Goal: Task Accomplishment & Management: Manage account settings

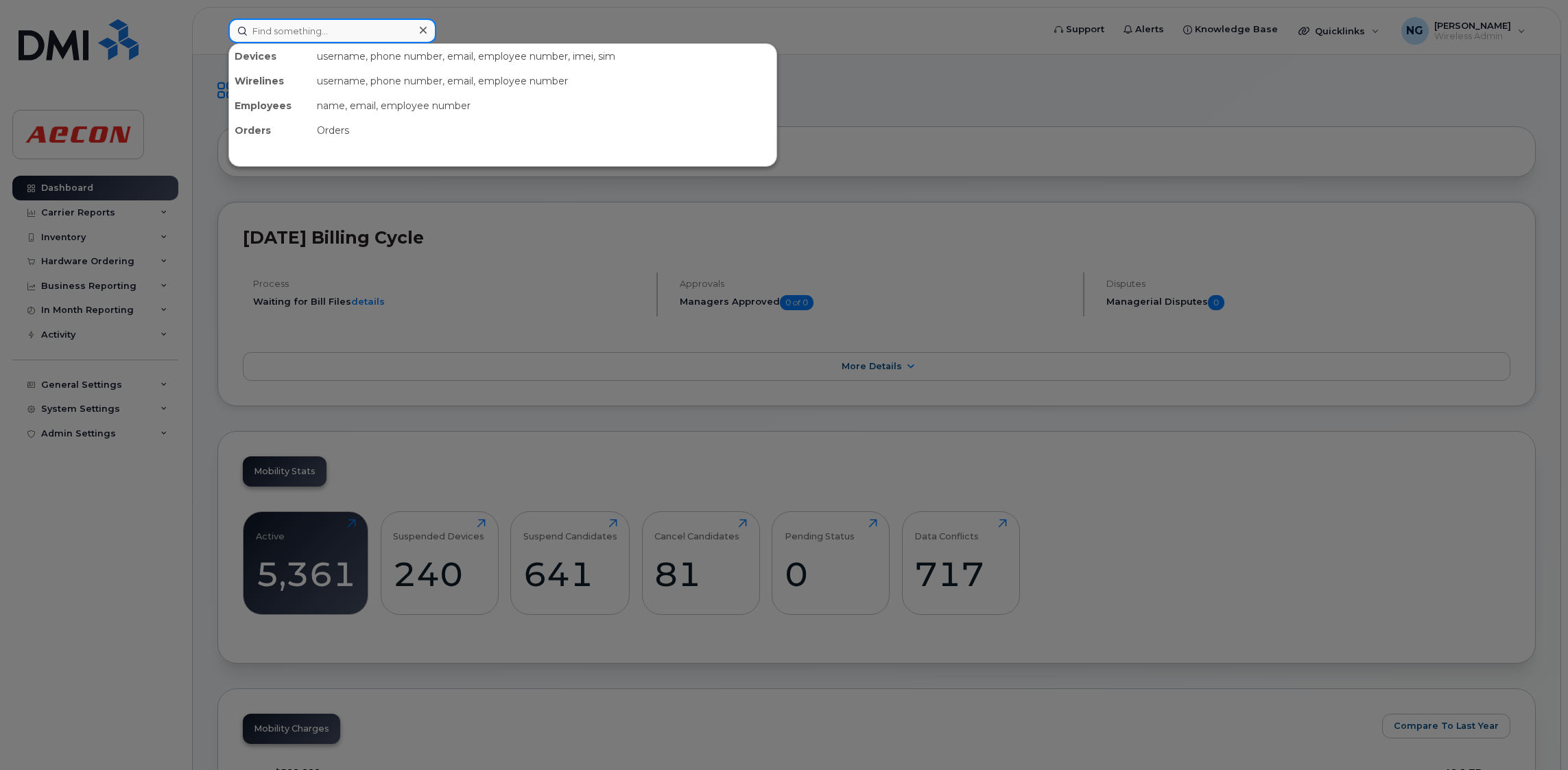
click at [349, 32] on input at bounding box center [332, 31] width 208 height 25
type input "6729640764"
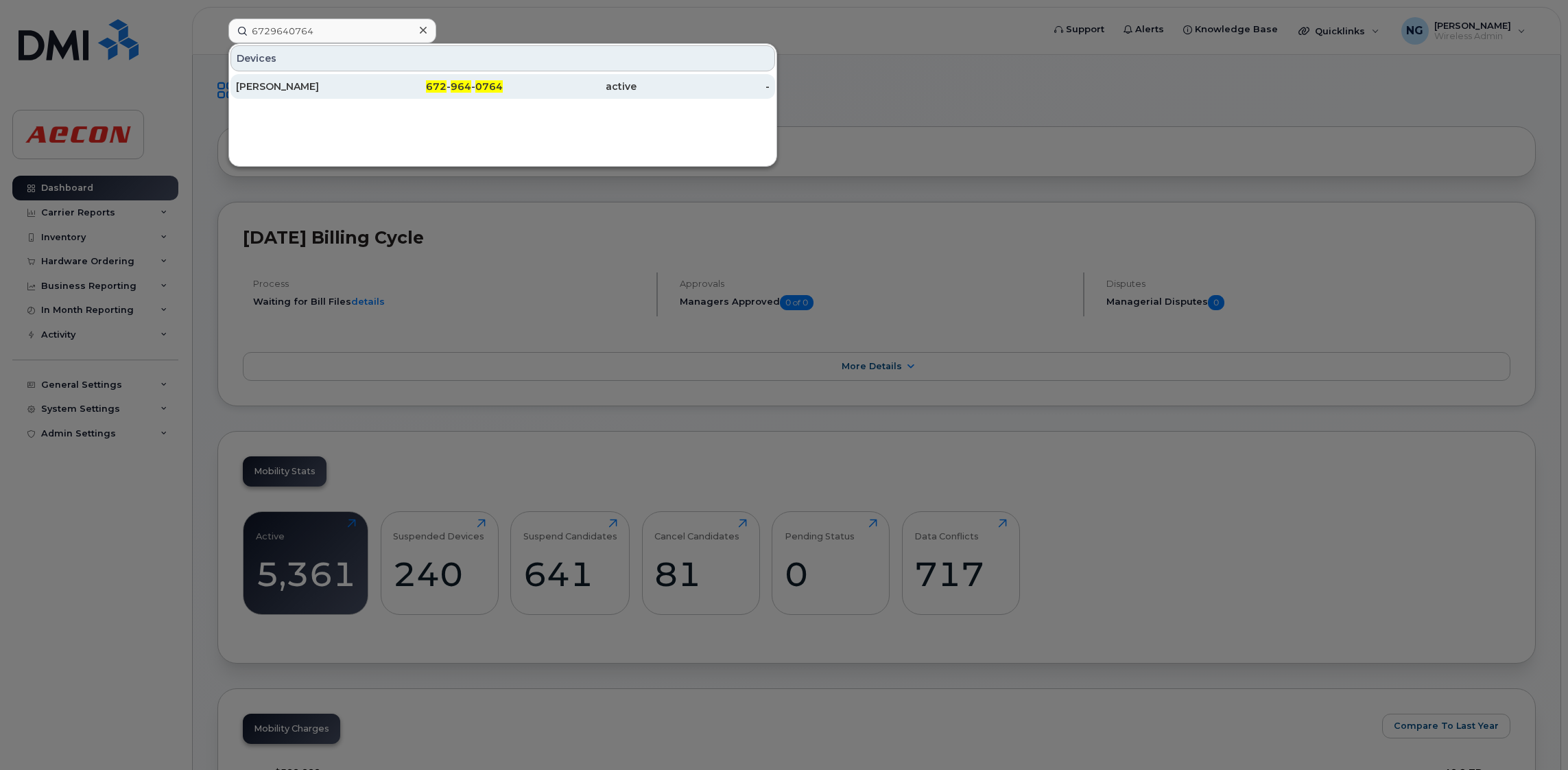
click at [260, 91] on div "[PERSON_NAME]" at bounding box center [303, 86] width 134 height 14
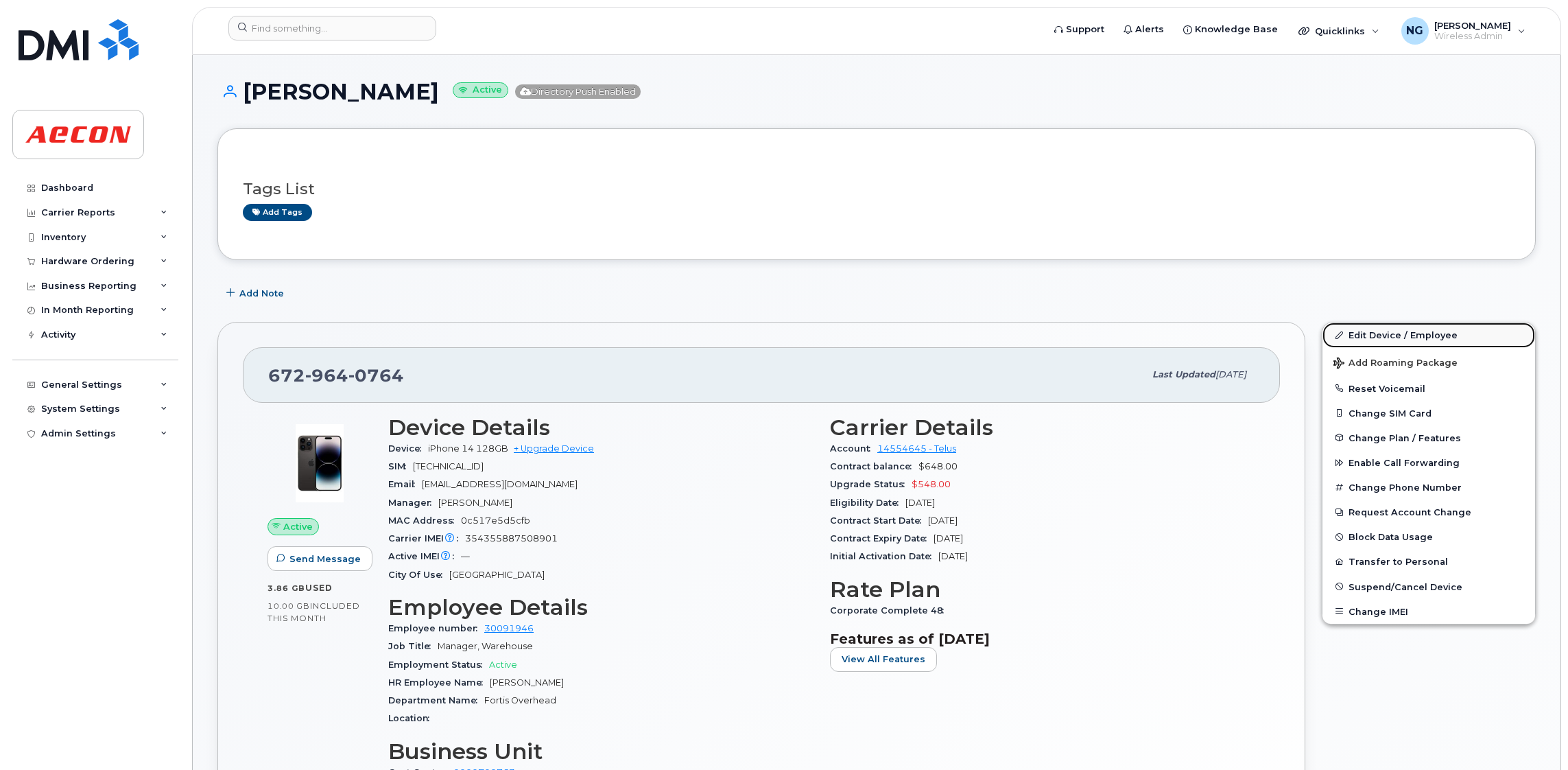
click at [1394, 336] on link "Edit Device / Employee" at bounding box center [1429, 334] width 213 height 25
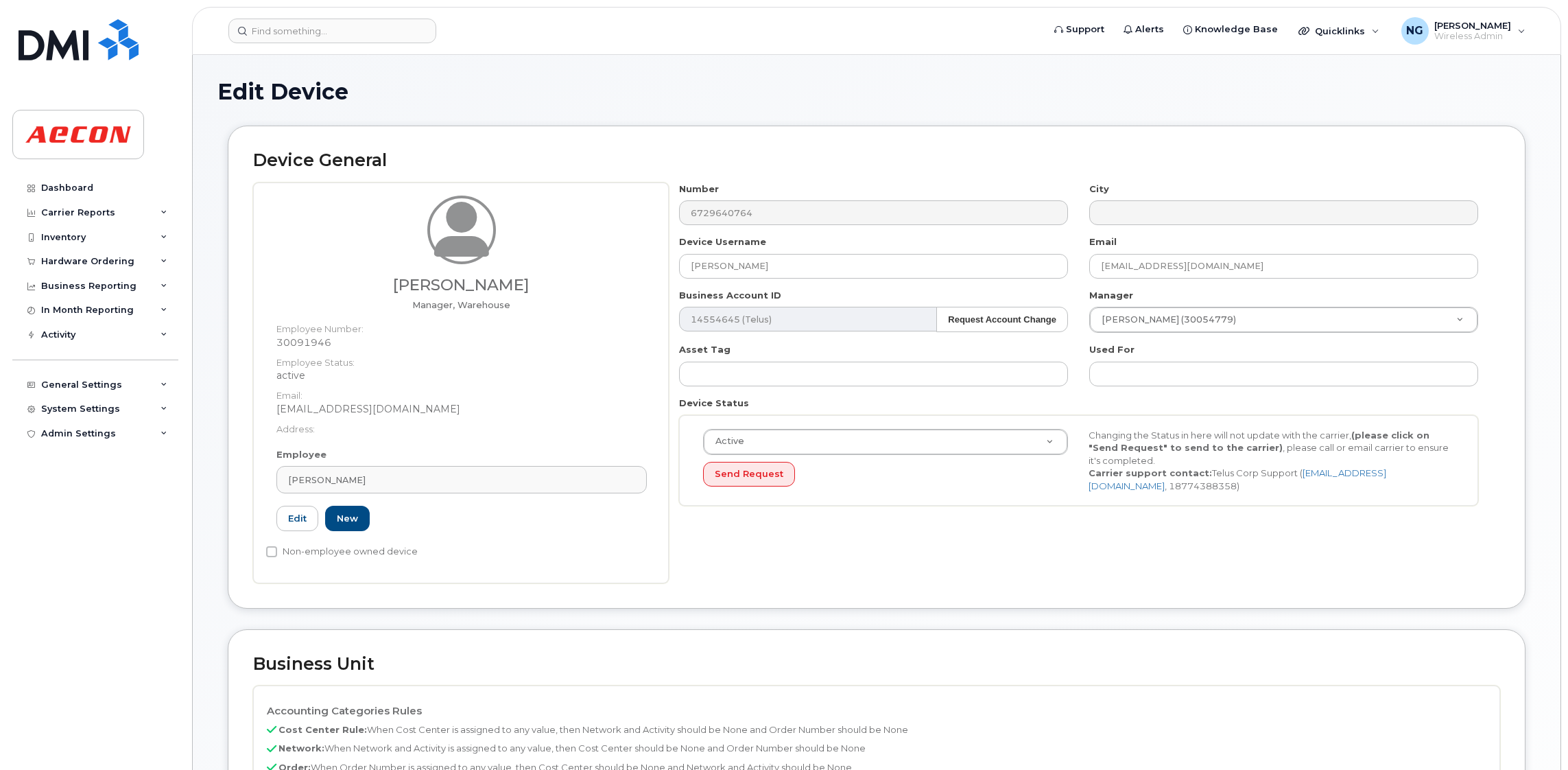
scroll to position [308, 0]
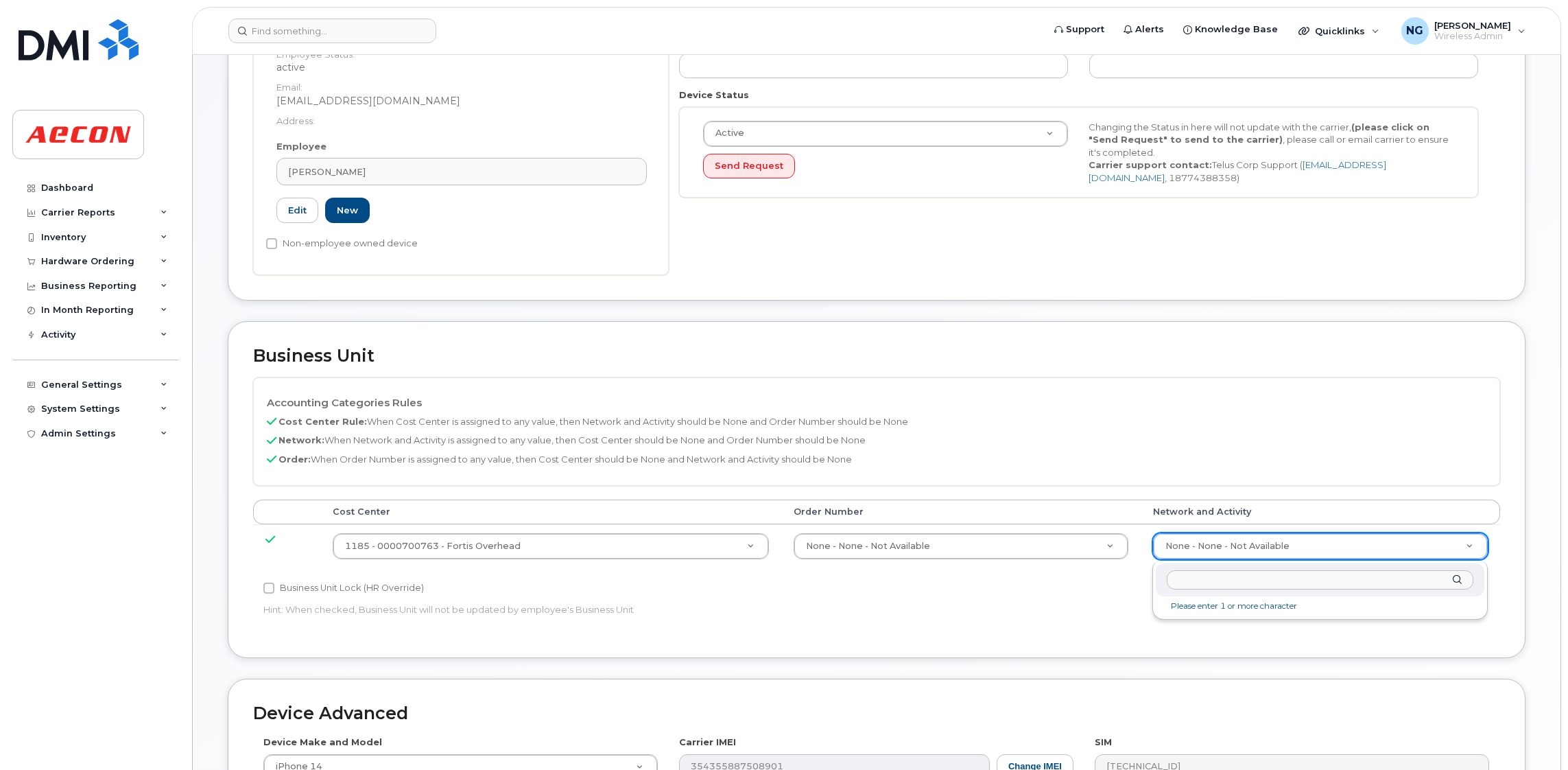
click at [1199, 571] on input "text" at bounding box center [1320, 580] width 307 height 20
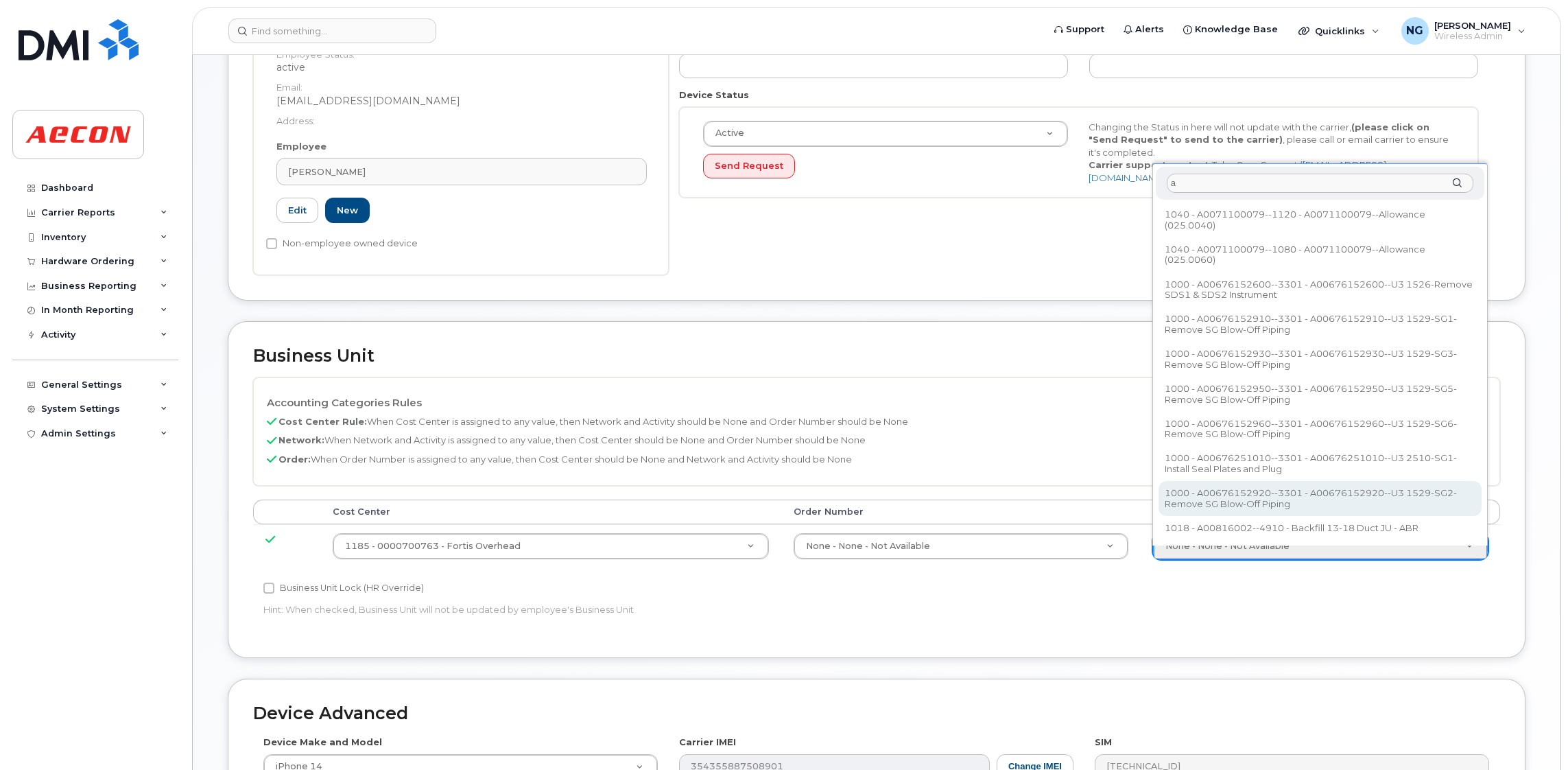
type input "a"
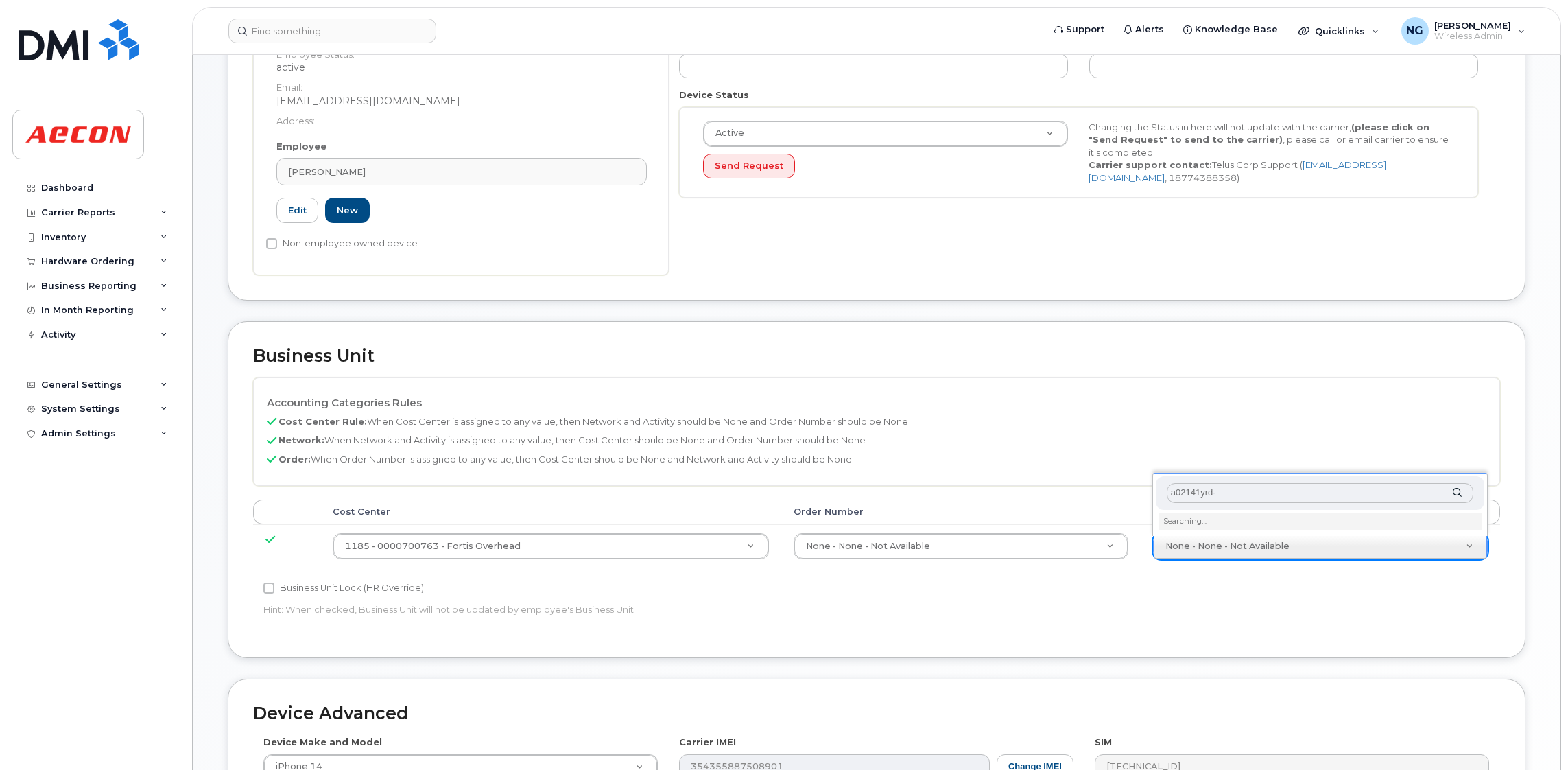
type input "a02141yrd"
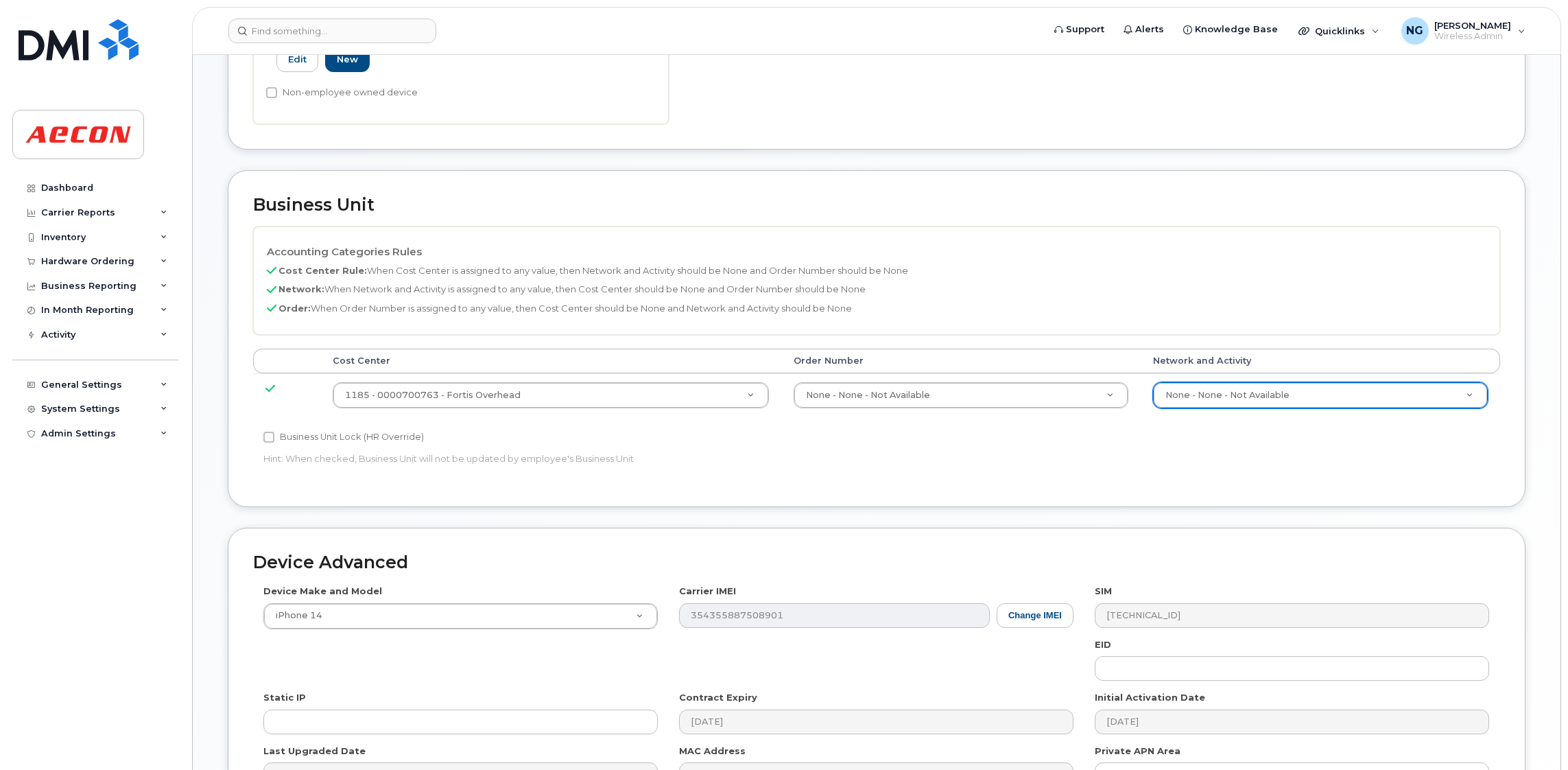
scroll to position [629, 0]
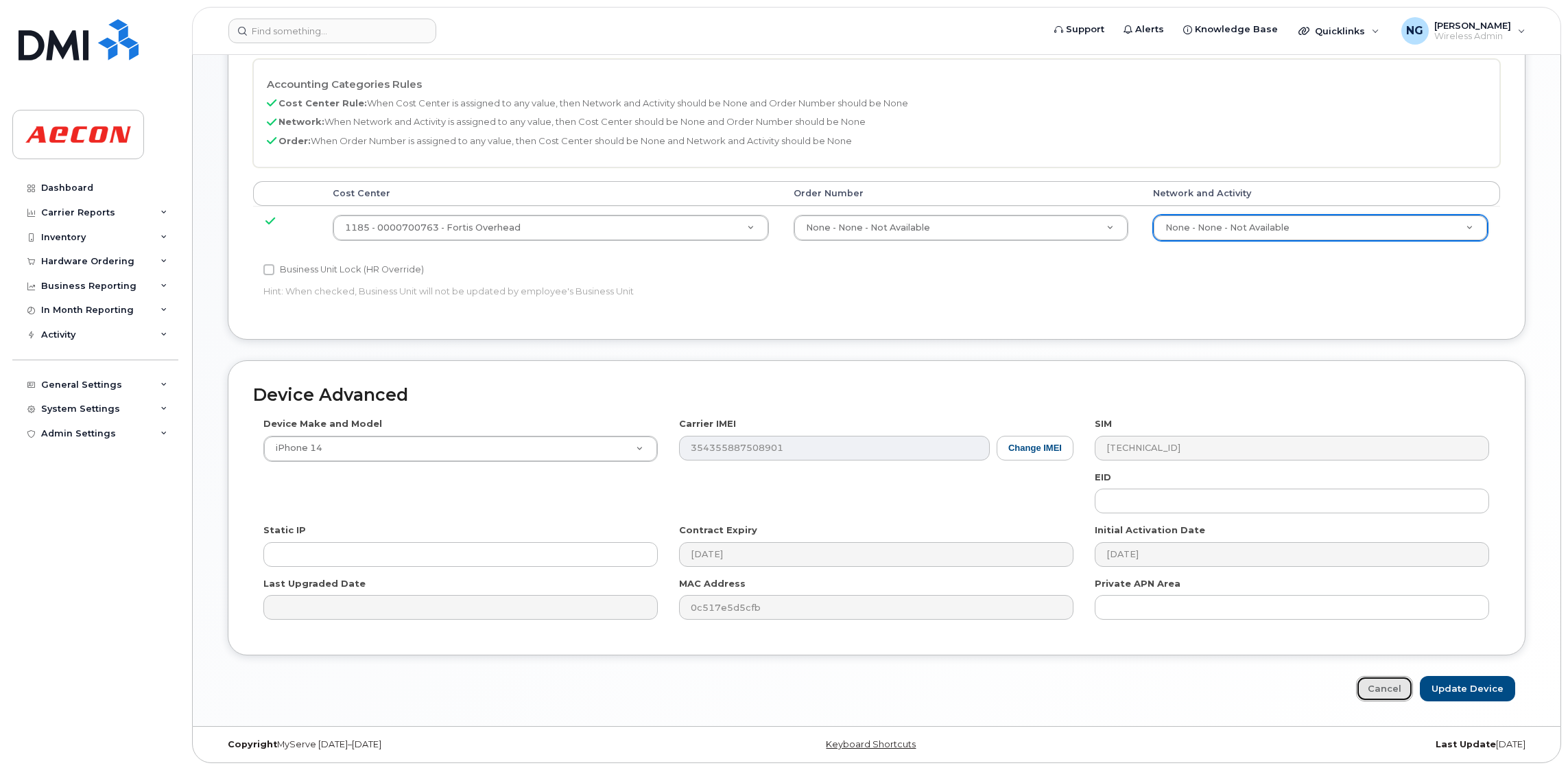
click at [1394, 692] on link "Cancel" at bounding box center [1385, 688] width 57 height 25
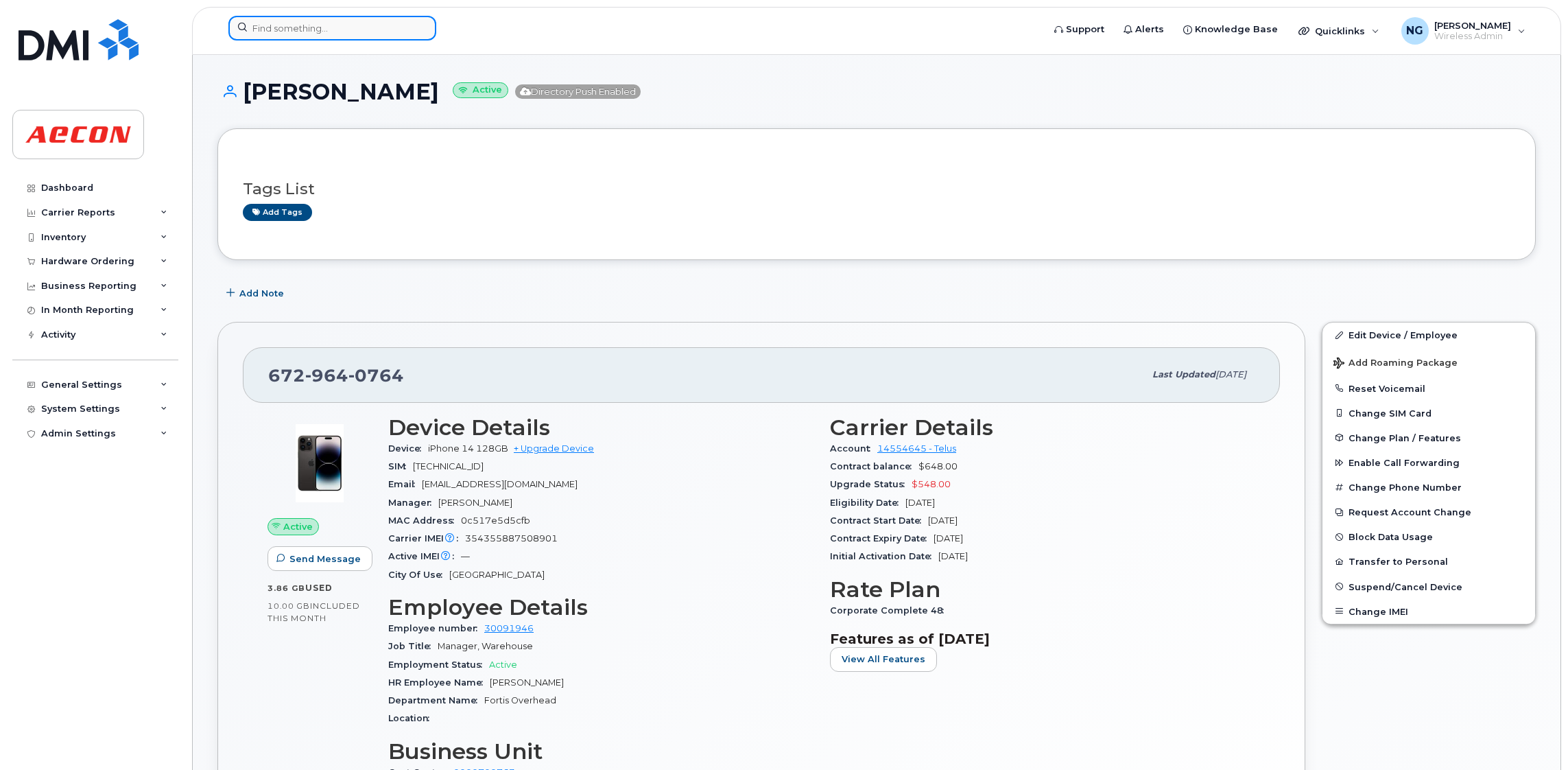
click at [339, 40] on div at bounding box center [630, 28] width 805 height 25
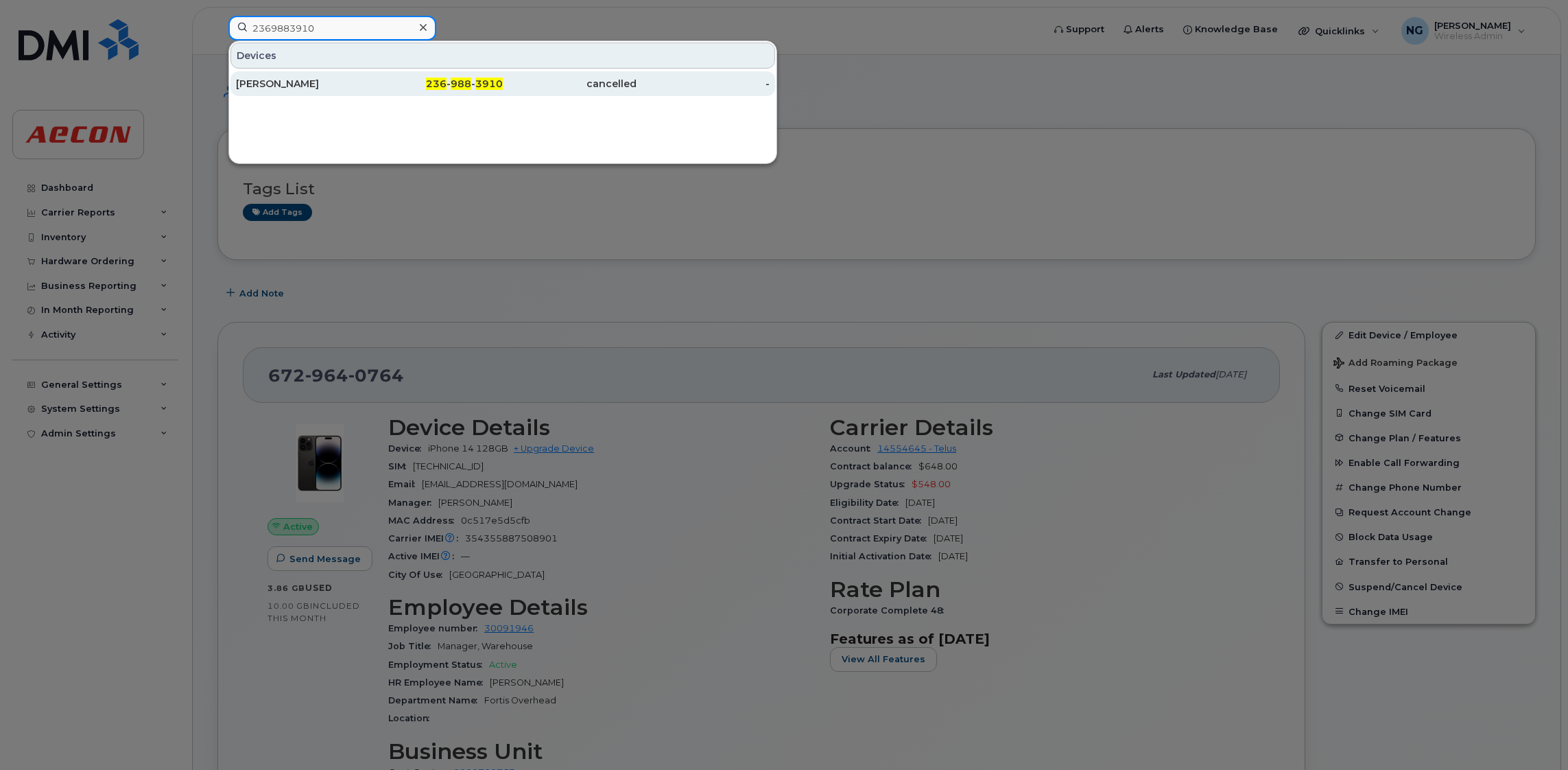
type input "2369883910"
click at [479, 82] on span "3910" at bounding box center [490, 83] width 28 height 12
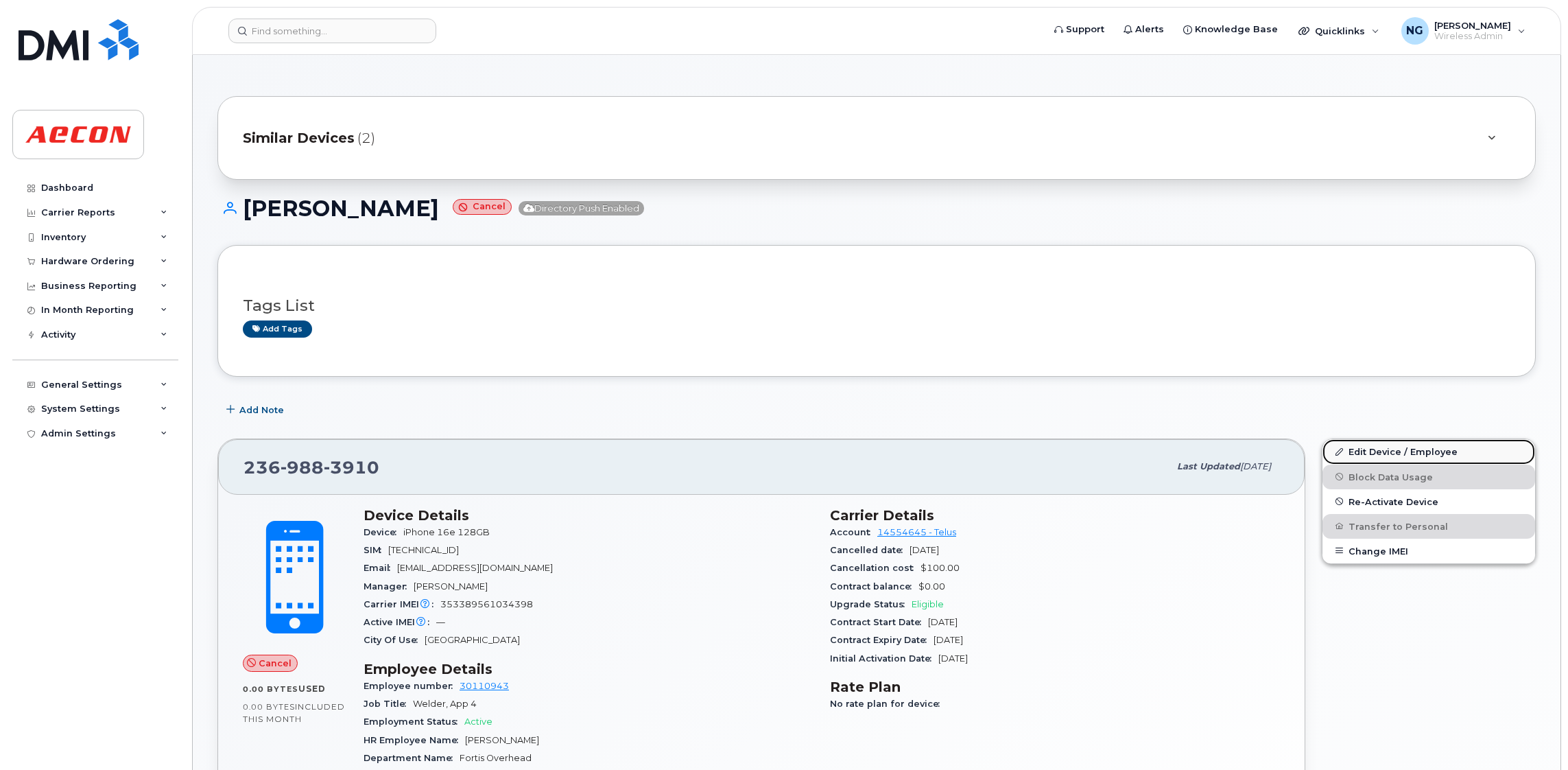
click at [1344, 446] on span at bounding box center [1338, 451] width 11 height 11
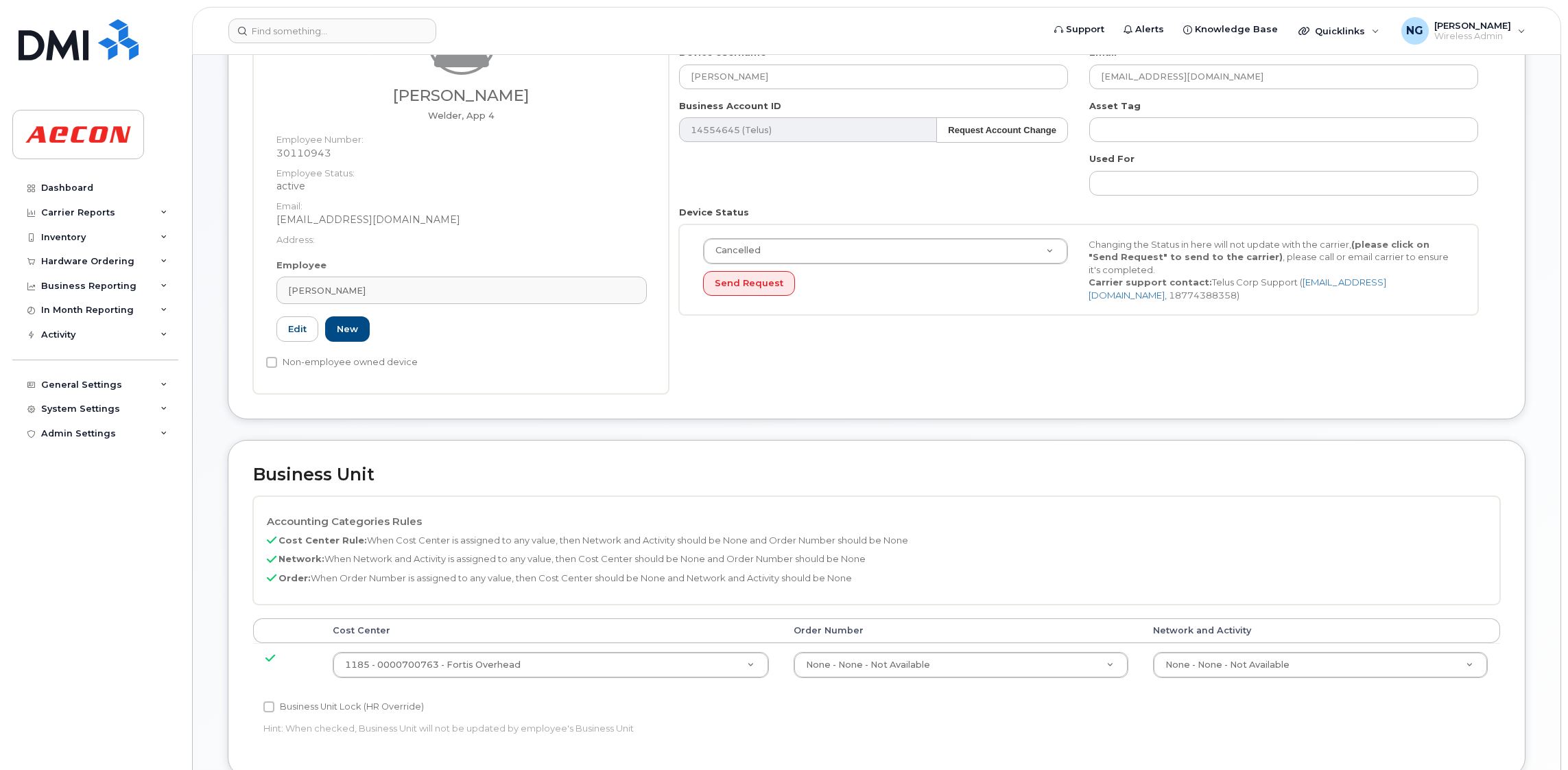
scroll to position [308, 0]
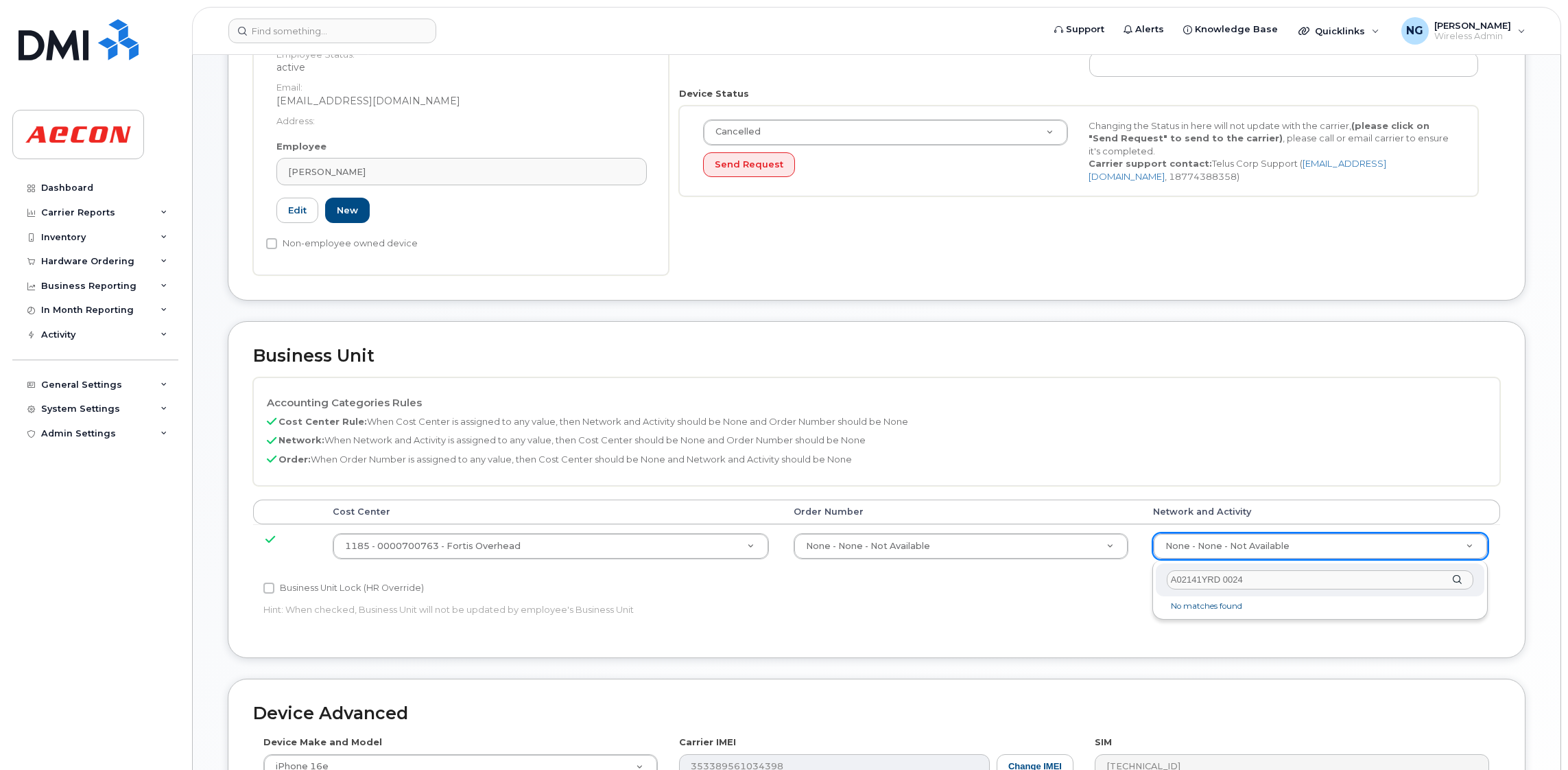
click at [1244, 581] on input "A02141YRD 0024" at bounding box center [1320, 580] width 307 height 20
type input "A02141YRD"
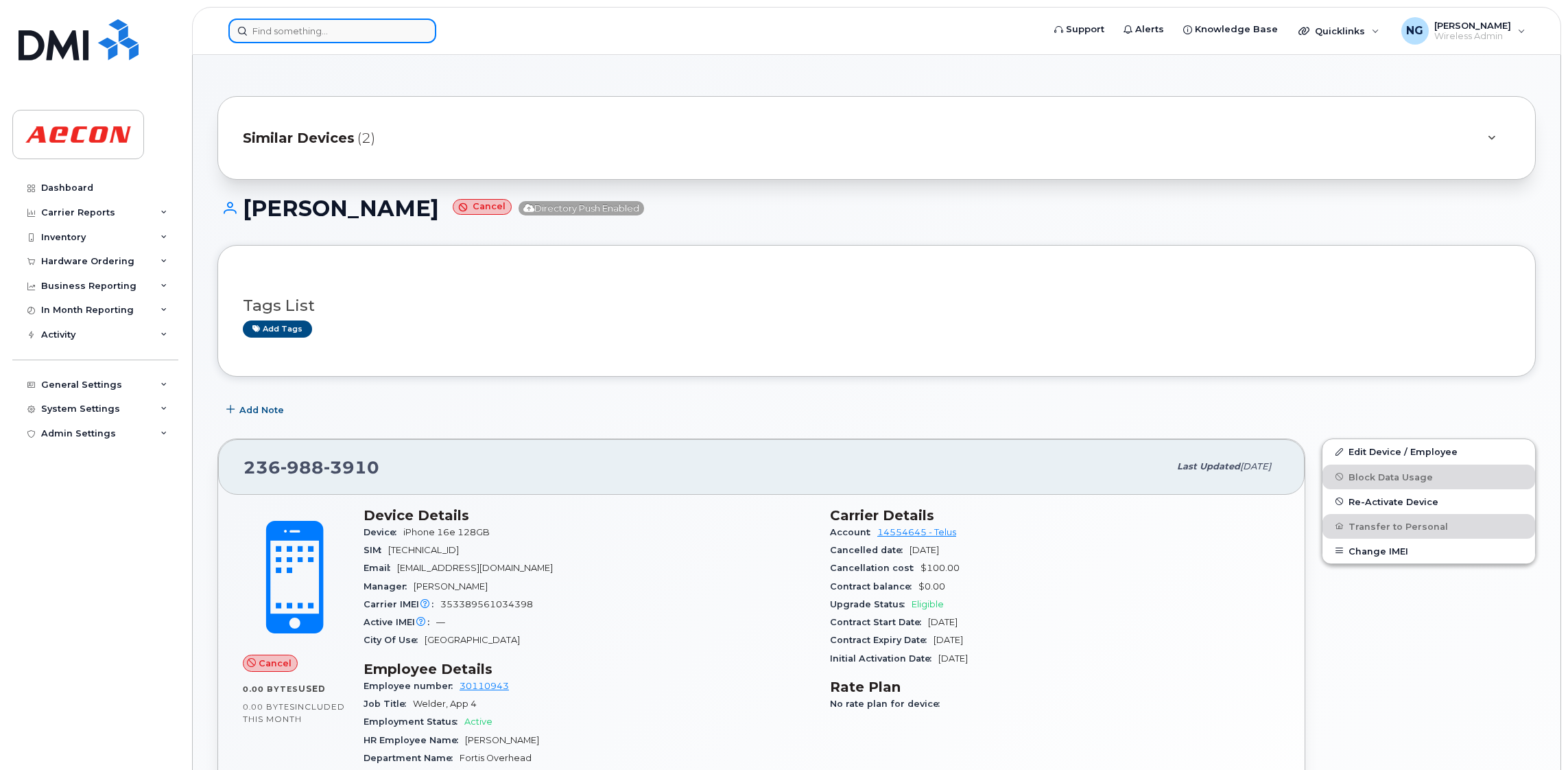
click at [393, 36] on input at bounding box center [332, 31] width 208 height 25
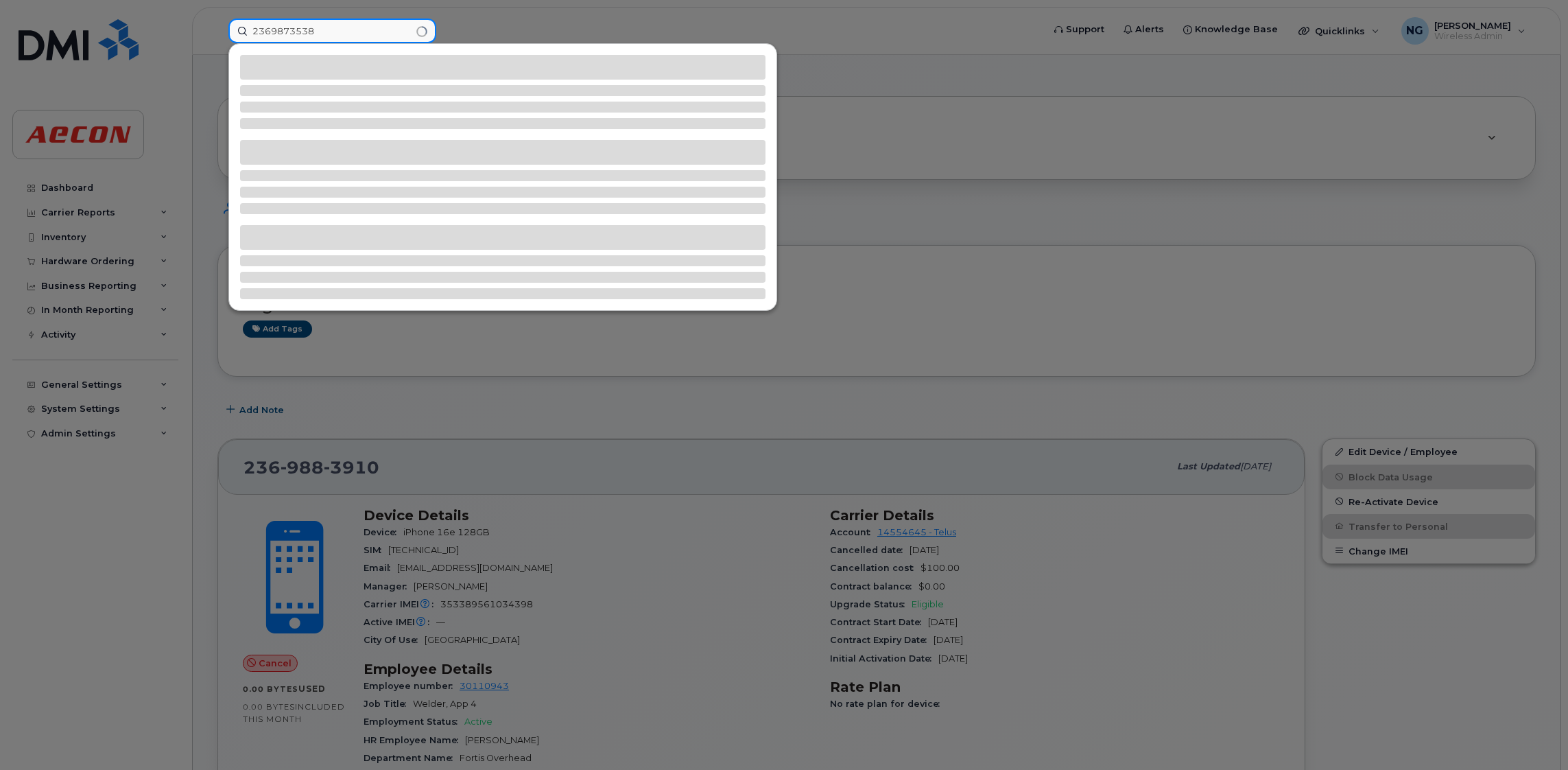
type input "2369873538"
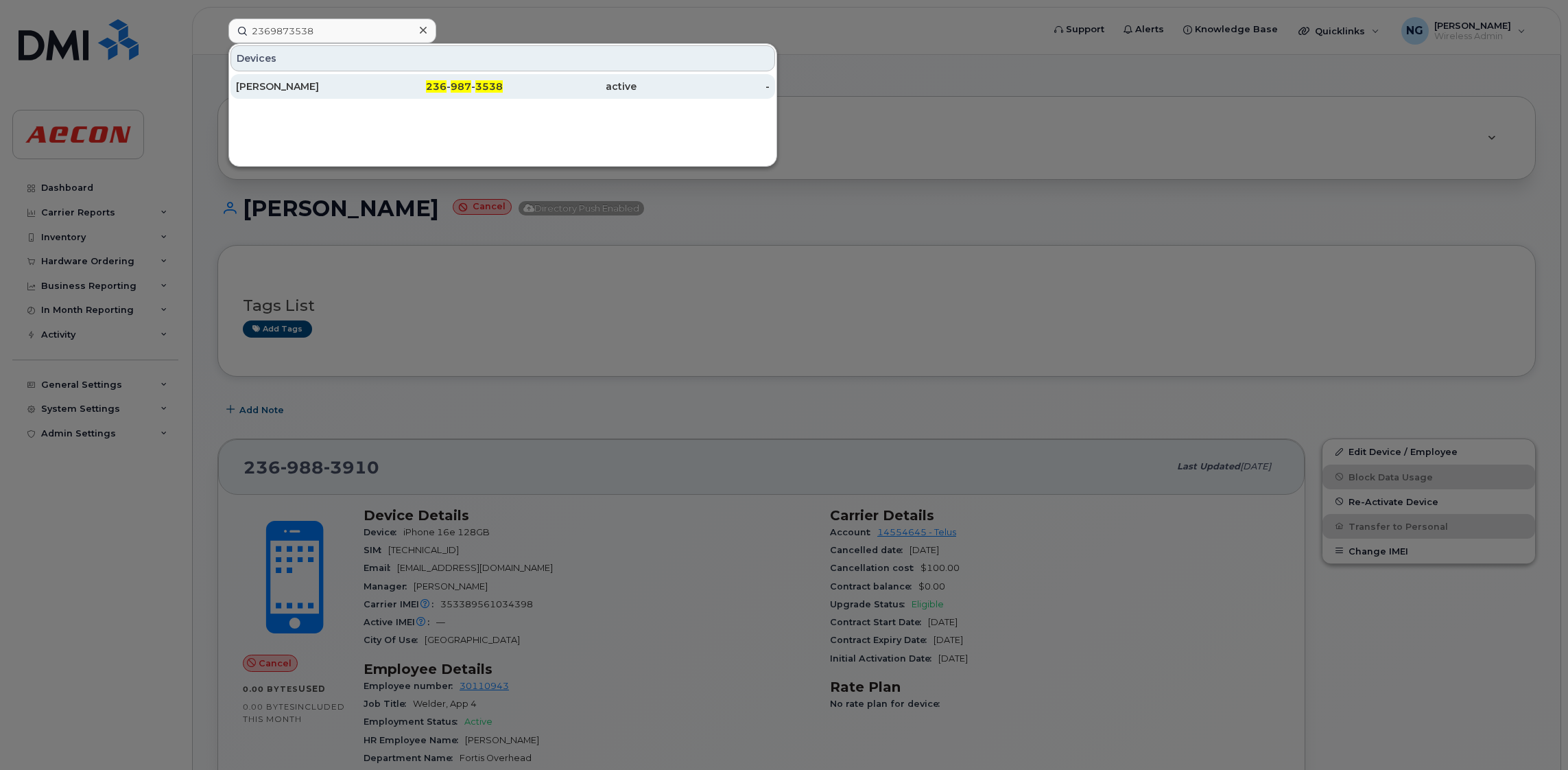
click at [484, 83] on span "3538" at bounding box center [490, 86] width 28 height 12
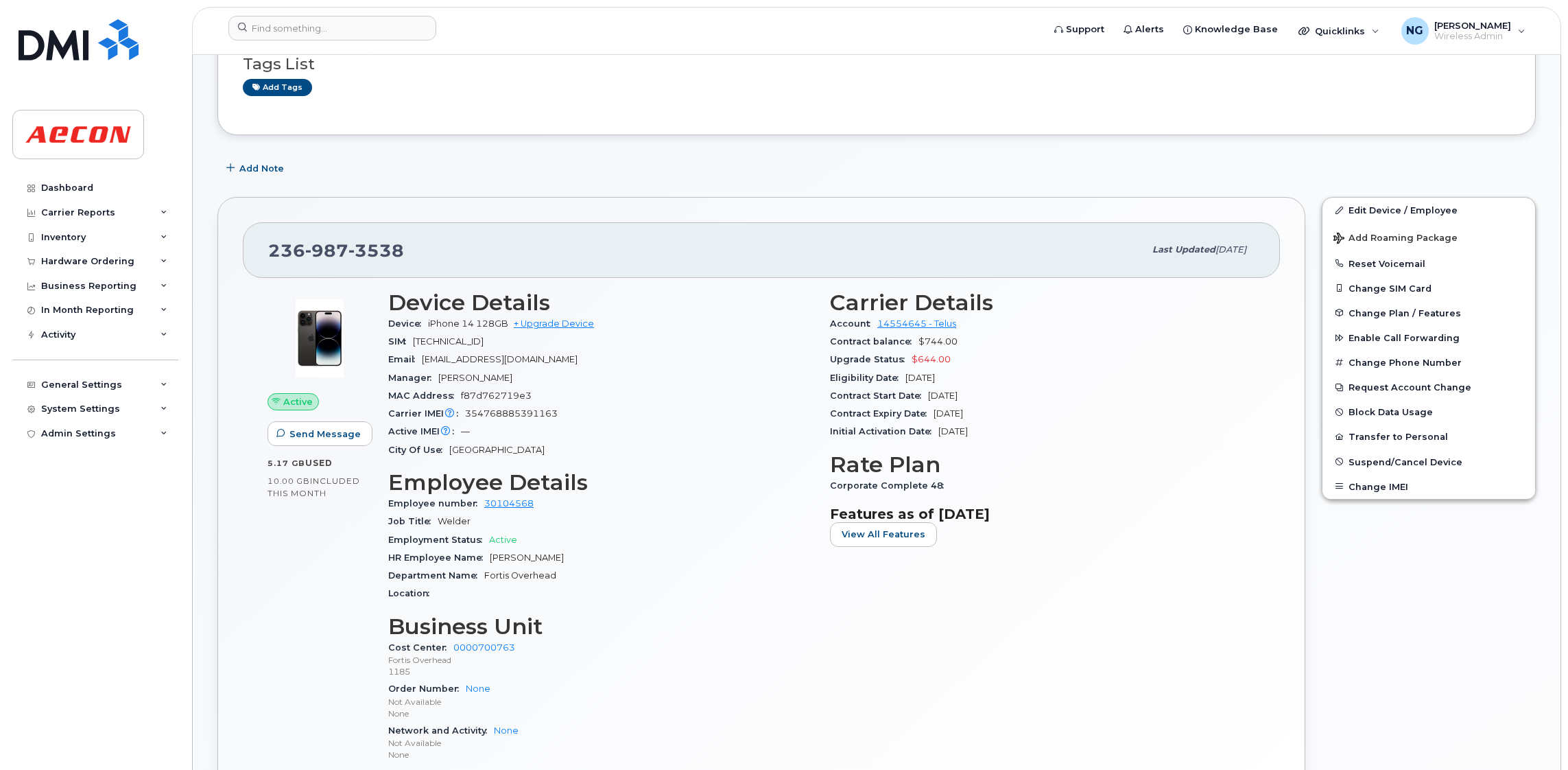
scroll to position [206, 0]
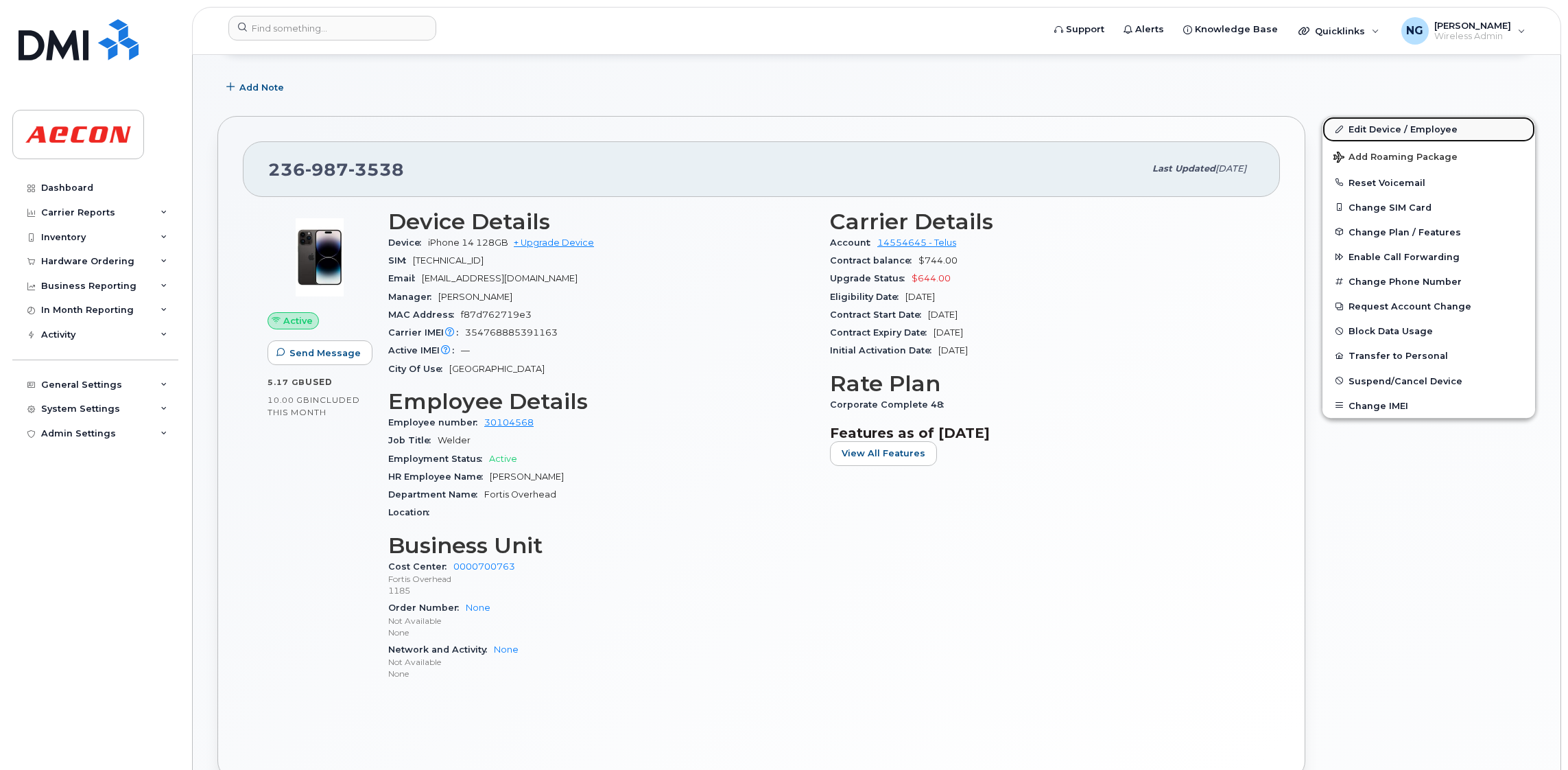
click at [1414, 132] on link "Edit Device / Employee" at bounding box center [1429, 129] width 213 height 25
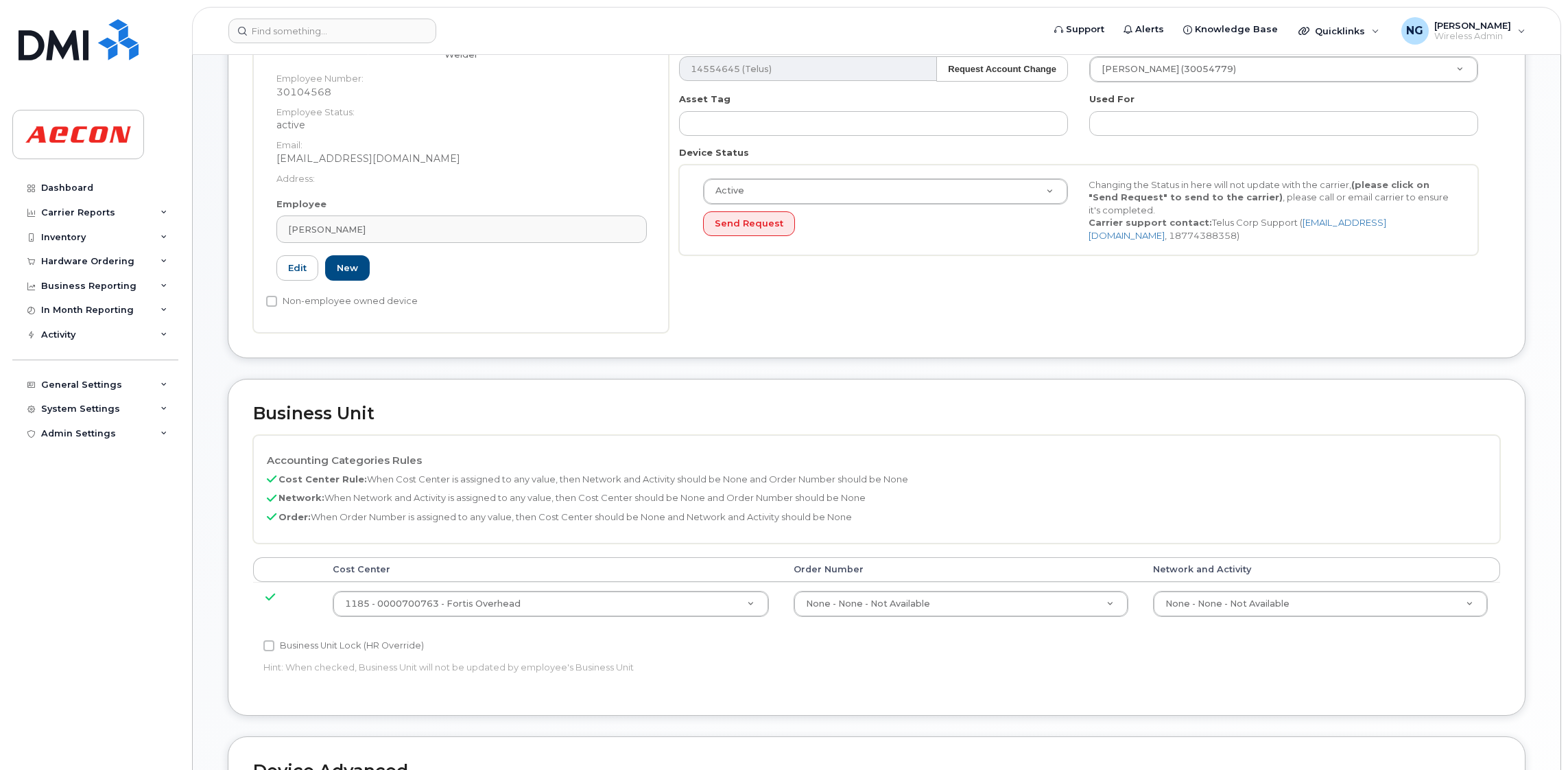
scroll to position [514, 0]
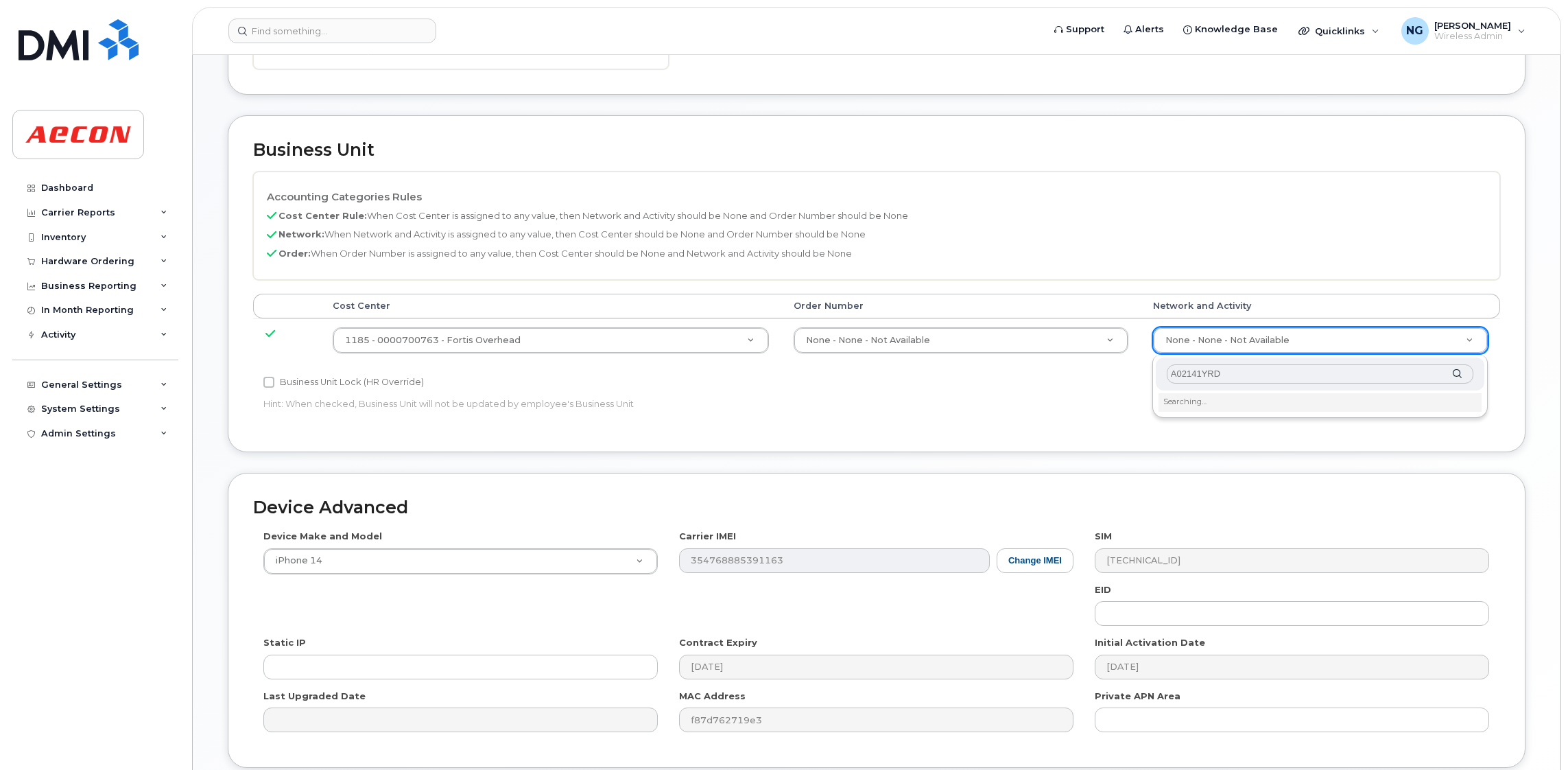
type input "A02141YRD"
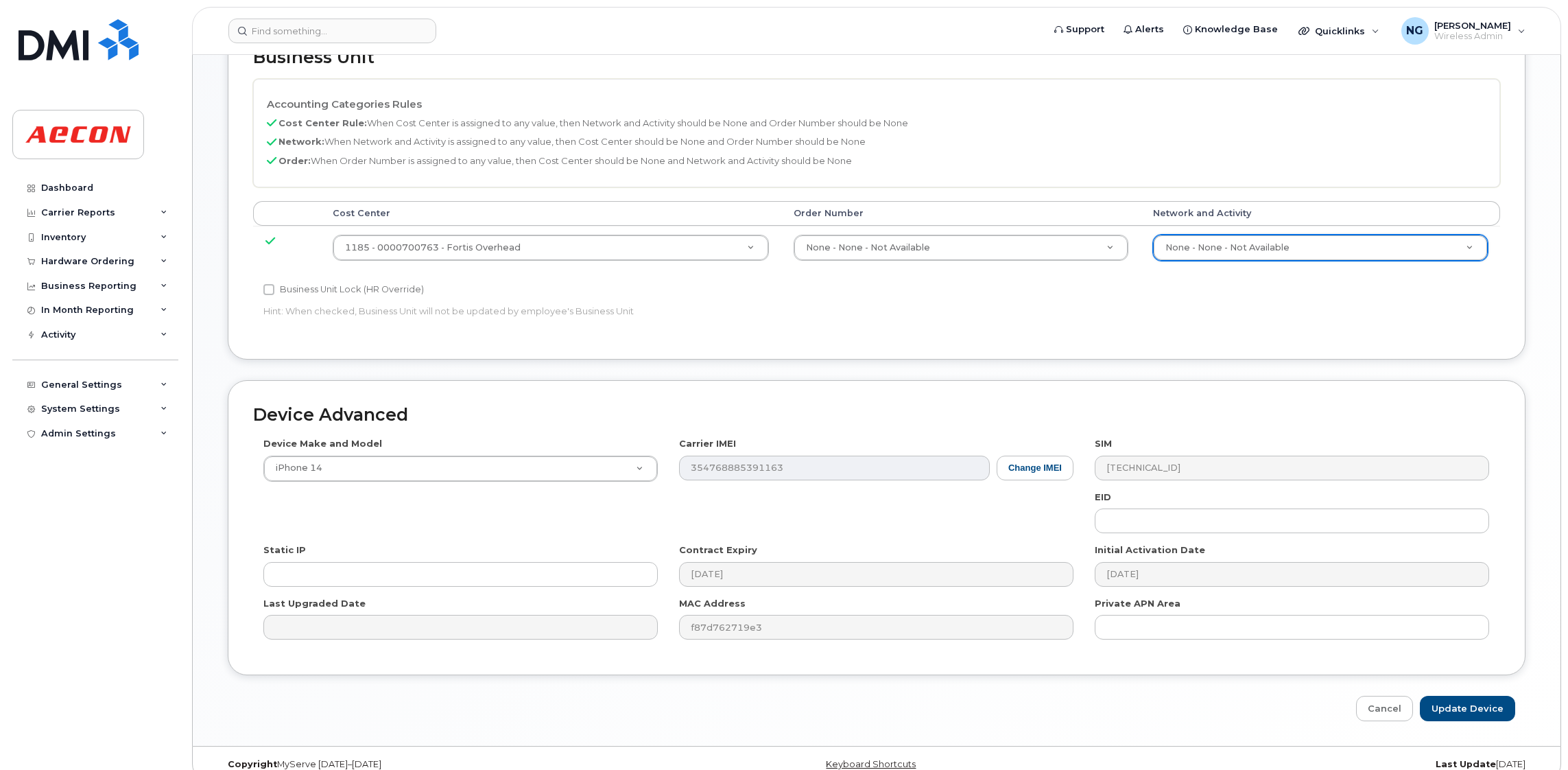
scroll to position [629, 0]
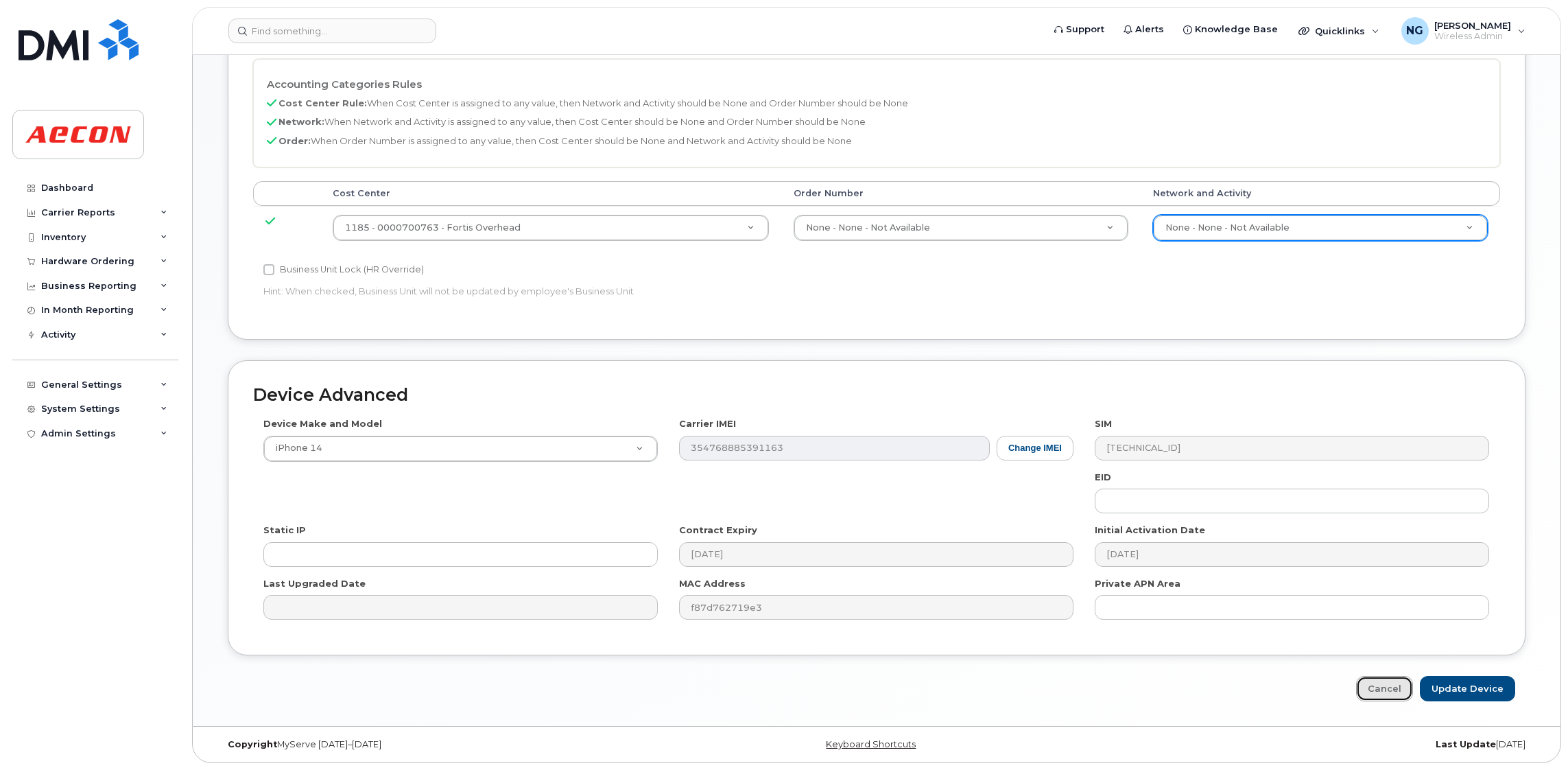
click at [1393, 683] on link "Cancel" at bounding box center [1385, 688] width 57 height 25
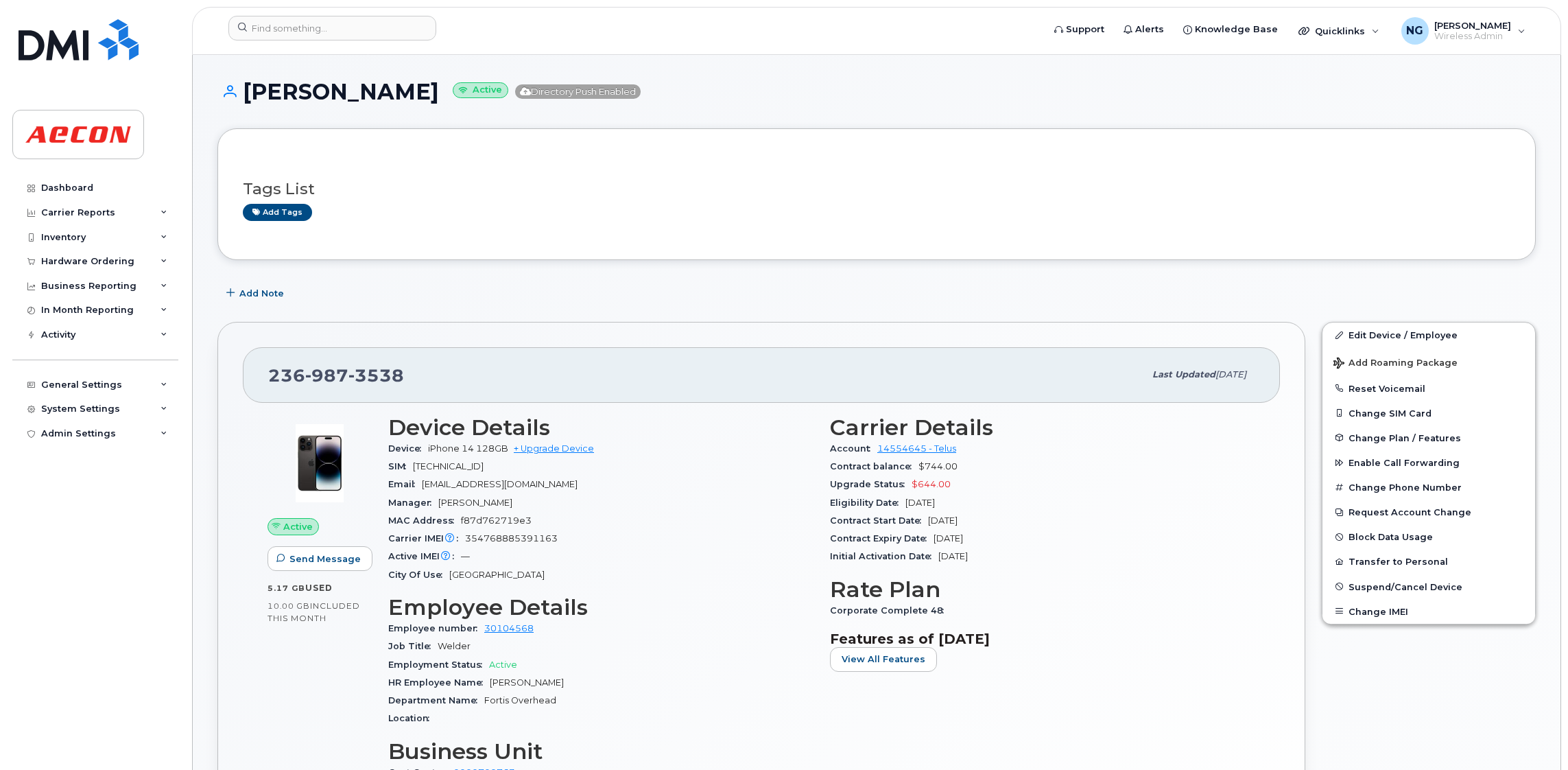
click at [369, 14] on header "Support Alerts Knowledge Base Quicklinks Suspend / Cancel Device Change SIM Car…" at bounding box center [876, 30] width 1369 height 48
click at [365, 22] on input at bounding box center [332, 28] width 208 height 25
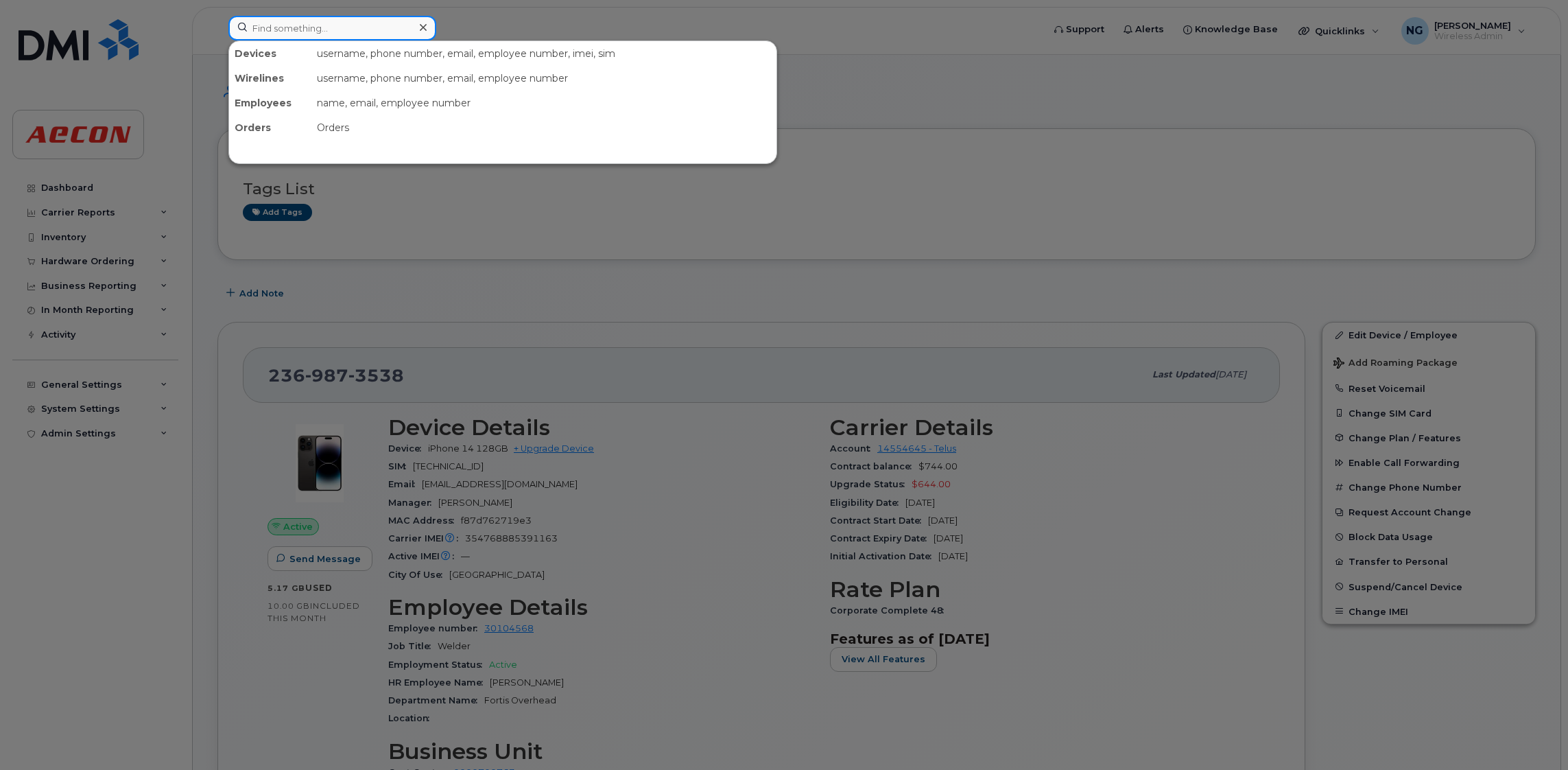
paste input "289-675-7469"
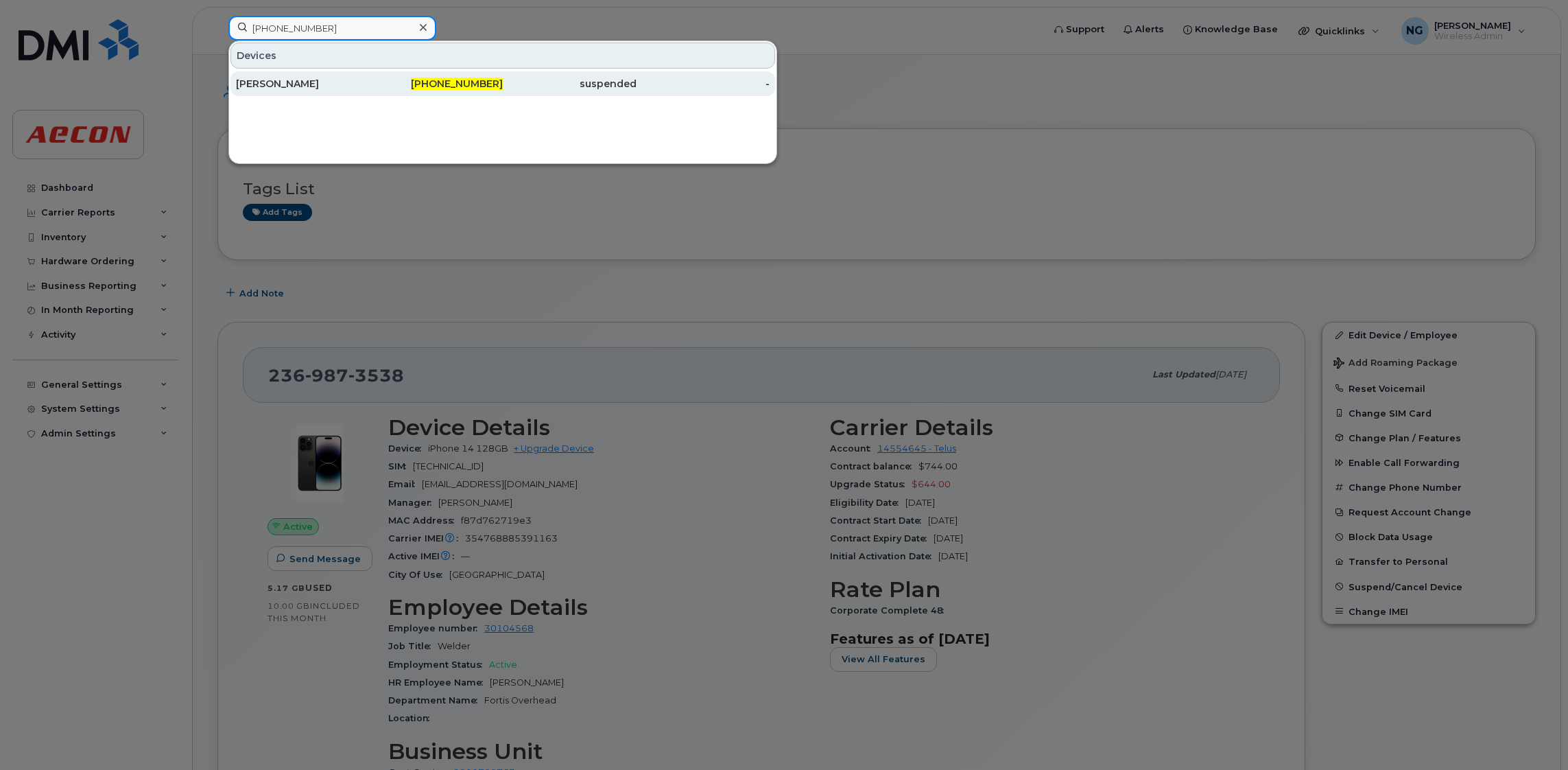
type input "289-675-7469"
click at [446, 83] on span "289-675-7469" at bounding box center [457, 83] width 92 height 12
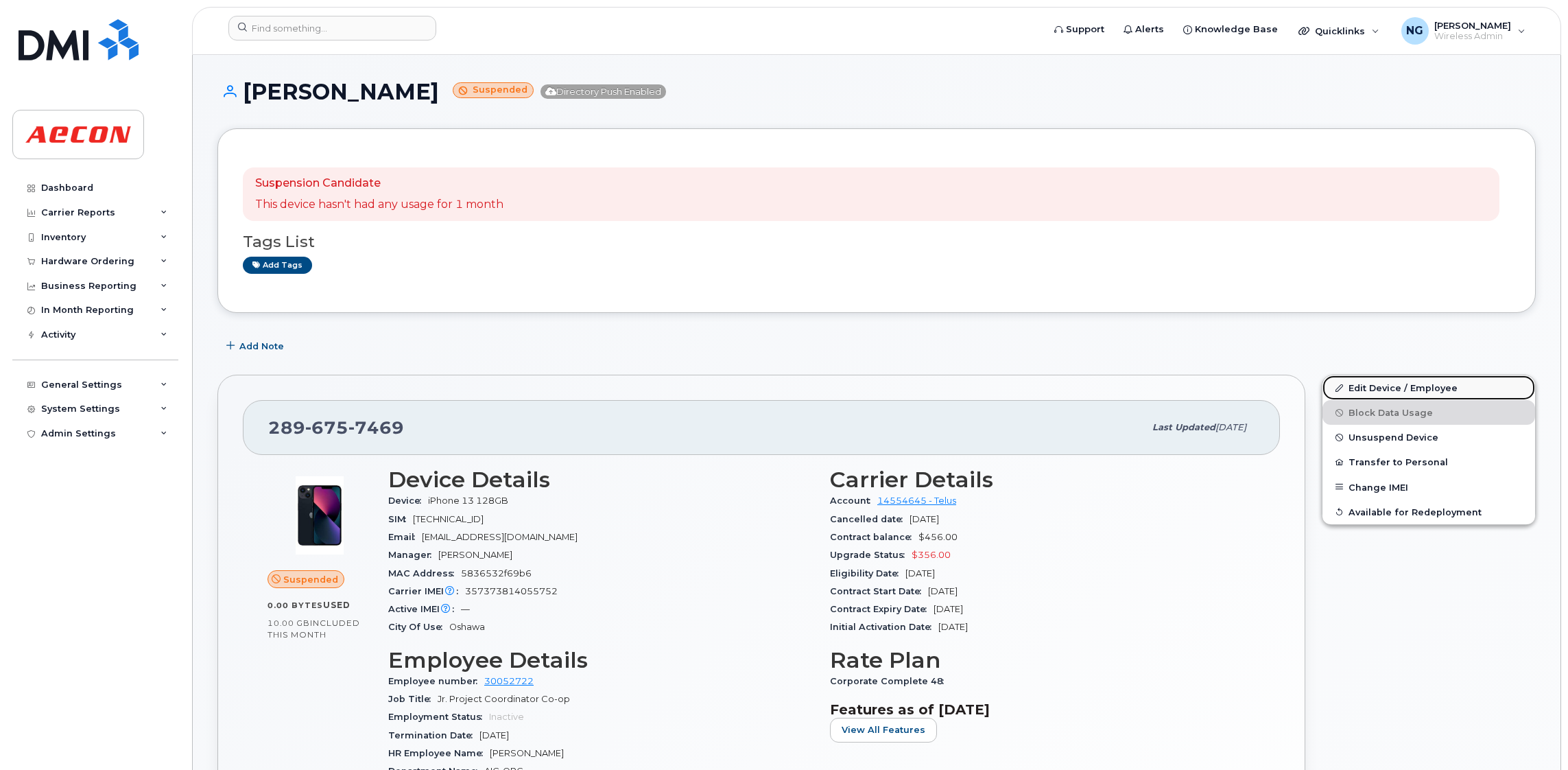
click at [1391, 384] on link "Edit Device / Employee" at bounding box center [1429, 387] width 213 height 25
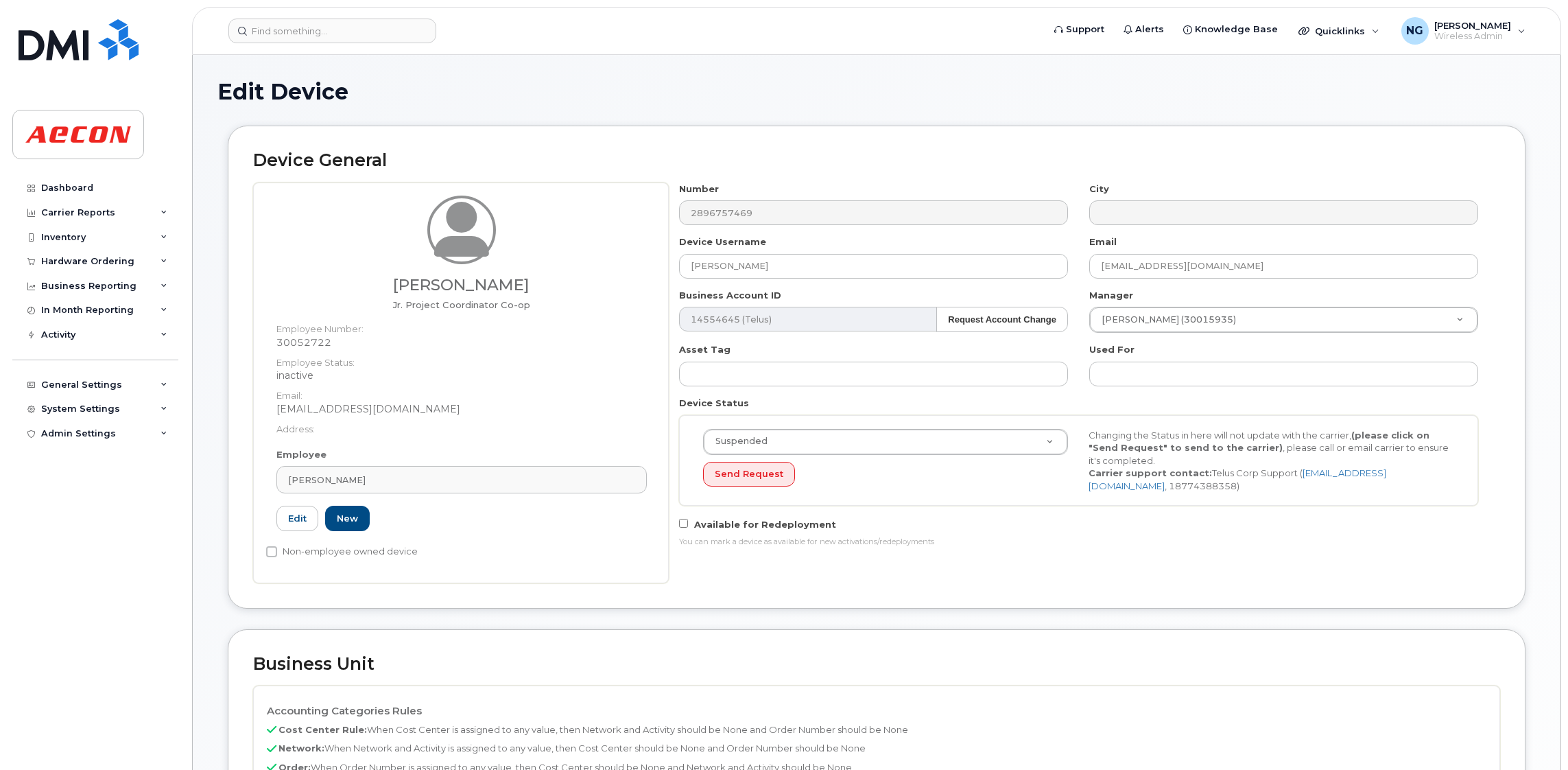
scroll to position [514, 0]
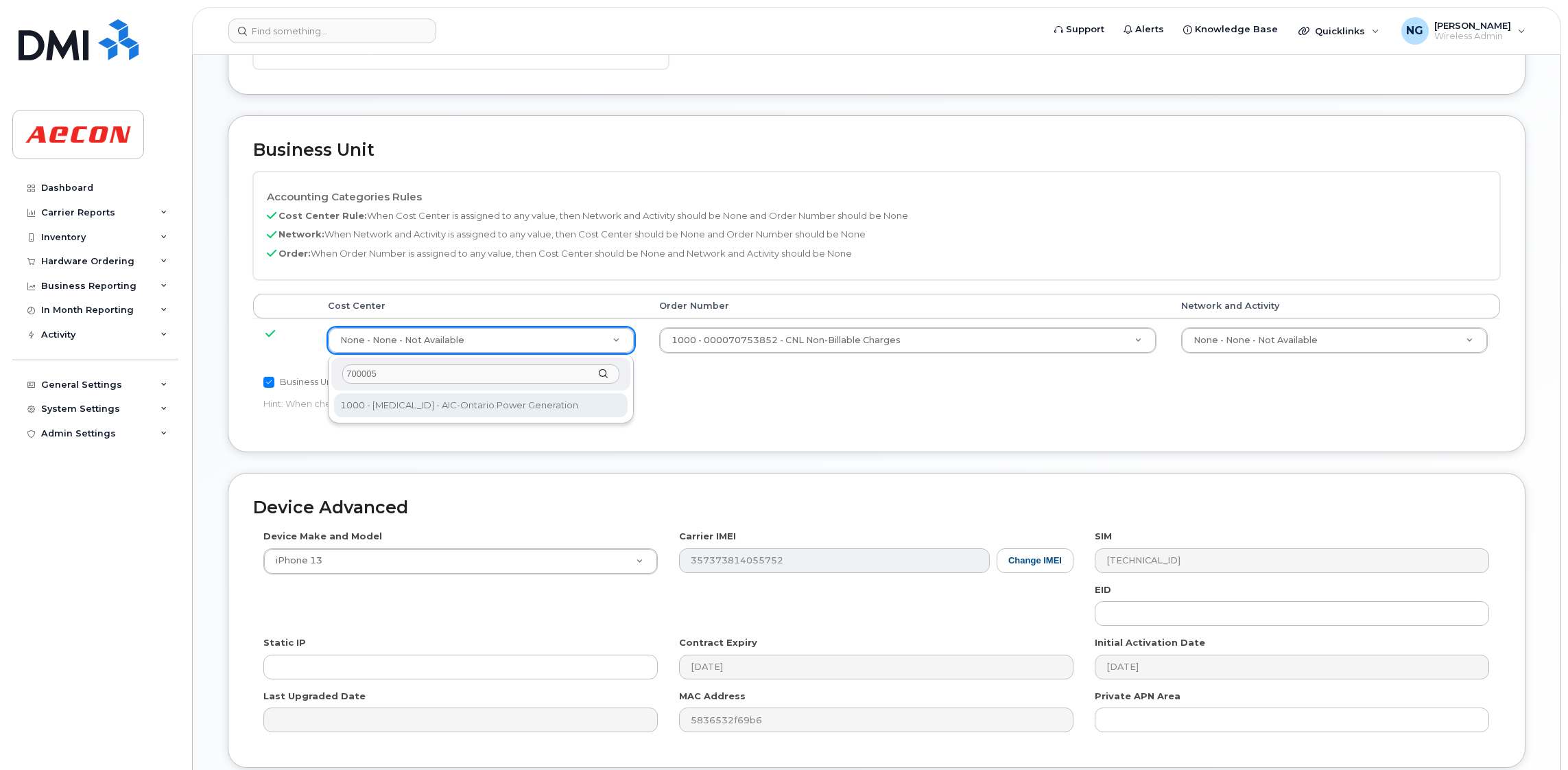
type input "700005"
type input "283865"
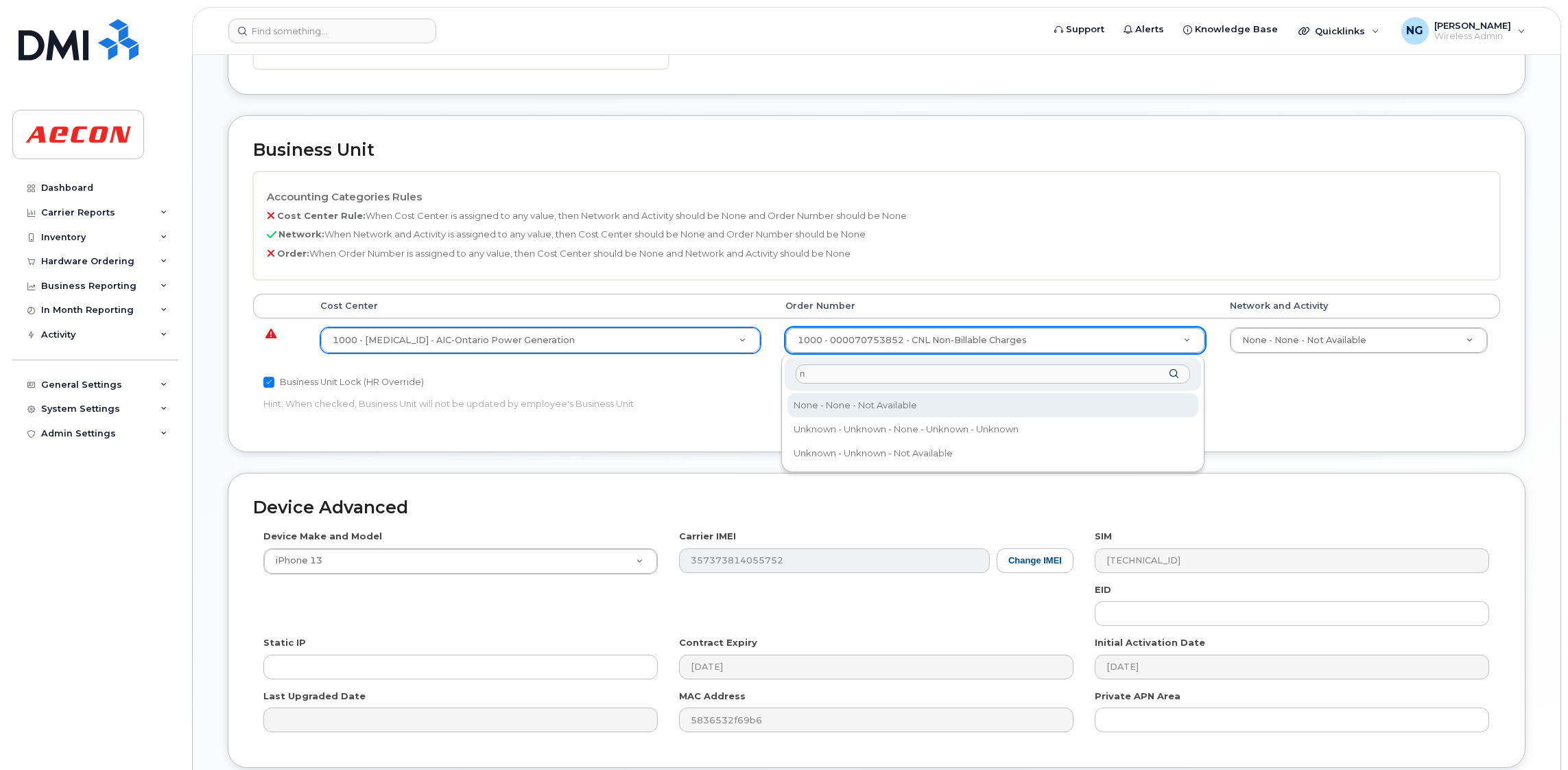
type input "n"
type input "283607"
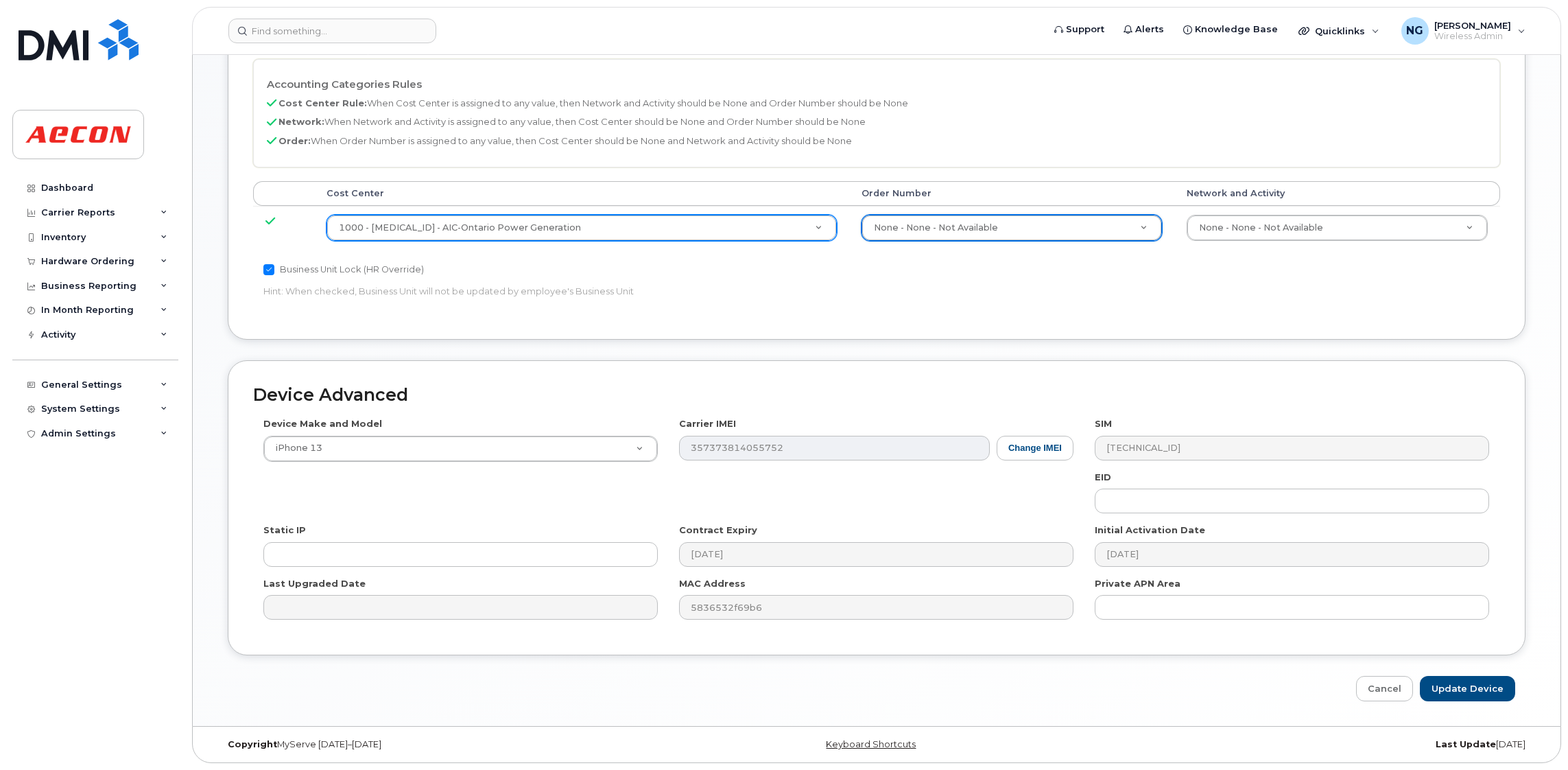
scroll to position [629, 0]
click at [1469, 696] on input "Update Device" at bounding box center [1467, 688] width 96 height 25
type input "Saving..."
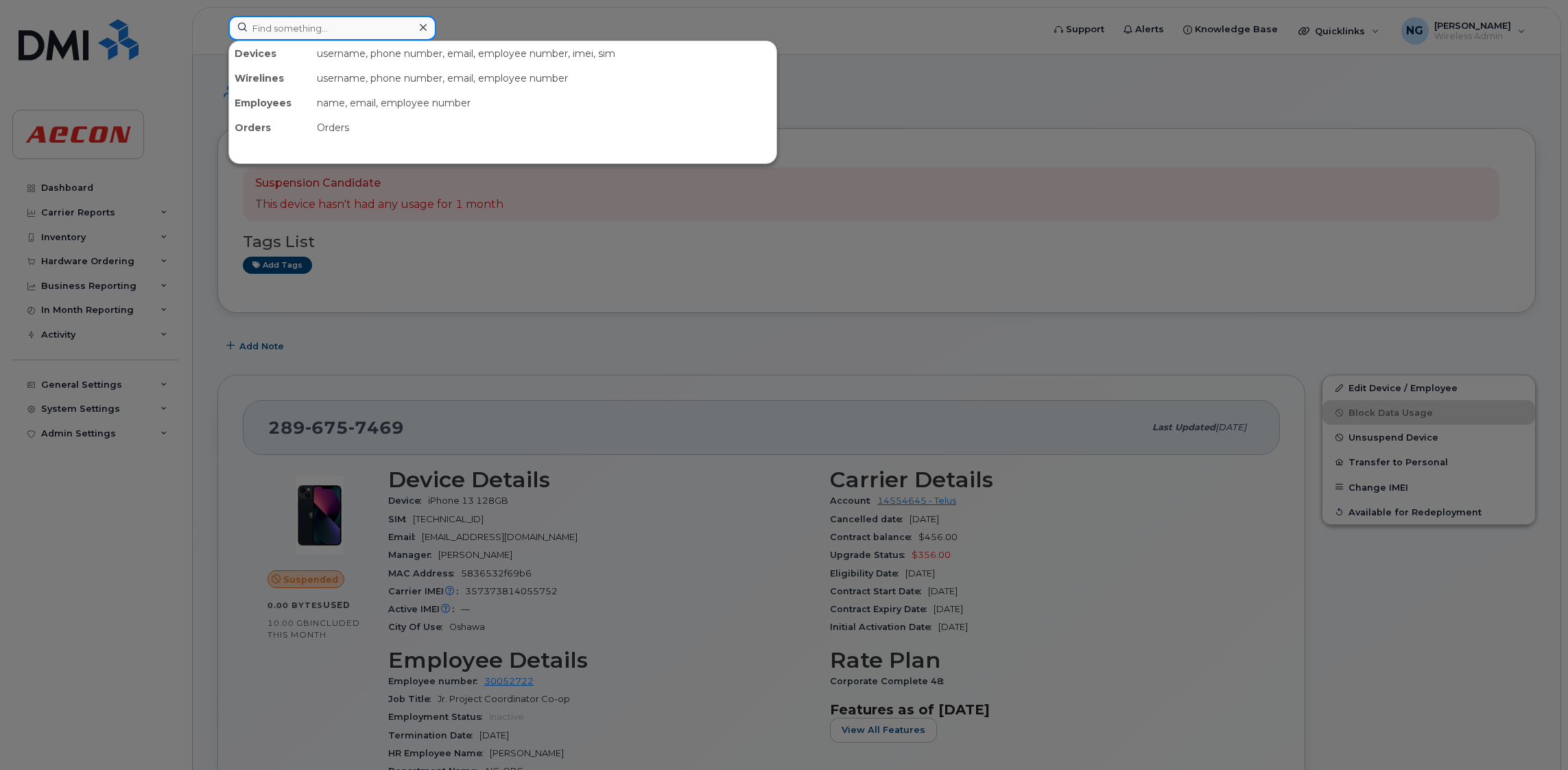
click at [347, 29] on input at bounding box center [332, 28] width 208 height 25
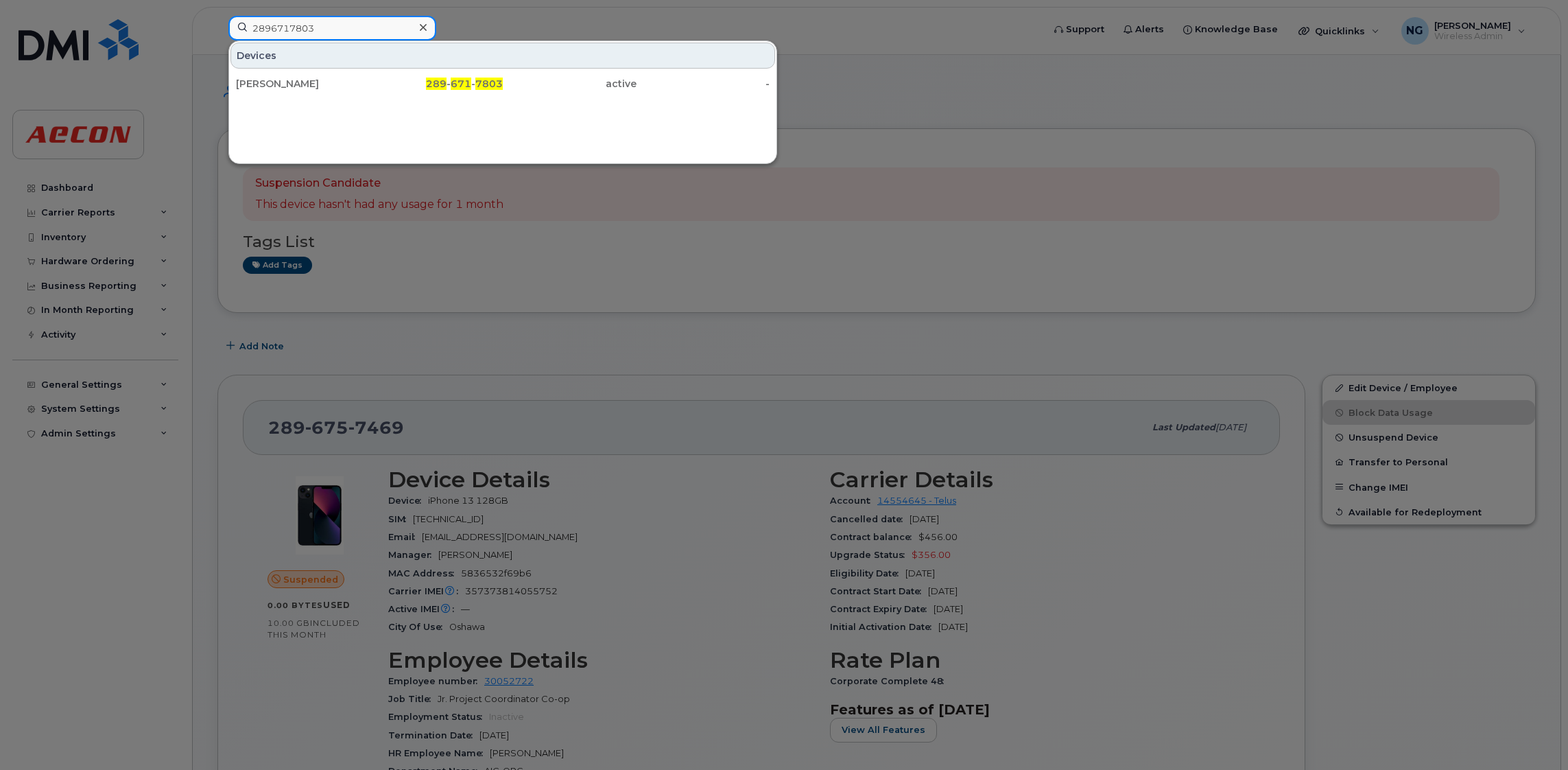
drag, startPoint x: 341, startPoint y: 29, endPoint x: 53, endPoint y: -26, distance: 293.2
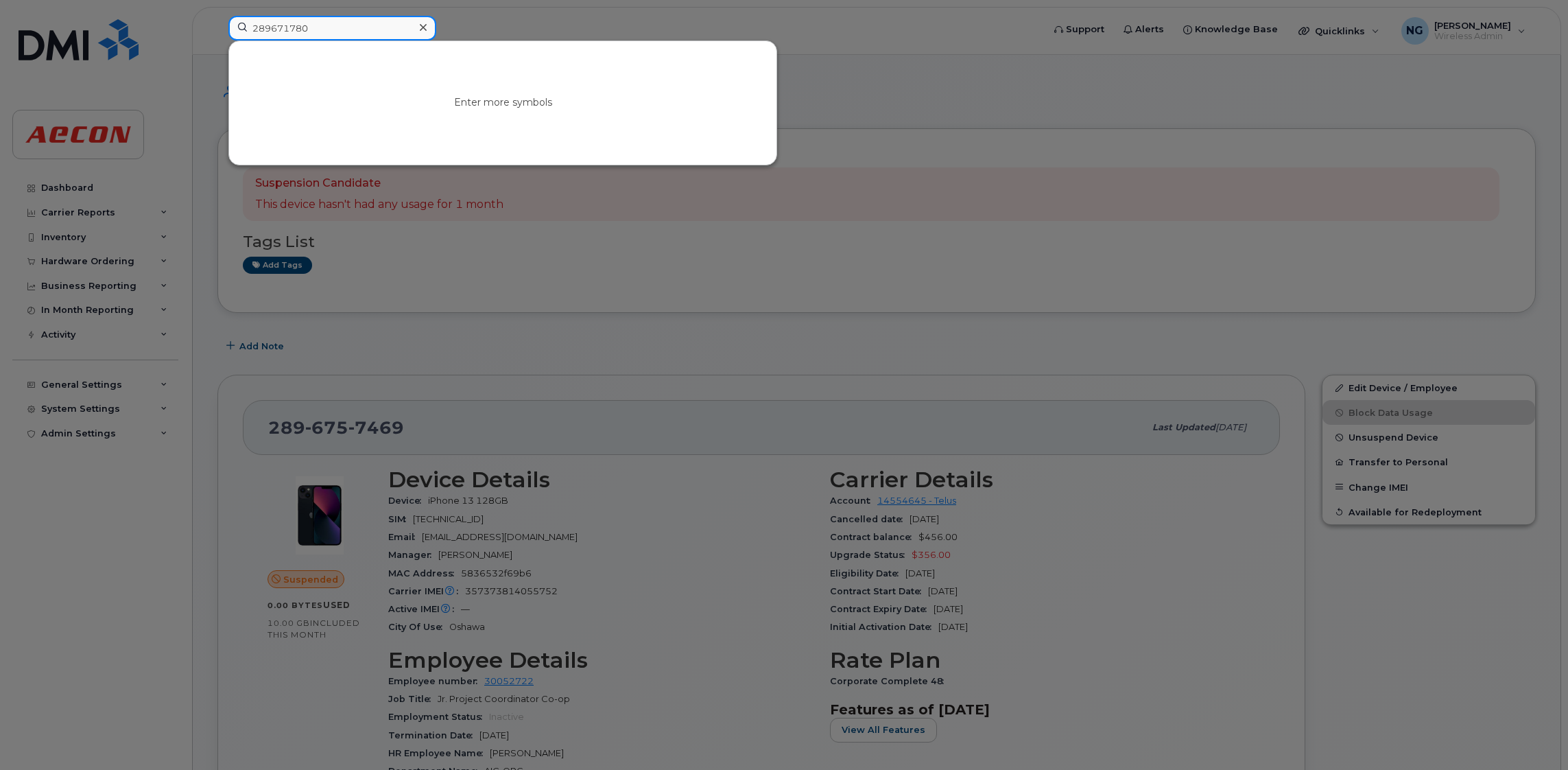
type input "2896717803"
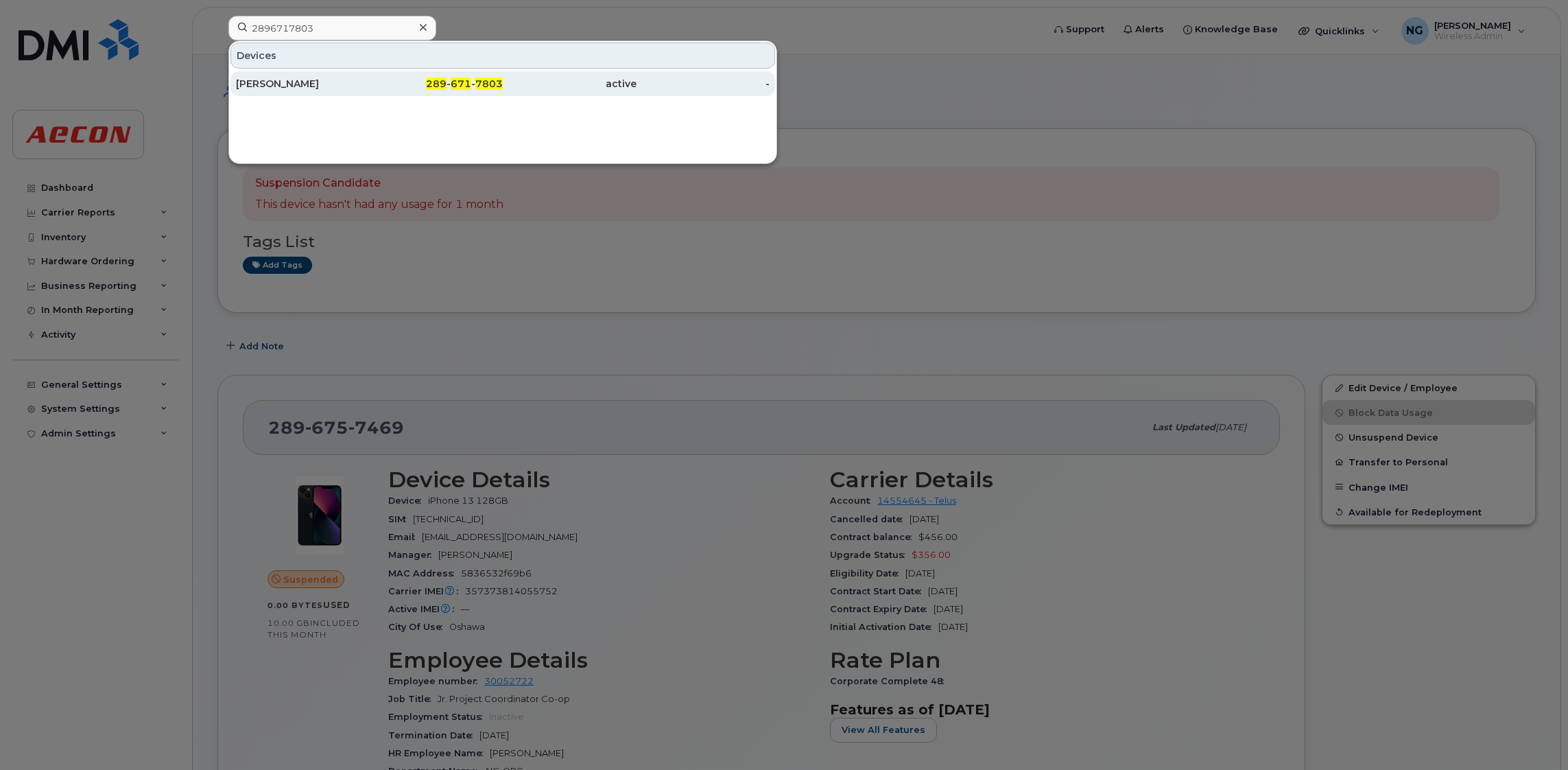
click at [262, 85] on div "[PERSON_NAME]" at bounding box center [303, 83] width 134 height 14
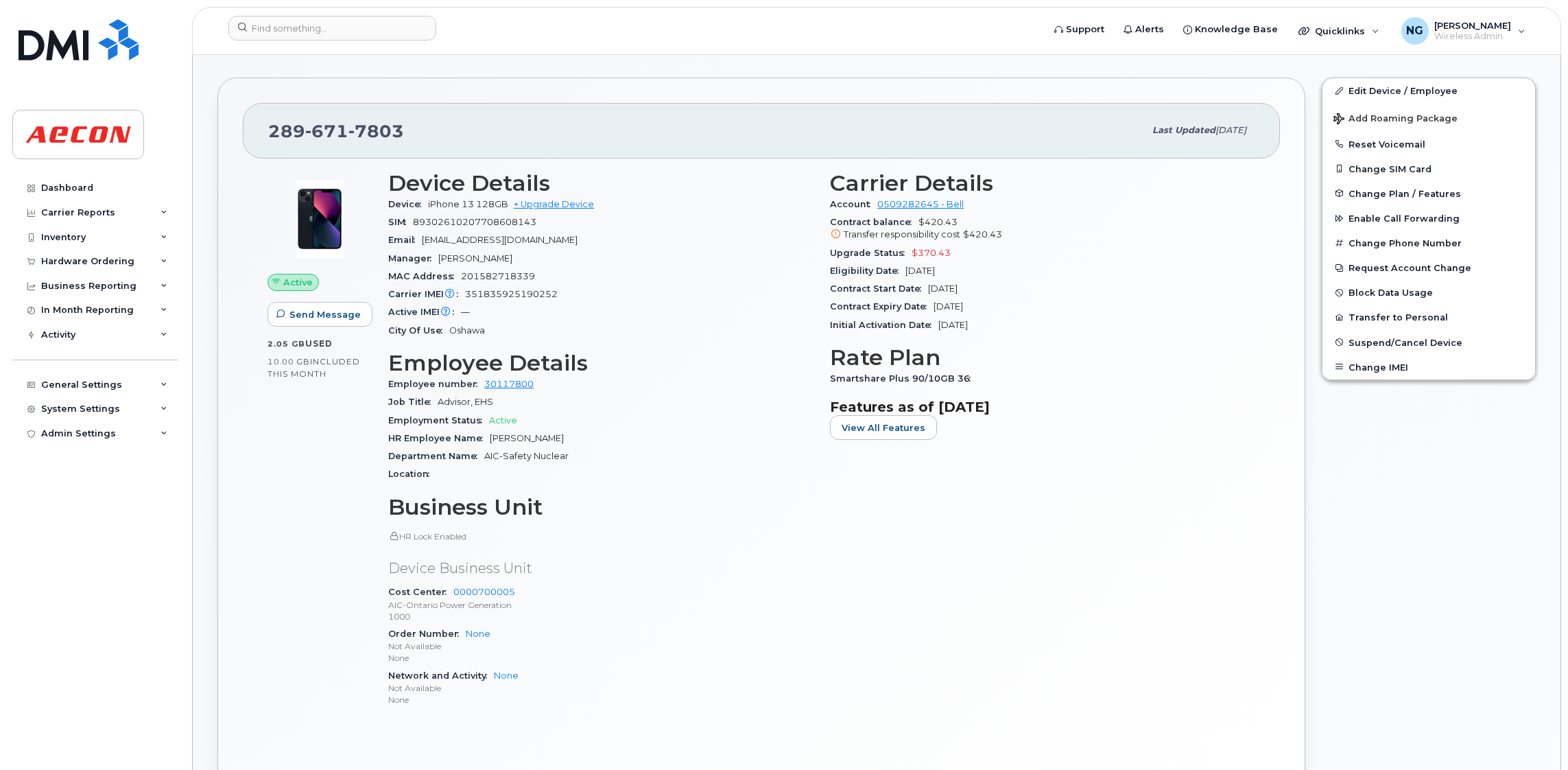
scroll to position [103, 0]
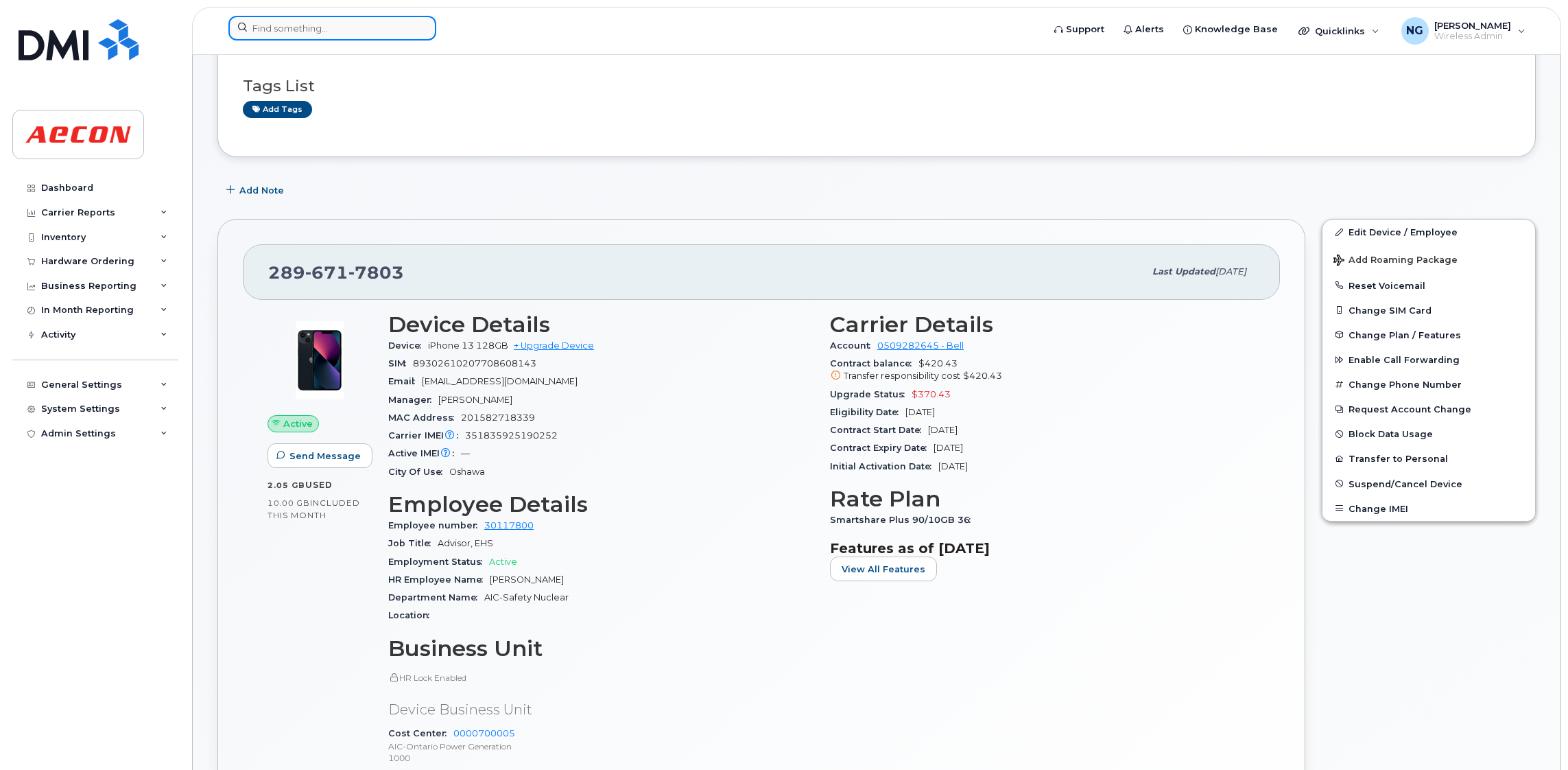
click at [318, 28] on input at bounding box center [332, 28] width 208 height 25
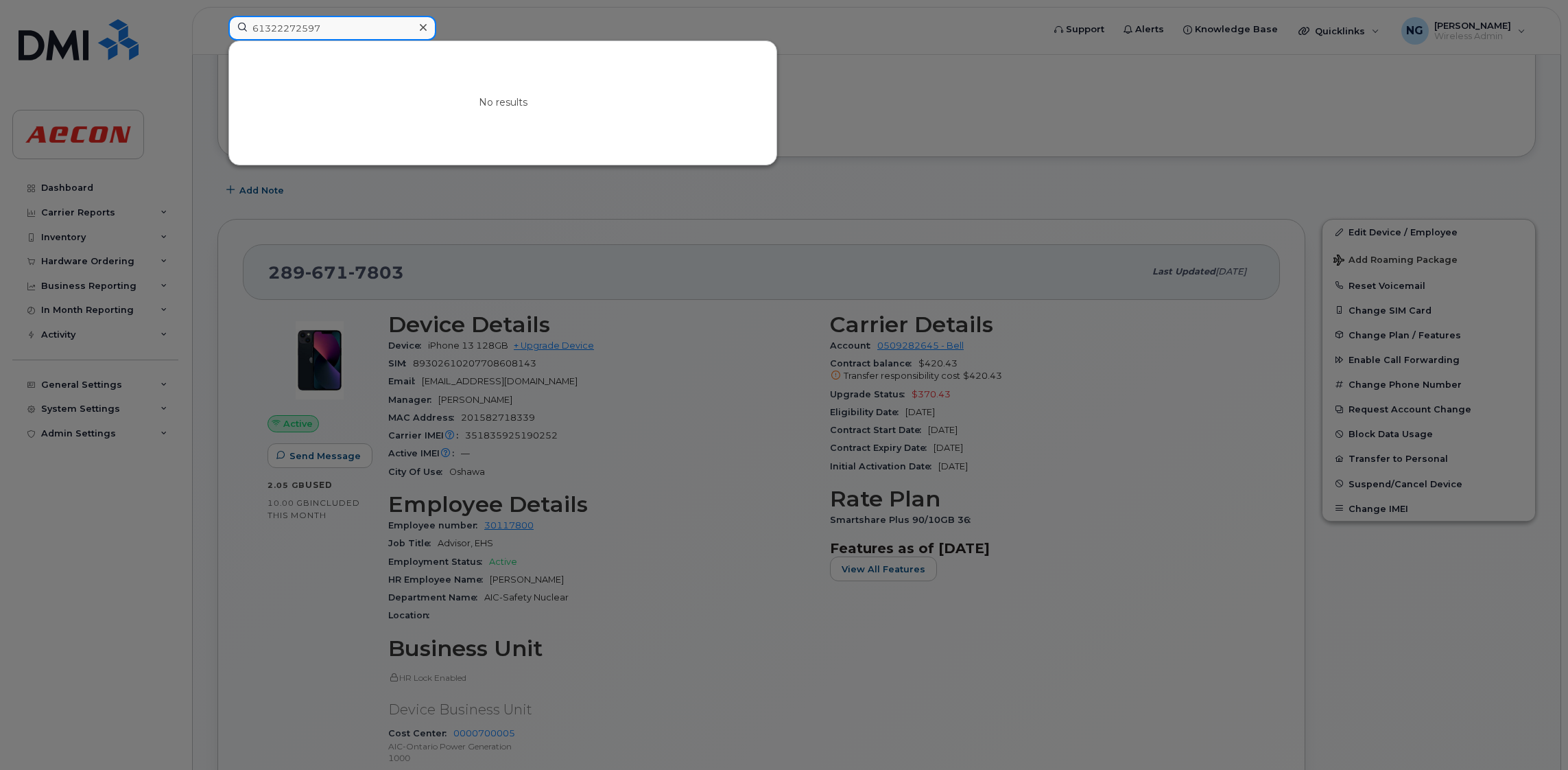
click at [361, 22] on input "61322272597" at bounding box center [332, 28] width 208 height 25
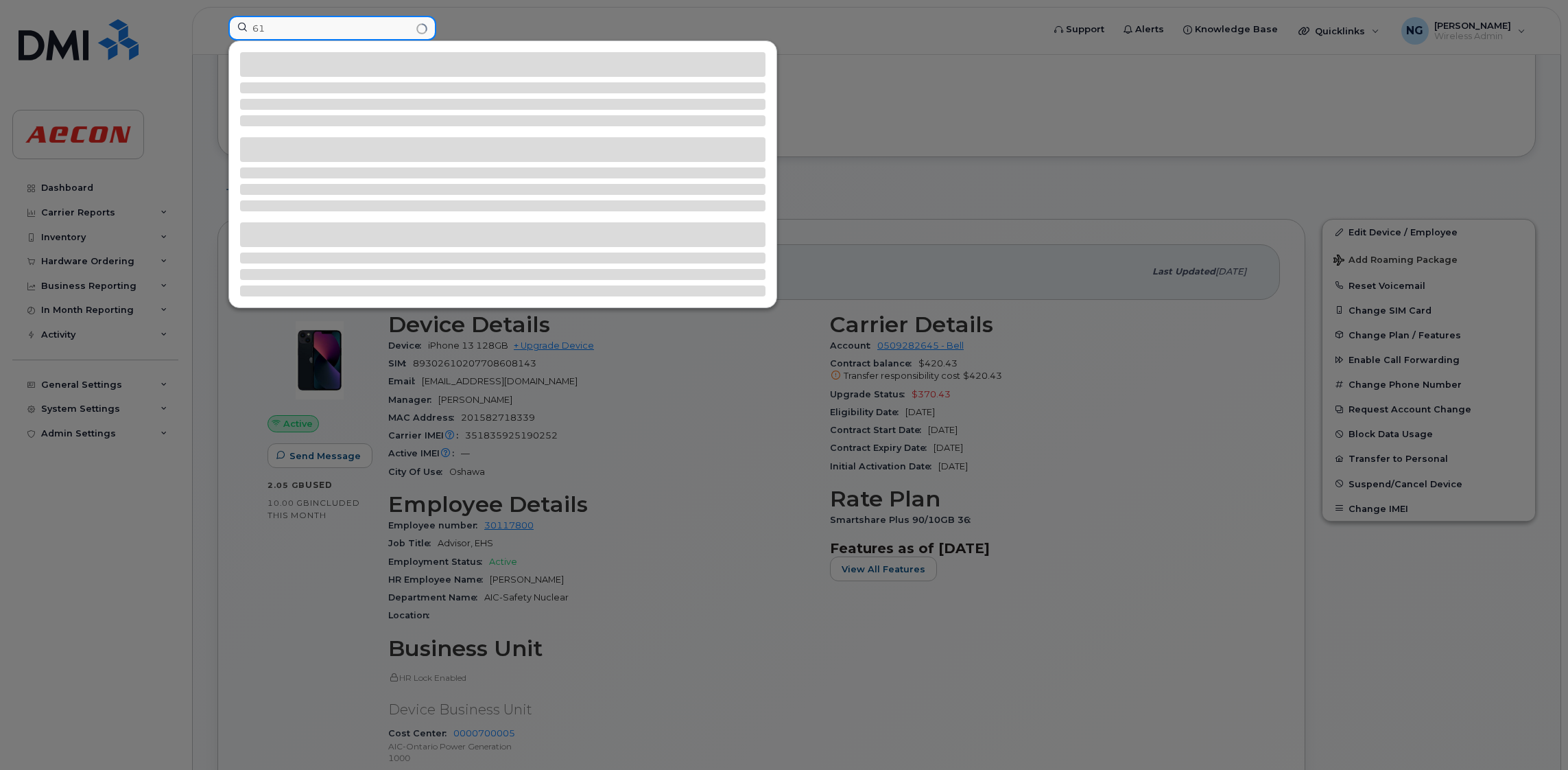
type input "6"
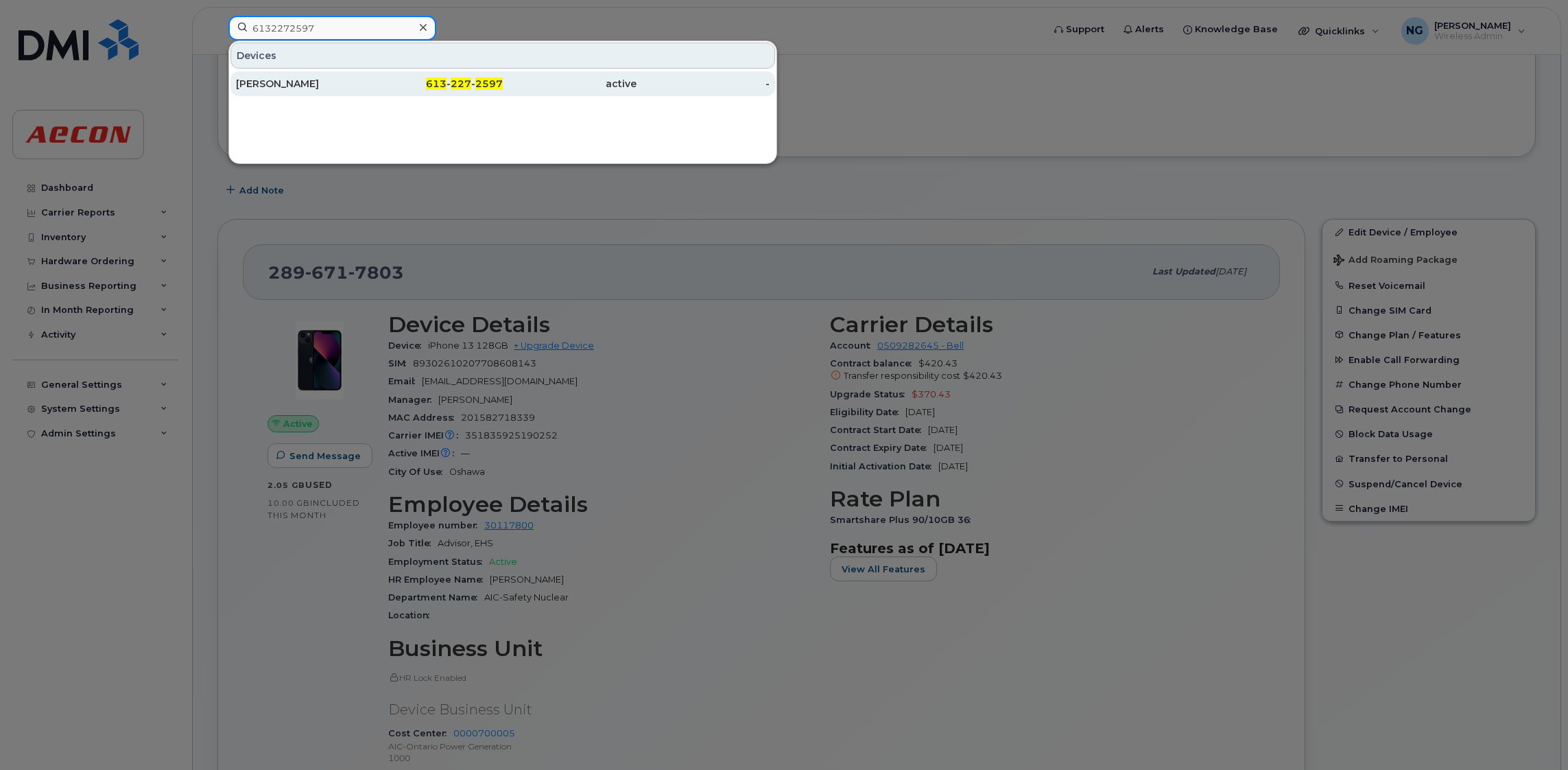
type input "6132272597"
click at [456, 79] on span "227" at bounding box center [460, 83] width 20 height 12
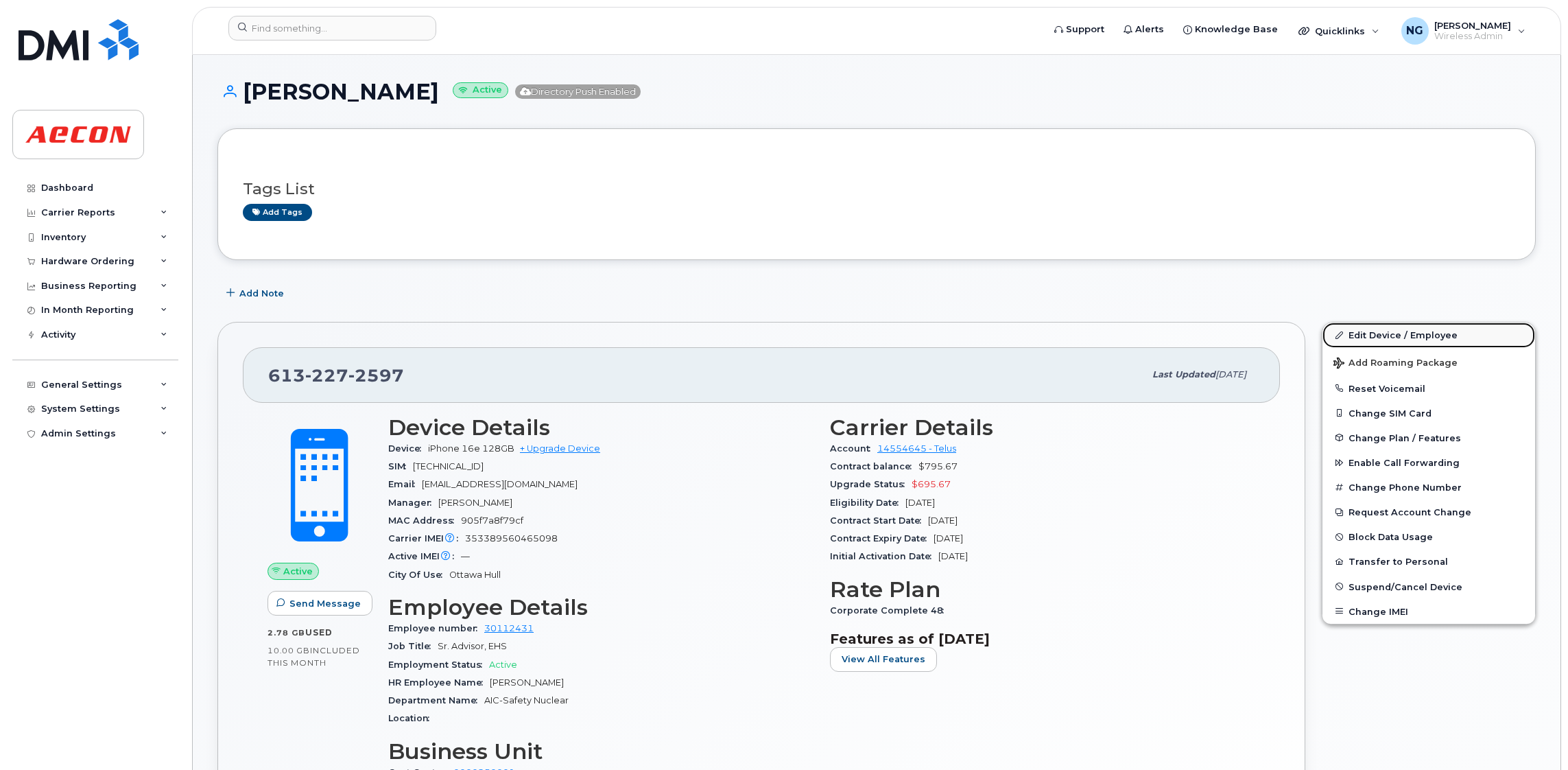
click at [1380, 339] on link "Edit Device / Employee" at bounding box center [1429, 334] width 213 height 25
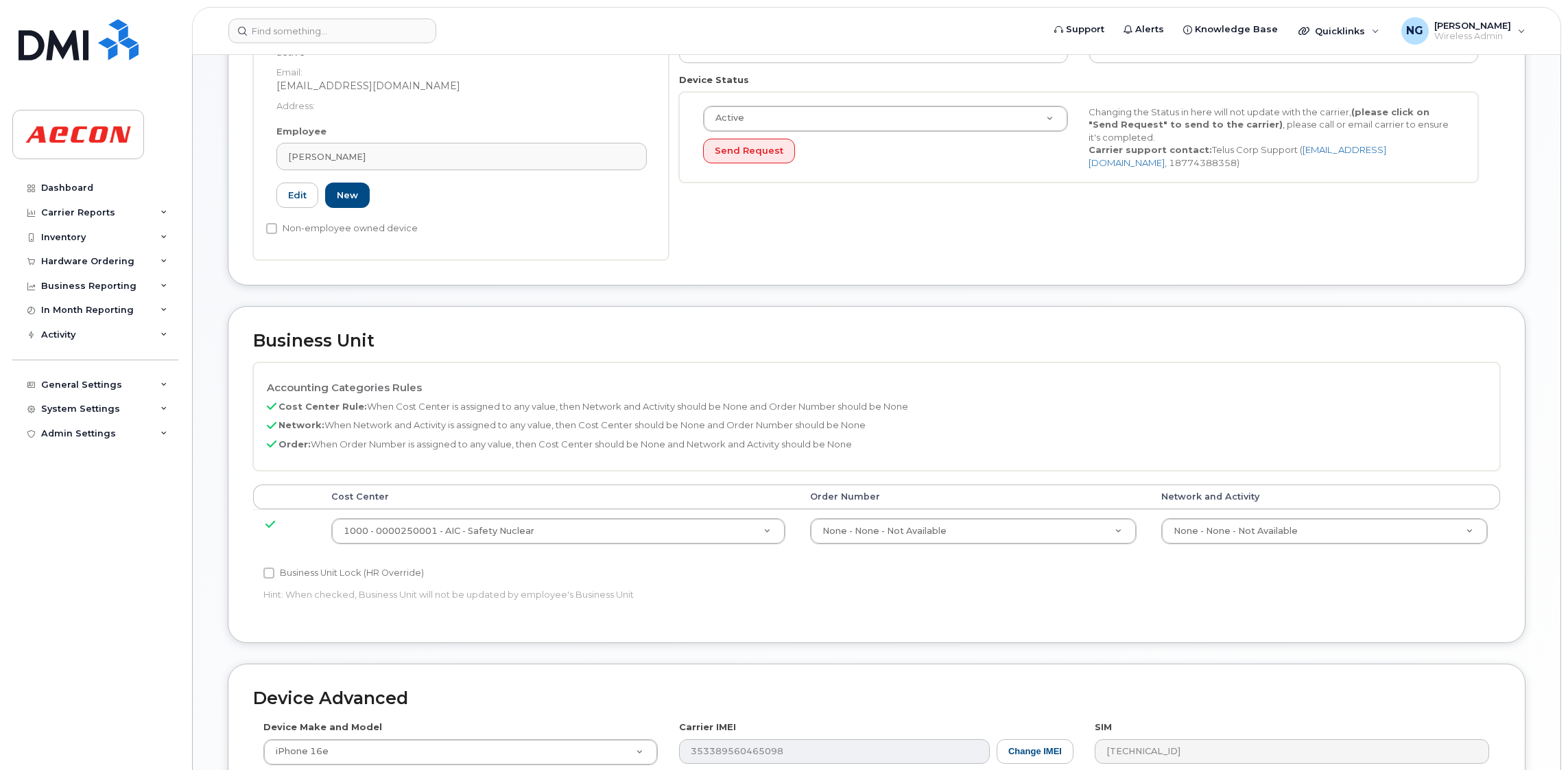
scroll to position [412, 0]
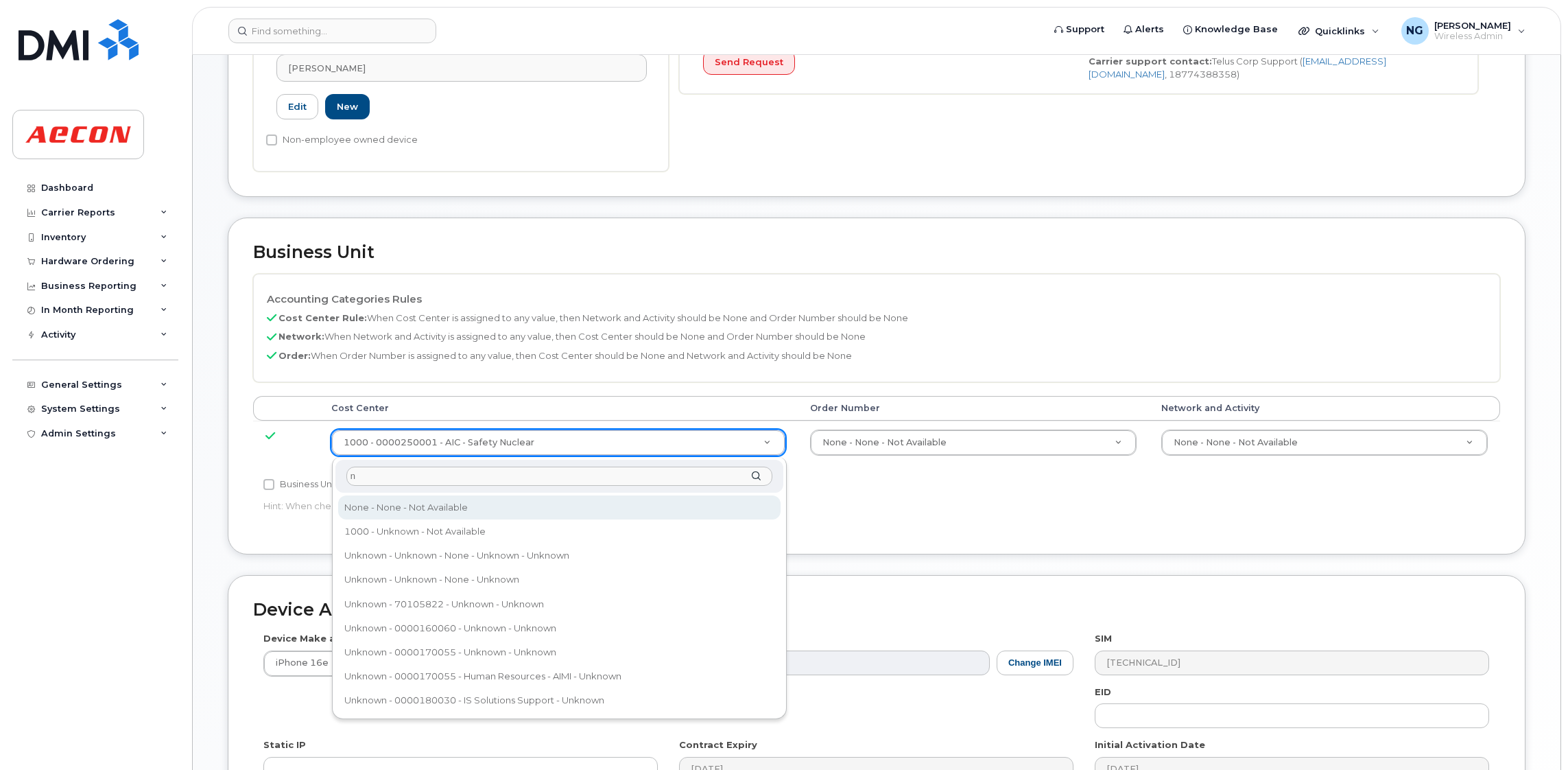
type input "n"
type input "289660"
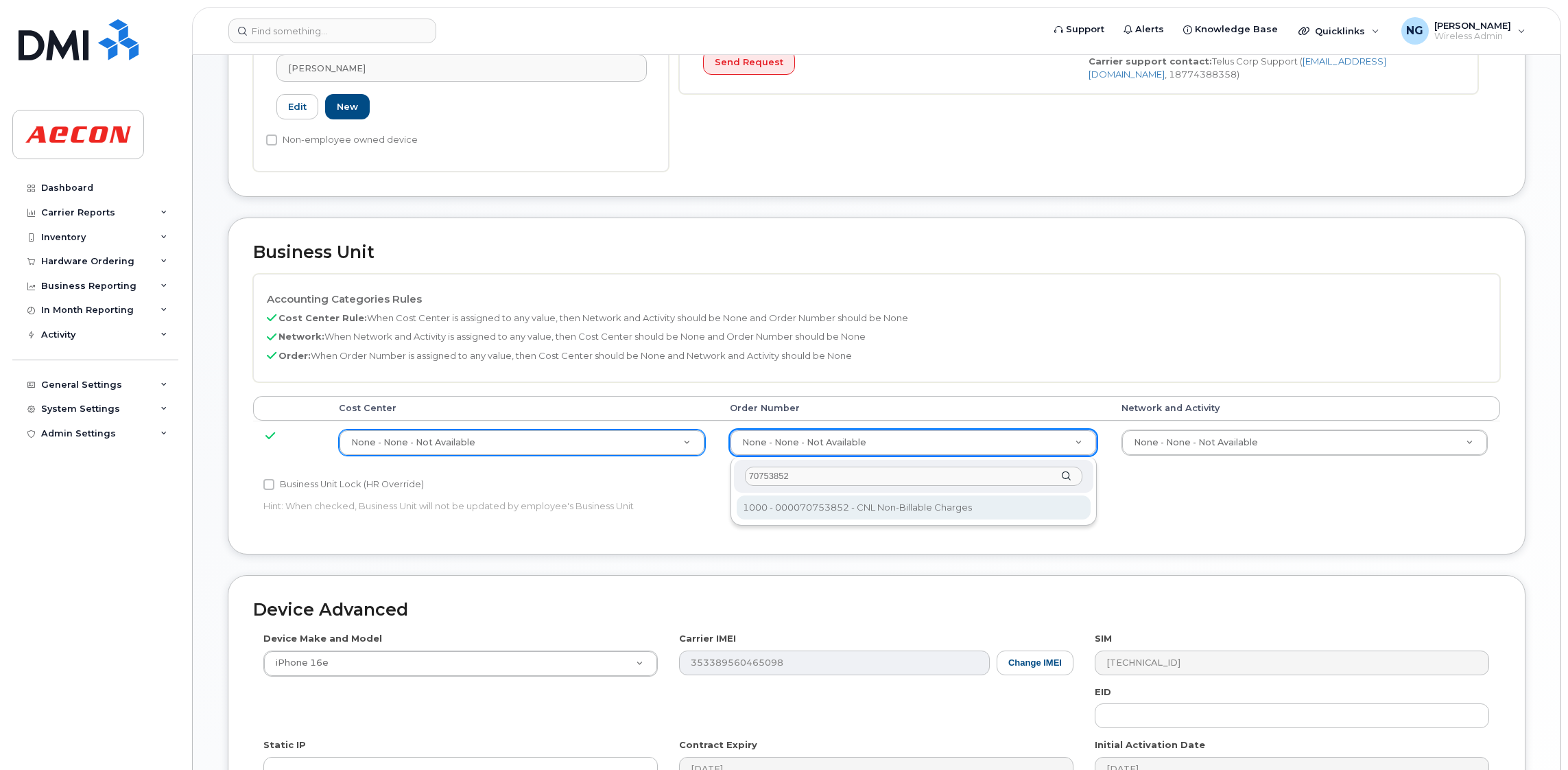
type input "70753852"
type input "34922237"
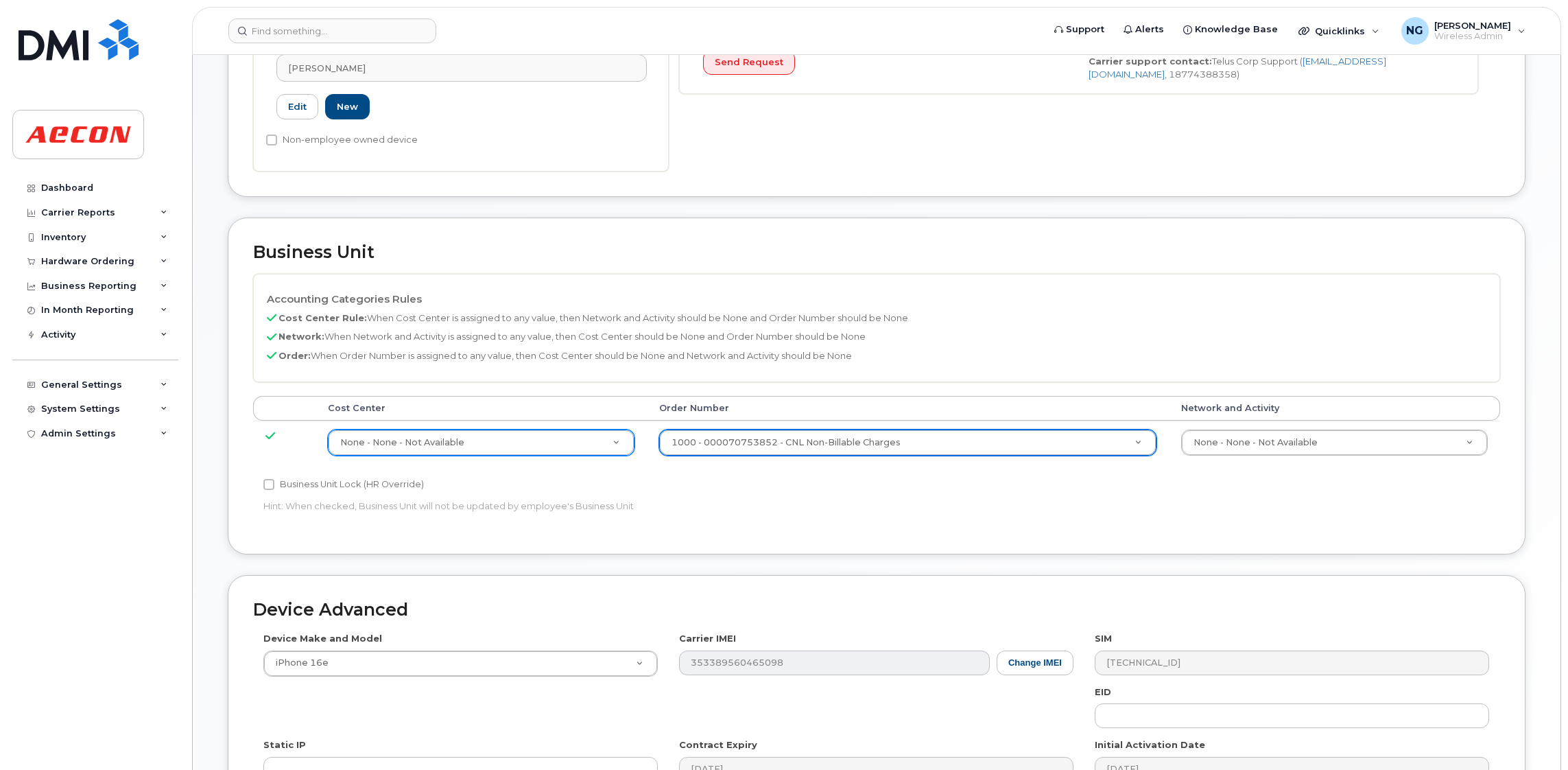
click at [286, 481] on label "Business Unit Lock (HR Override)" at bounding box center [343, 484] width 160 height 16
click at [275, 481] on input "Business Unit Lock (HR Override)" at bounding box center [268, 484] width 11 height 11
checkbox input "true"
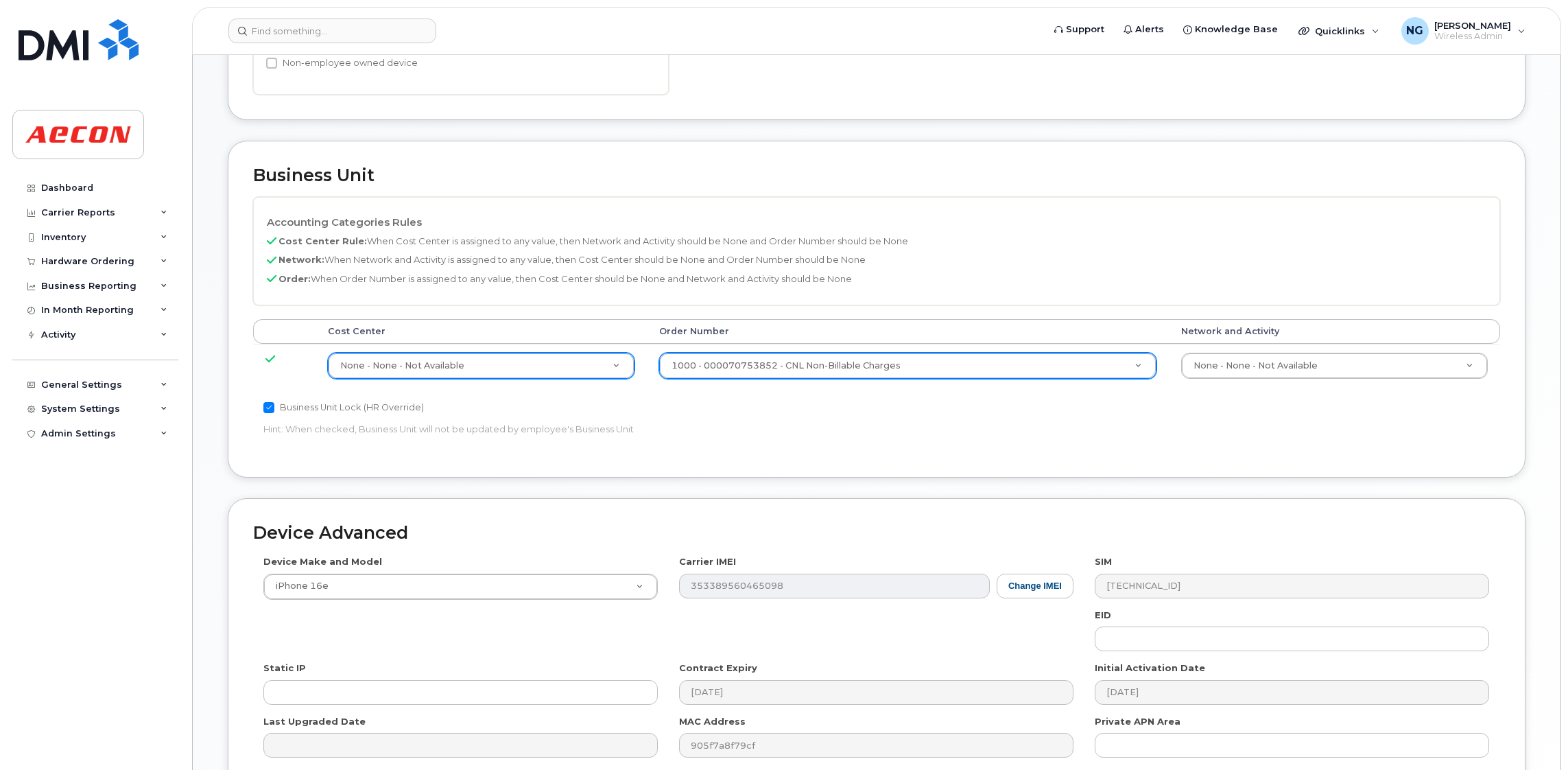
scroll to position [629, 0]
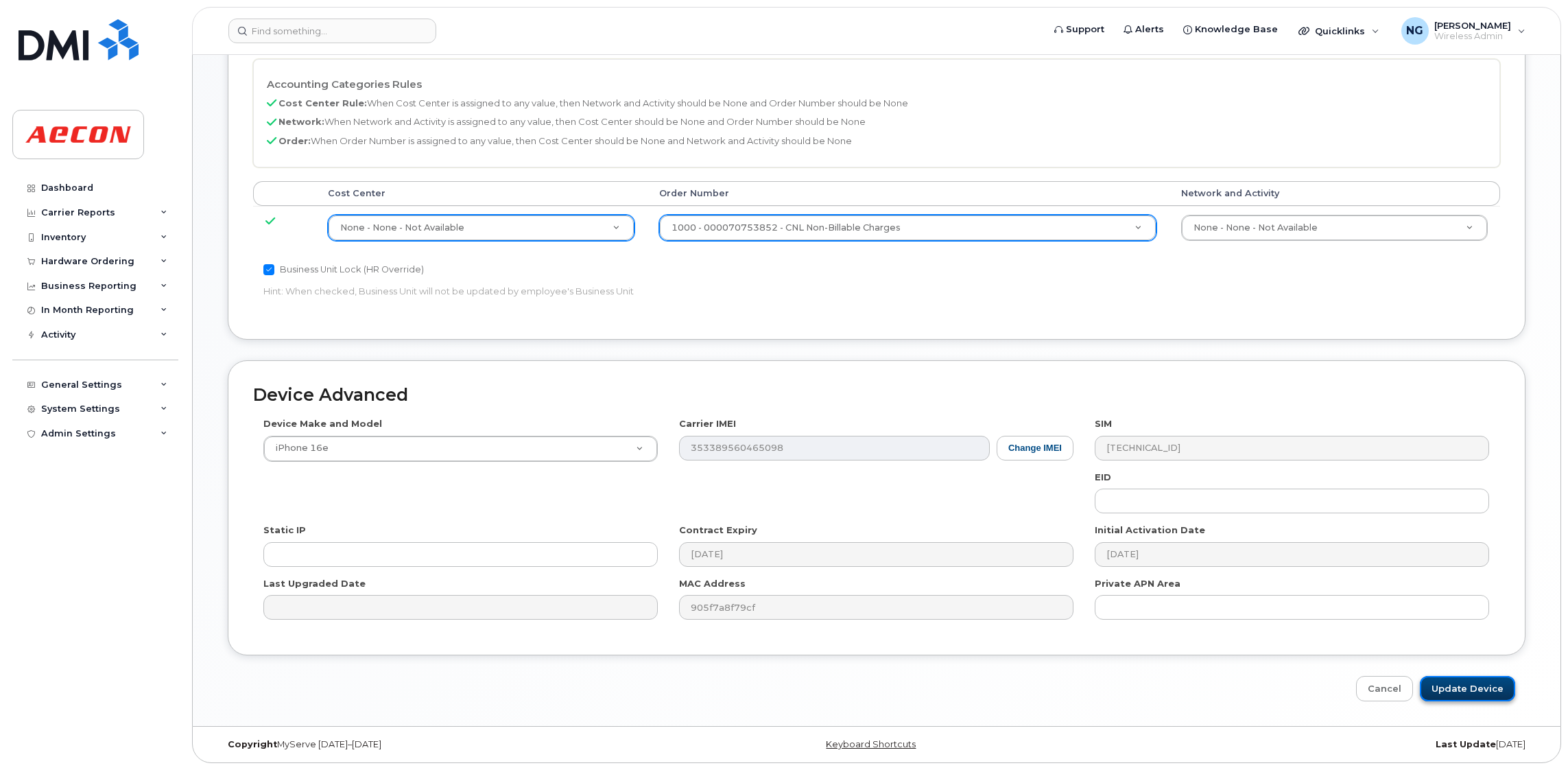
click at [1481, 690] on input "Update Device" at bounding box center [1467, 688] width 96 height 25
type input "Saving..."
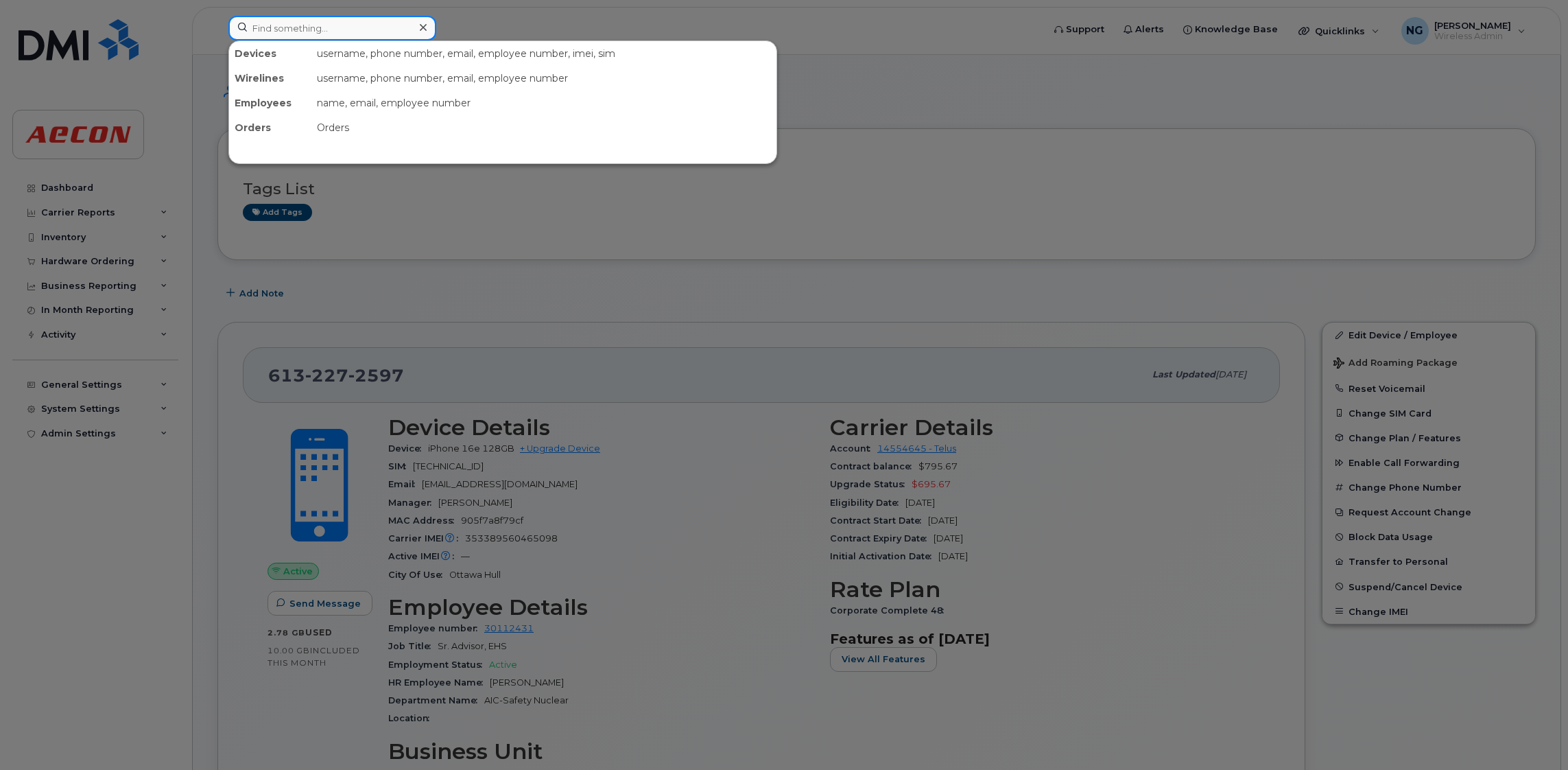
click at [306, 36] on input at bounding box center [332, 28] width 208 height 25
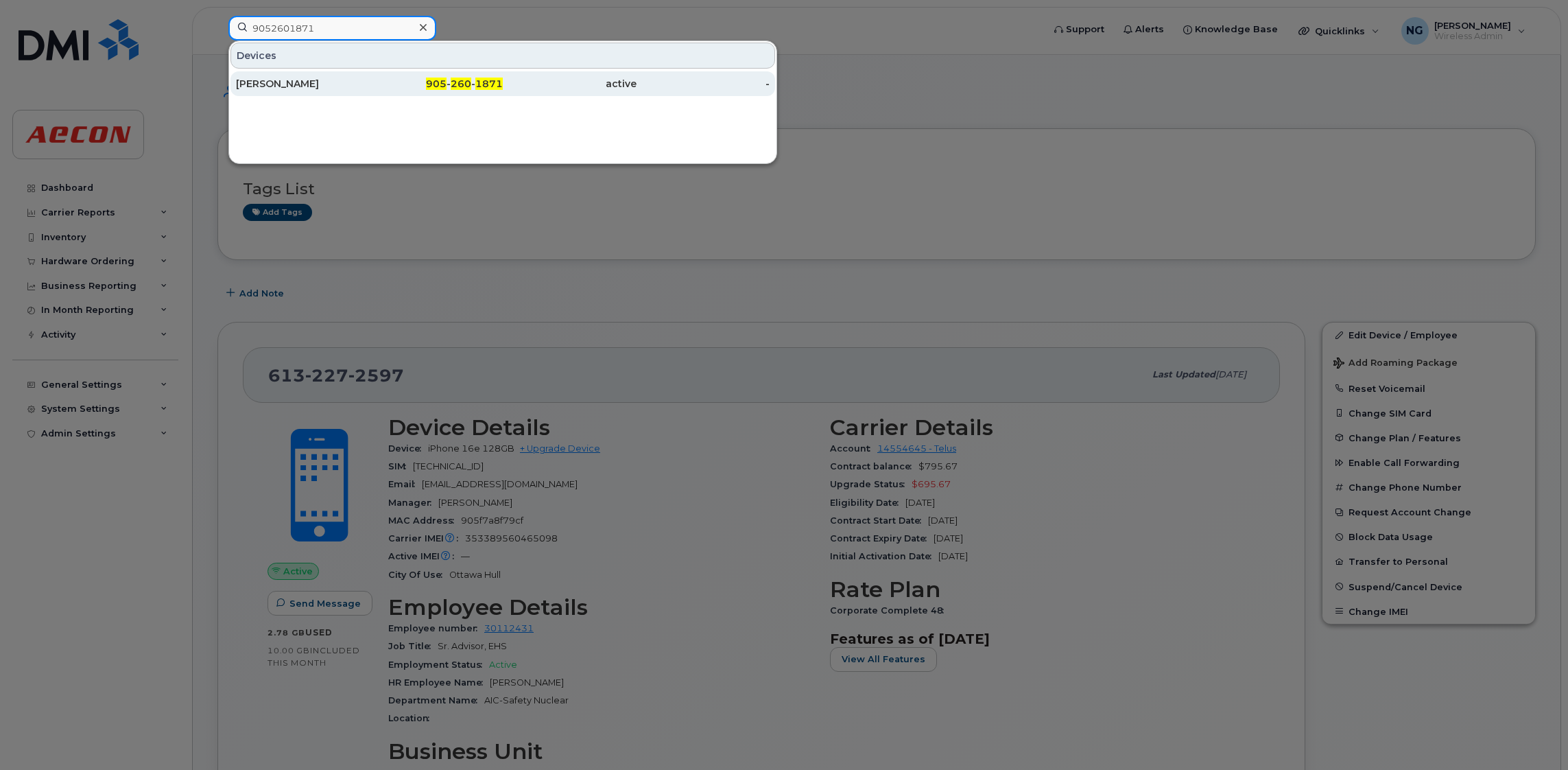
type input "9052601871"
click at [476, 83] on span "1871" at bounding box center [490, 83] width 28 height 12
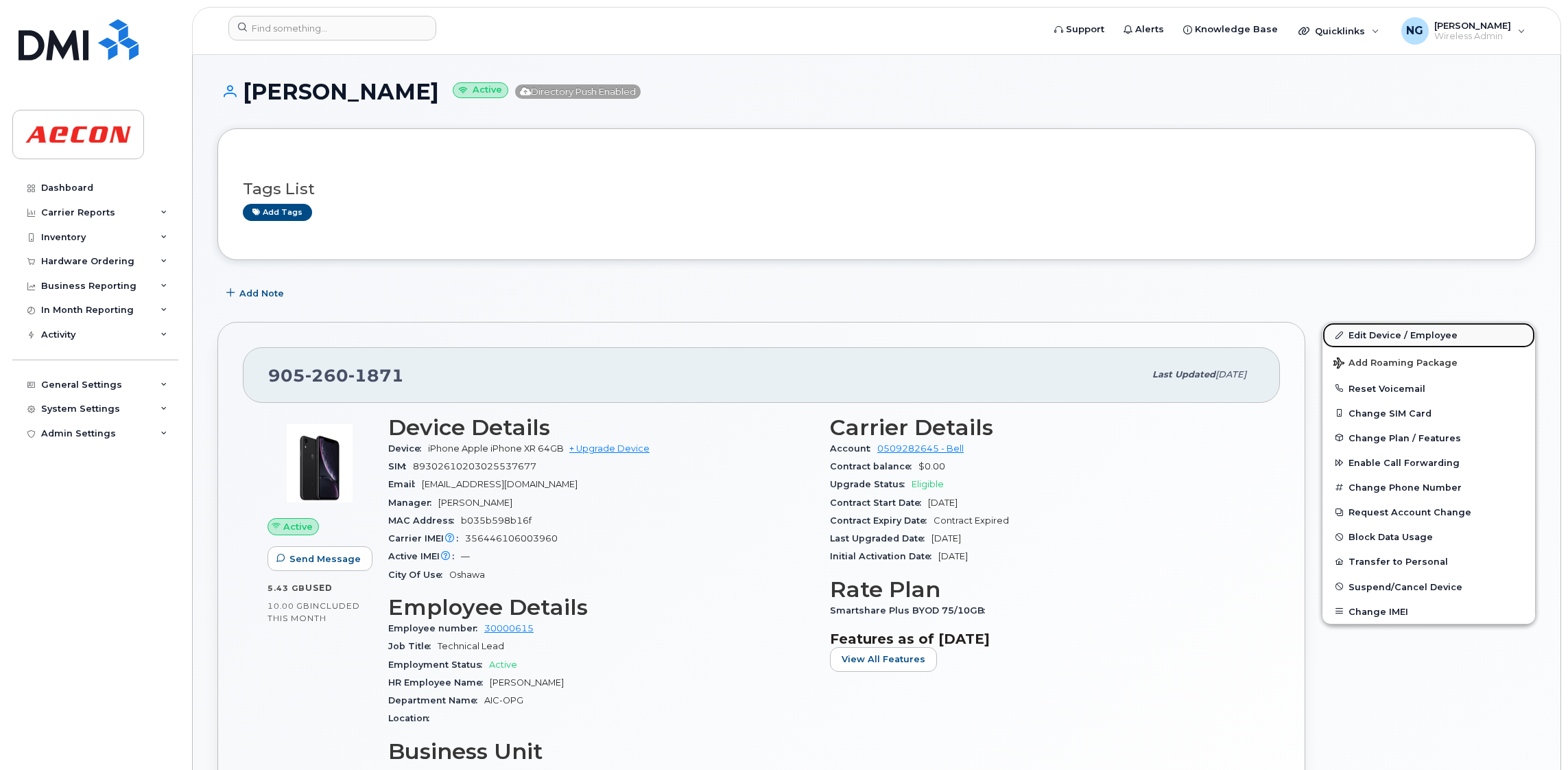
click at [1436, 335] on link "Edit Device / Employee" at bounding box center [1429, 334] width 213 height 25
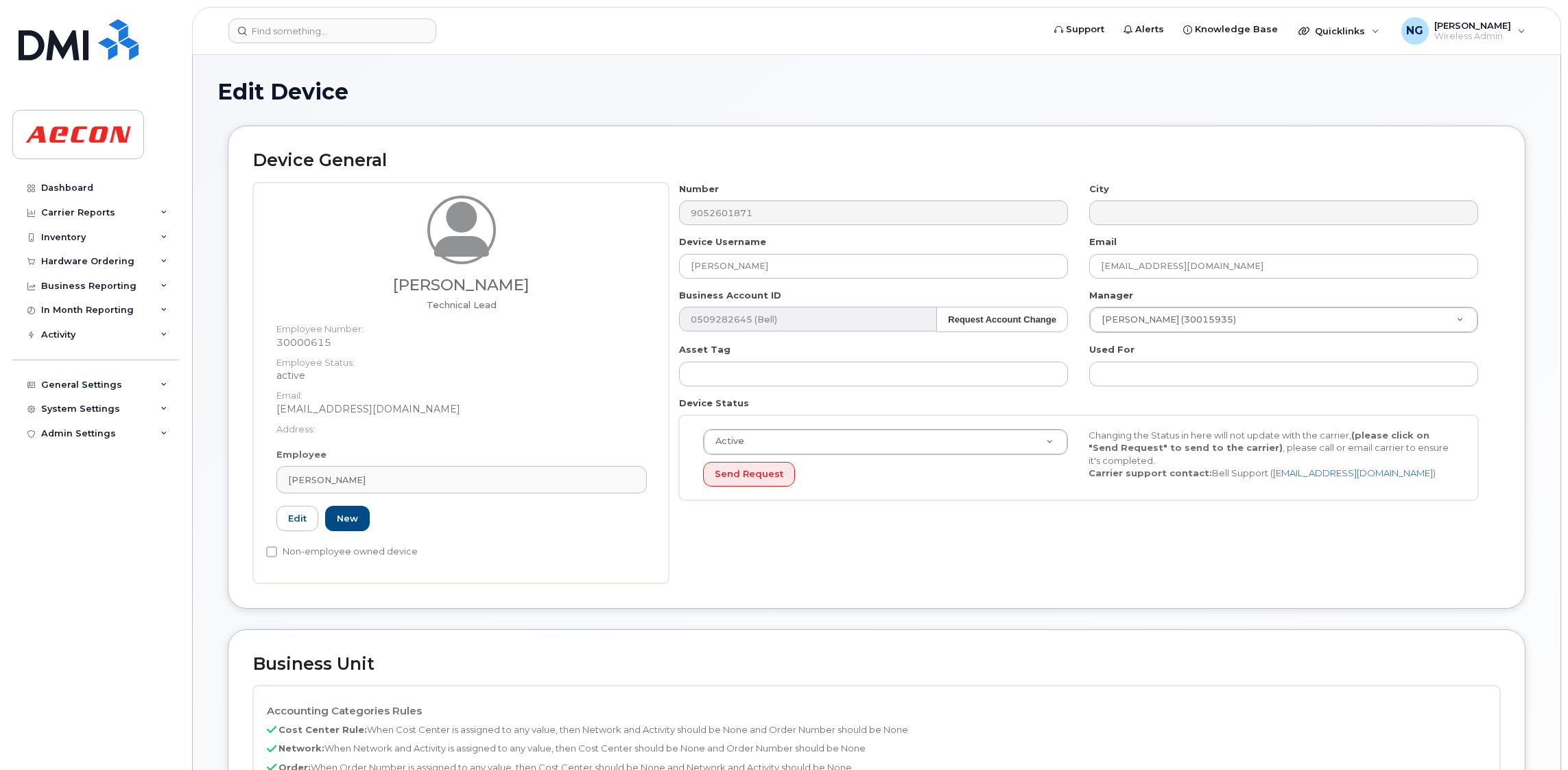
scroll to position [206, 0]
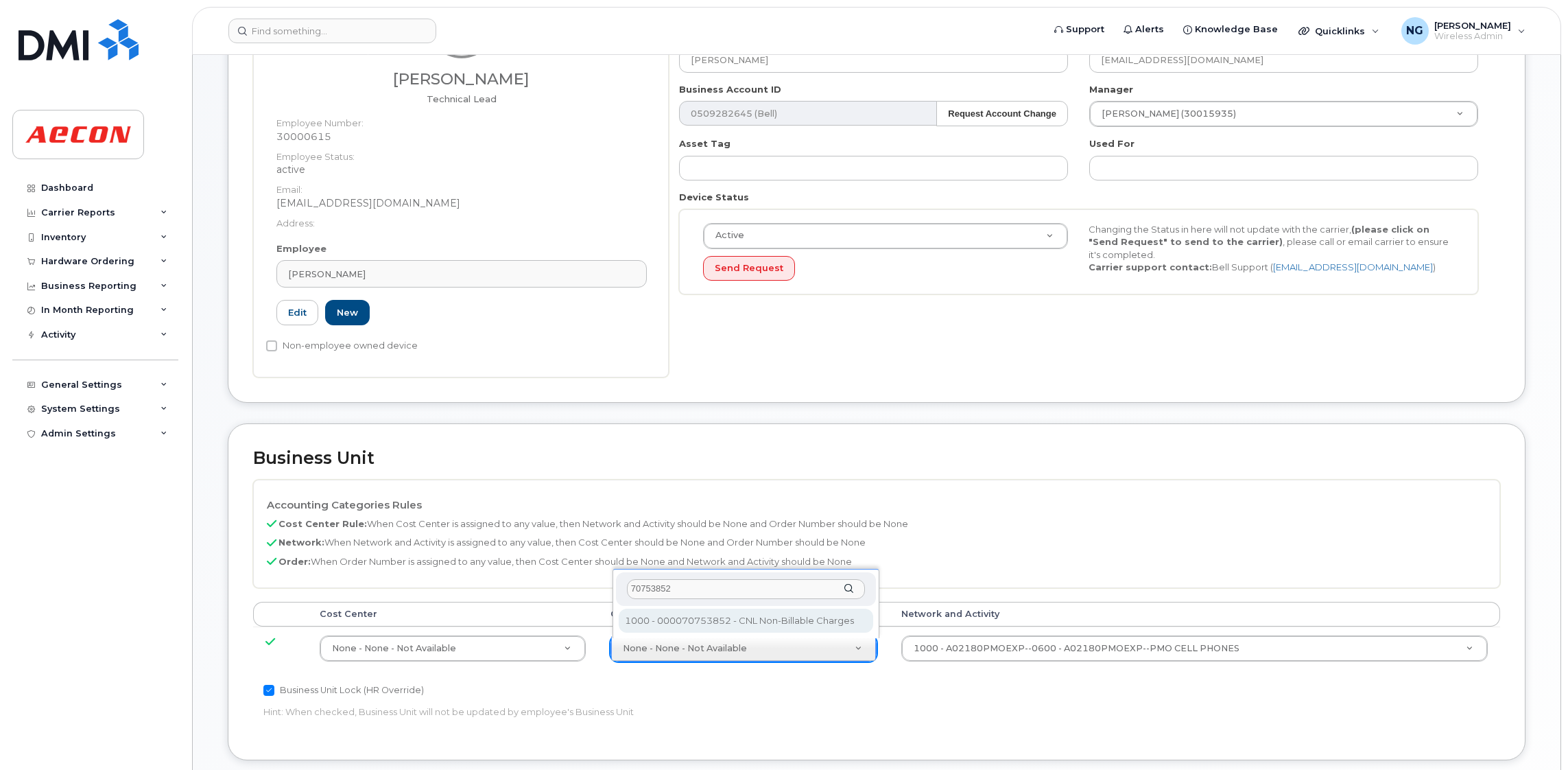
type input "70753852"
type input "34922237"
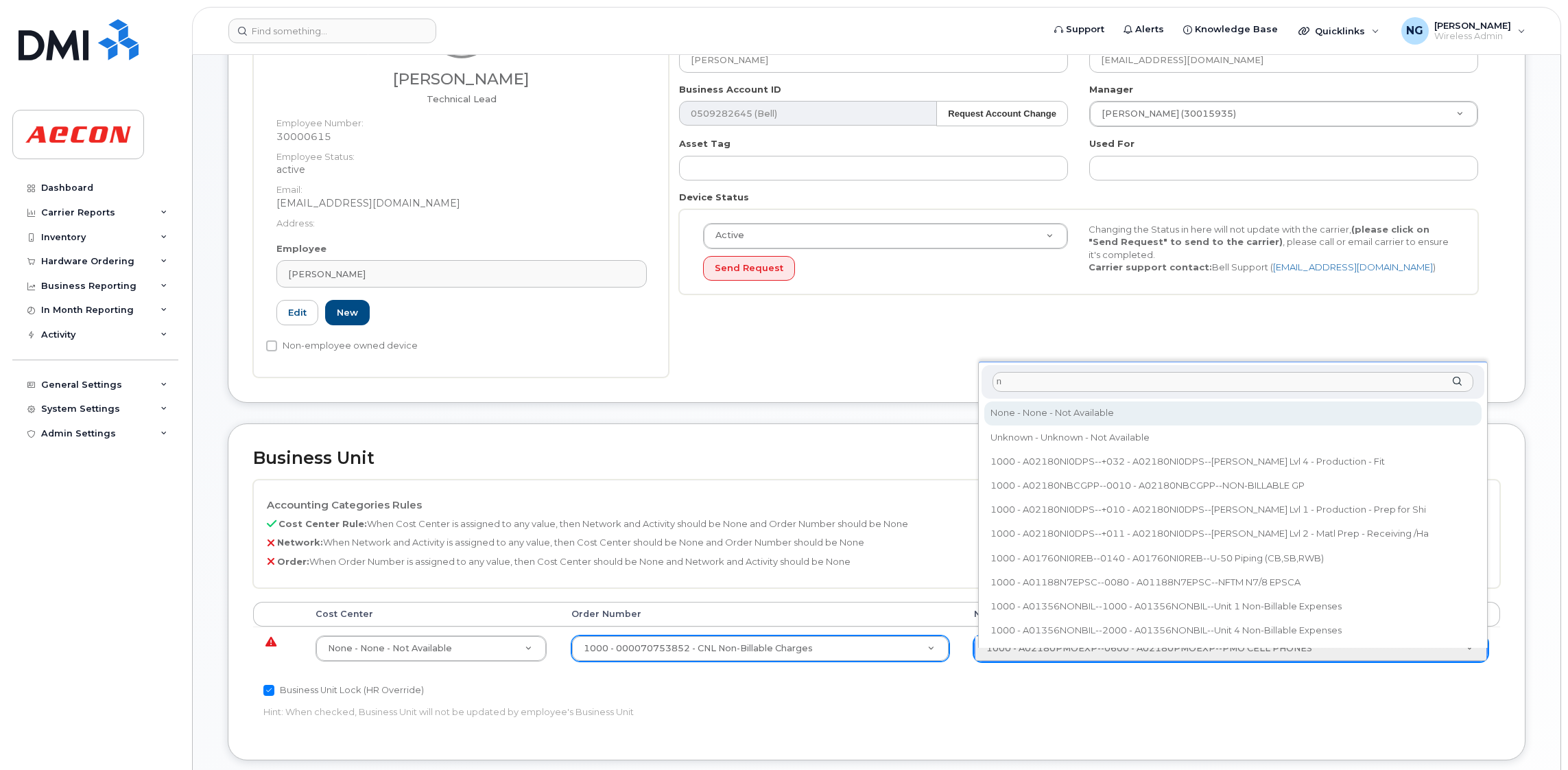
type input "n"
type input "283608"
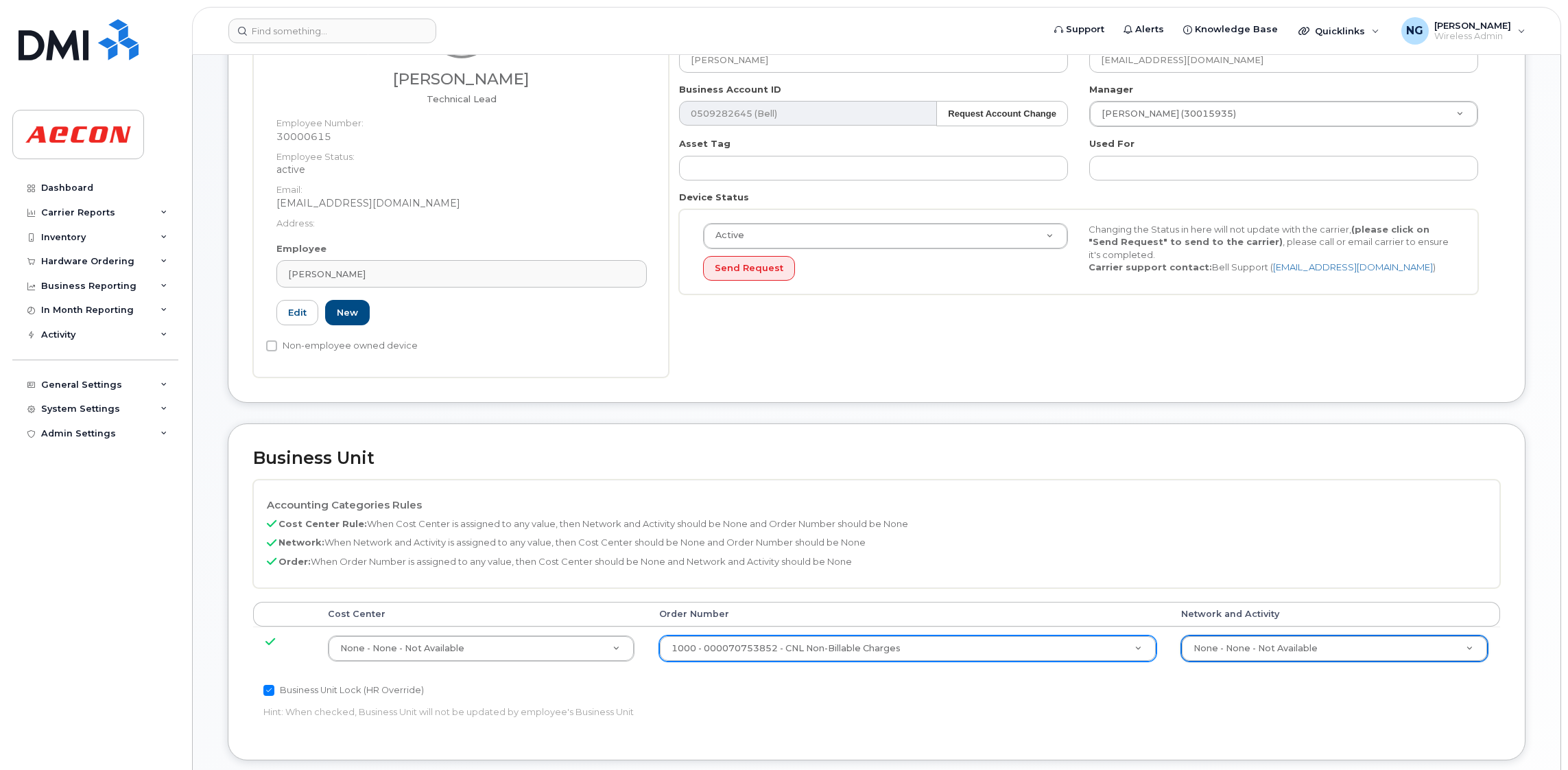
scroll to position [629, 0]
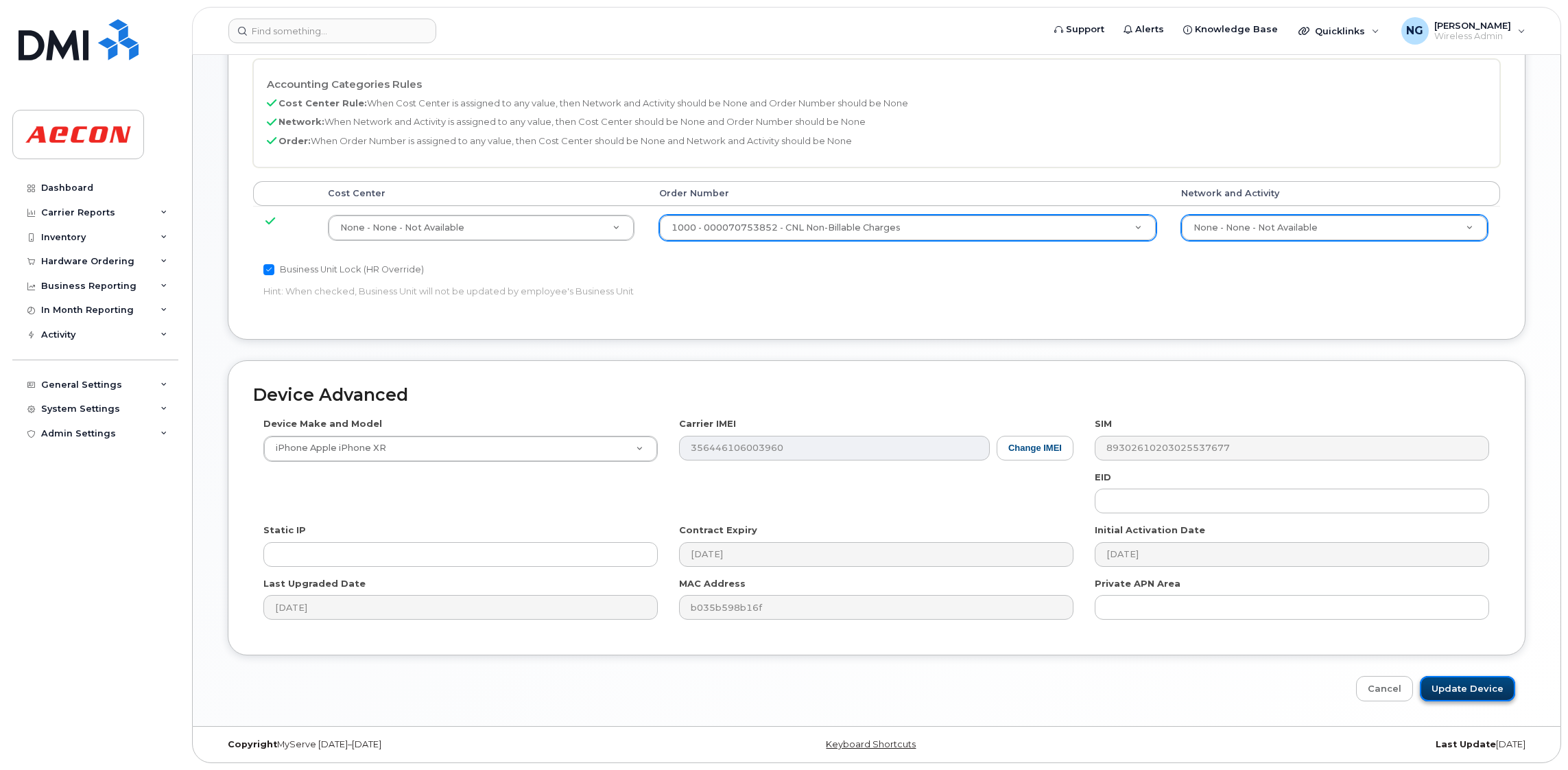
click at [1483, 686] on input "Update Device" at bounding box center [1467, 688] width 96 height 25
type input "Saving..."
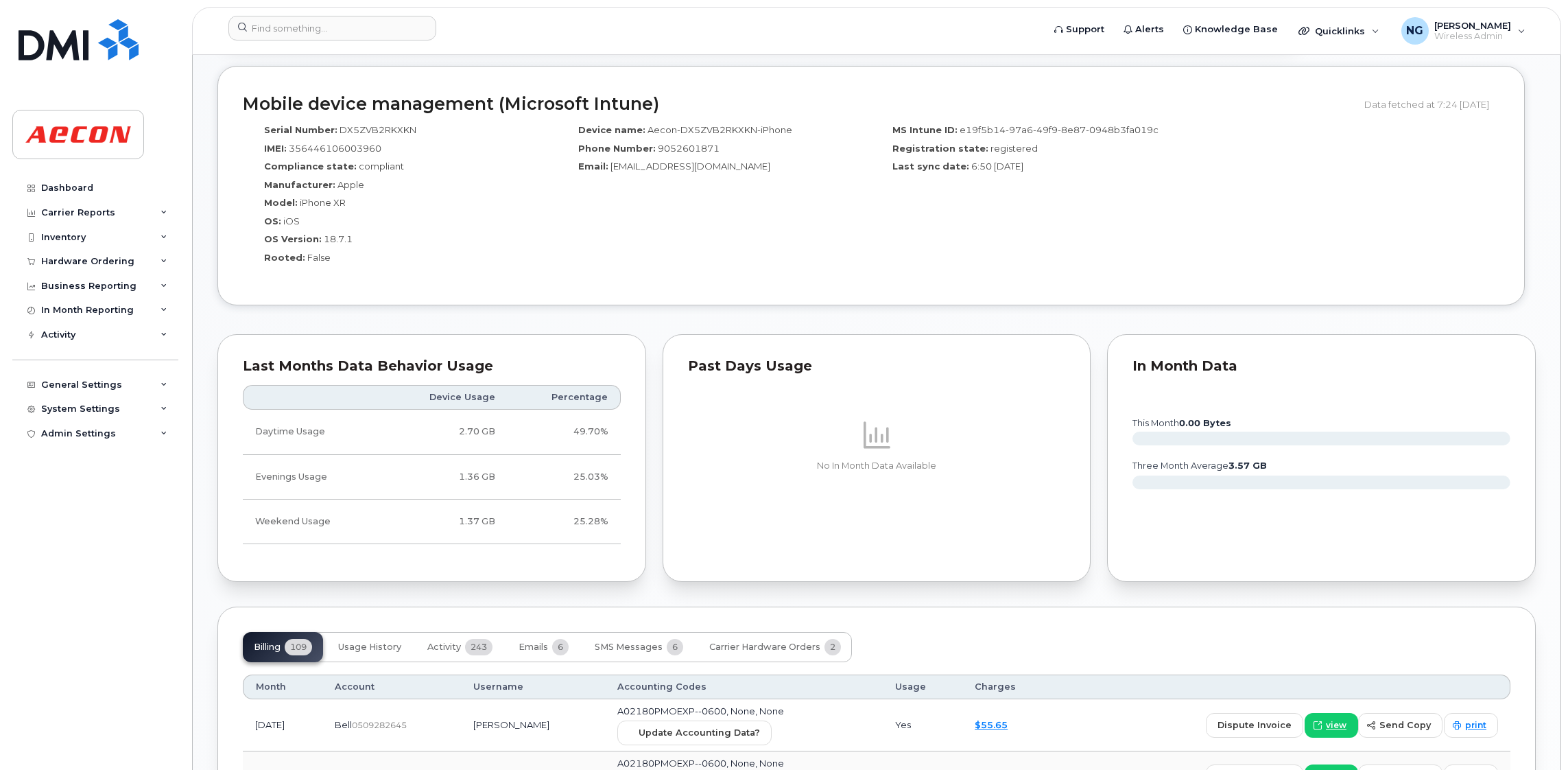
scroll to position [1131, 0]
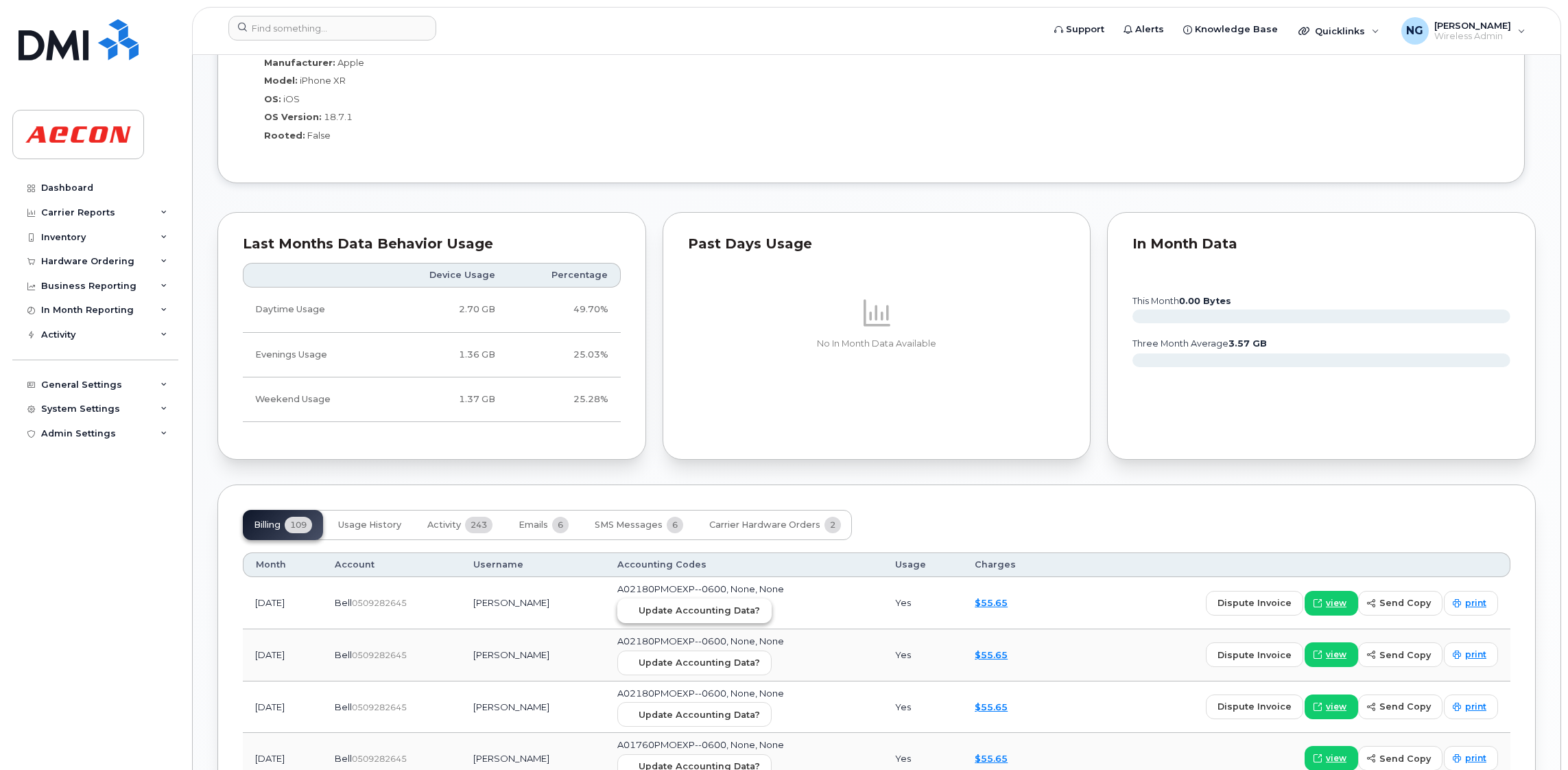
click at [717, 612] on span "Update Accounting Data?" at bounding box center [699, 611] width 122 height 13
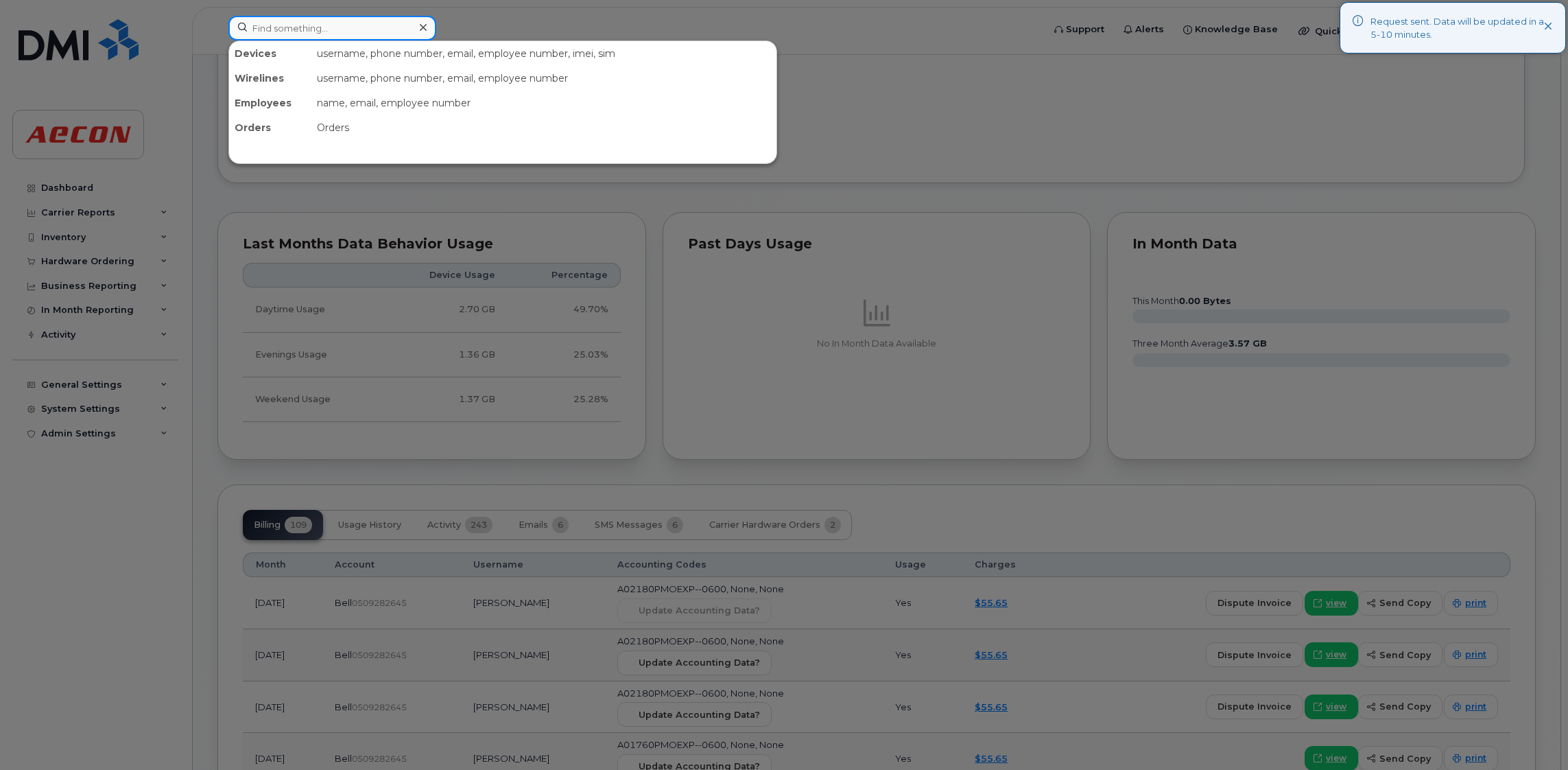
click at [401, 28] on input at bounding box center [332, 28] width 208 height 25
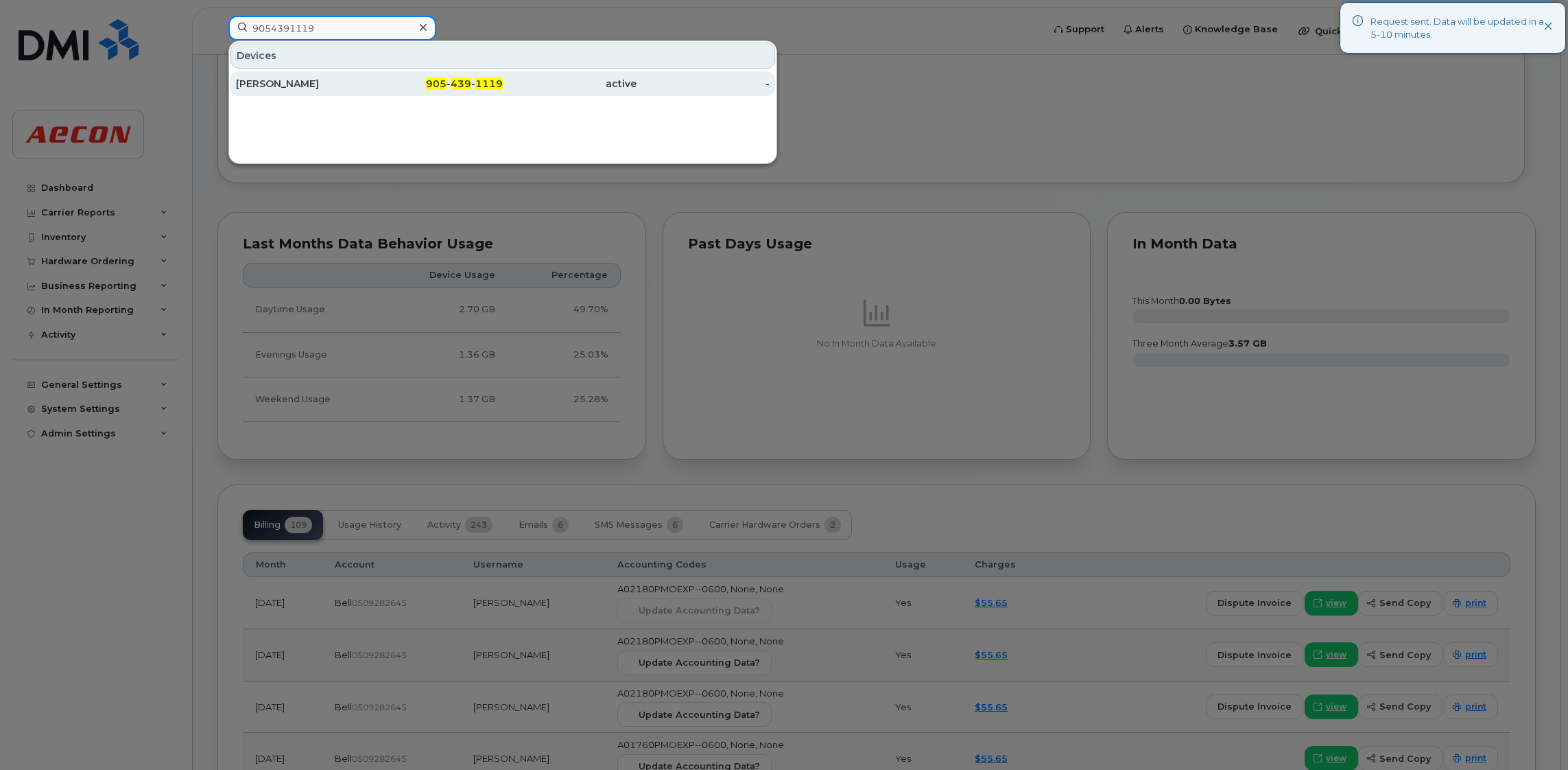
type input "9054391119"
click at [476, 79] on span "1119" at bounding box center [490, 83] width 28 height 12
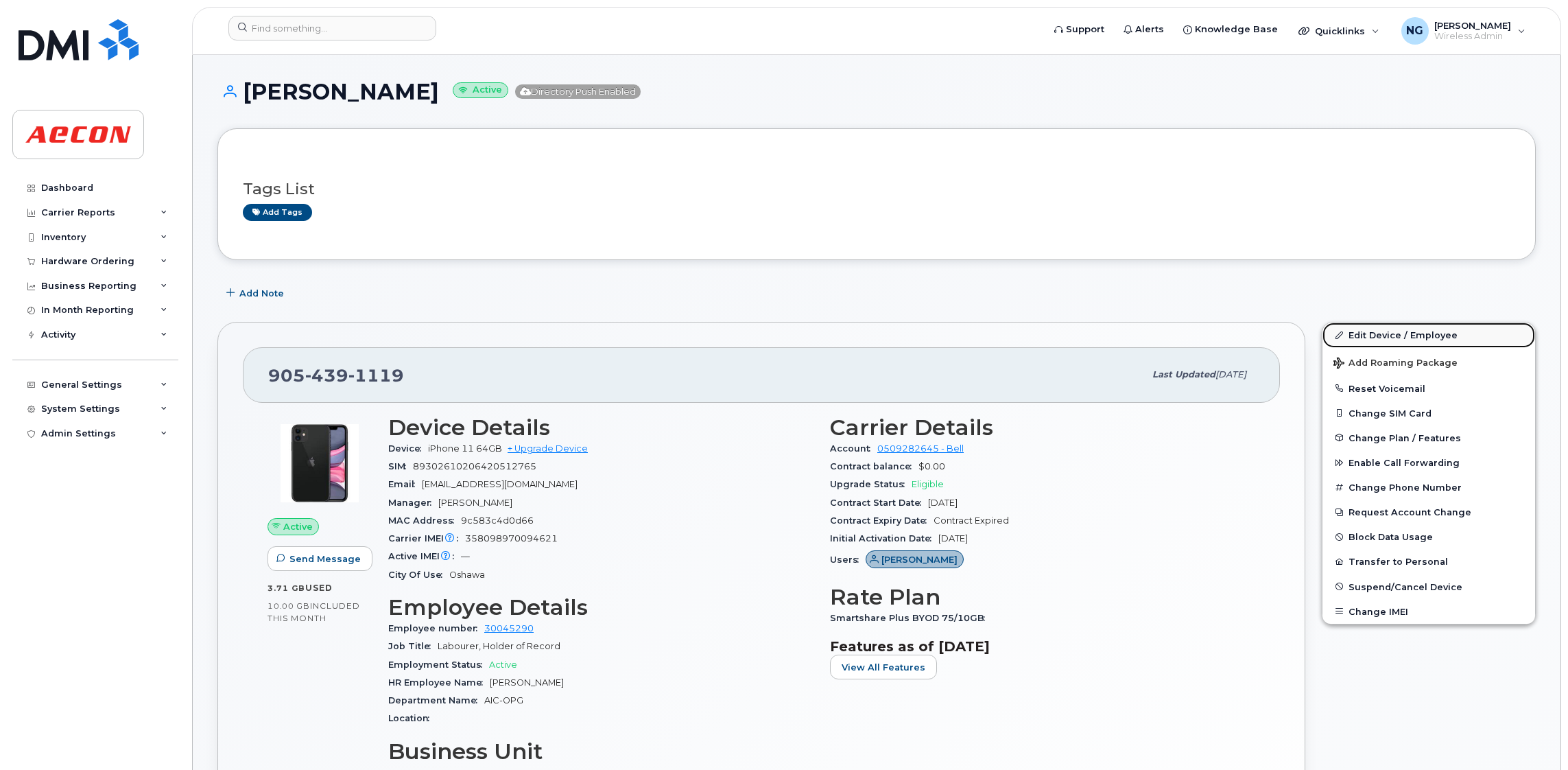
click at [1389, 331] on link "Edit Device / Employee" at bounding box center [1429, 334] width 213 height 25
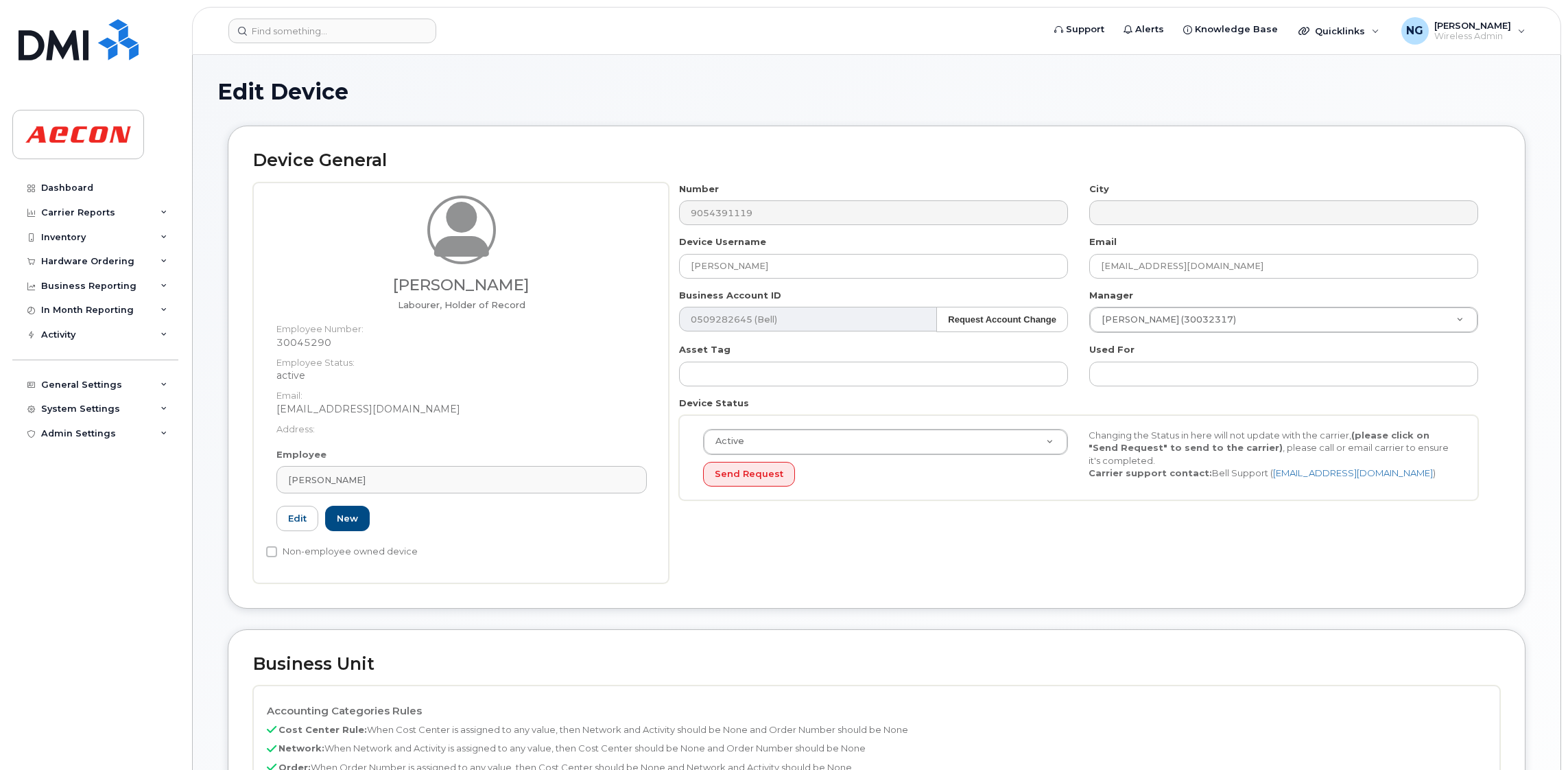
scroll to position [412, 0]
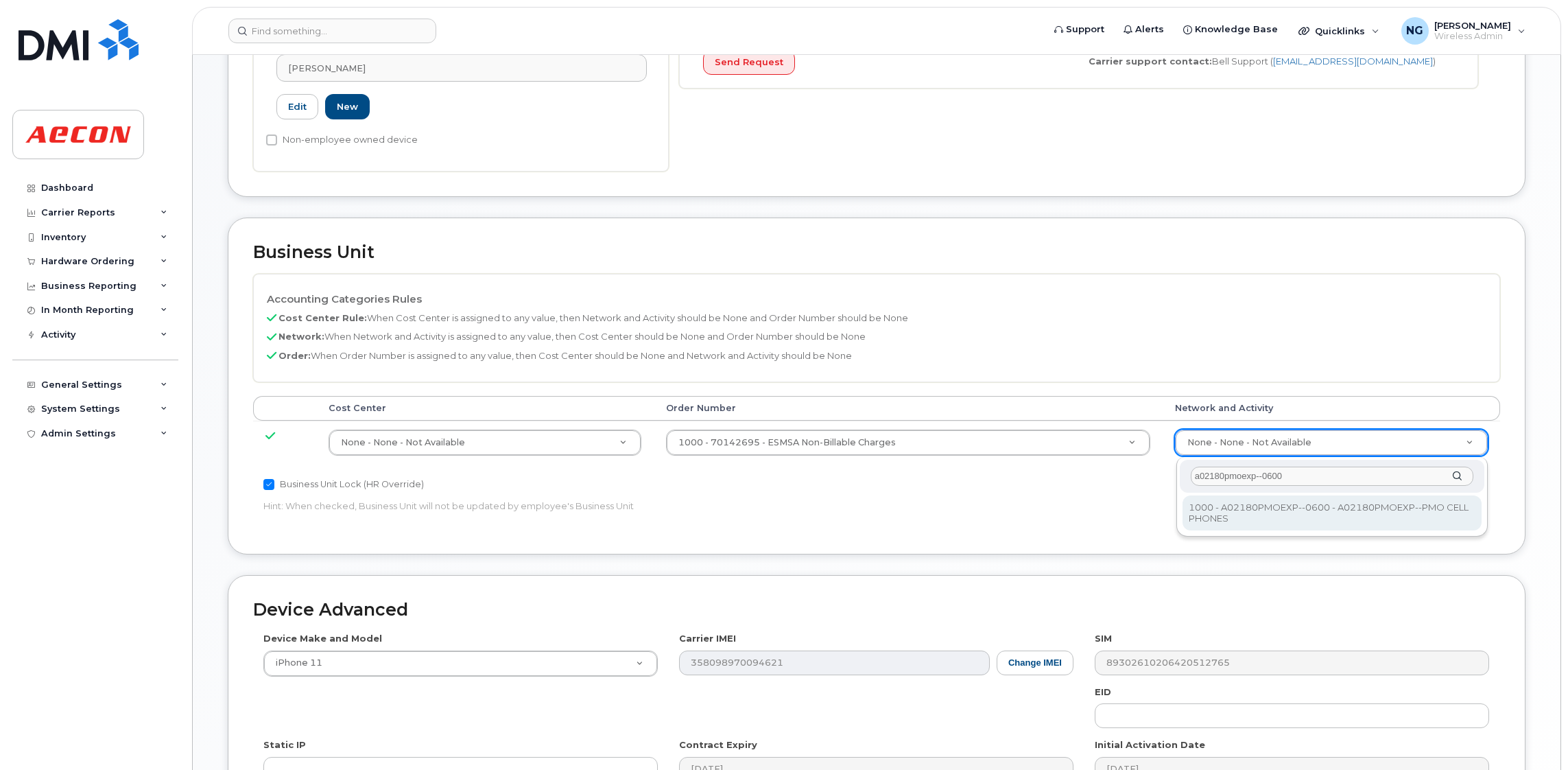
type input "a02180pmoexp--0600"
type input "35511858"
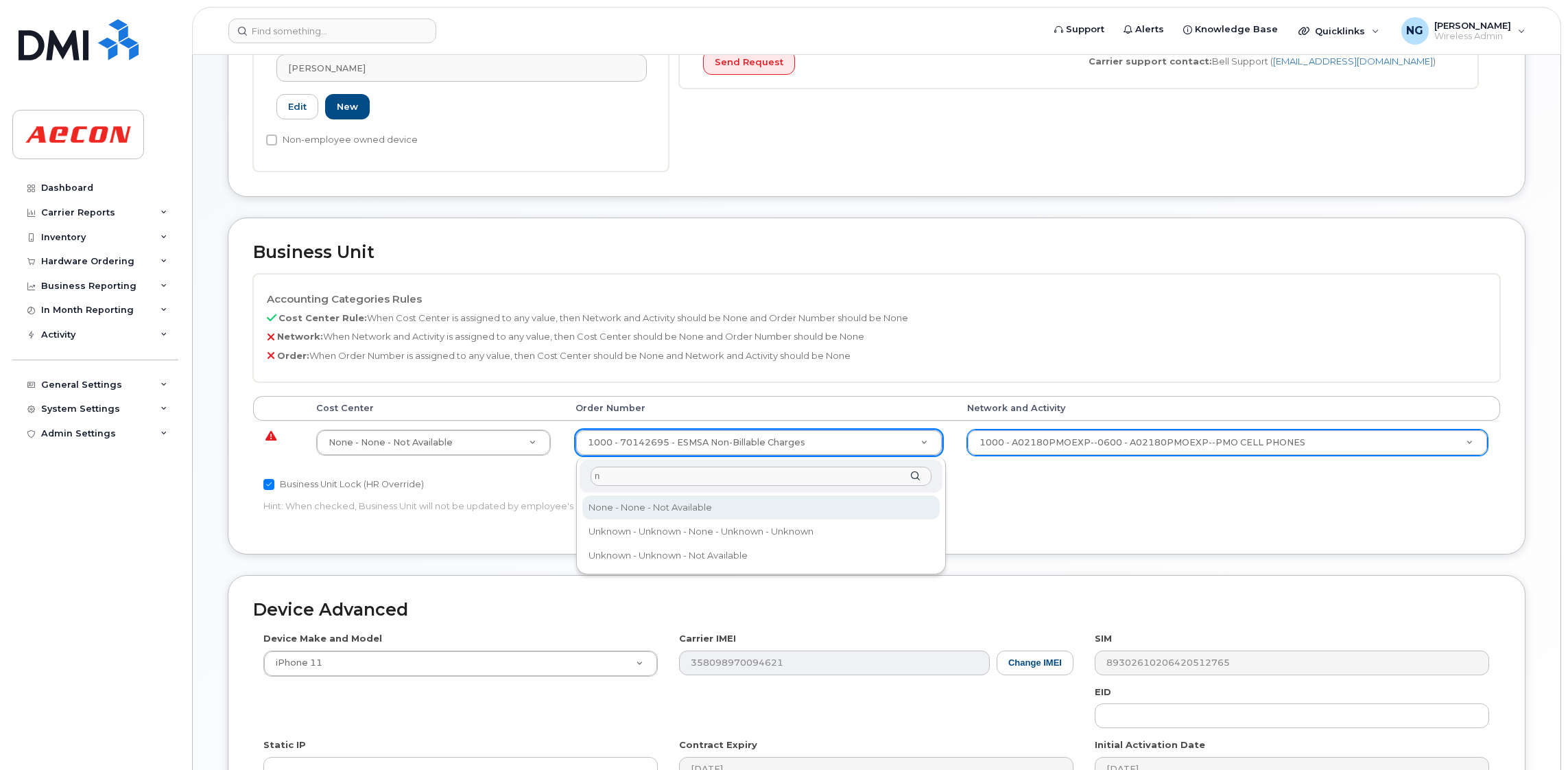
type input "n"
type input "283607"
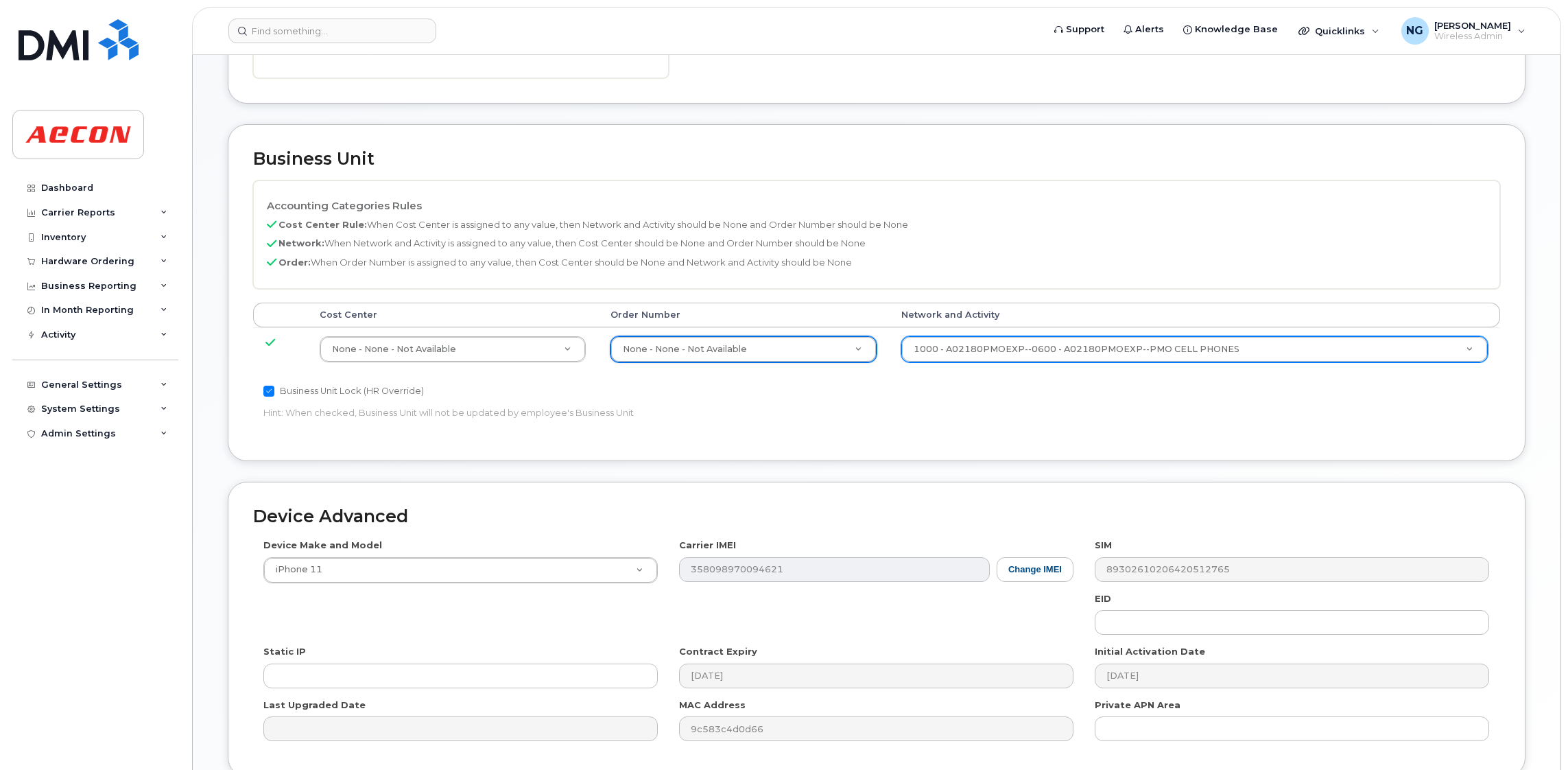
scroll to position [629, 0]
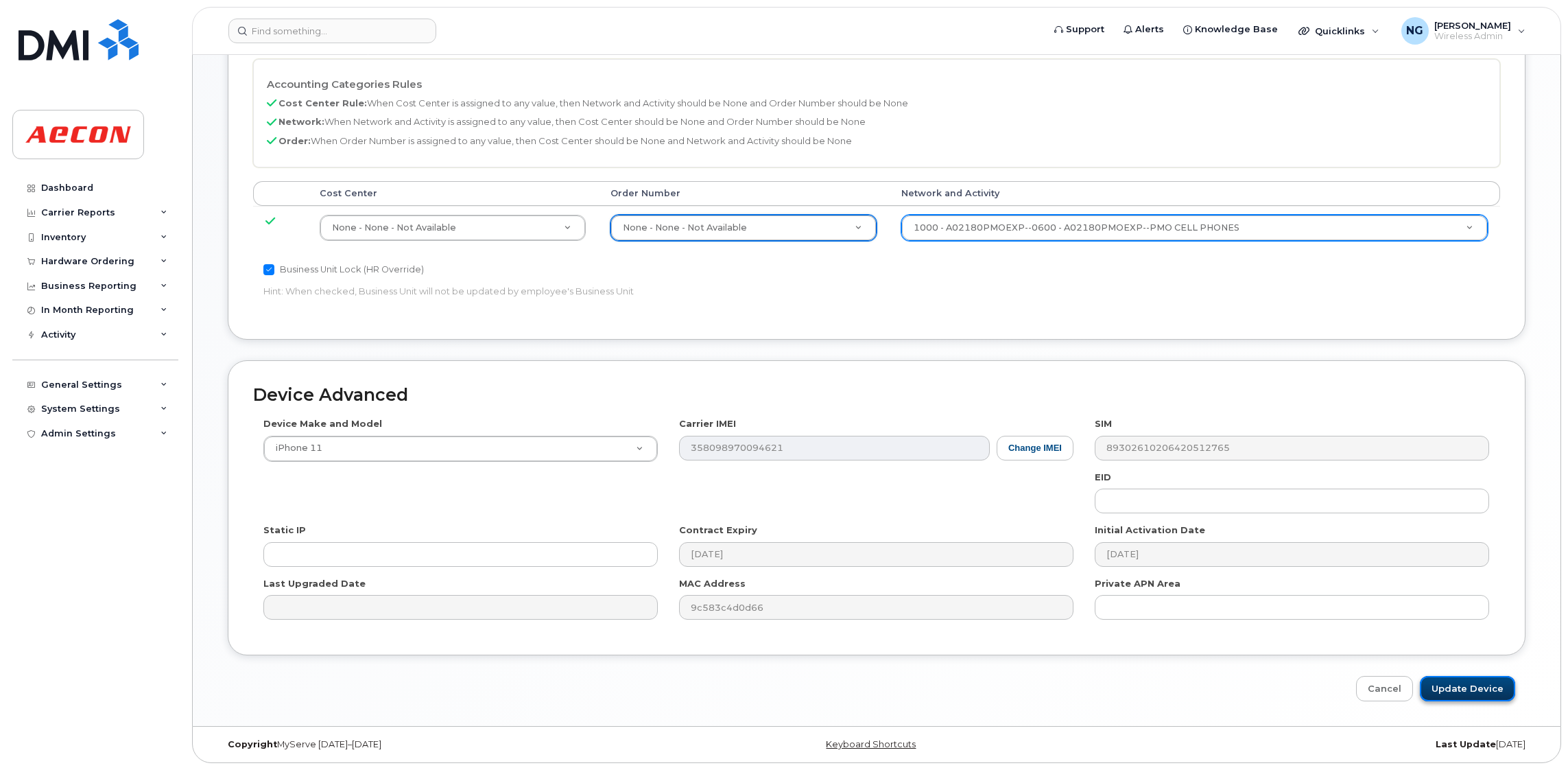
click at [1498, 692] on input "Update Device" at bounding box center [1467, 688] width 96 height 25
type input "Saving..."
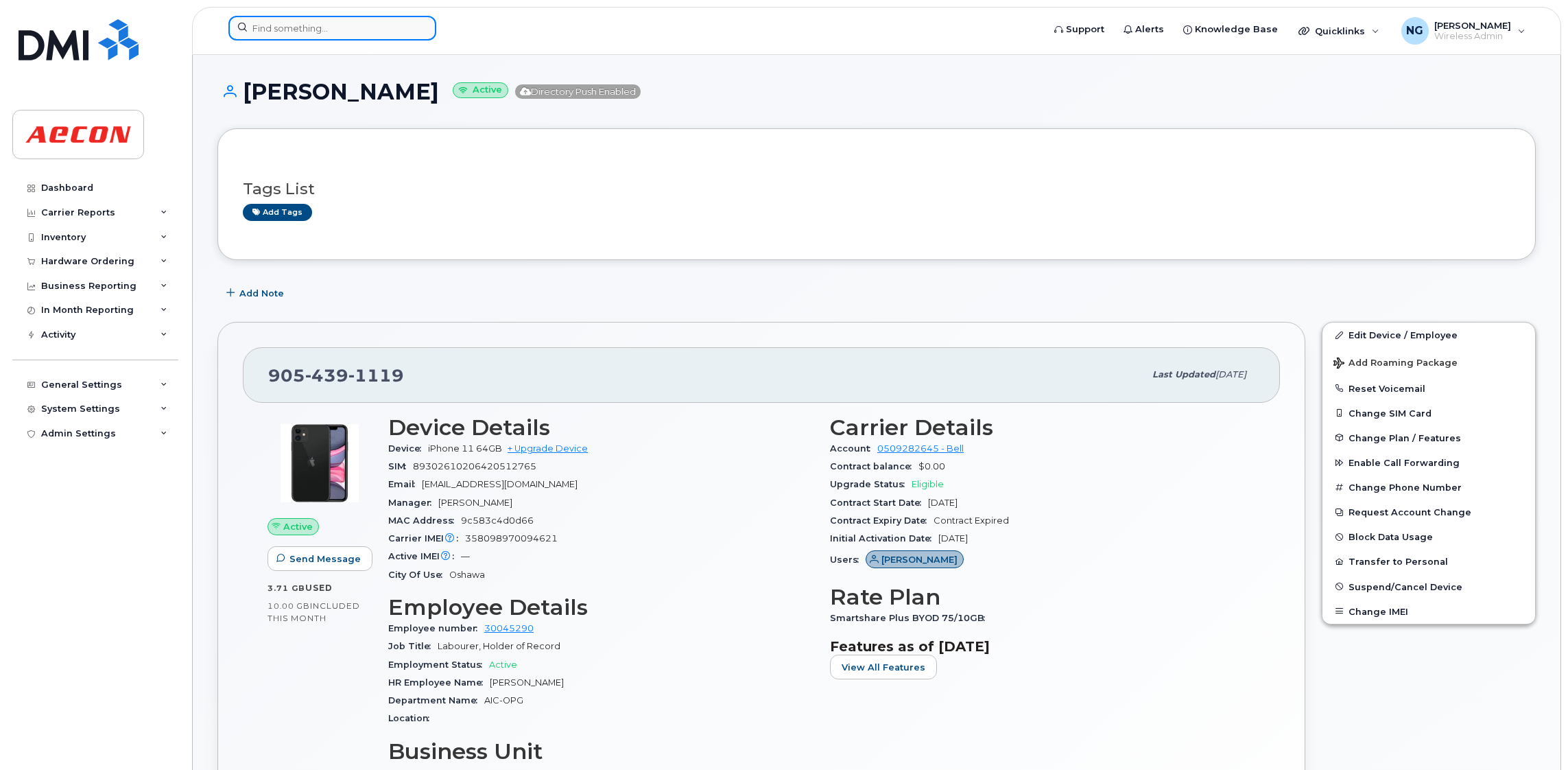
click at [343, 34] on input at bounding box center [332, 28] width 208 height 25
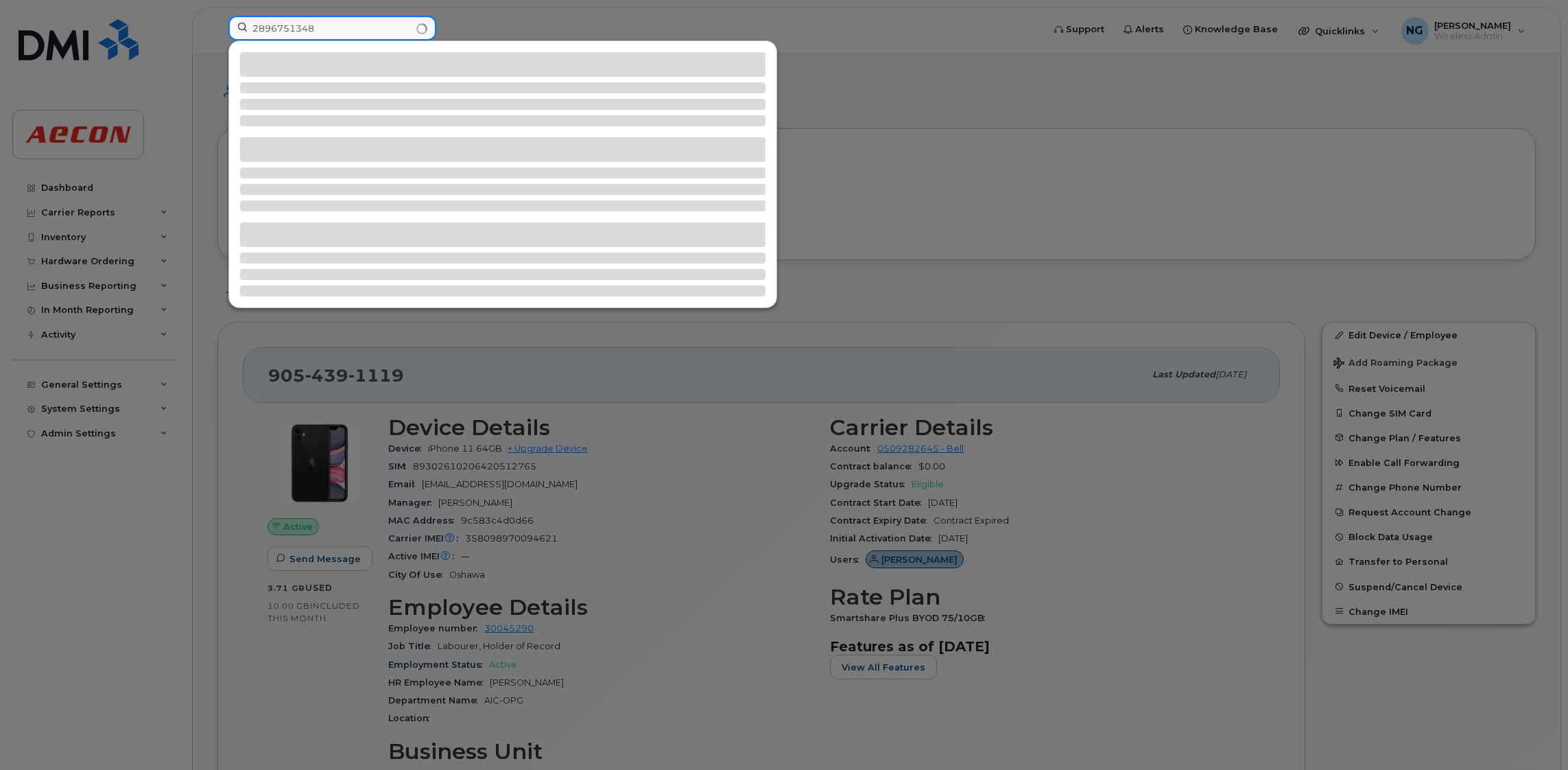
type input "2896751348"
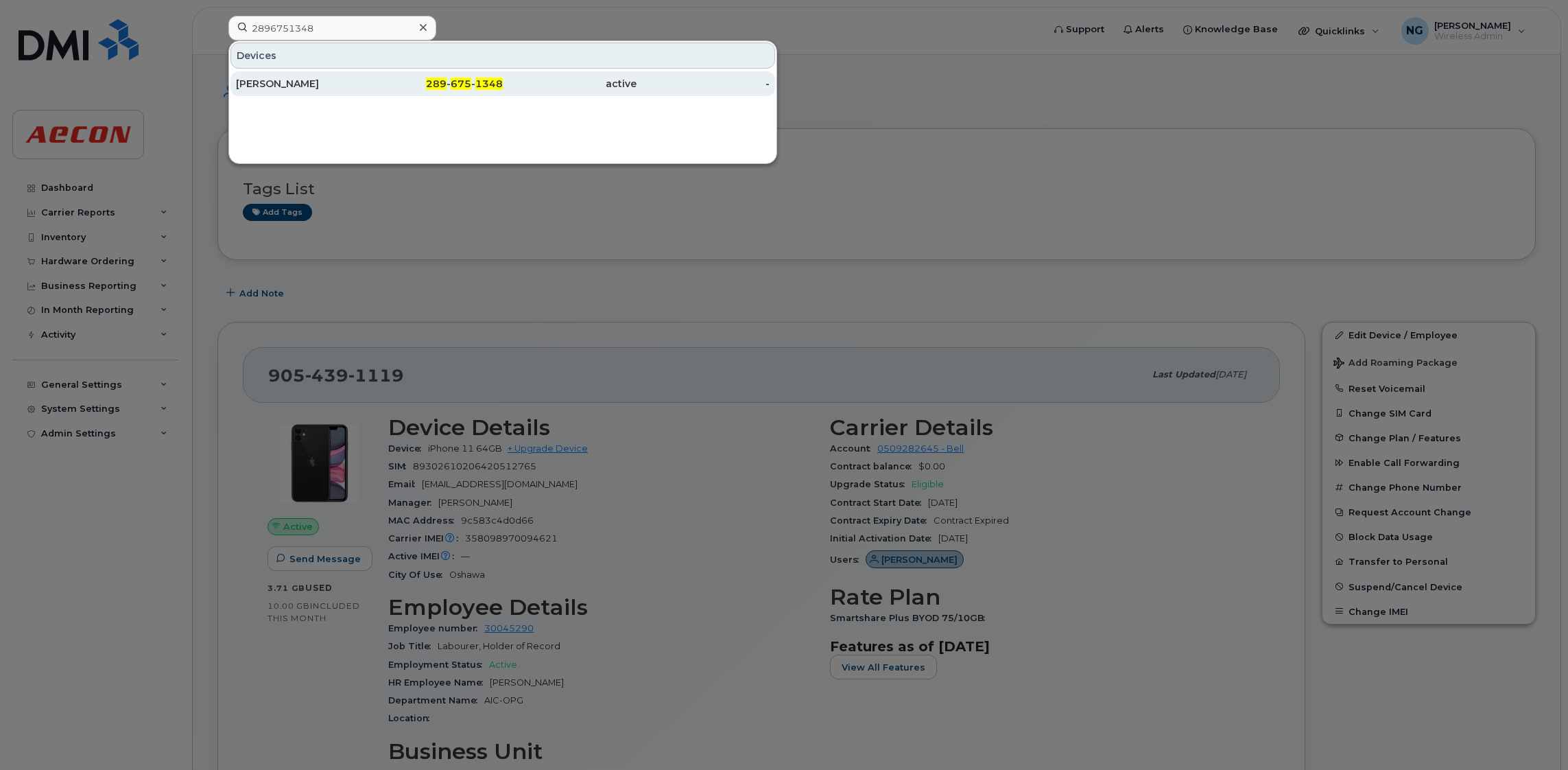
click at [456, 83] on span "675" at bounding box center [460, 83] width 20 height 12
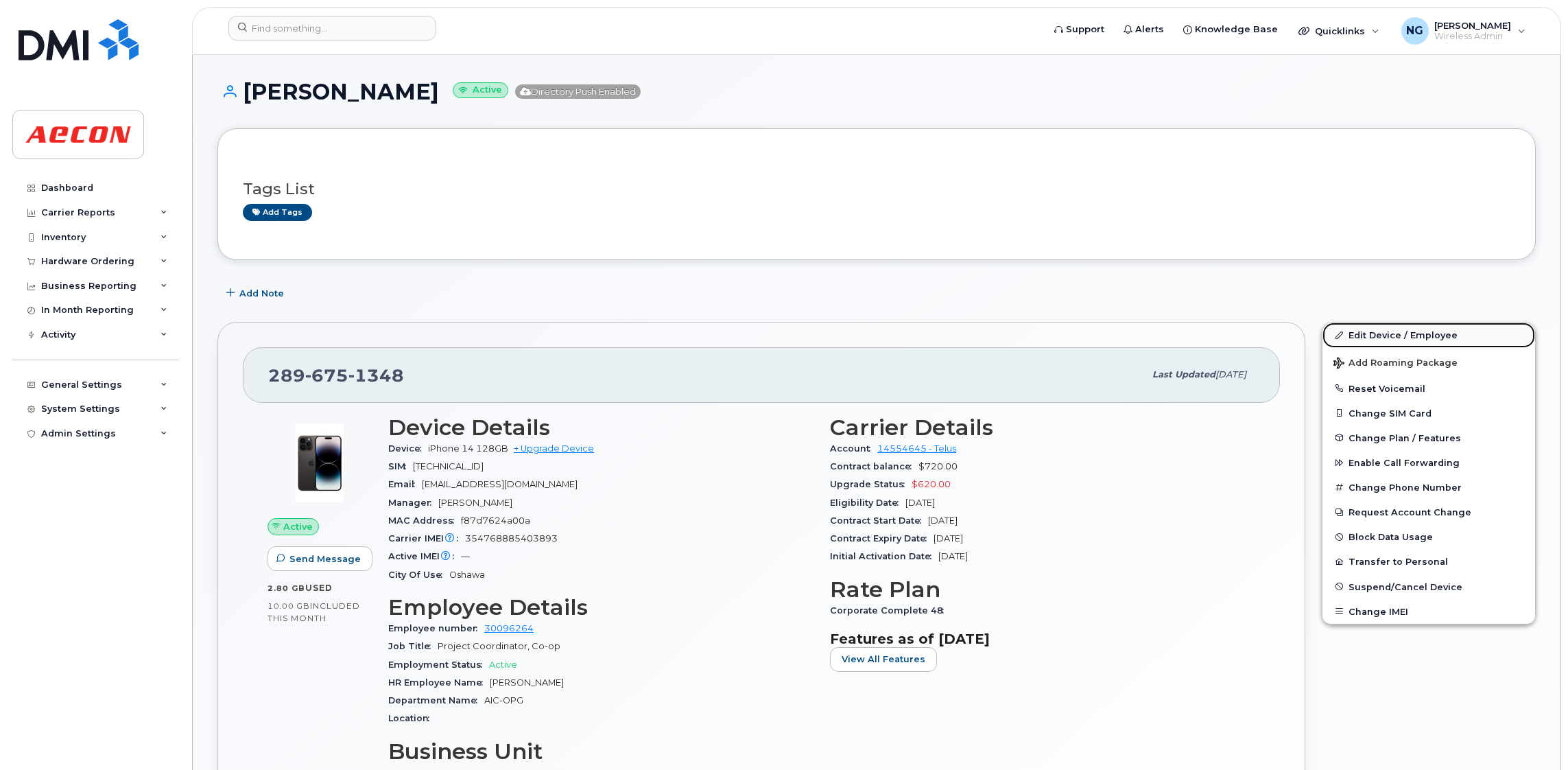
click at [1402, 336] on link "Edit Device / Employee" at bounding box center [1429, 334] width 213 height 25
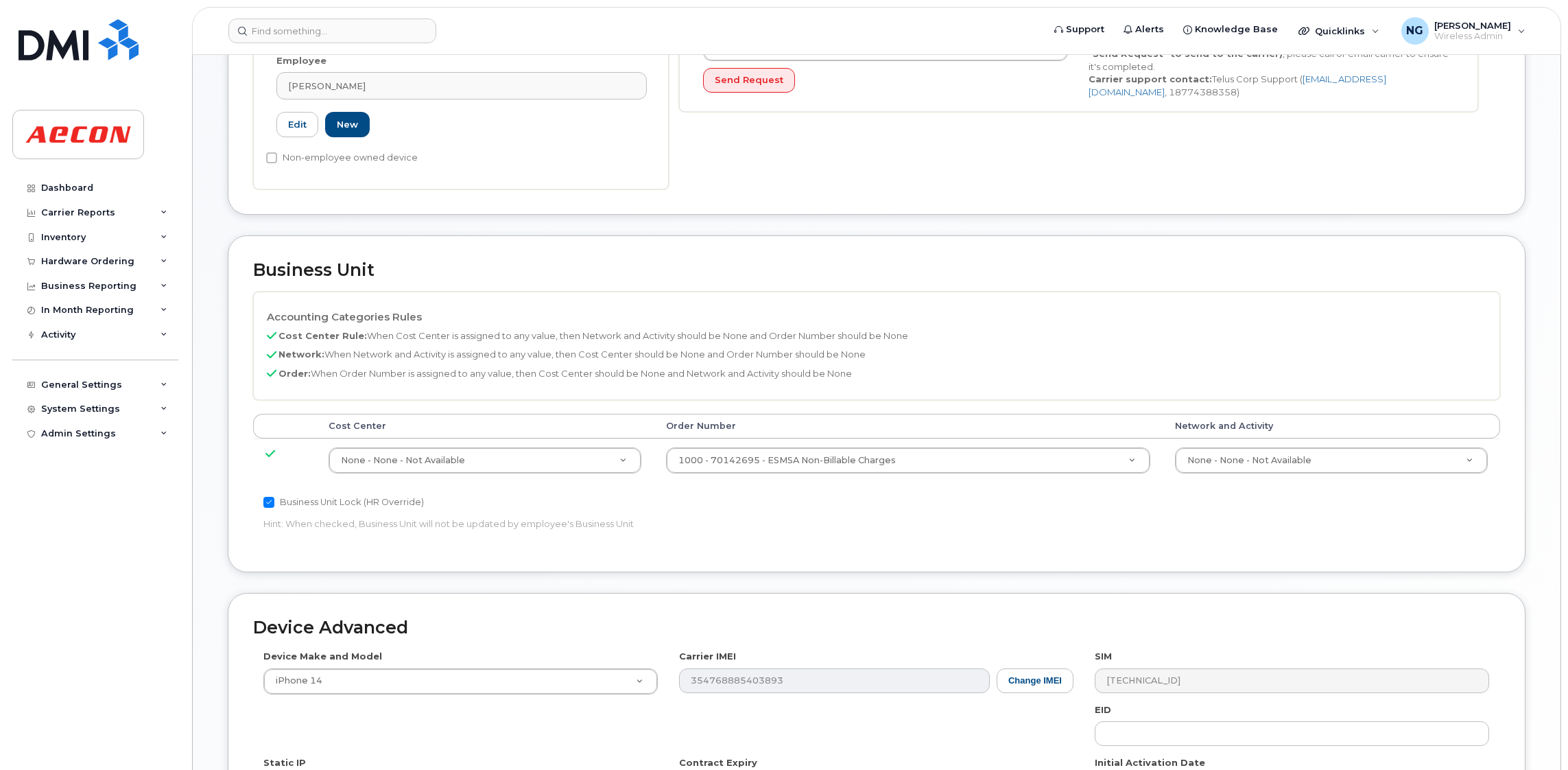
scroll to position [514, 0]
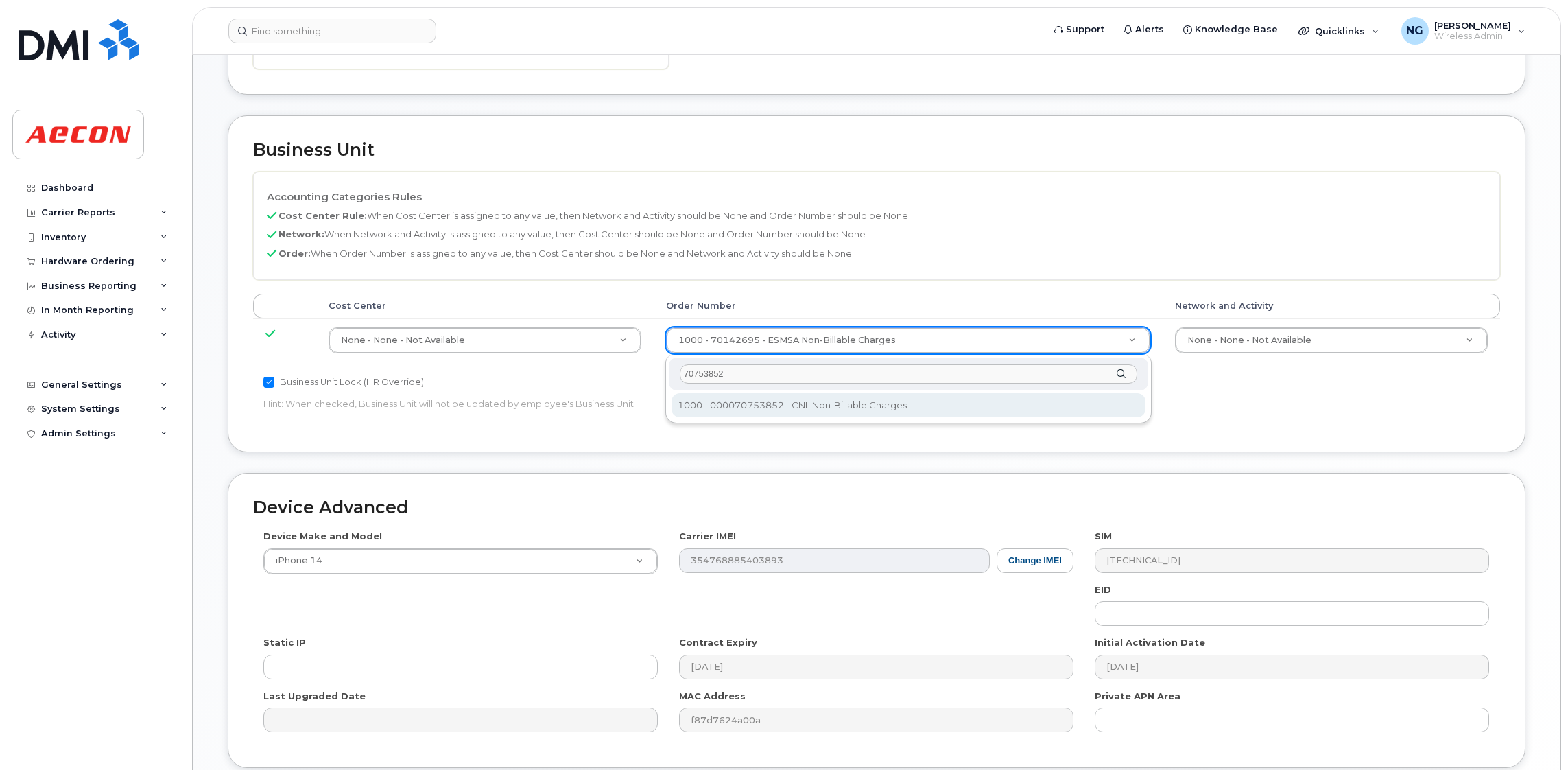
type input "70753852"
drag, startPoint x: 779, startPoint y: 404, endPoint x: 1203, endPoint y: 536, distance: 444.1
type input "34922237"
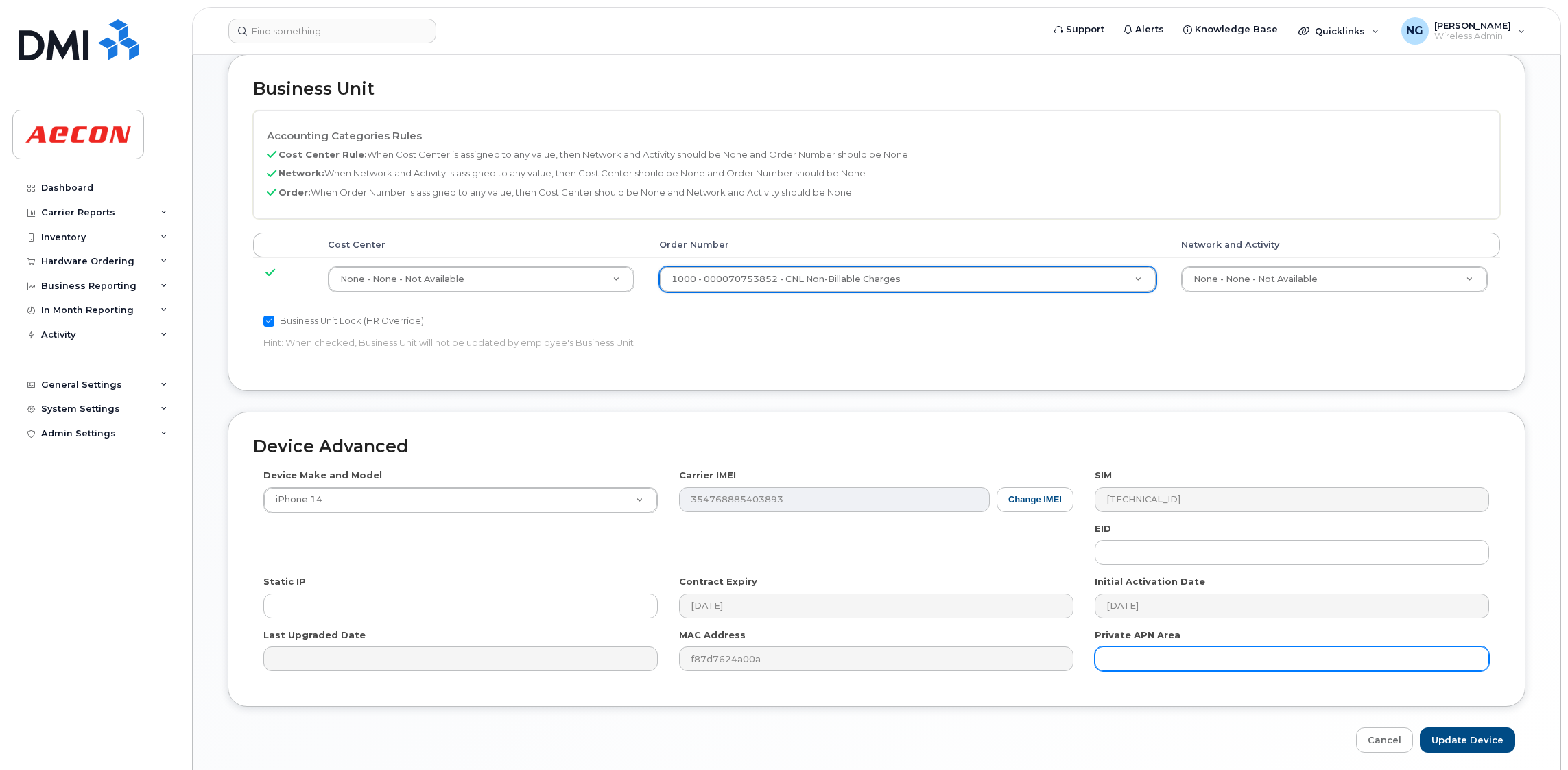
scroll to position [629, 0]
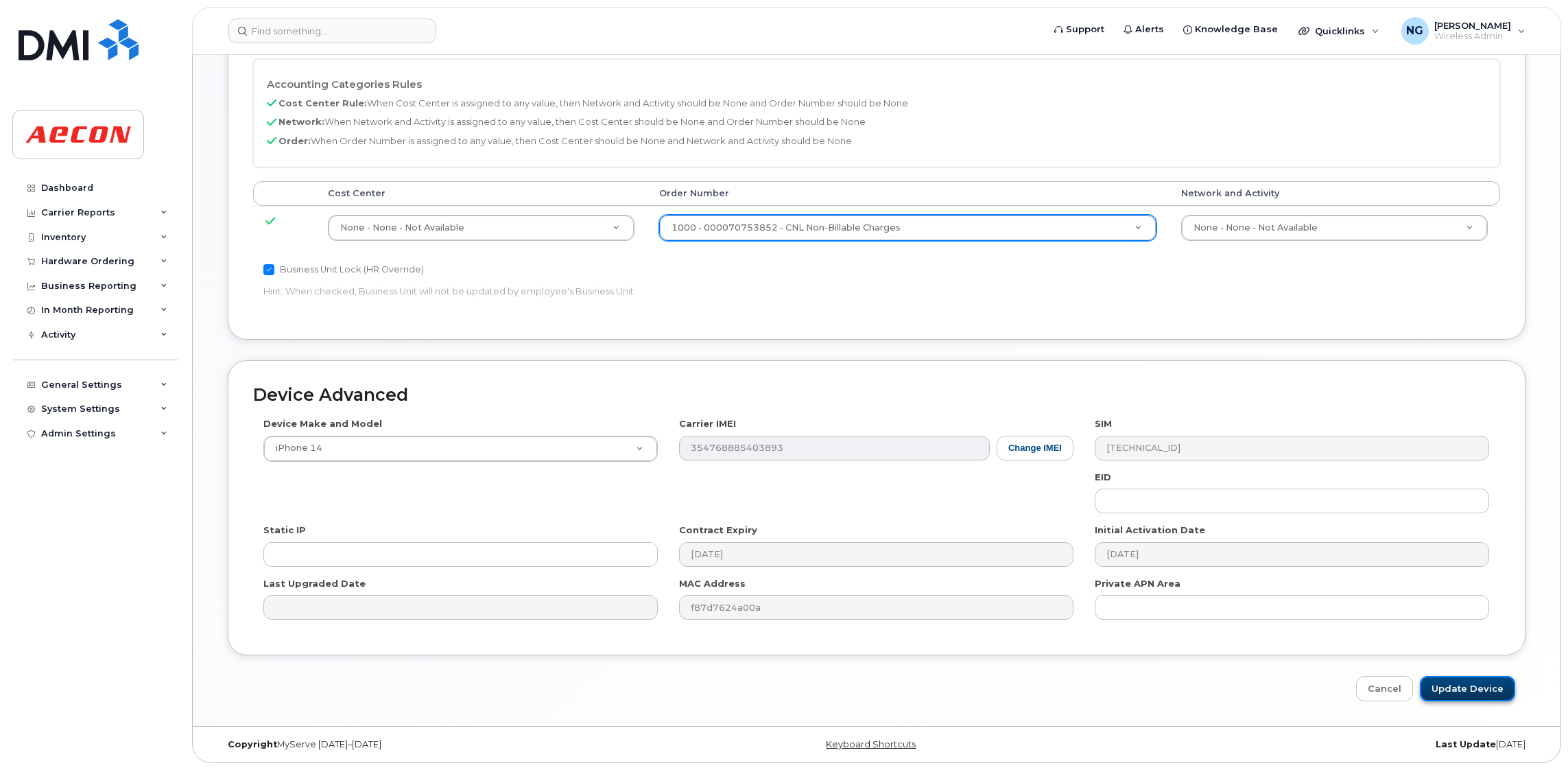
click at [1485, 687] on input "Update Device" at bounding box center [1467, 688] width 96 height 25
type input "Saving..."
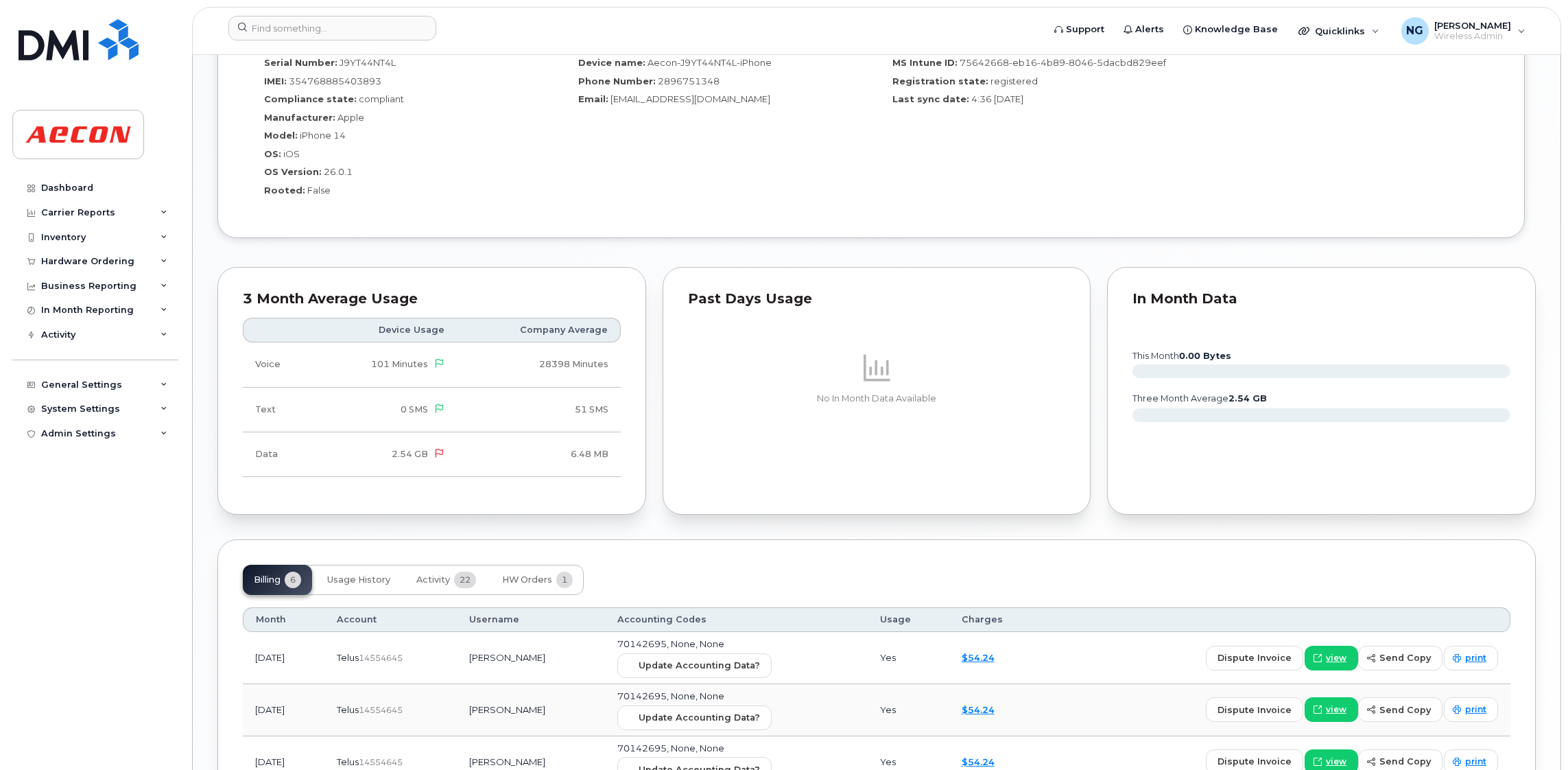
scroll to position [1234, 0]
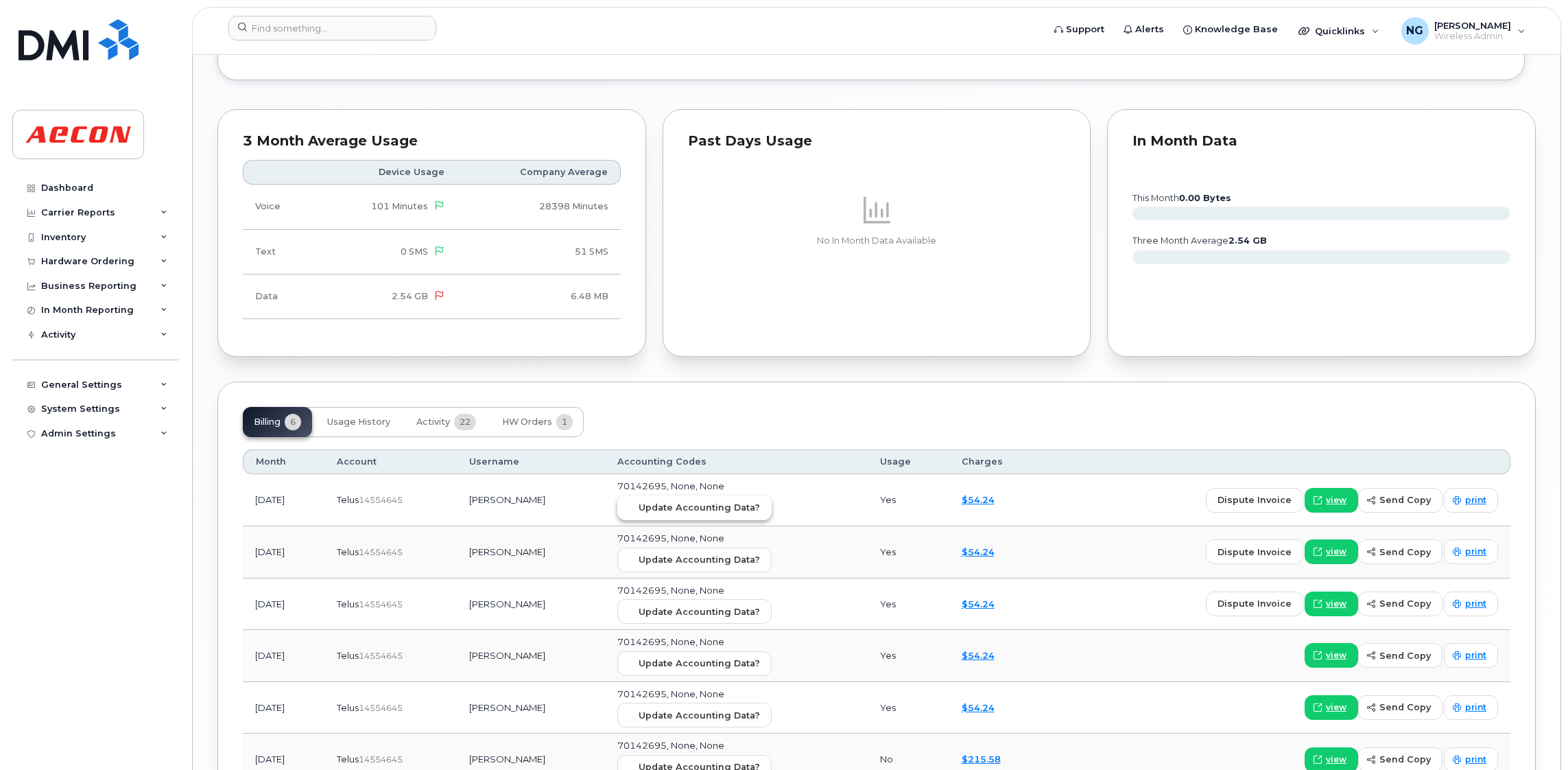
click at [724, 512] on span "Update Accounting Data?" at bounding box center [699, 508] width 122 height 13
click at [84, 188] on div "Dashboard" at bounding box center [67, 187] width 52 height 11
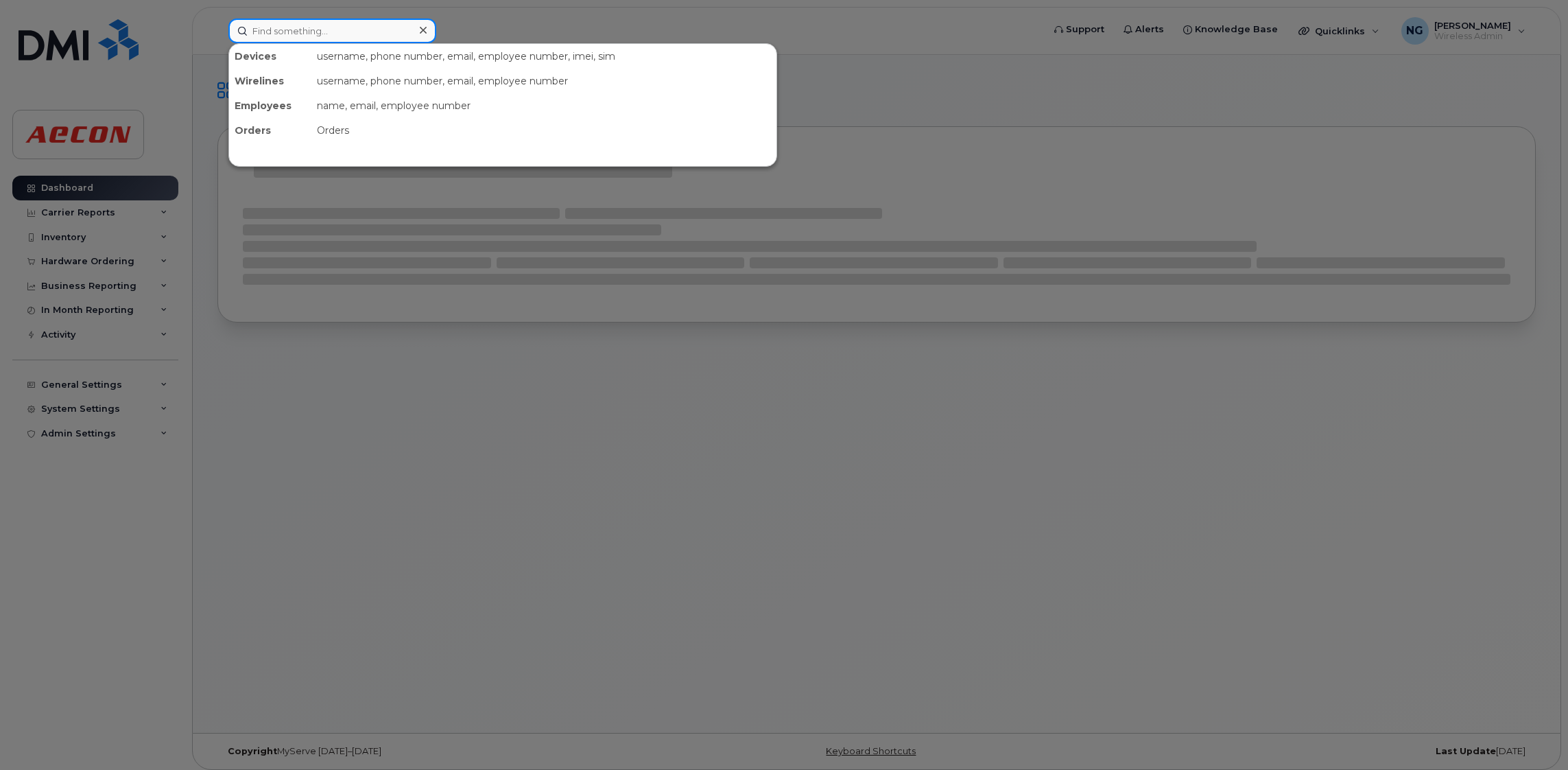
click at [364, 32] on input at bounding box center [332, 31] width 208 height 25
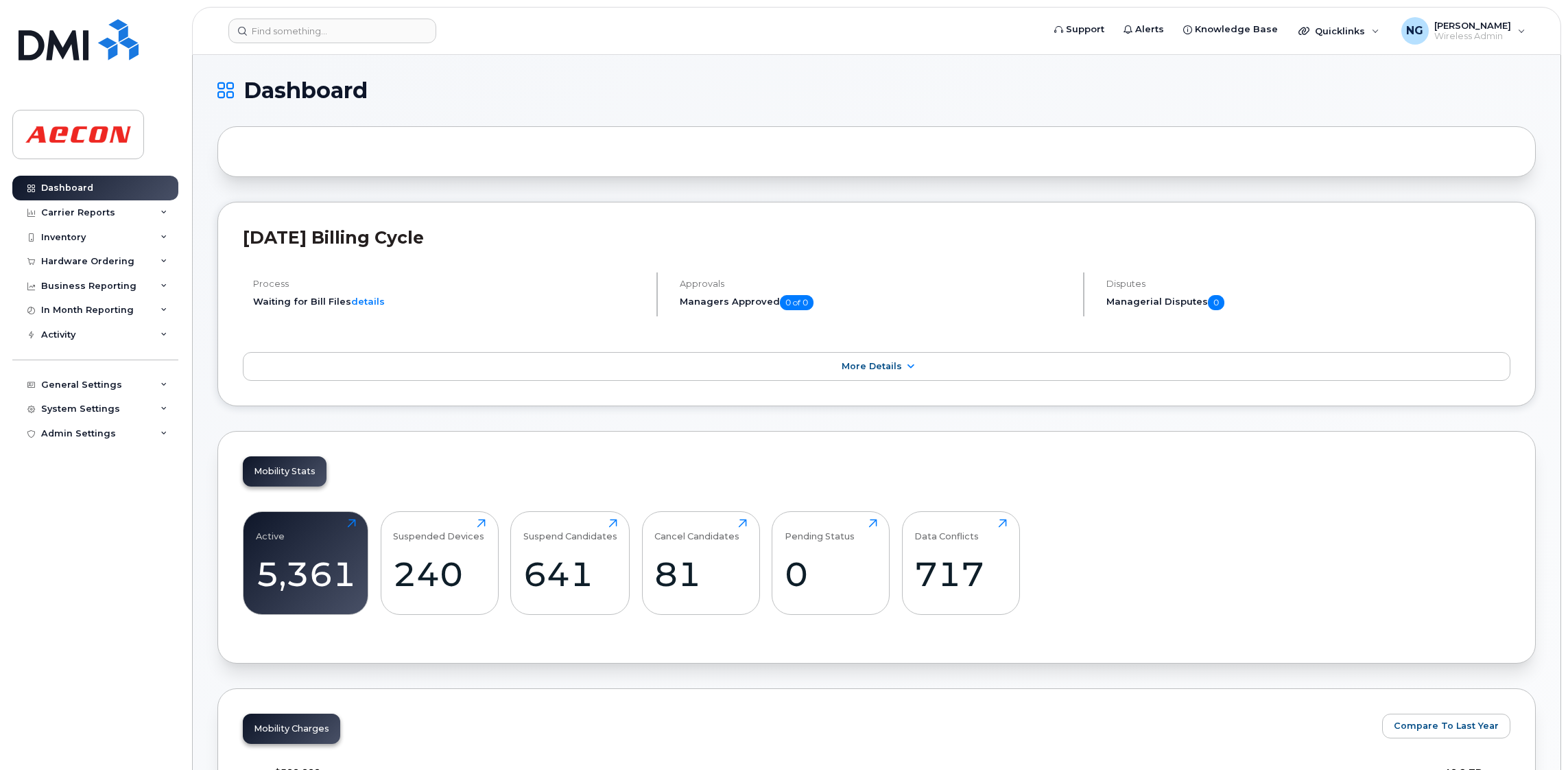
click at [347, 45] on header "Support Alerts Knowledge Base Quicklinks Suspend / Cancel Device Change SIM Car…" at bounding box center [876, 30] width 1369 height 48
click at [348, 22] on input at bounding box center [332, 31] width 208 height 25
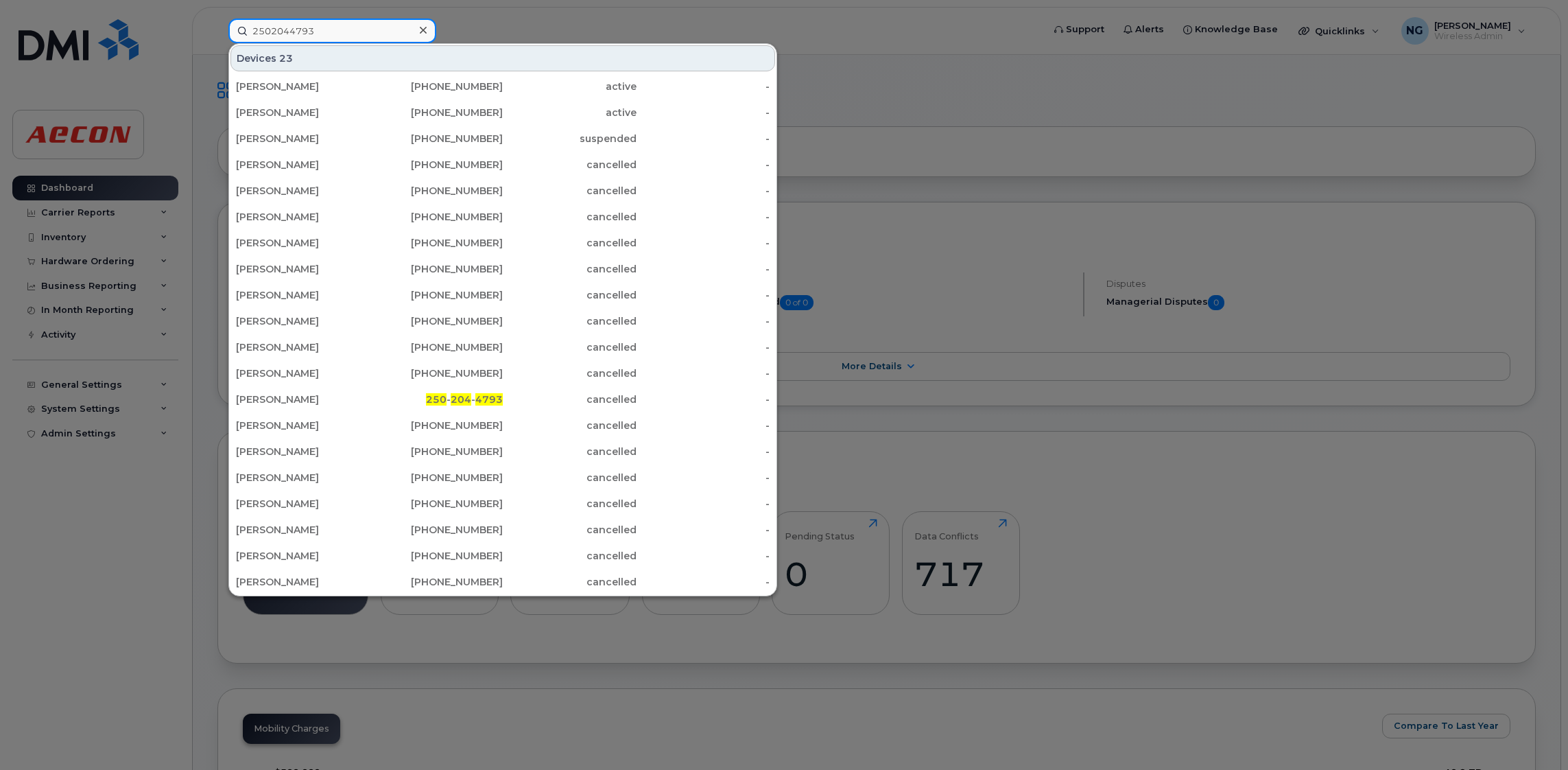
type input "2502044793"
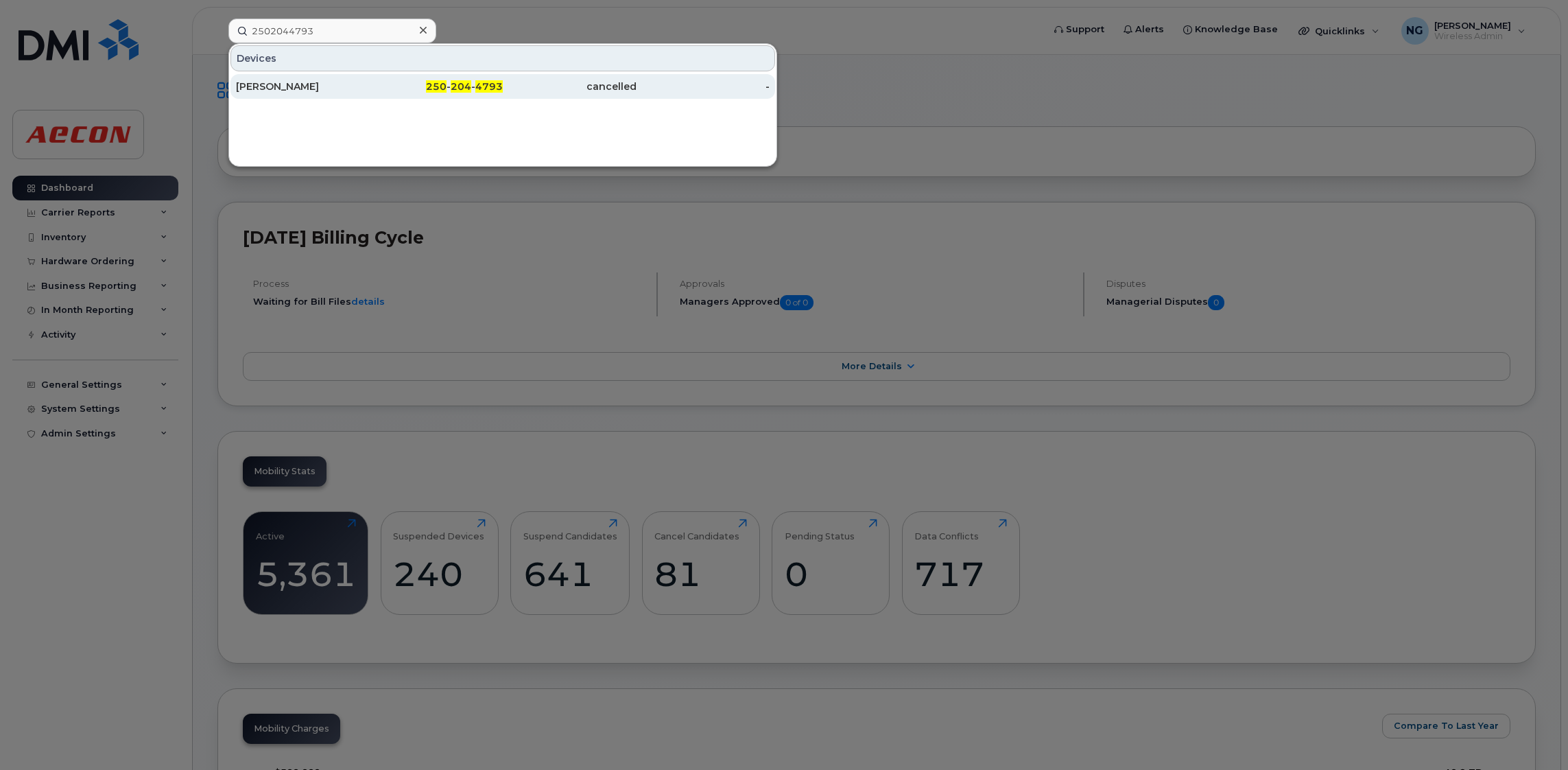
click at [488, 87] on span "4793" at bounding box center [490, 86] width 28 height 12
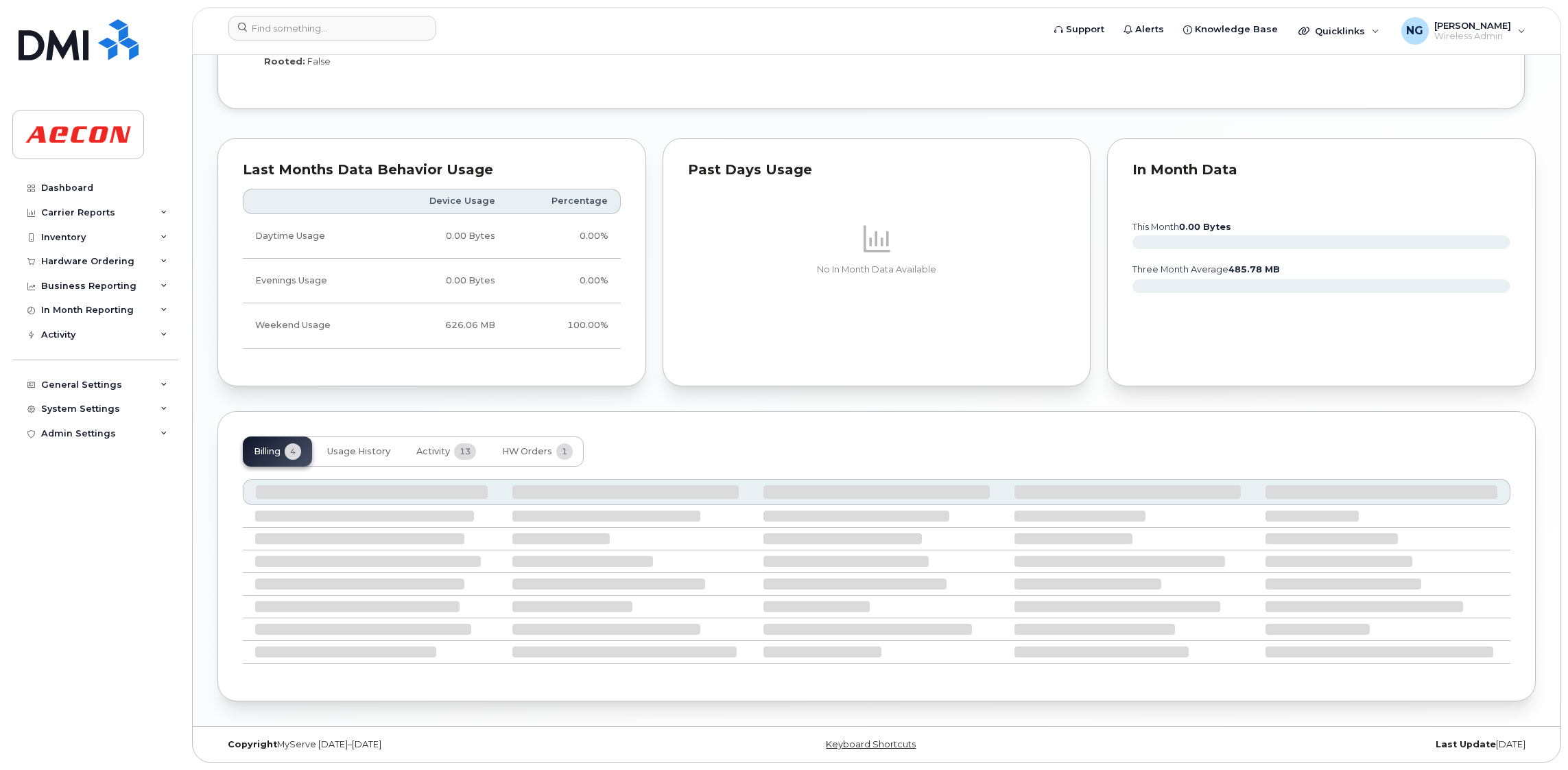
scroll to position [1246, 0]
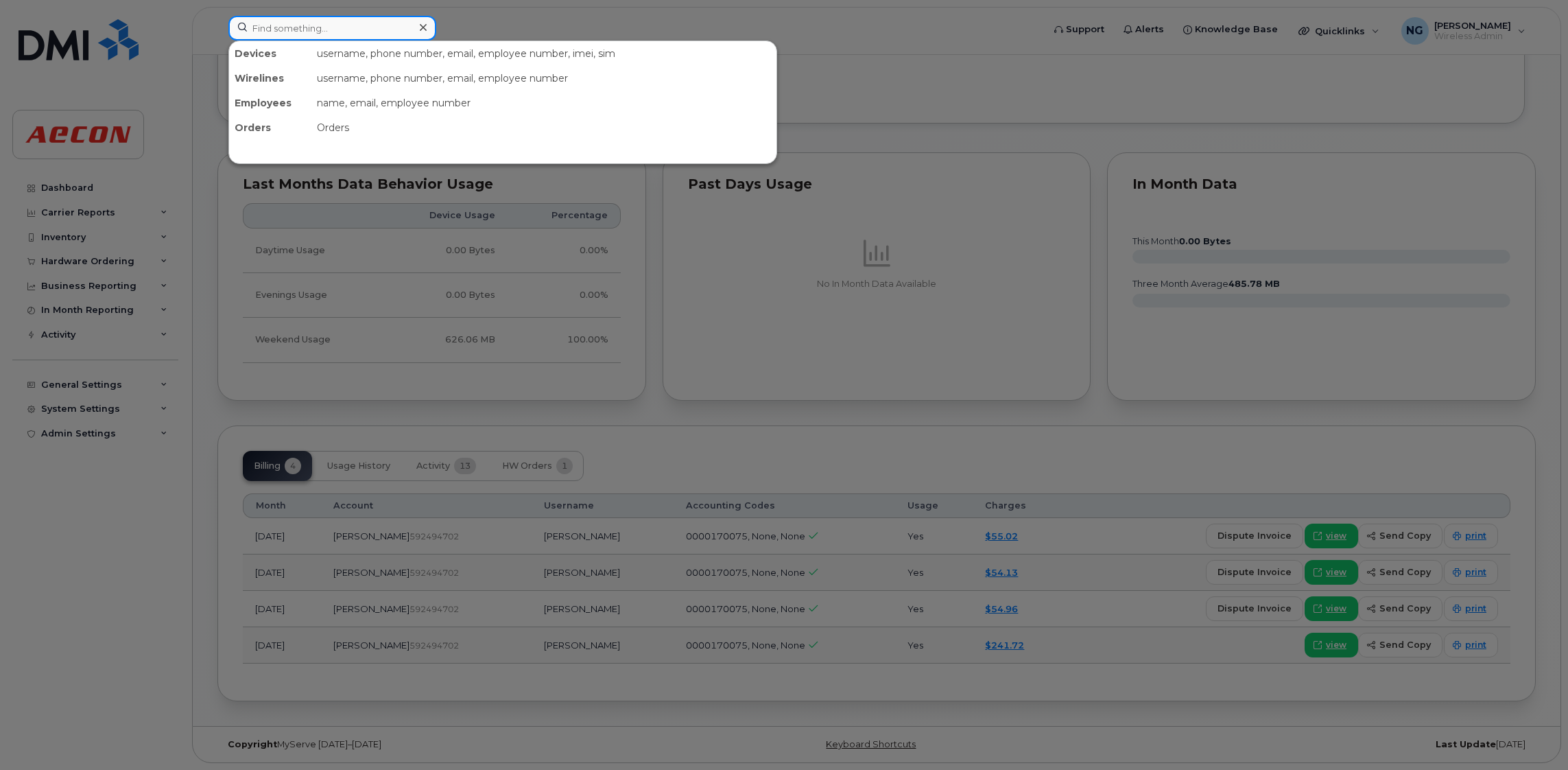
drag, startPoint x: 372, startPoint y: 29, endPoint x: 378, endPoint y: 18, distance: 12.5
click at [373, 29] on input at bounding box center [332, 28] width 208 height 25
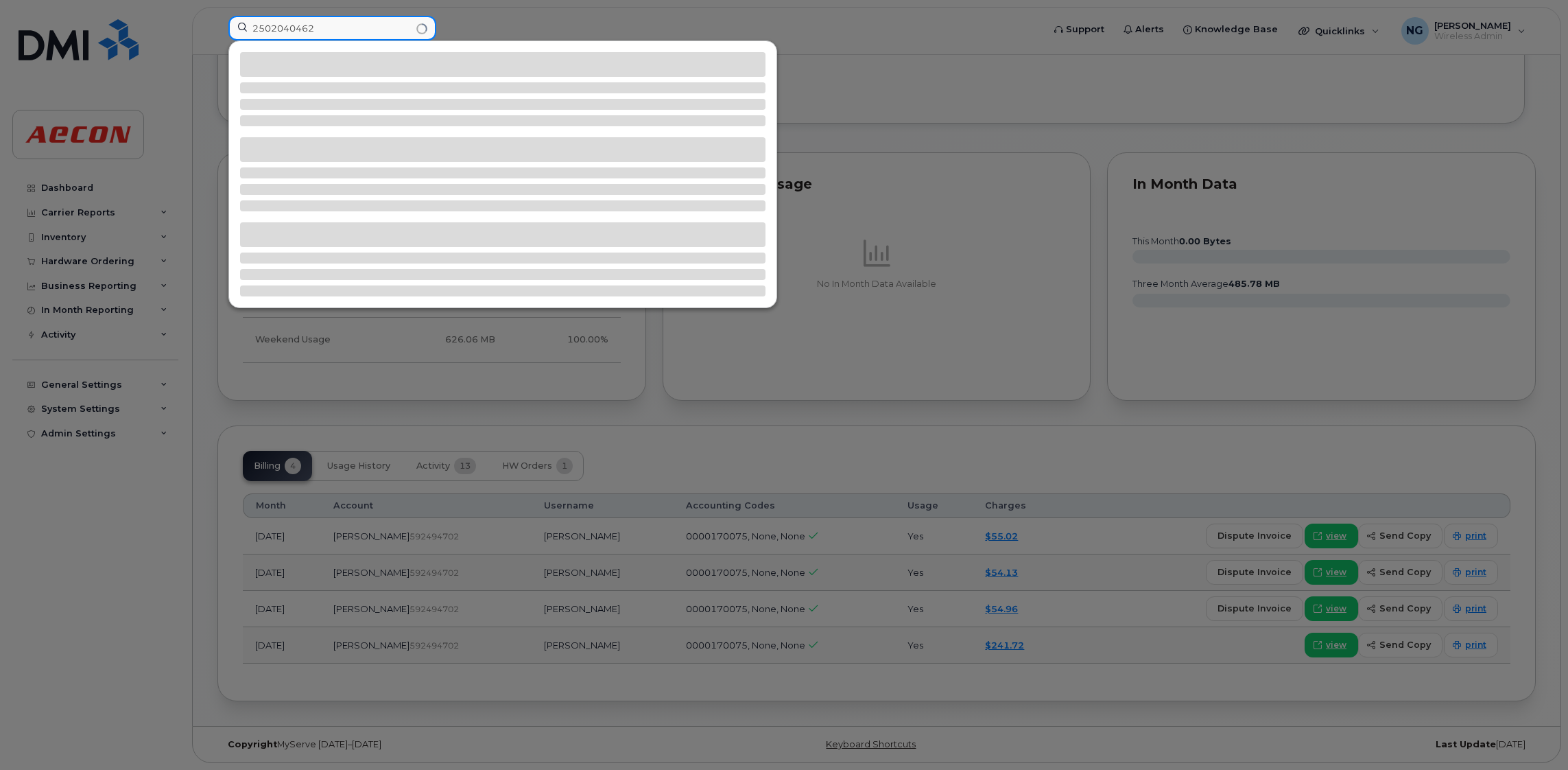
type input "2502040462"
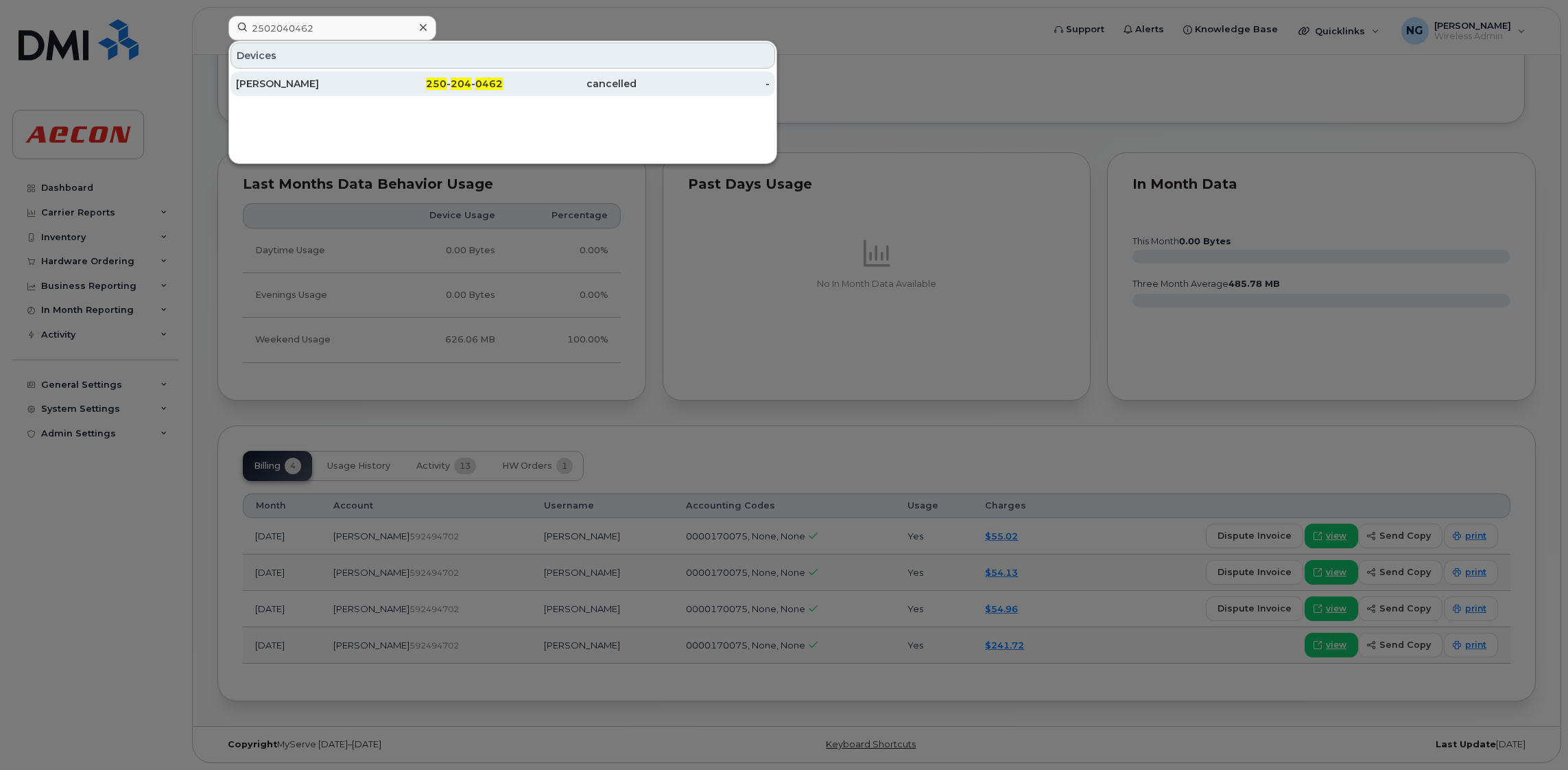
click at [481, 79] on span "0462" at bounding box center [490, 83] width 28 height 12
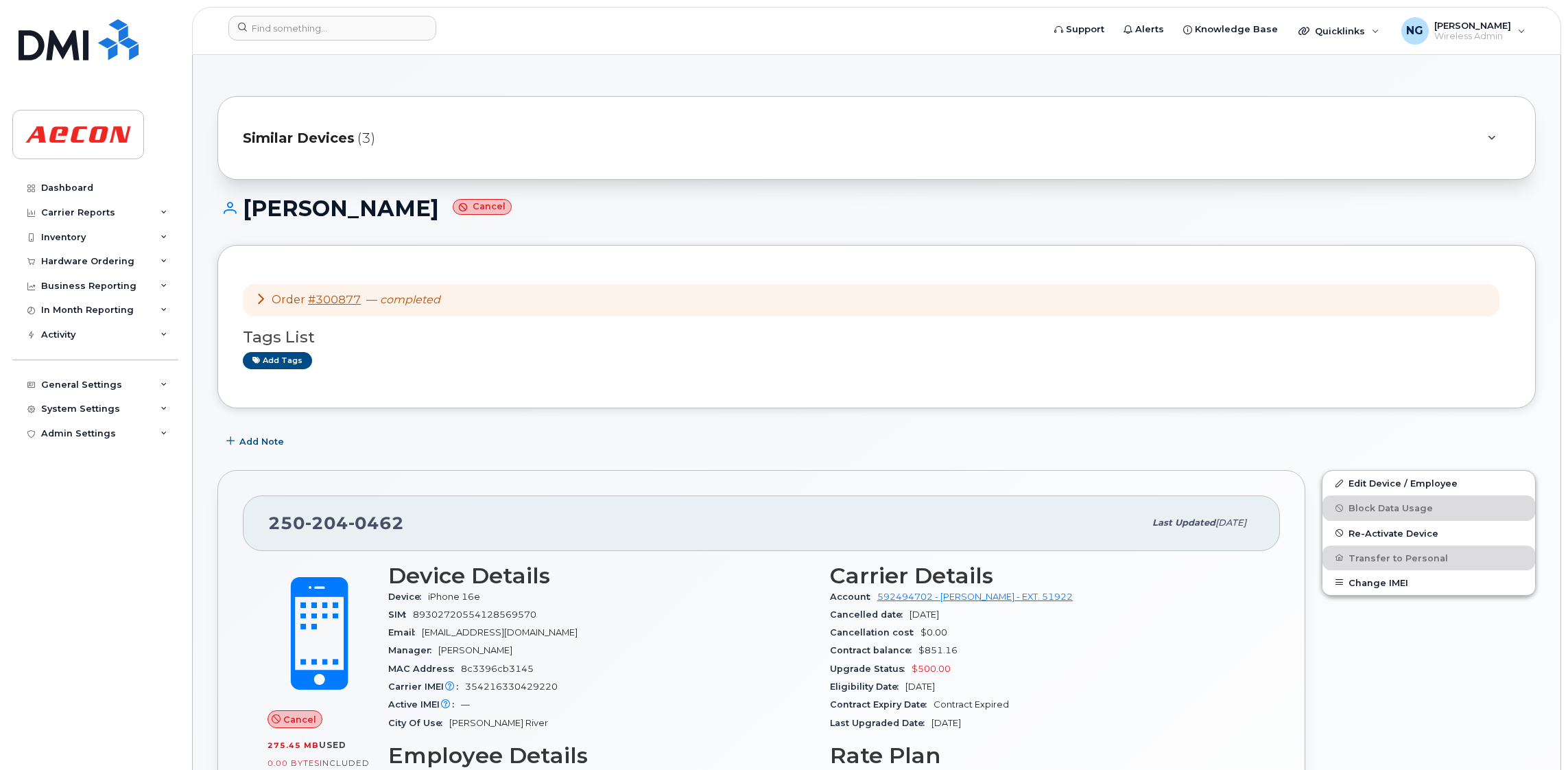
click at [347, 131] on span "Similar Devices" at bounding box center [298, 138] width 112 height 20
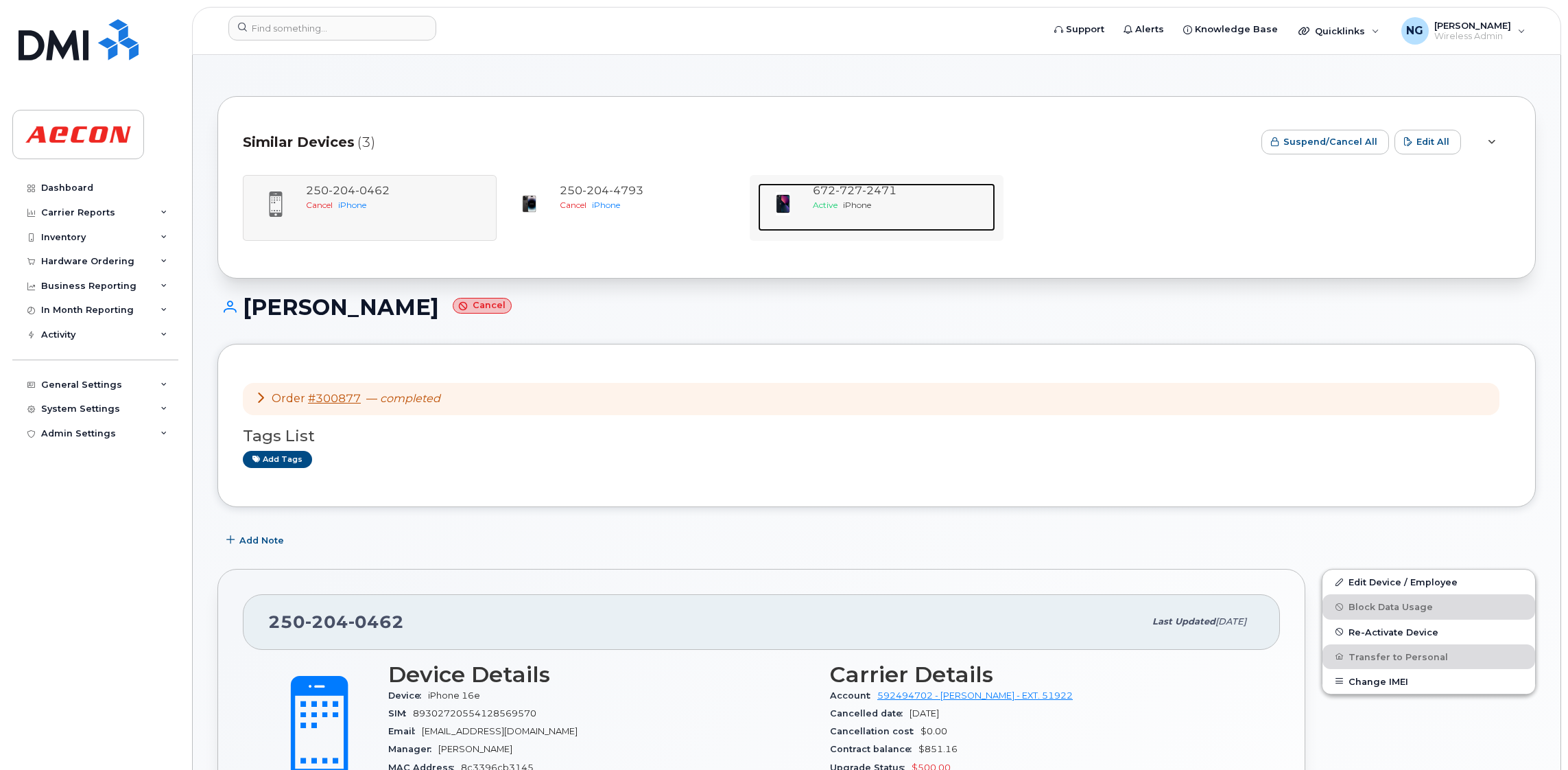
click at [851, 195] on span "727" at bounding box center [849, 190] width 27 height 13
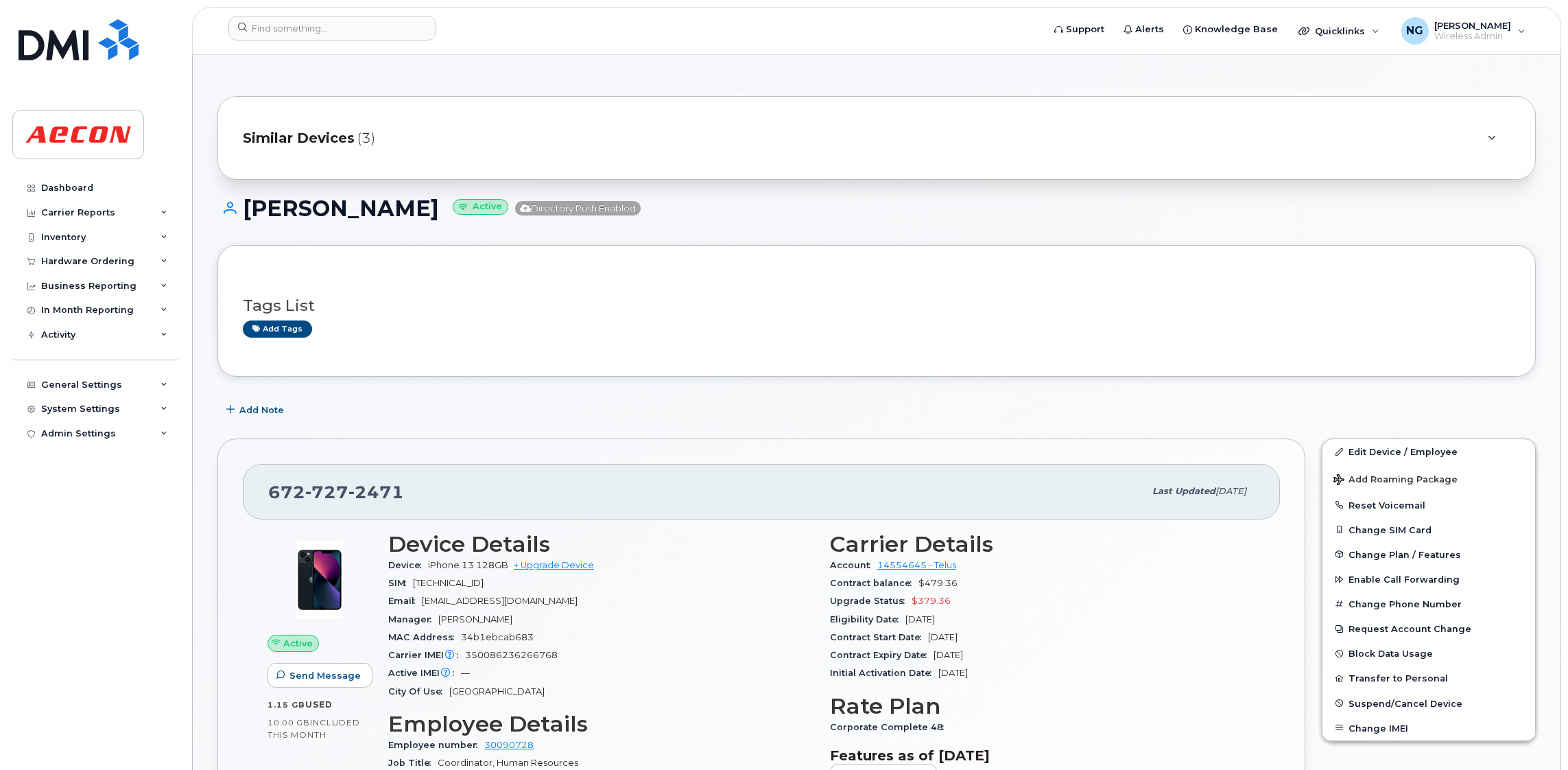
click at [294, 131] on span "Similar Devices" at bounding box center [298, 138] width 112 height 20
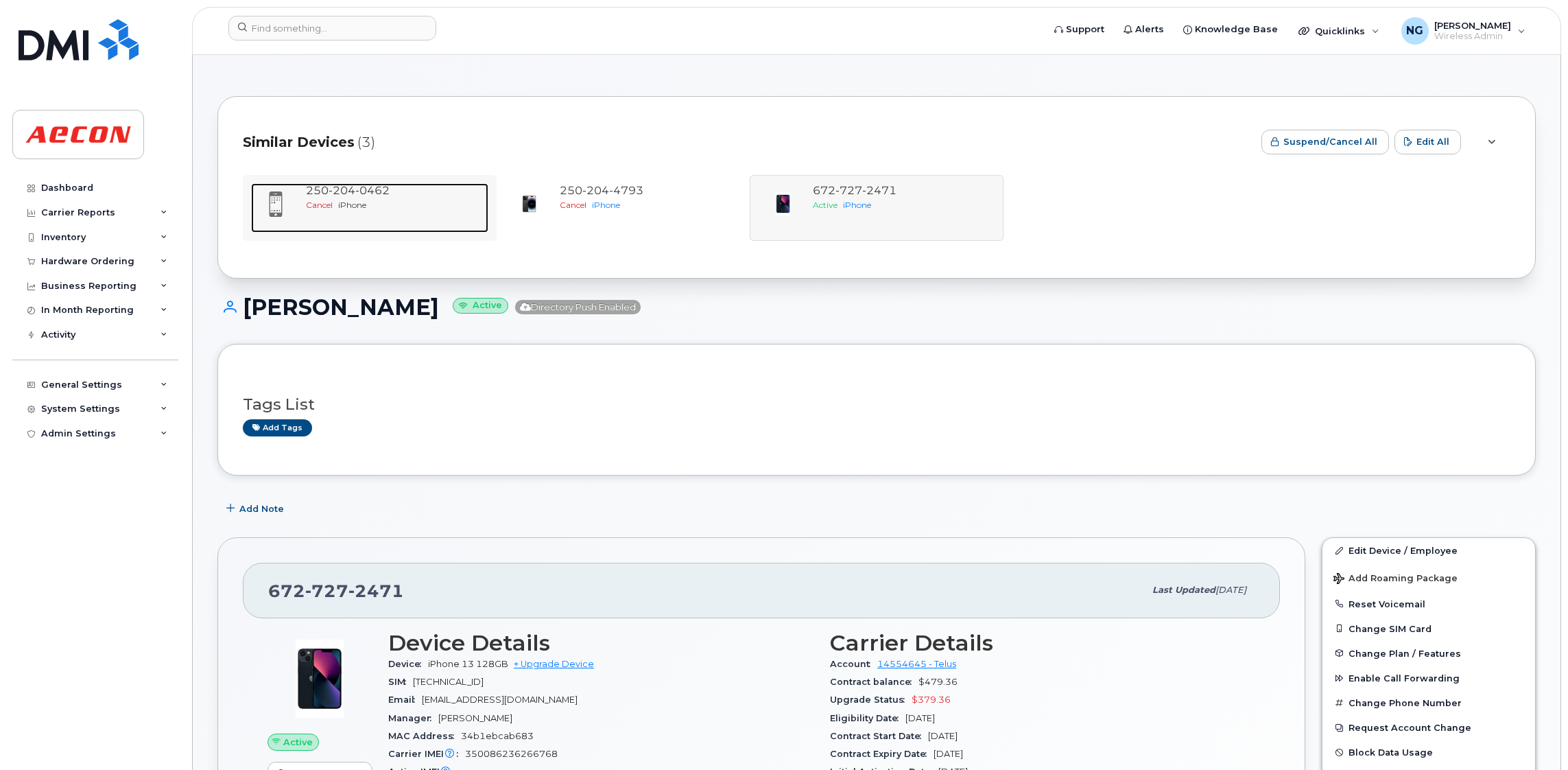
click at [343, 203] on span "iPhone" at bounding box center [352, 204] width 28 height 11
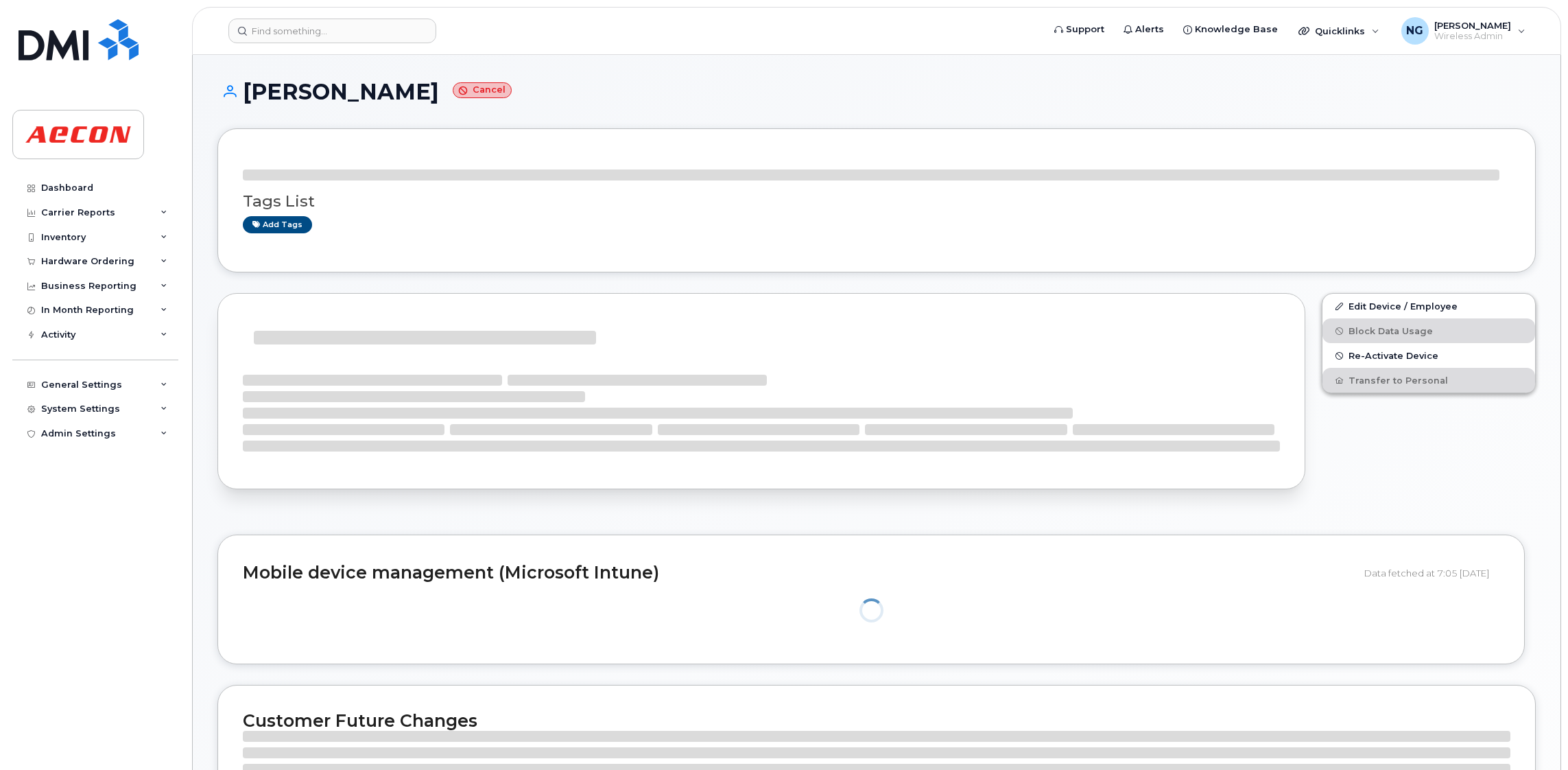
click at [357, 194] on h3 "Tags List" at bounding box center [876, 201] width 1268 height 17
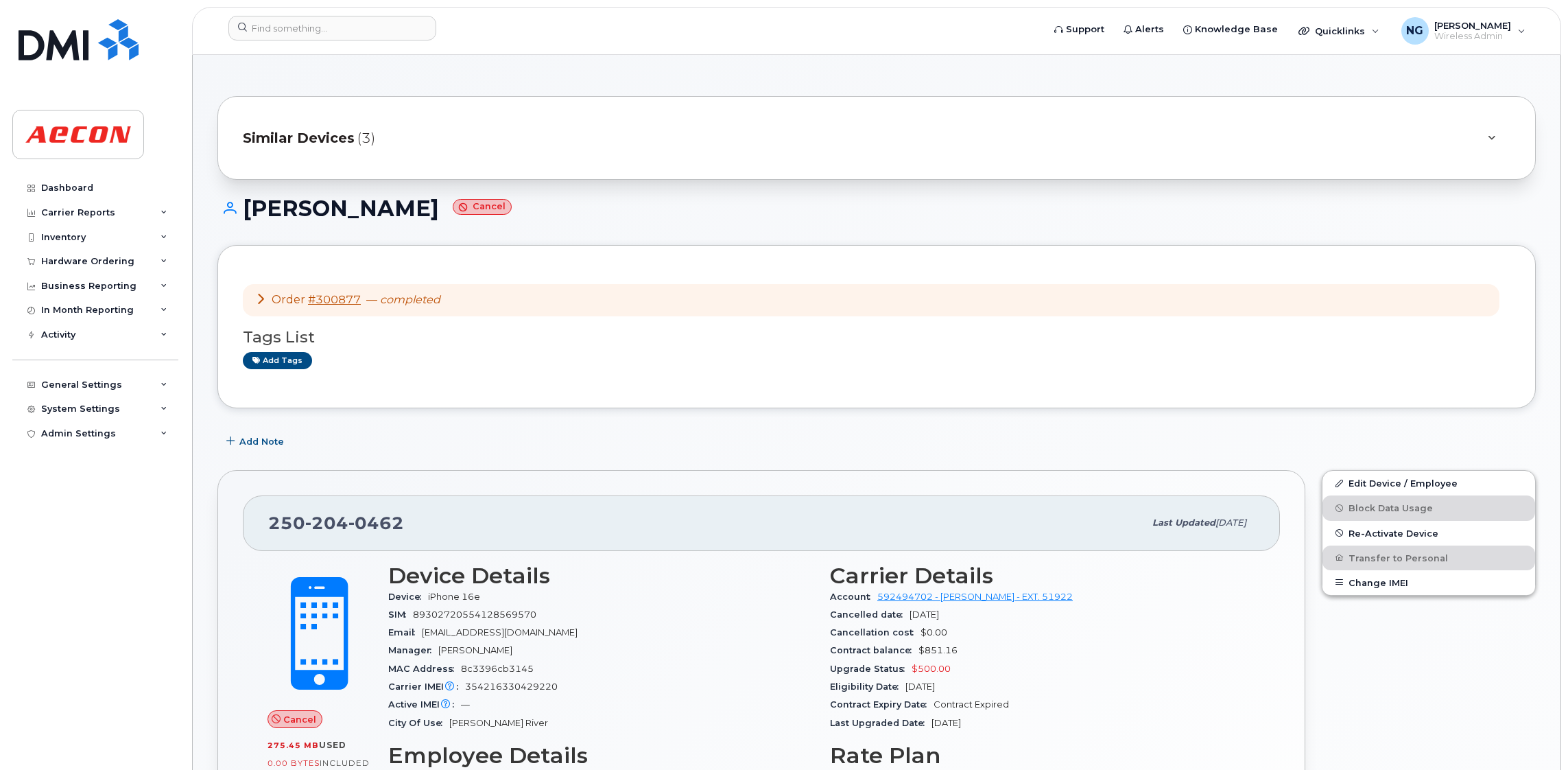
drag, startPoint x: 302, startPoint y: 137, endPoint x: 331, endPoint y: 151, distance: 32.2
click at [302, 136] on span "Similar Devices" at bounding box center [298, 138] width 112 height 20
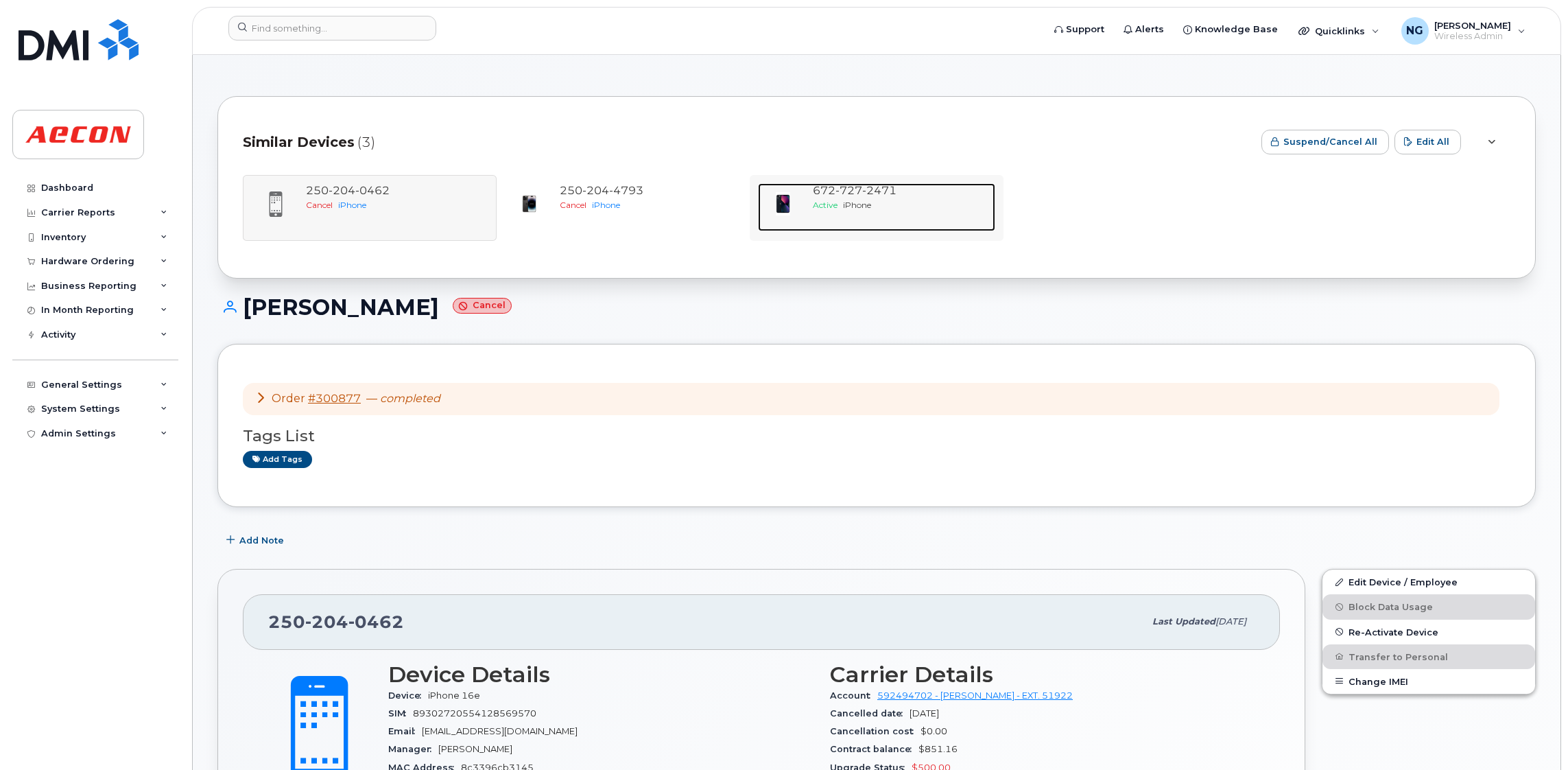
click at [838, 204] on span "Active" at bounding box center [825, 204] width 25 height 11
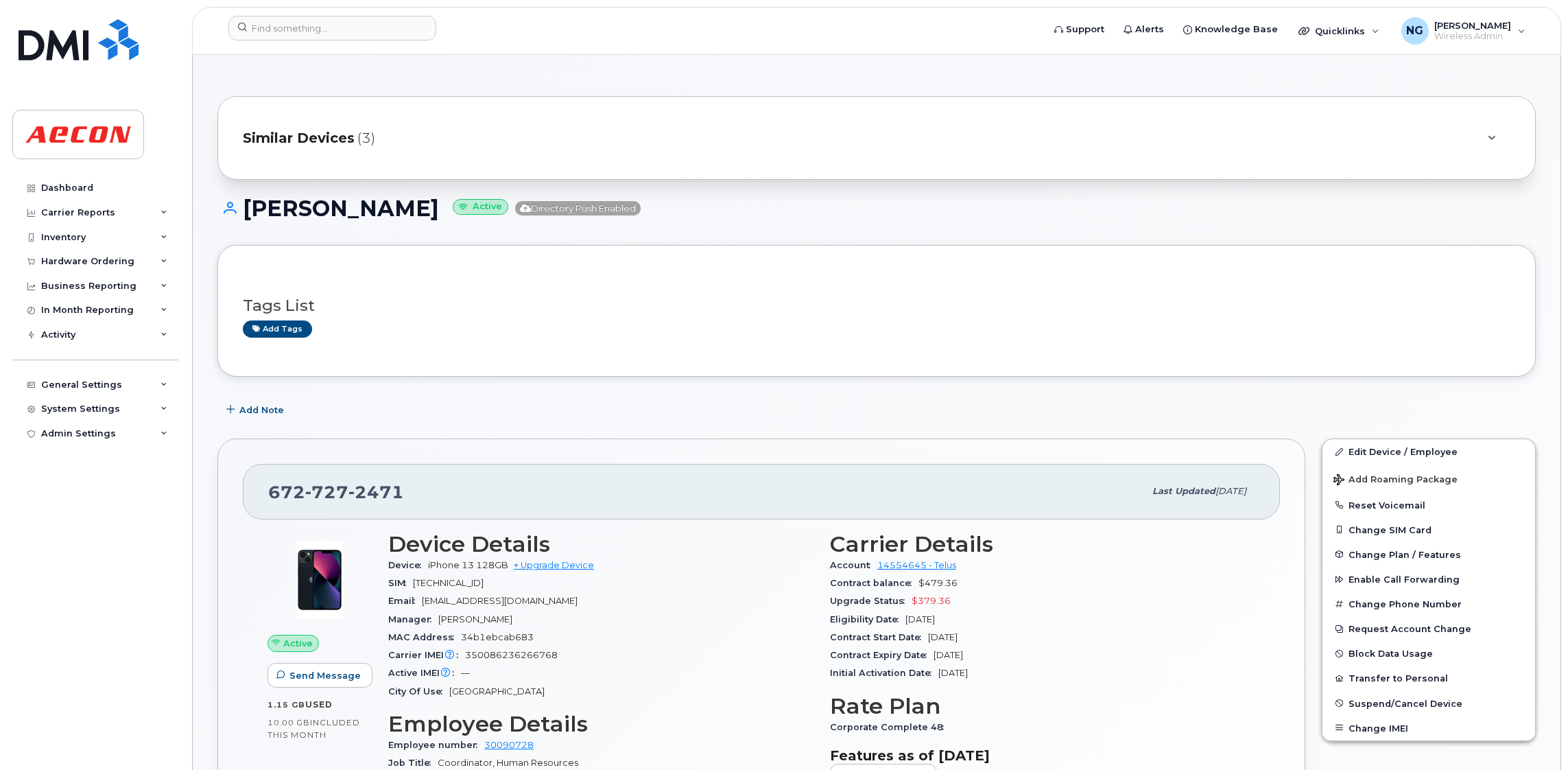
click at [309, 129] on span "Similar Devices" at bounding box center [298, 138] width 112 height 20
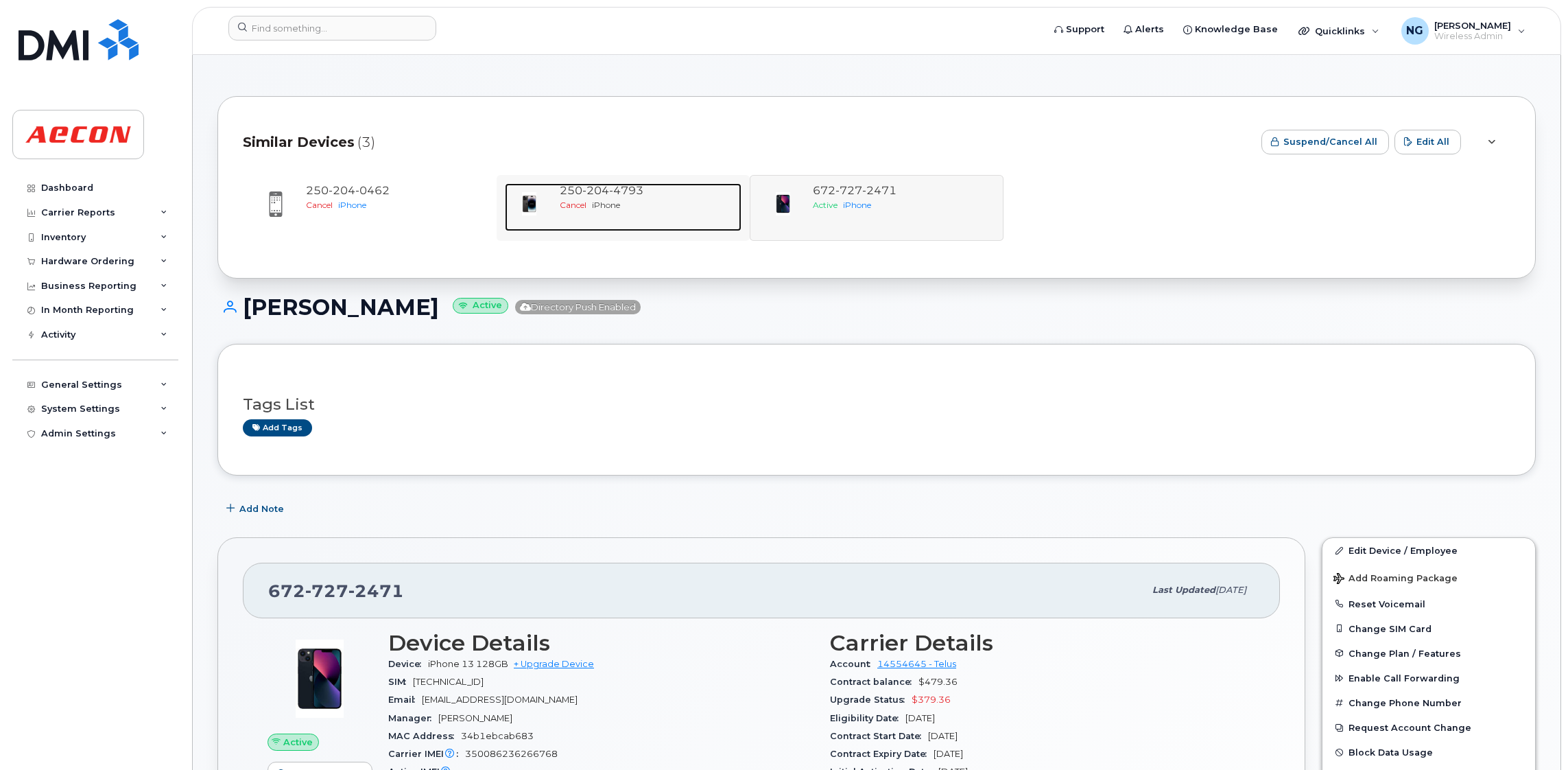
click at [612, 203] on span "iPhone" at bounding box center [606, 204] width 28 height 11
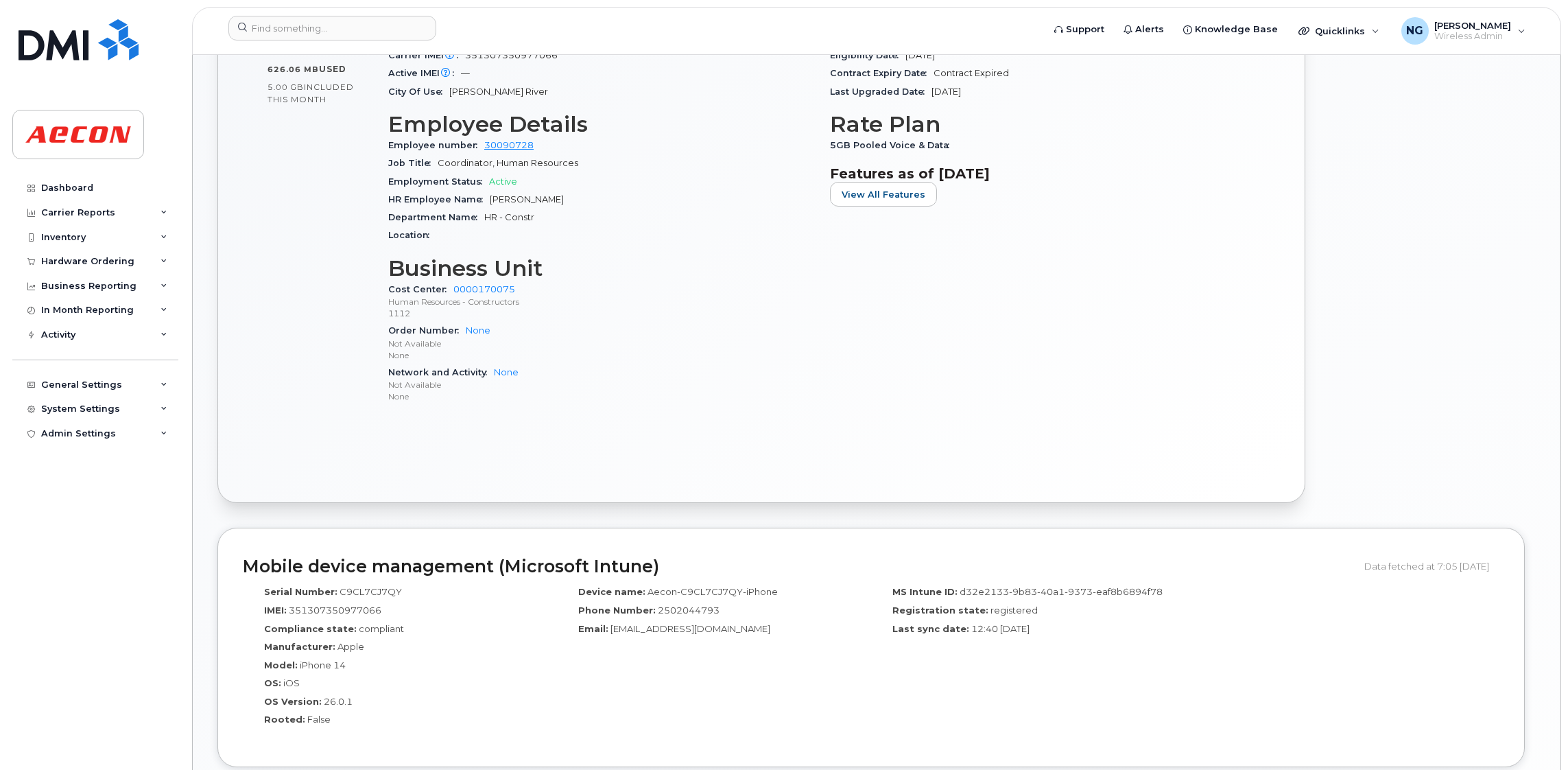
scroll to position [1028, 0]
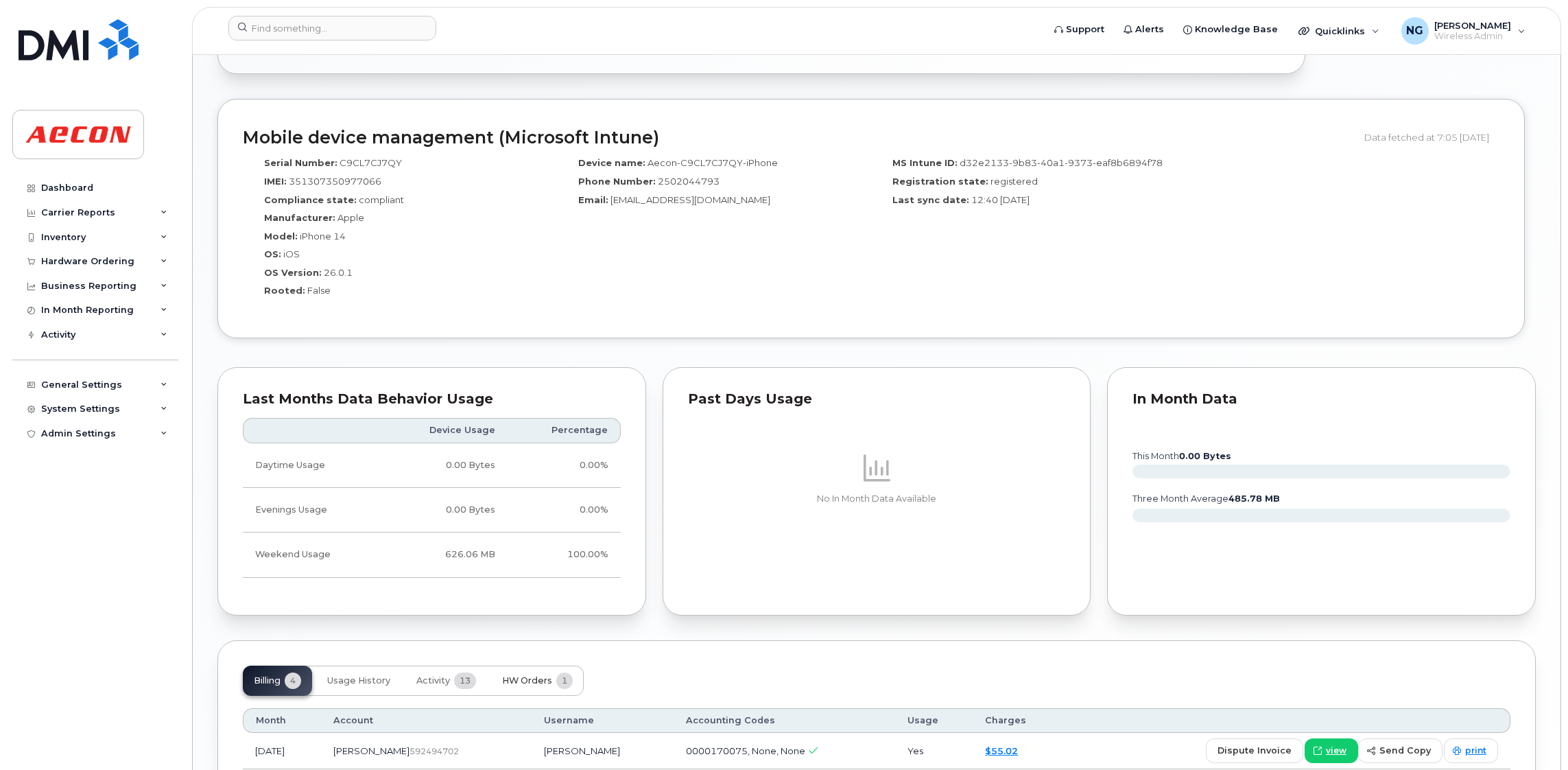
click at [543, 679] on span "HW Orders" at bounding box center [526, 680] width 50 height 11
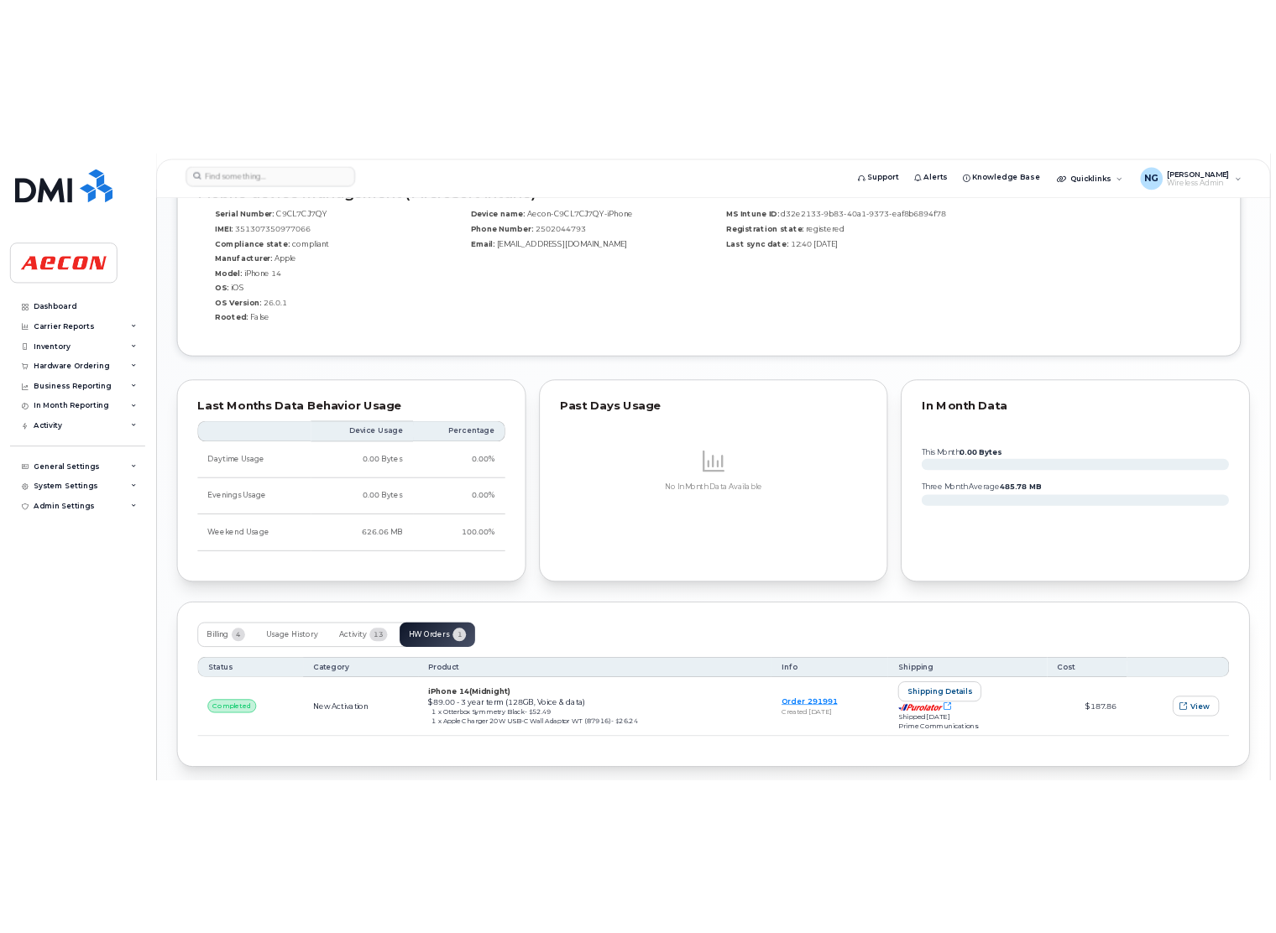
scroll to position [1436, 0]
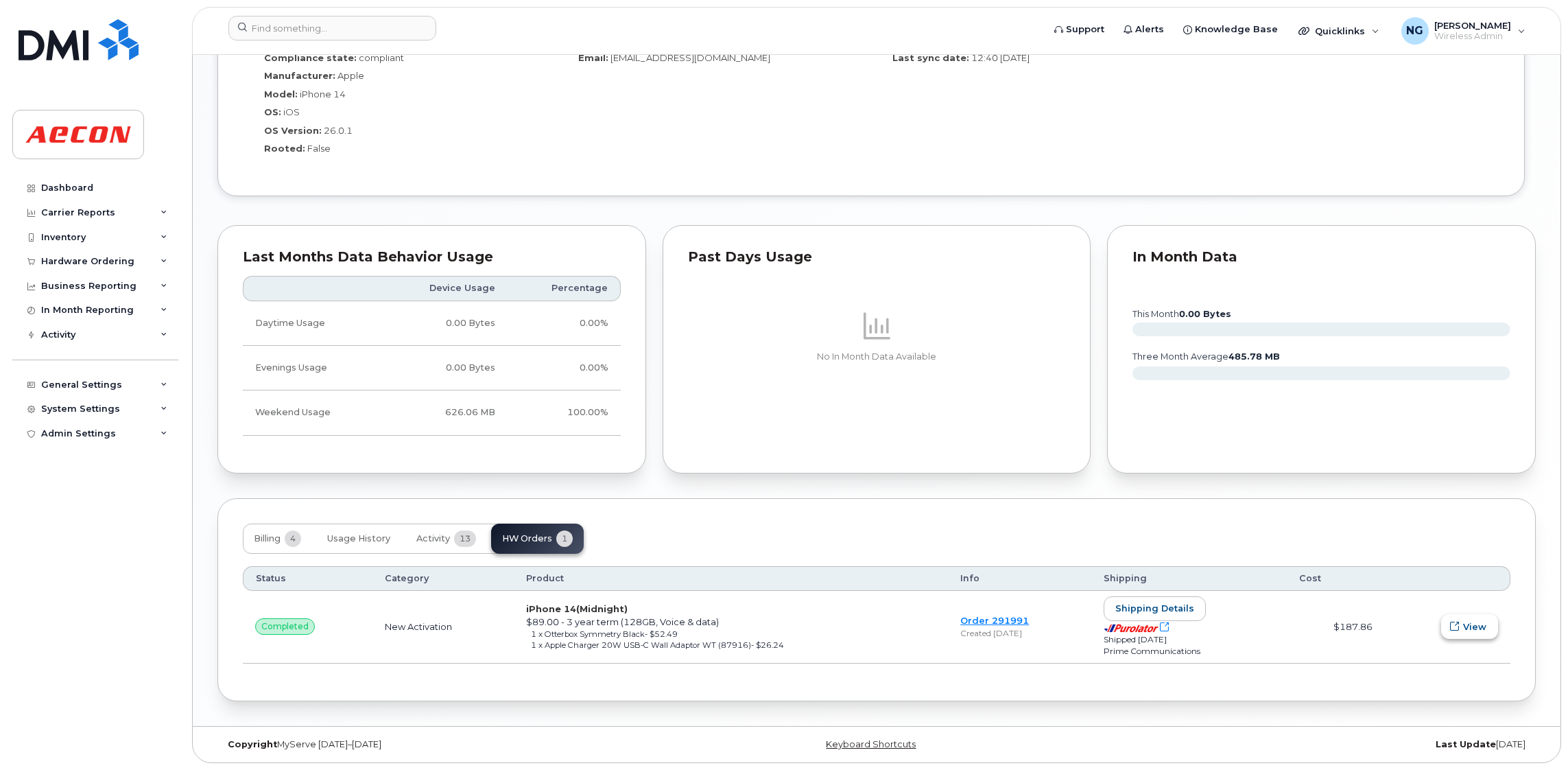
click at [1481, 629] on span "View" at bounding box center [1475, 627] width 24 height 13
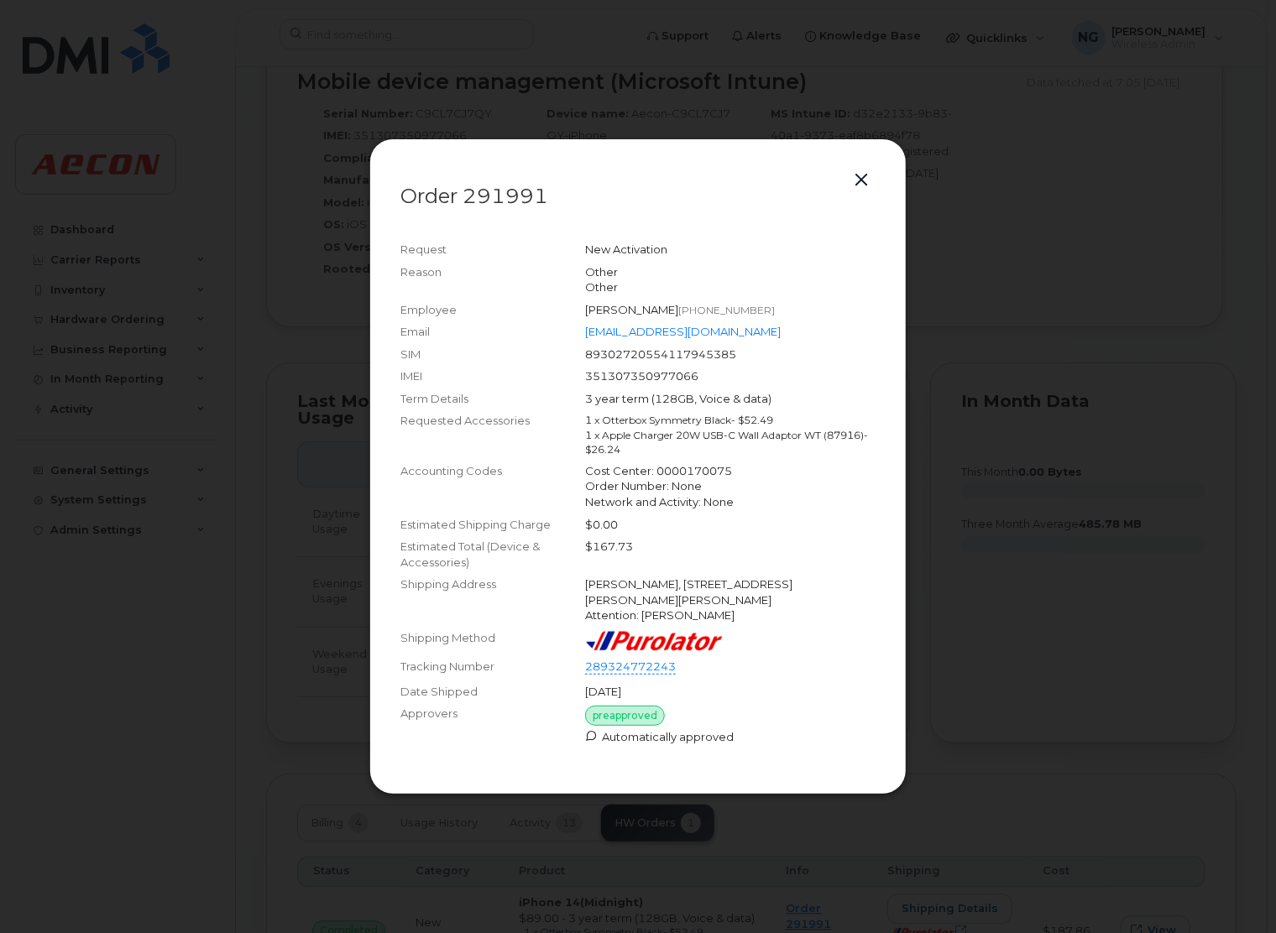
click at [860, 916] on div at bounding box center [638, 466] width 1276 height 933
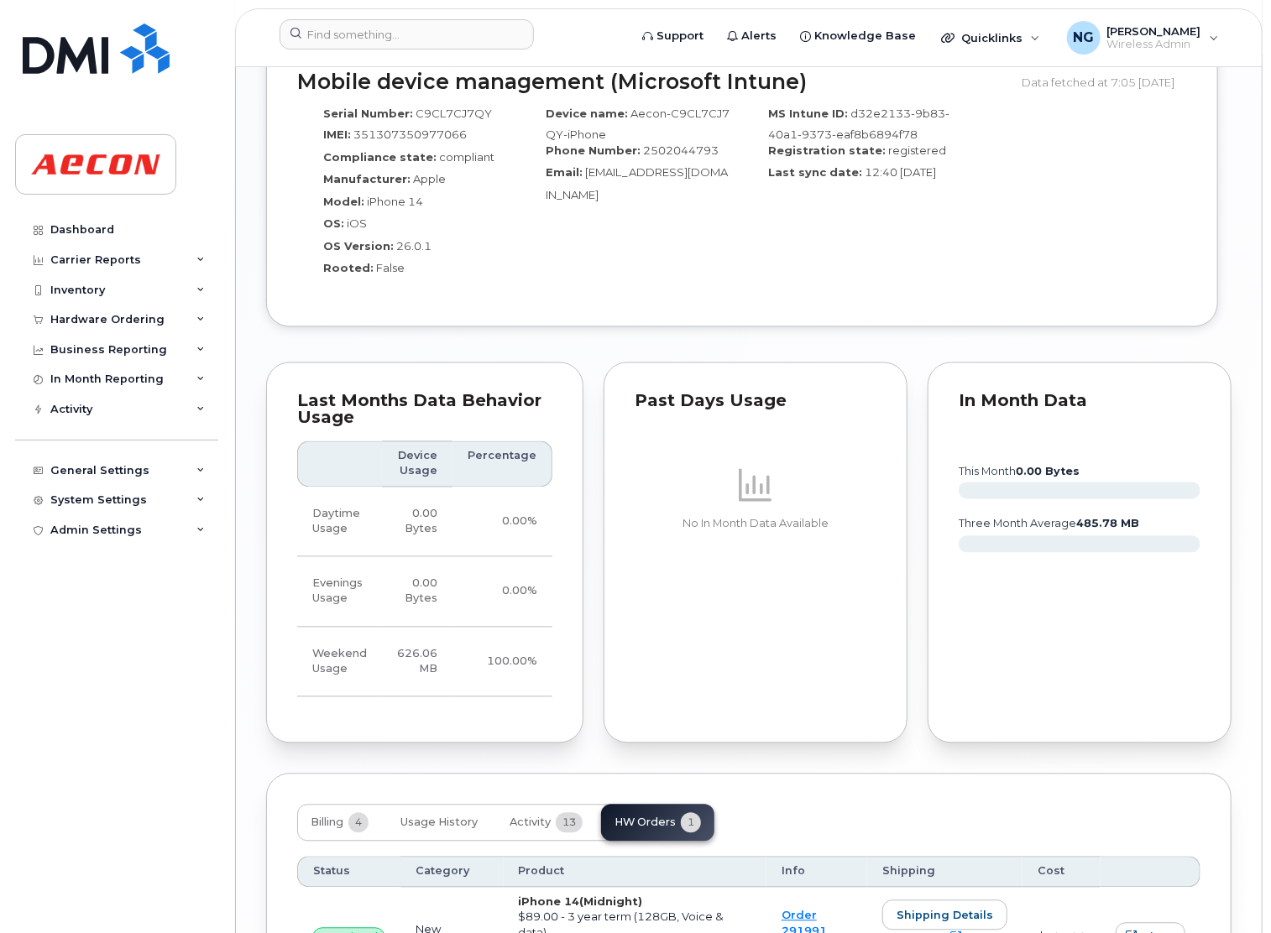
scroll to position [1626, 0]
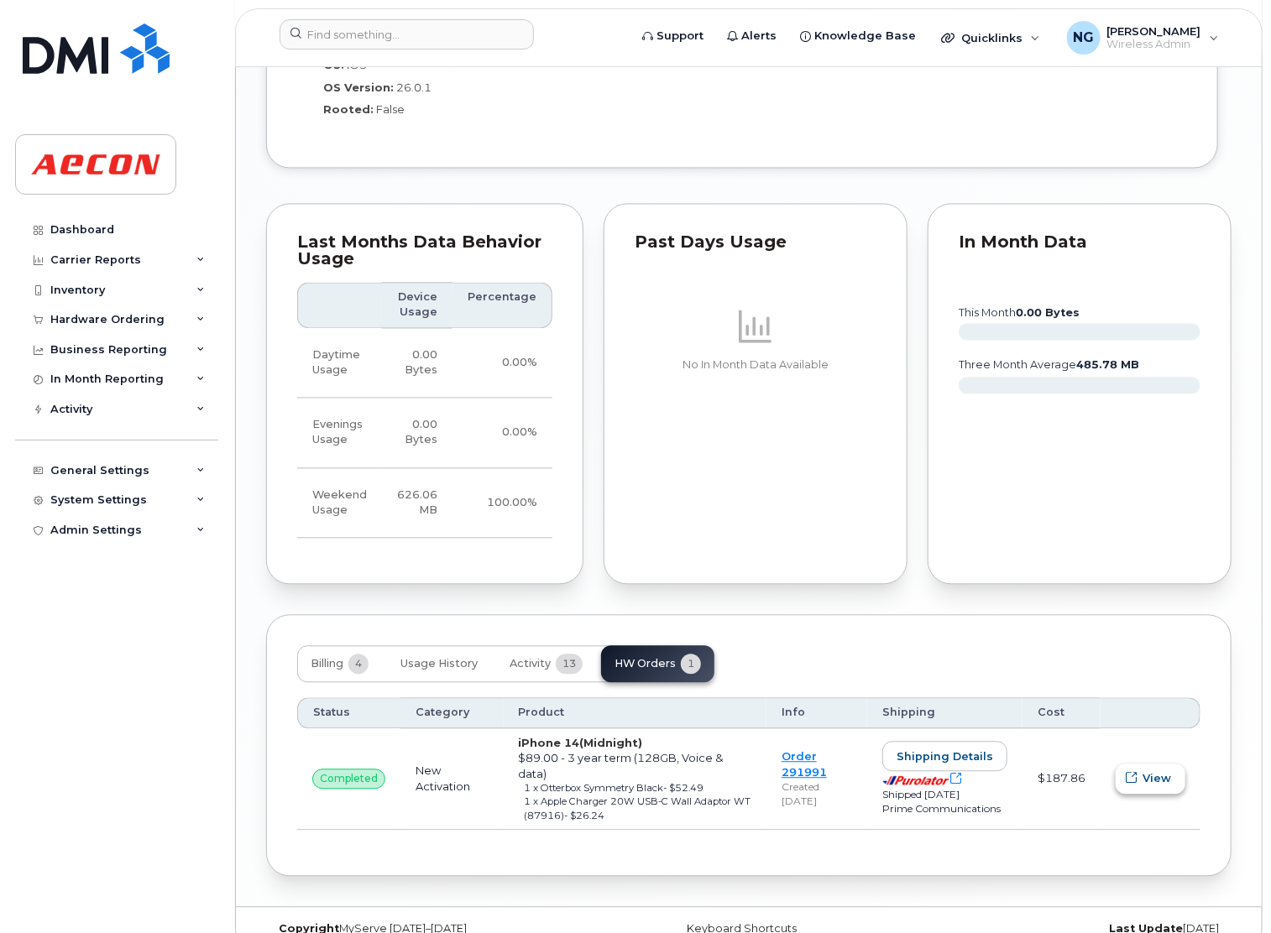
click at [1146, 770] on span "View" at bounding box center [1156, 778] width 29 height 16
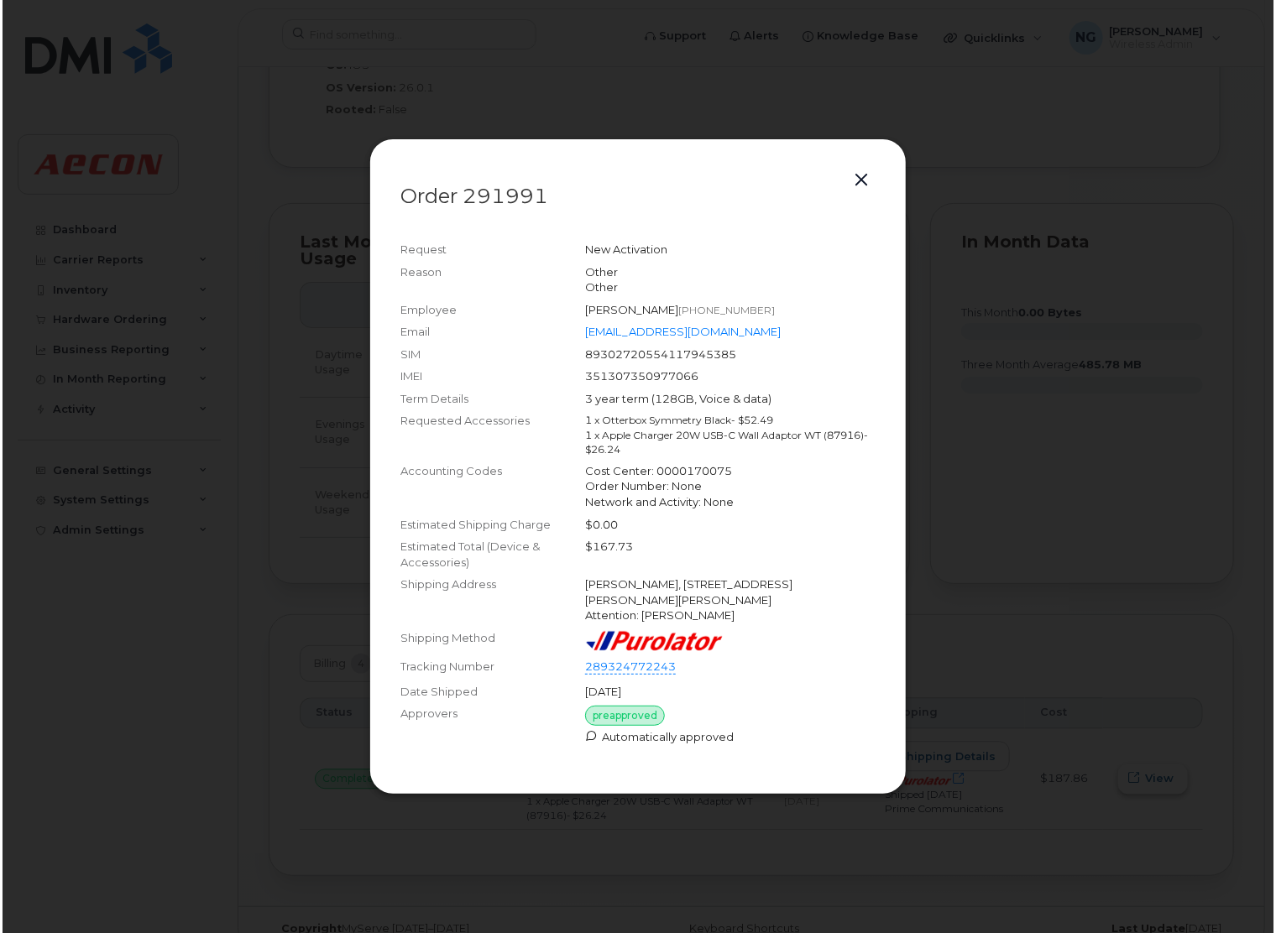
scroll to position [1595, 0]
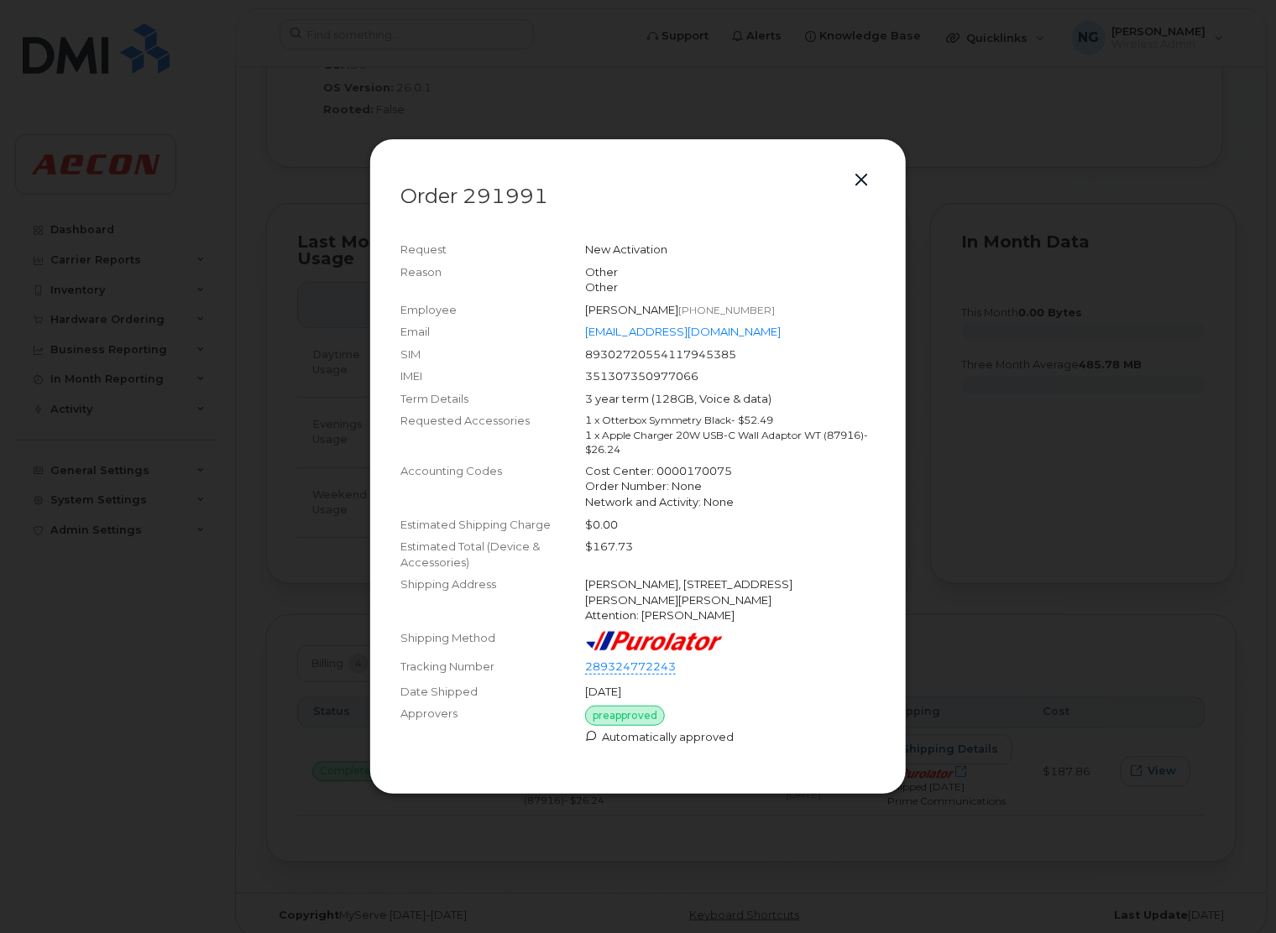
drag, startPoint x: 1106, startPoint y: 805, endPoint x: 1100, endPoint y: 775, distance: 30.8
click at [1105, 803] on div at bounding box center [638, 466] width 1276 height 933
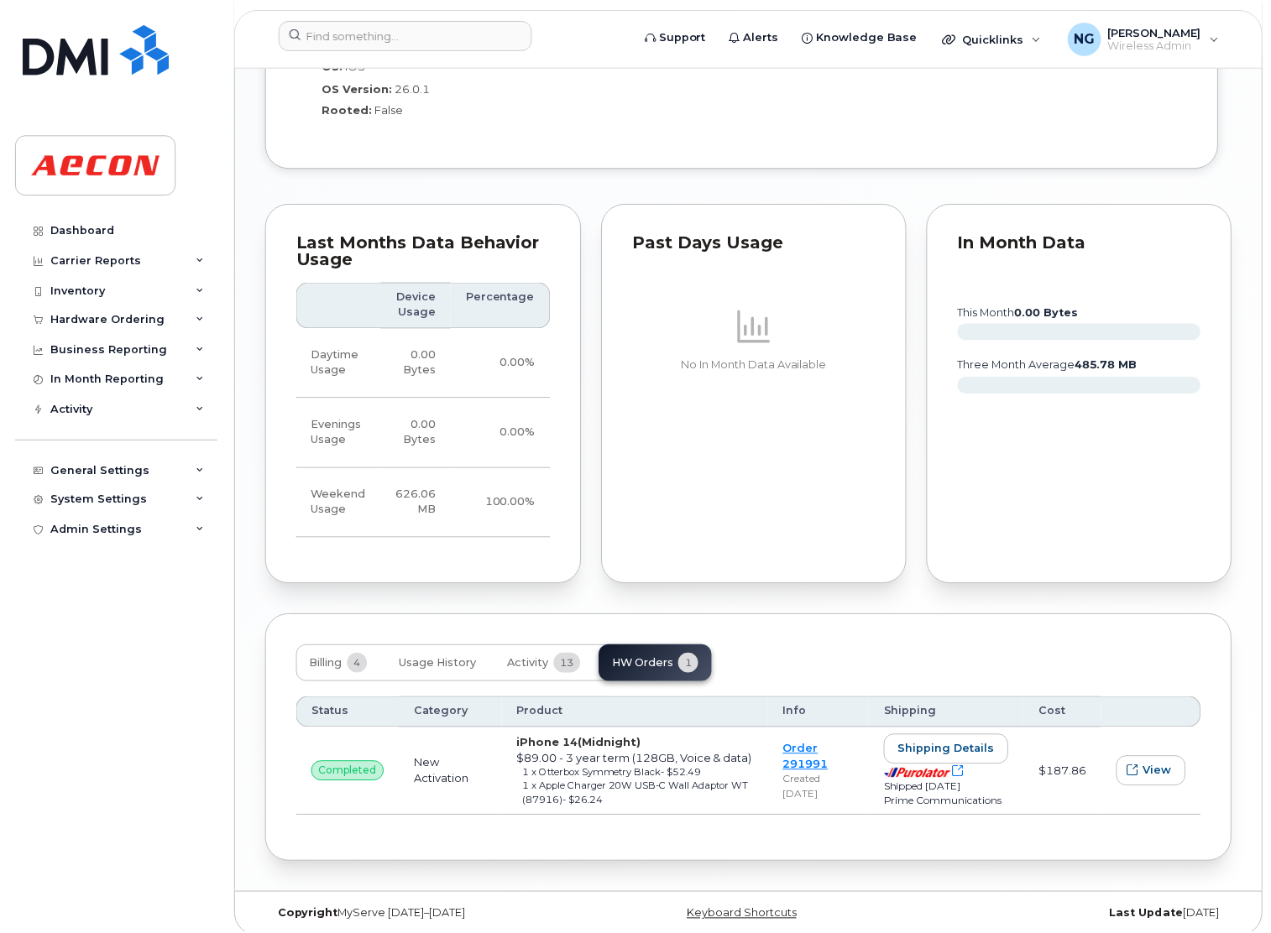
scroll to position [1626, 0]
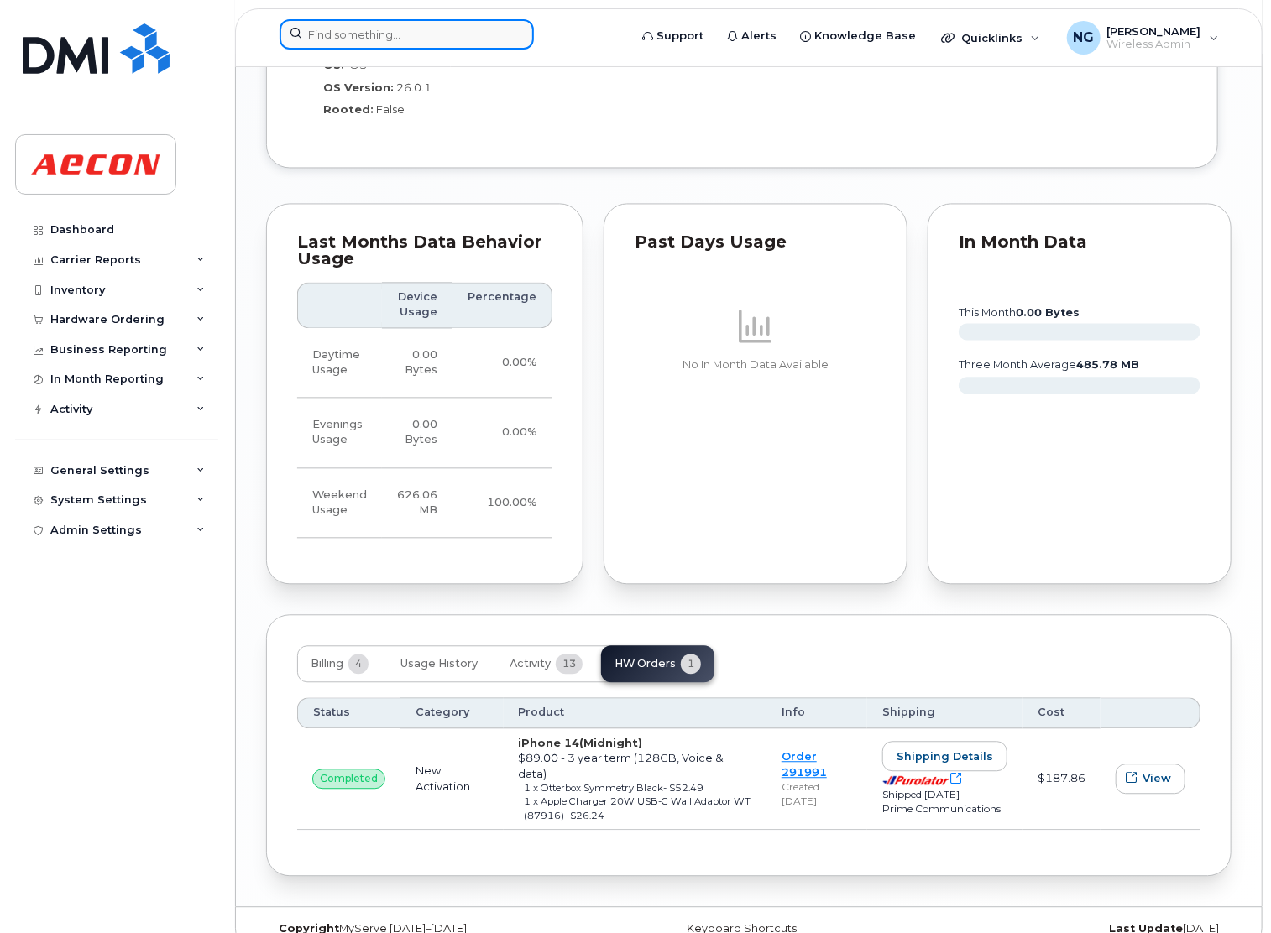
click at [358, 34] on input at bounding box center [406, 34] width 254 height 30
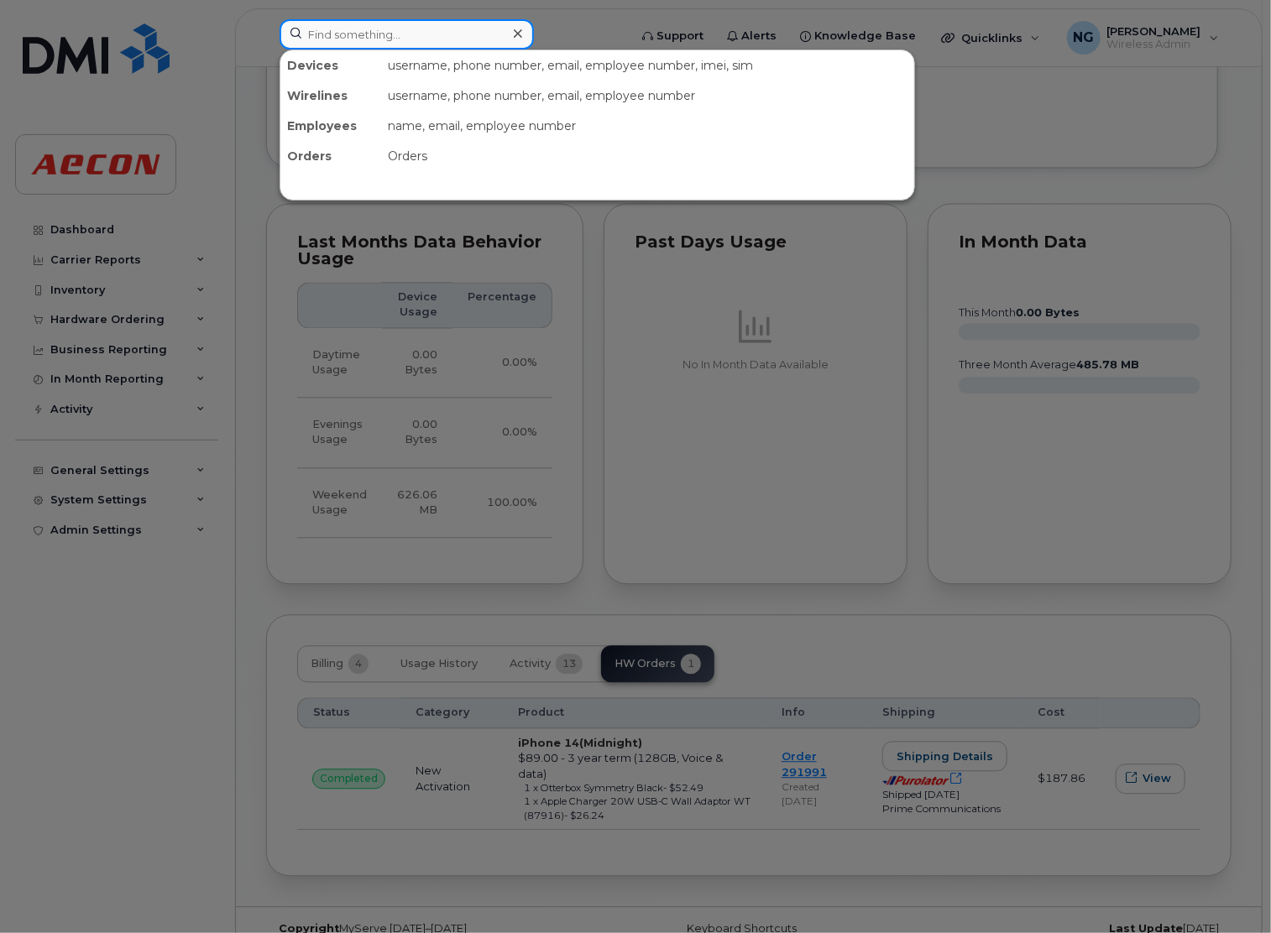
click at [380, 24] on input at bounding box center [406, 34] width 254 height 30
type input "2502040462"
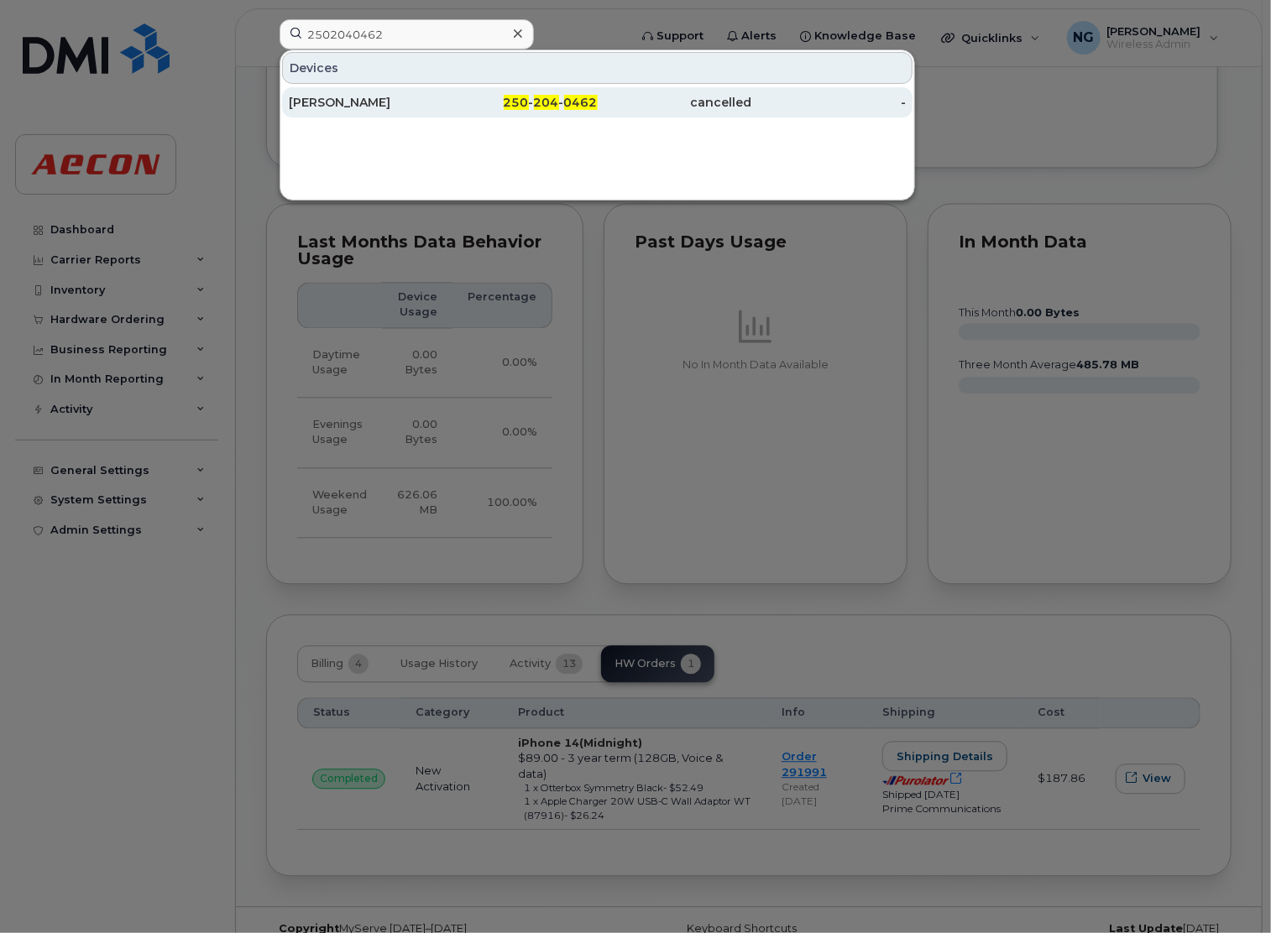
click at [553, 102] on span "204" at bounding box center [546, 102] width 25 height 15
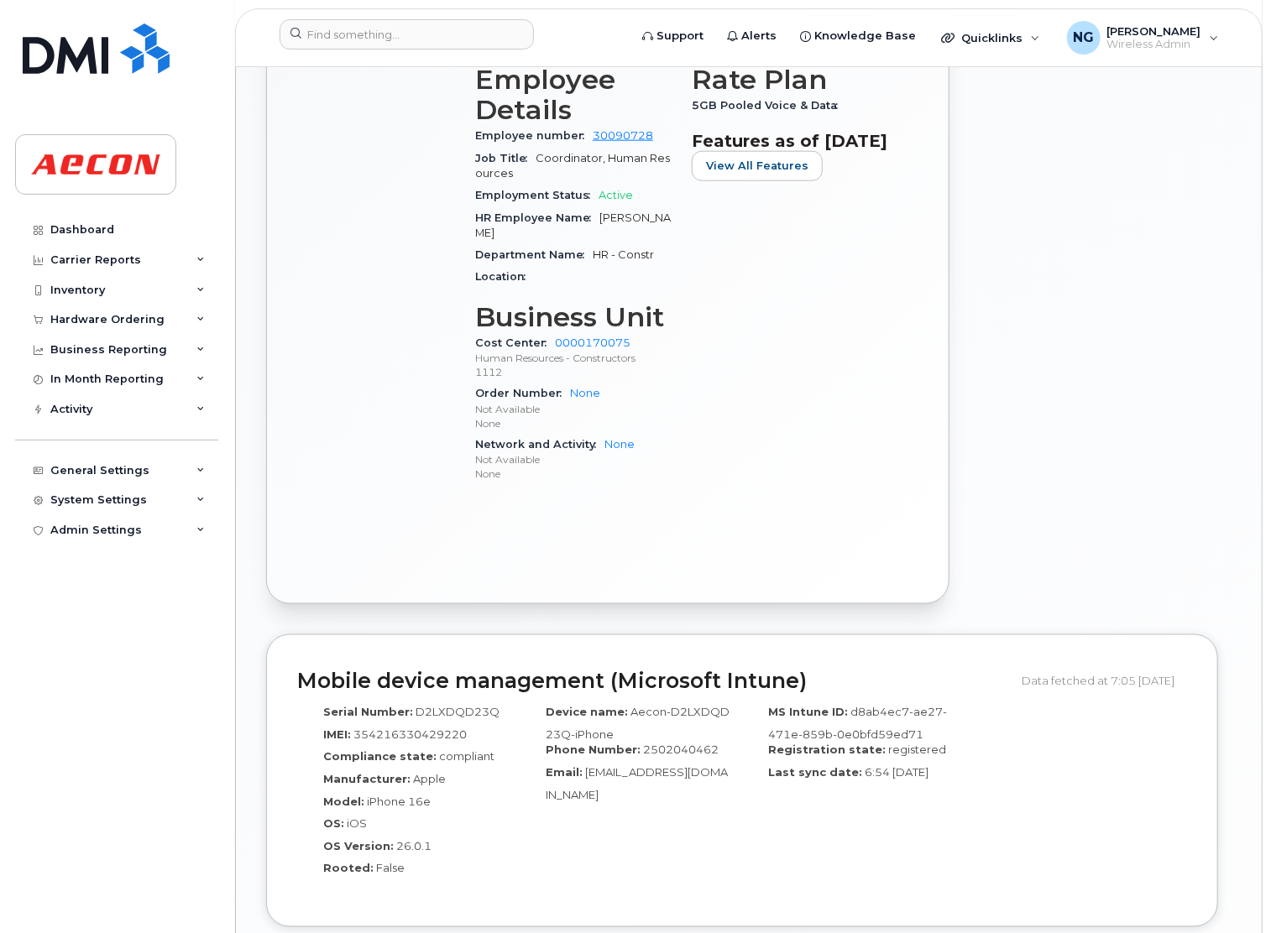
scroll to position [1623, 0]
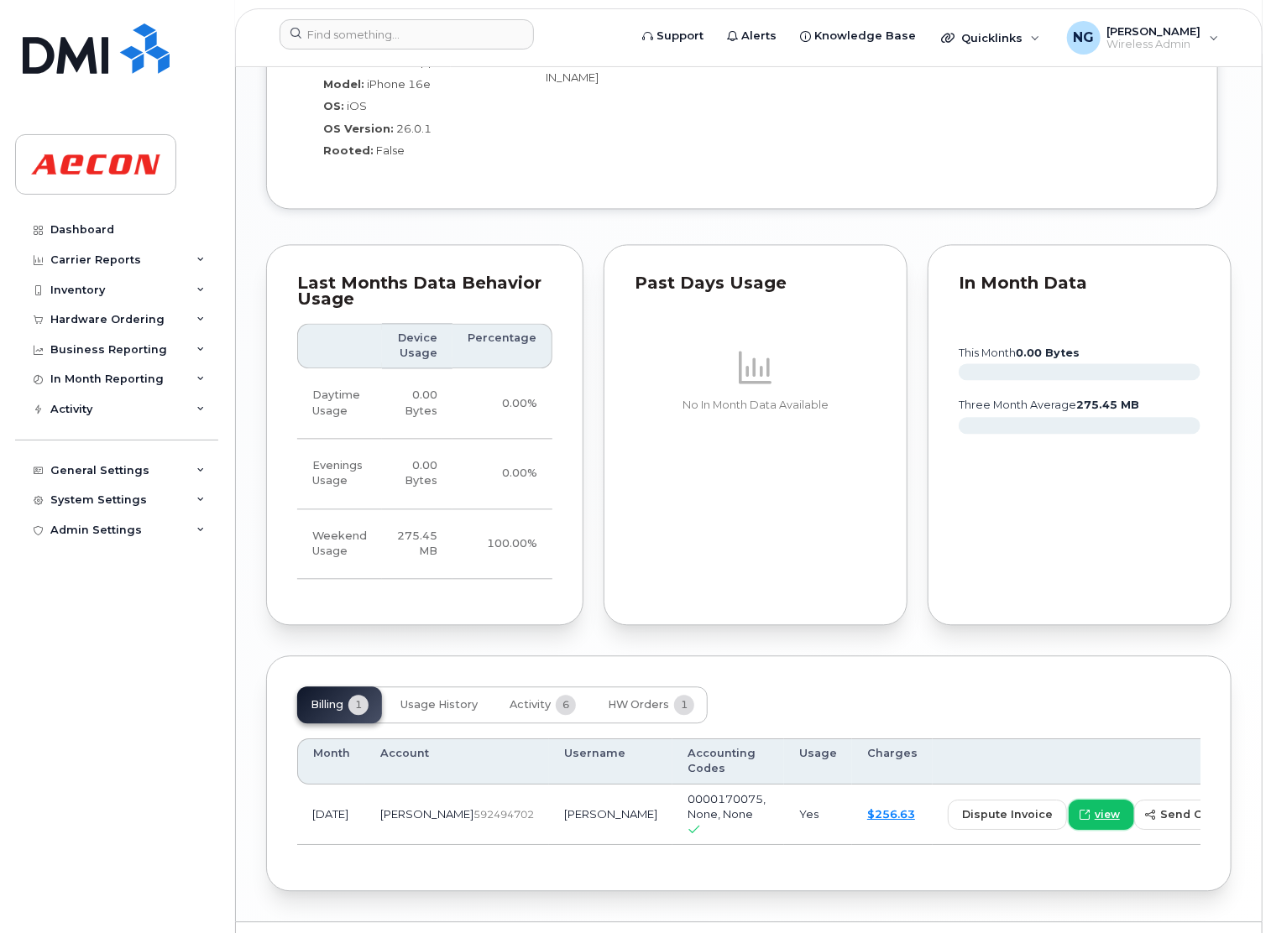
click at [1094, 807] on span "view" at bounding box center [1106, 814] width 25 height 15
click at [645, 698] on span "HW Orders" at bounding box center [638, 704] width 61 height 13
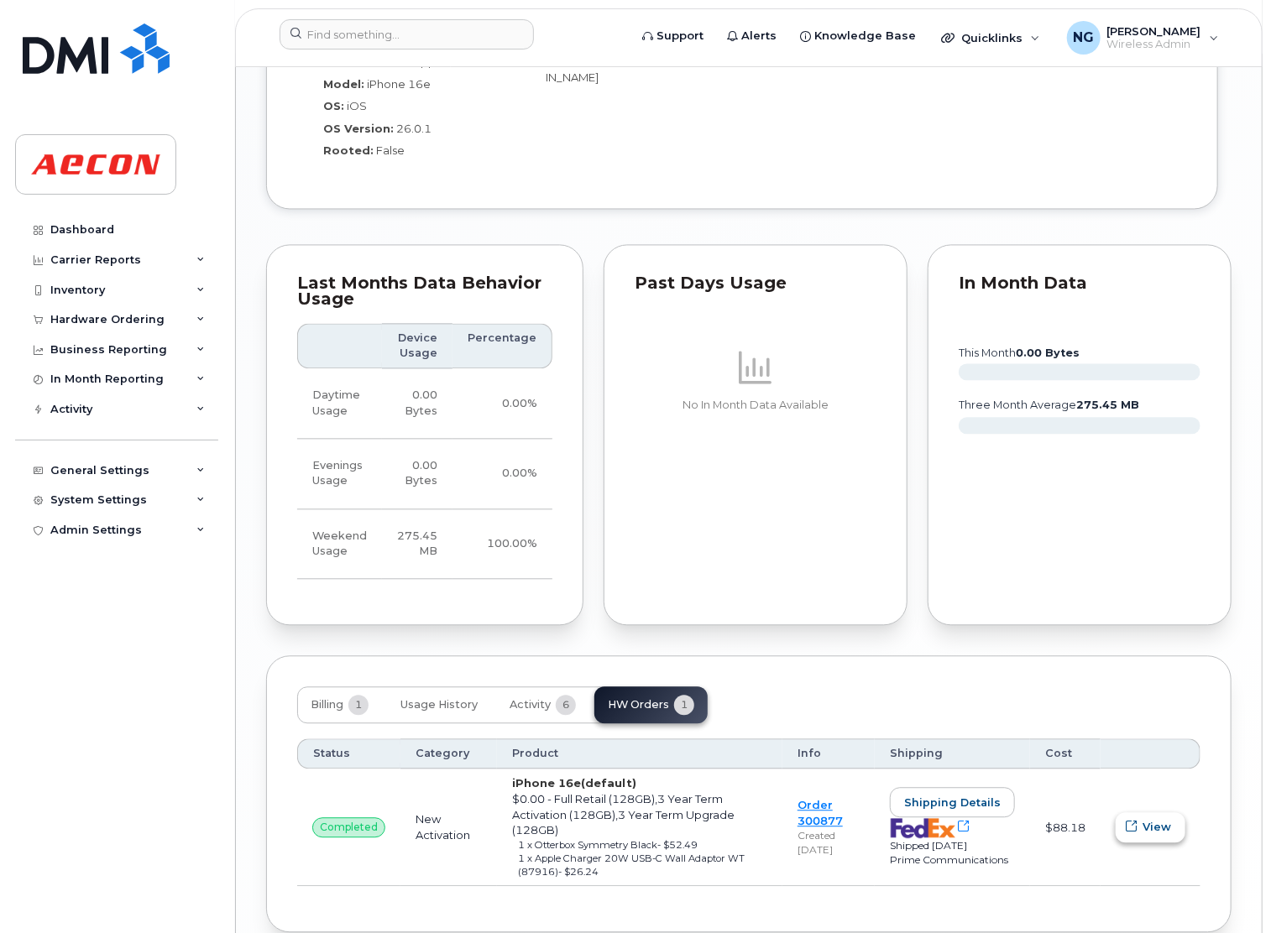
click at [1151, 819] on span "View" at bounding box center [1156, 827] width 29 height 16
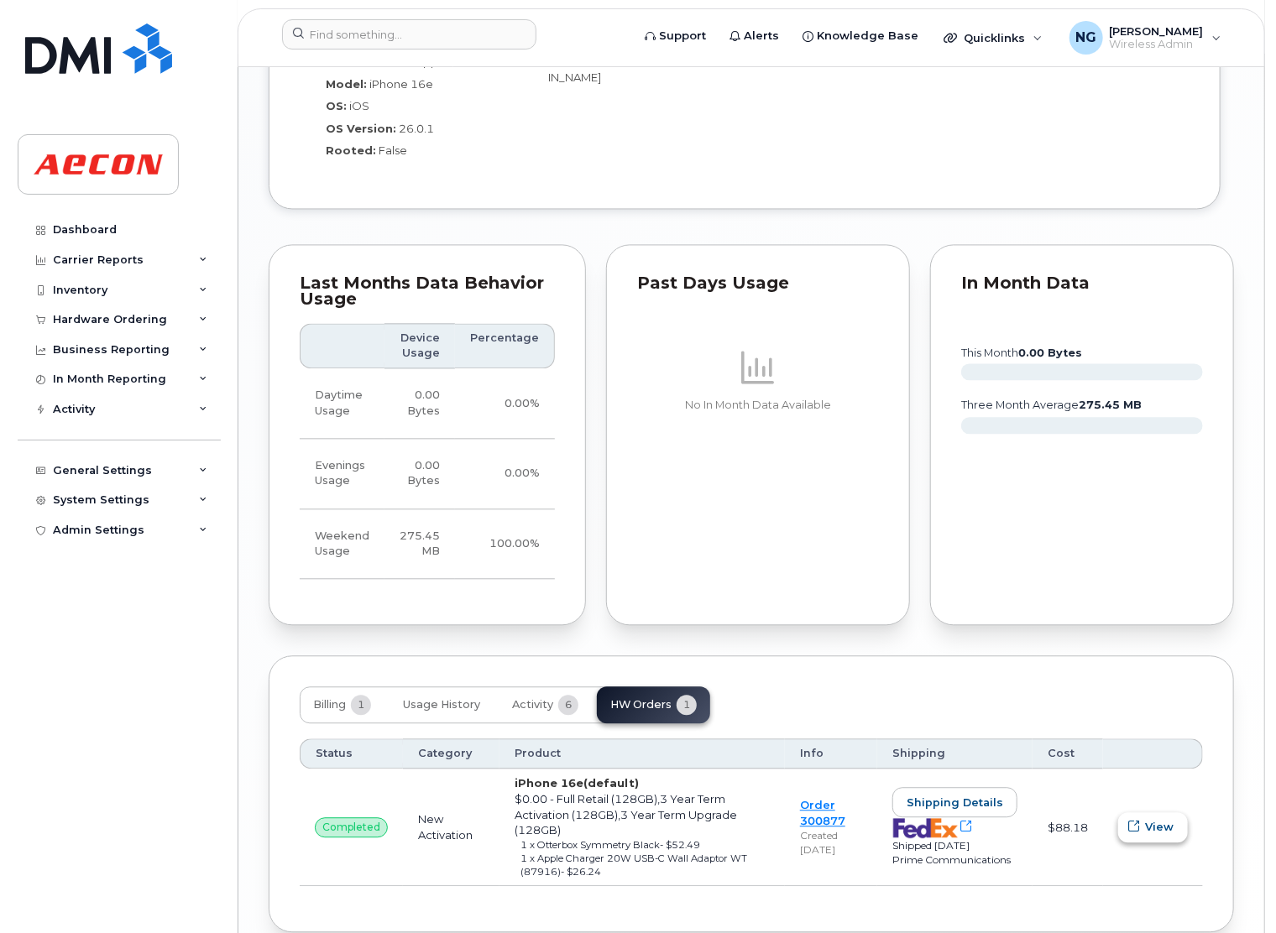
scroll to position [1593, 0]
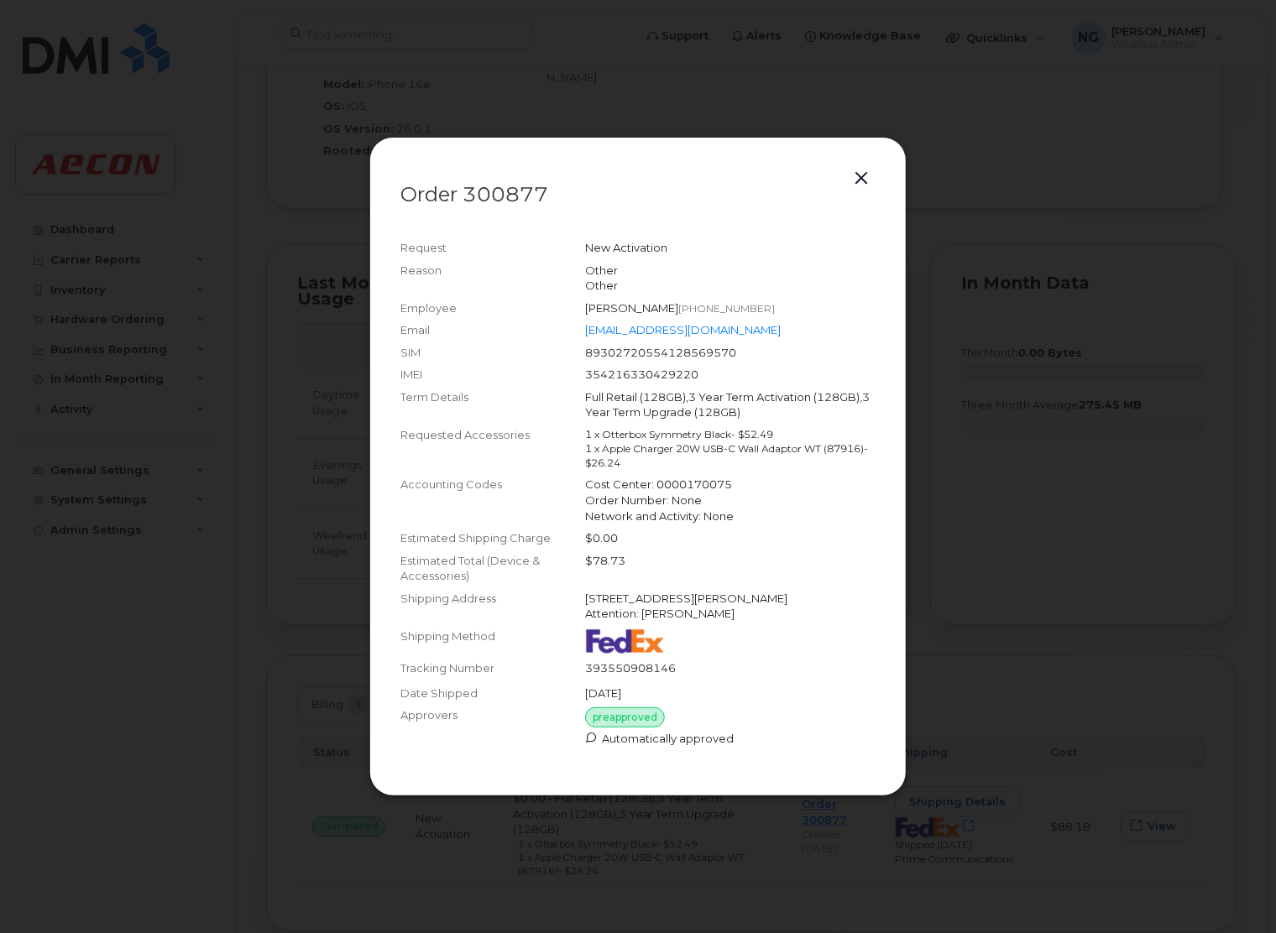
click at [857, 179] on button "button" at bounding box center [860, 178] width 25 height 23
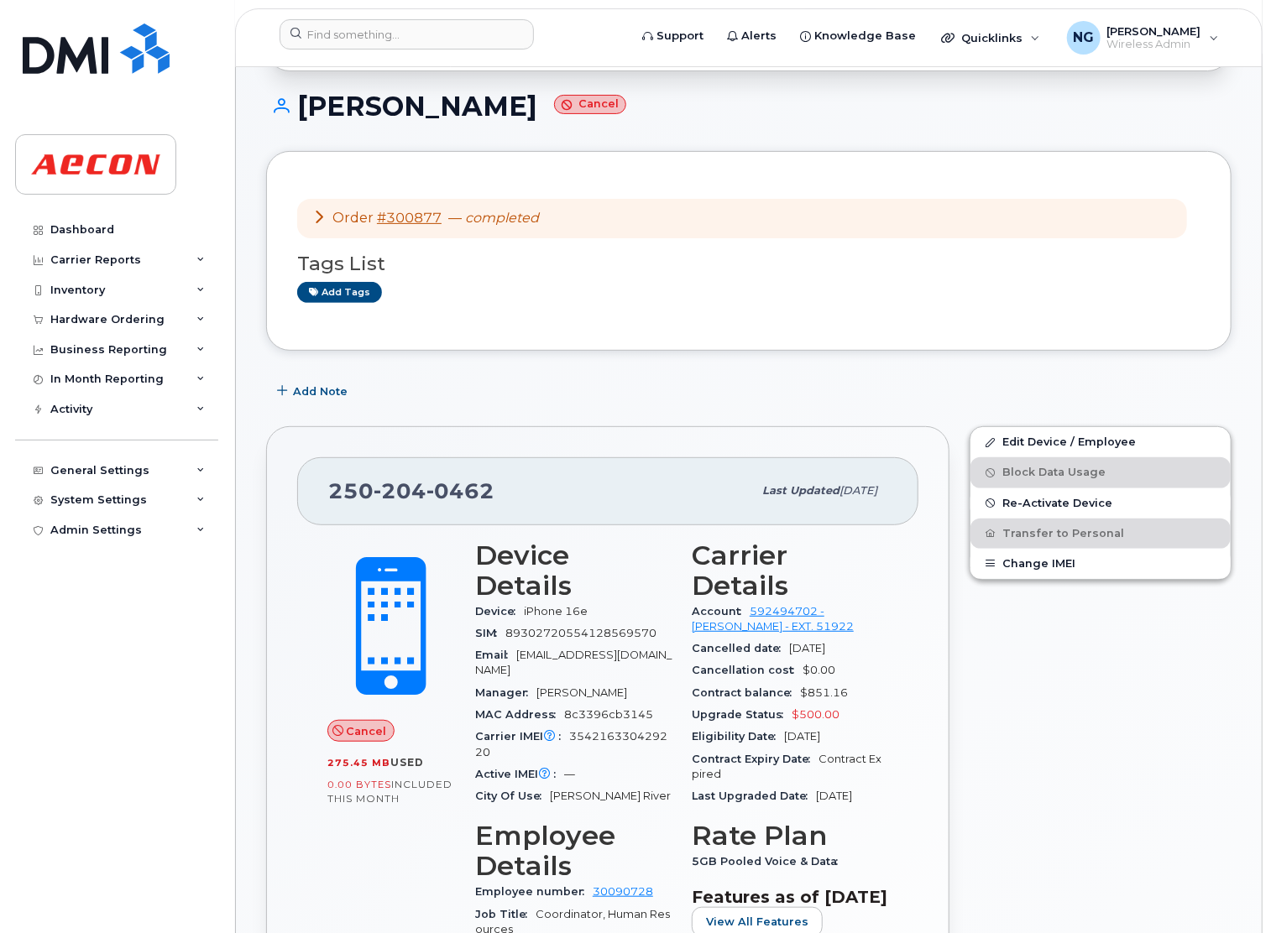
scroll to position [0, 0]
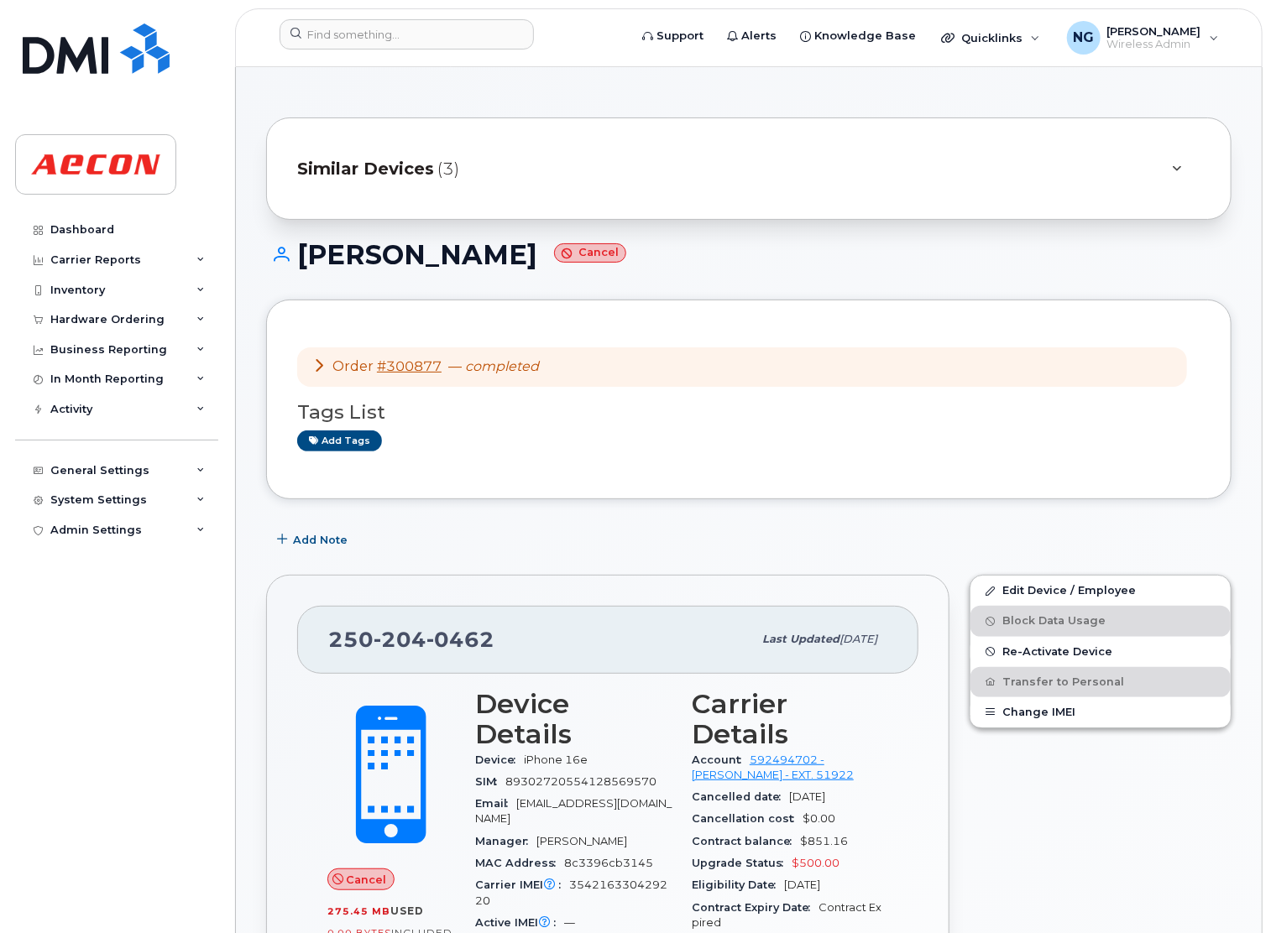
click at [417, 174] on span "Similar Devices" at bounding box center [365, 169] width 137 height 24
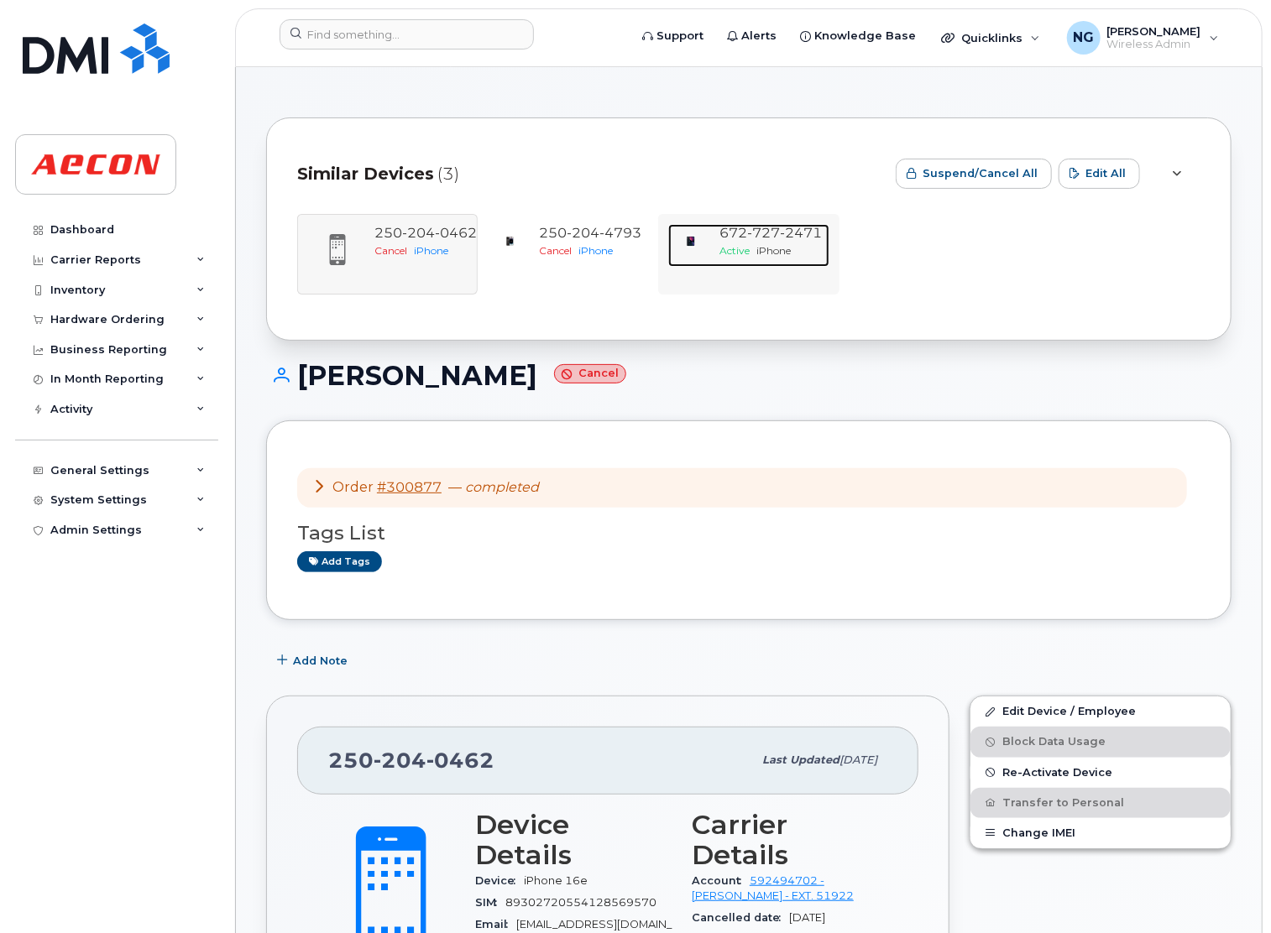
drag, startPoint x: 733, startPoint y: 236, endPoint x: 738, endPoint y: 249, distance: 14.3
click at [733, 236] on span "672 727 2471" at bounding box center [771, 233] width 102 height 16
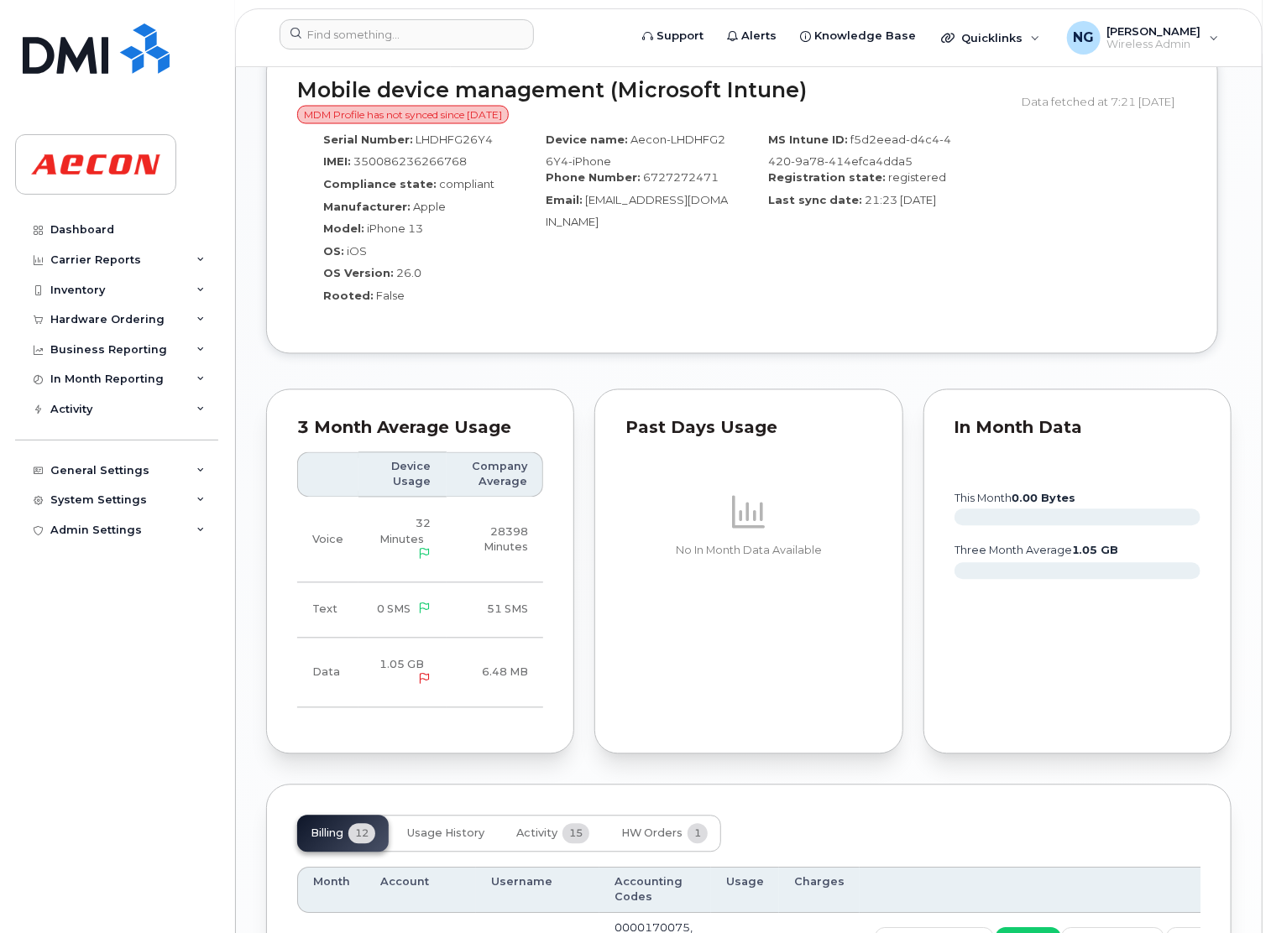
scroll to position [1846, 0]
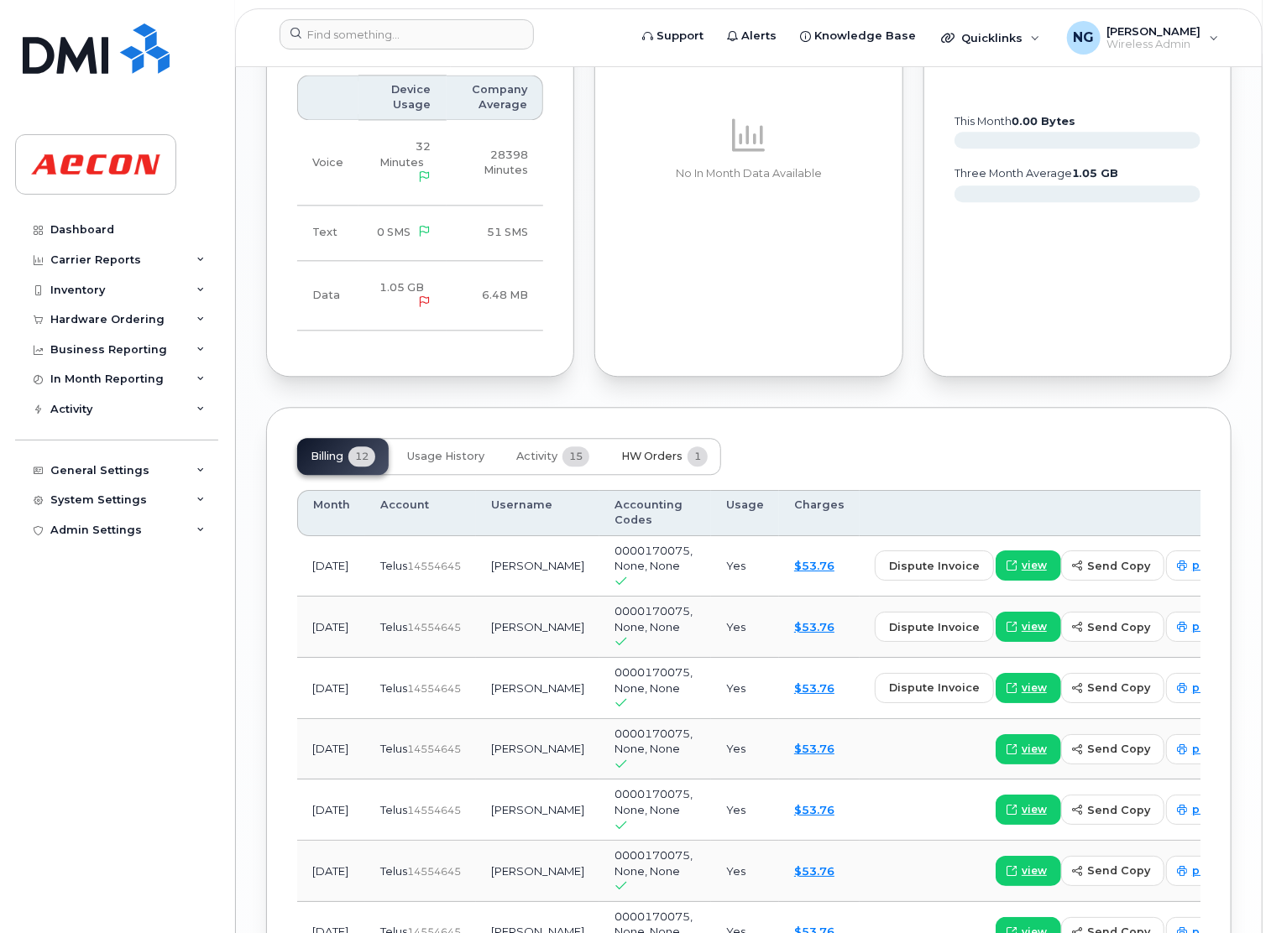
click at [651, 450] on span "HW Orders" at bounding box center [651, 456] width 61 height 13
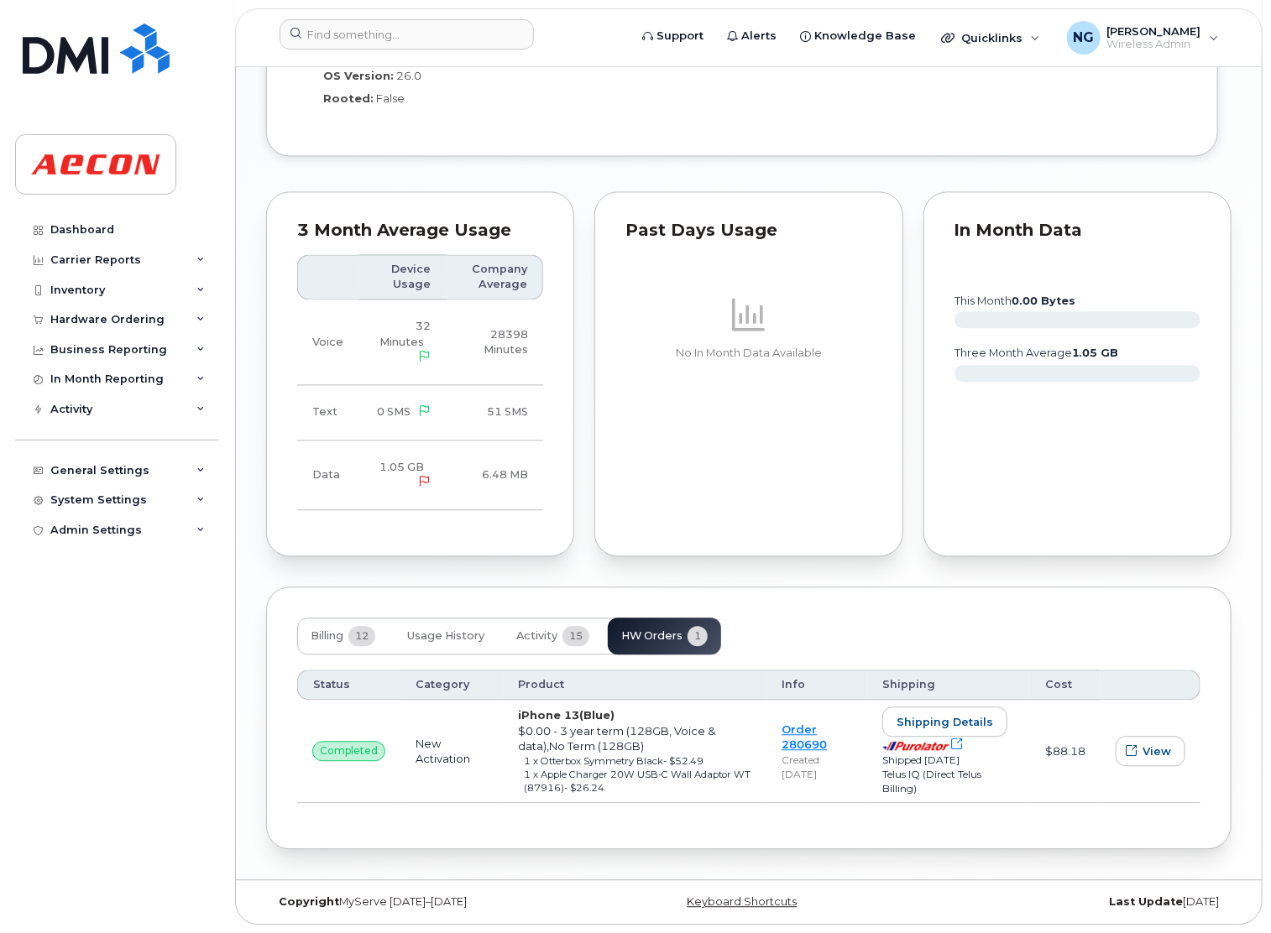
scroll to position [1640, 0]
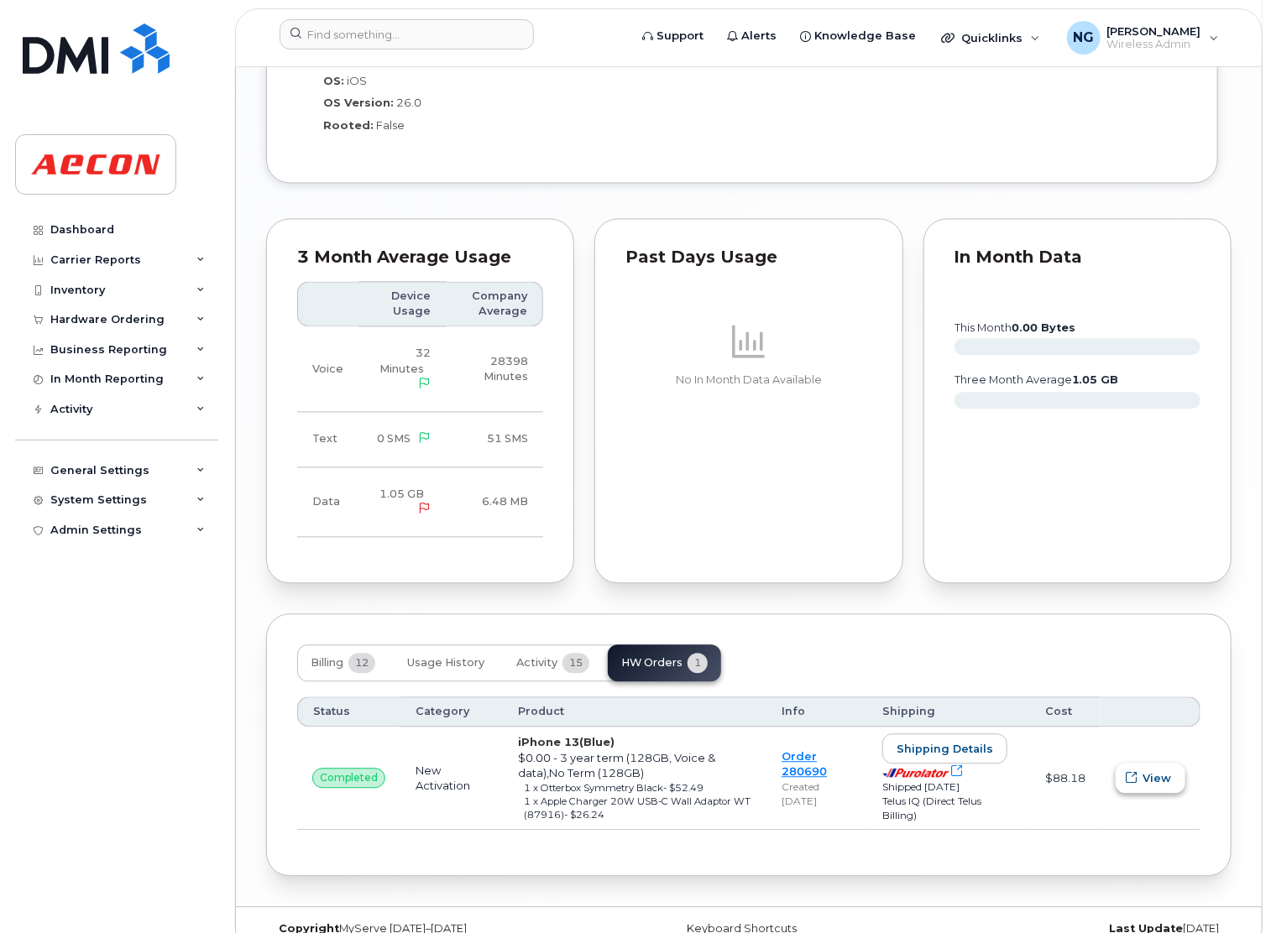
click at [1145, 770] on span "View" at bounding box center [1156, 778] width 29 height 16
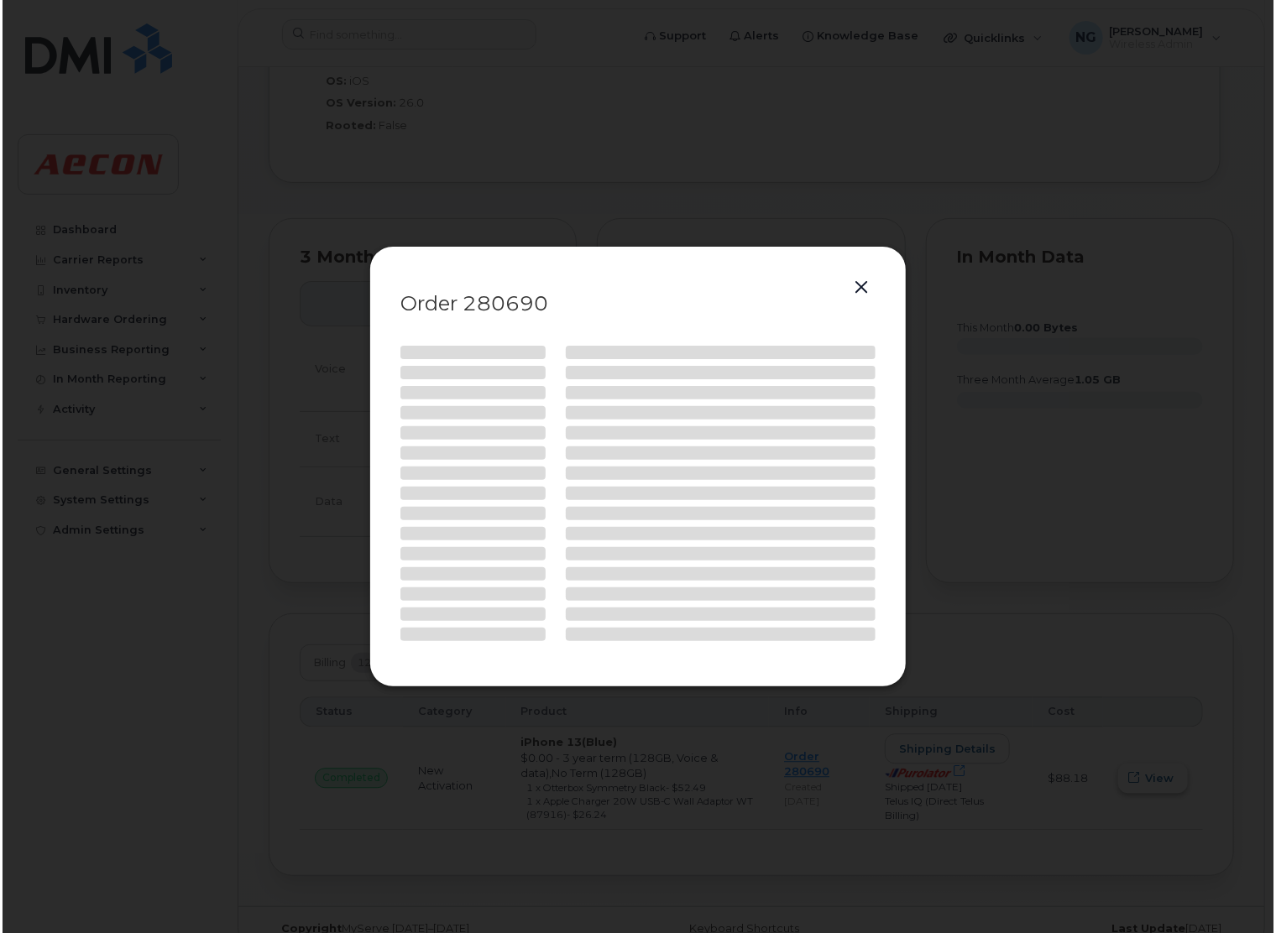
scroll to position [1610, 0]
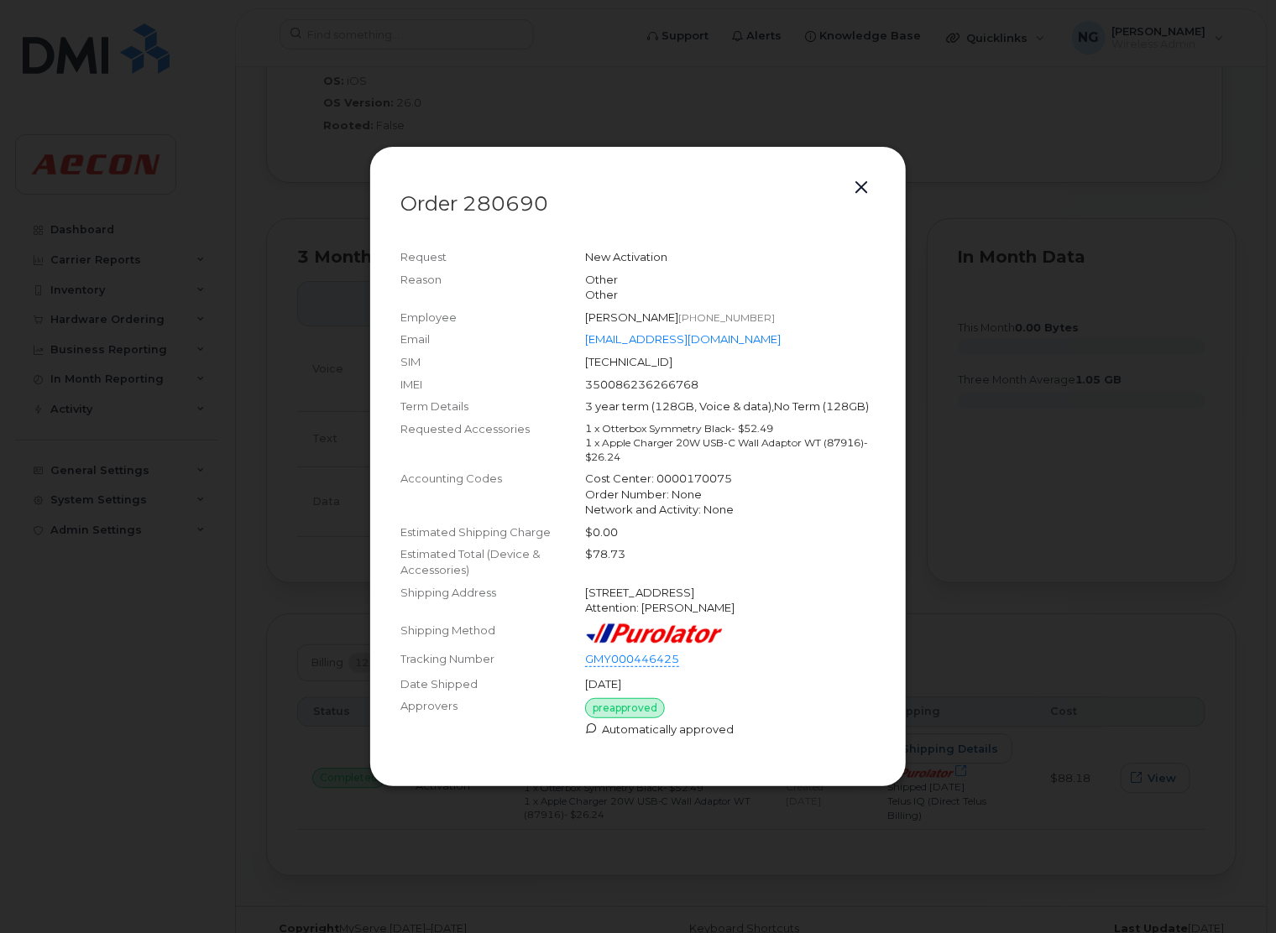
click at [860, 179] on button "button" at bounding box center [860, 187] width 25 height 23
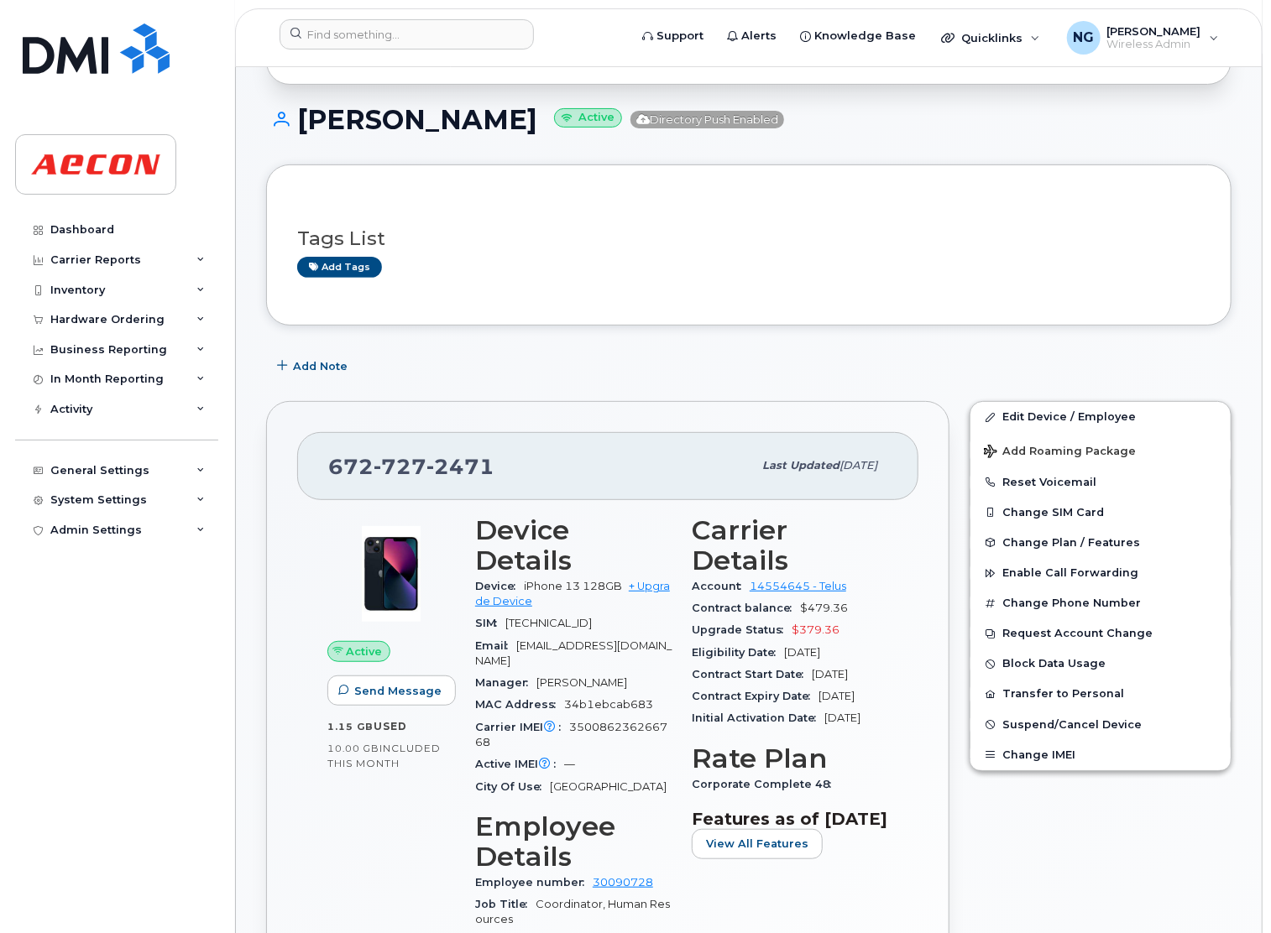
scroll to position [0, 0]
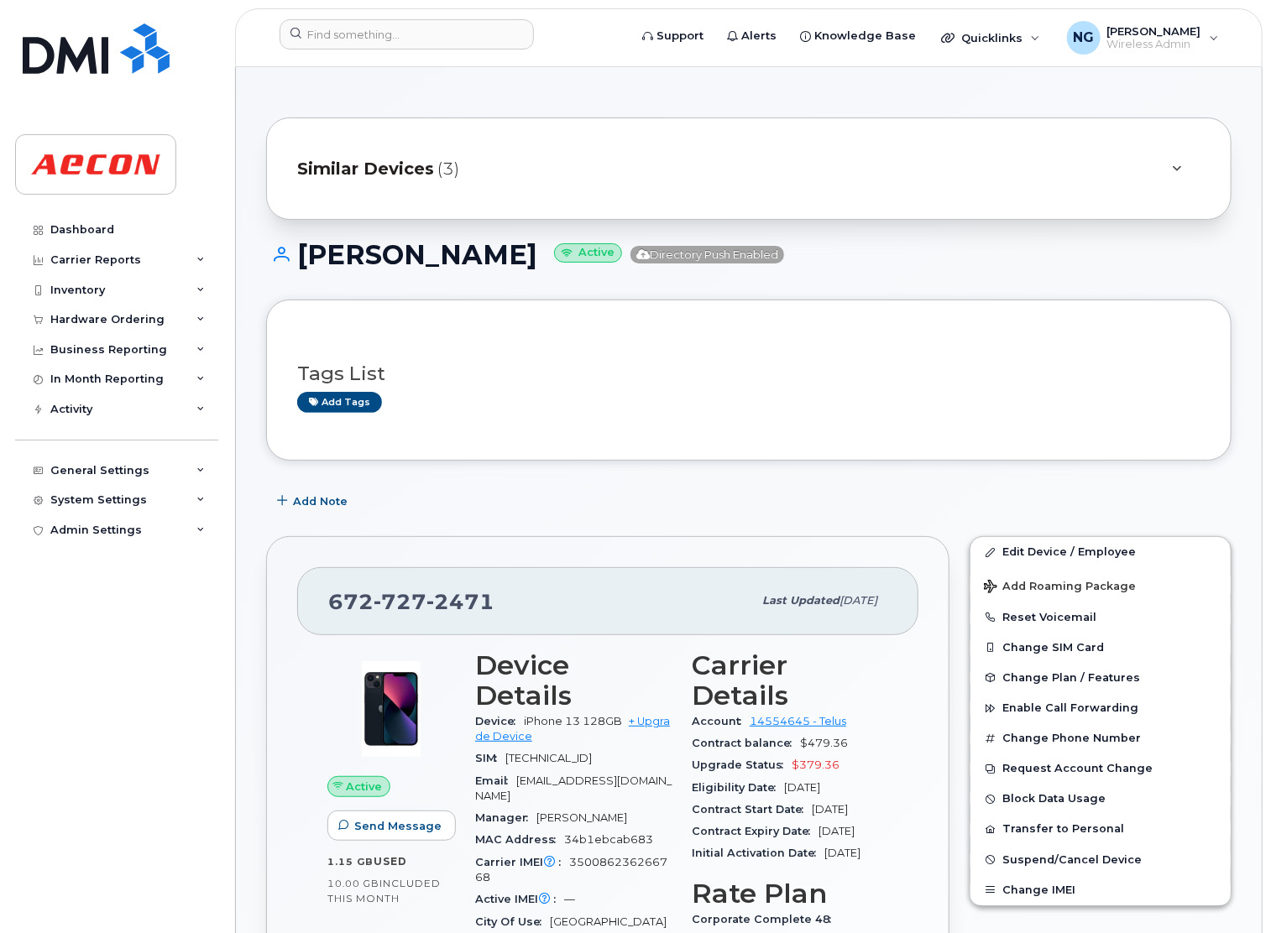
click at [353, 170] on span "Similar Devices" at bounding box center [365, 169] width 137 height 24
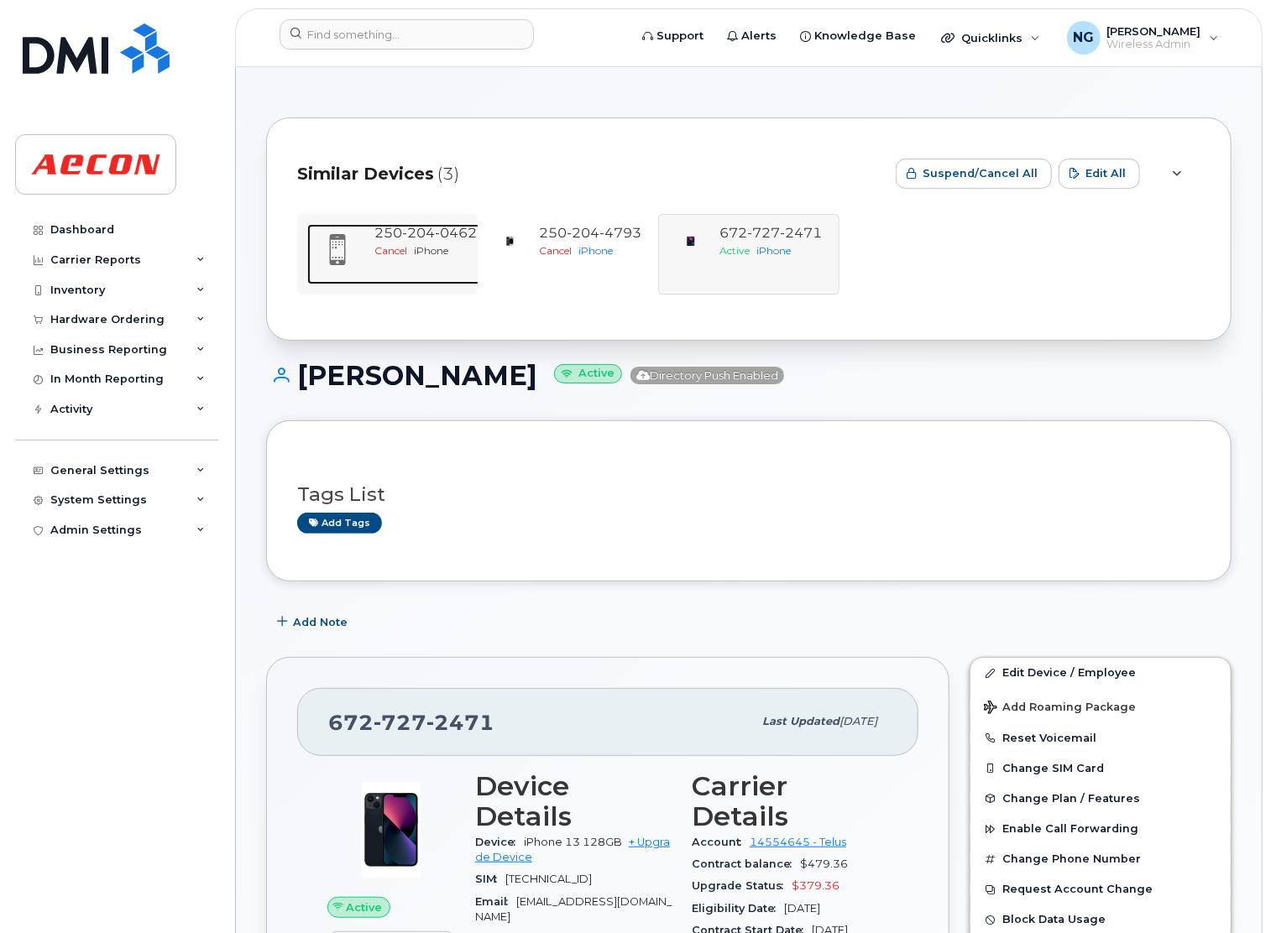
click at [469, 236] on span "0462" at bounding box center [456, 233] width 42 height 16
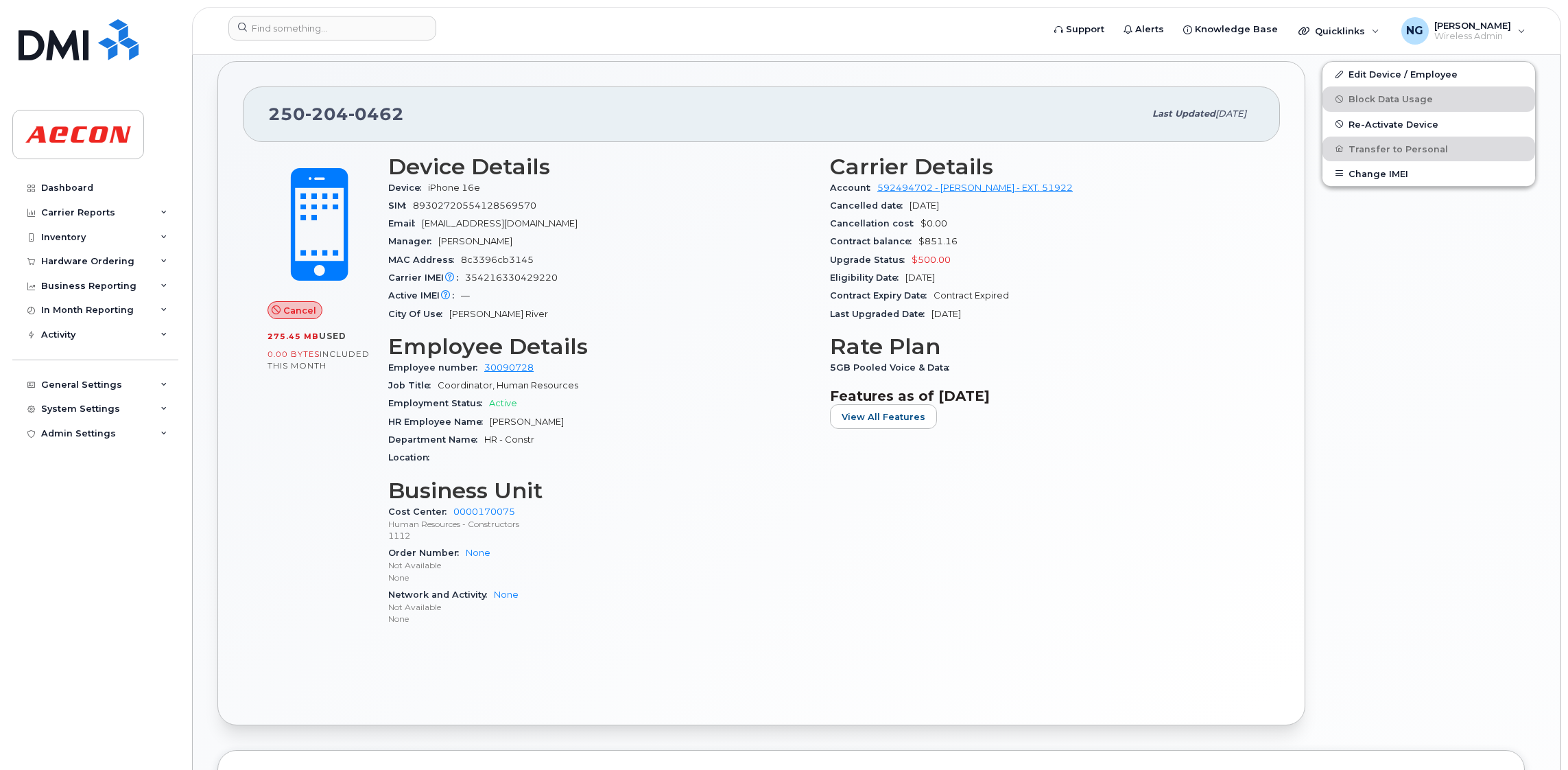
scroll to position [412, 0]
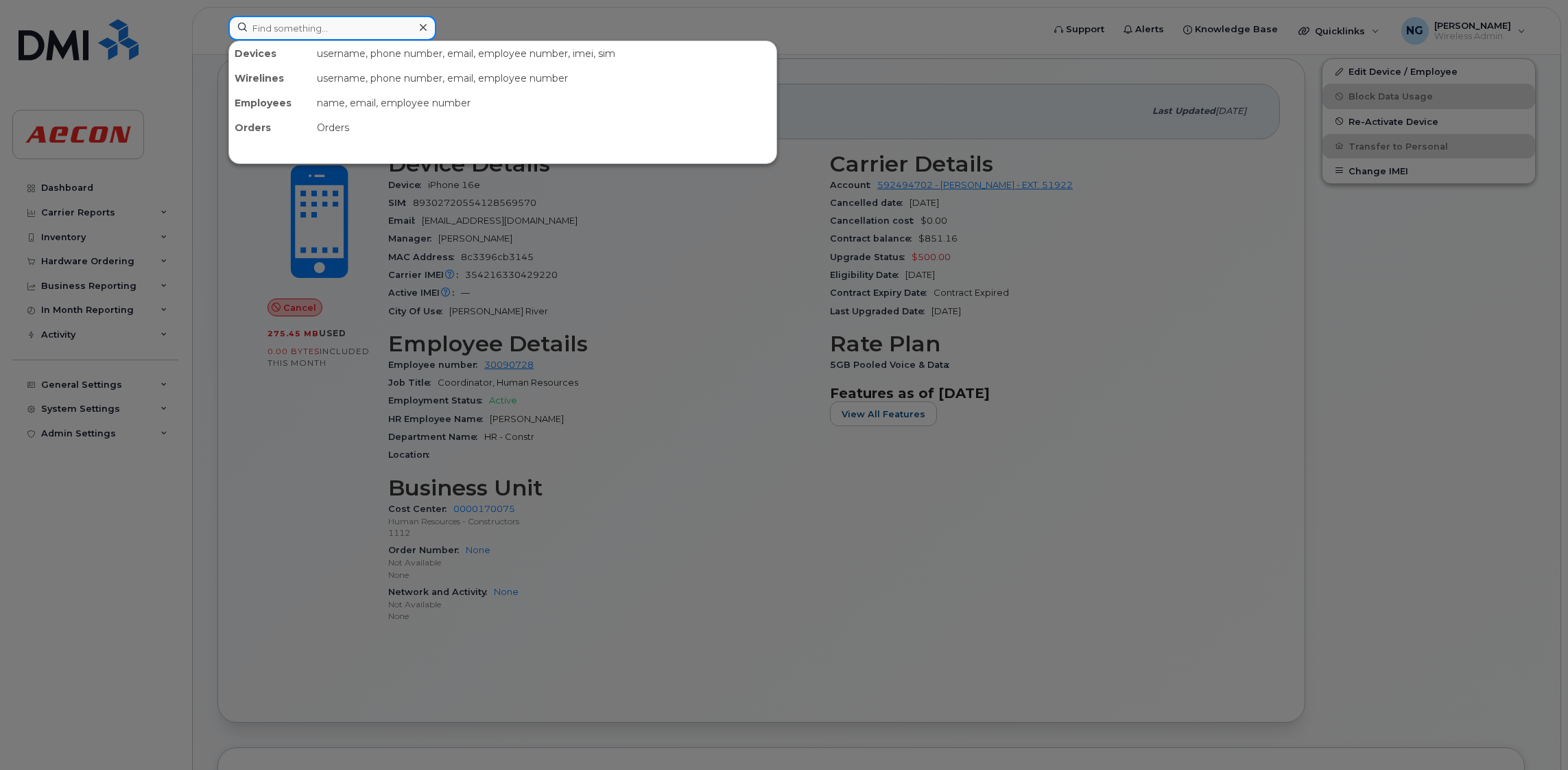
click at [322, 28] on input at bounding box center [332, 28] width 208 height 25
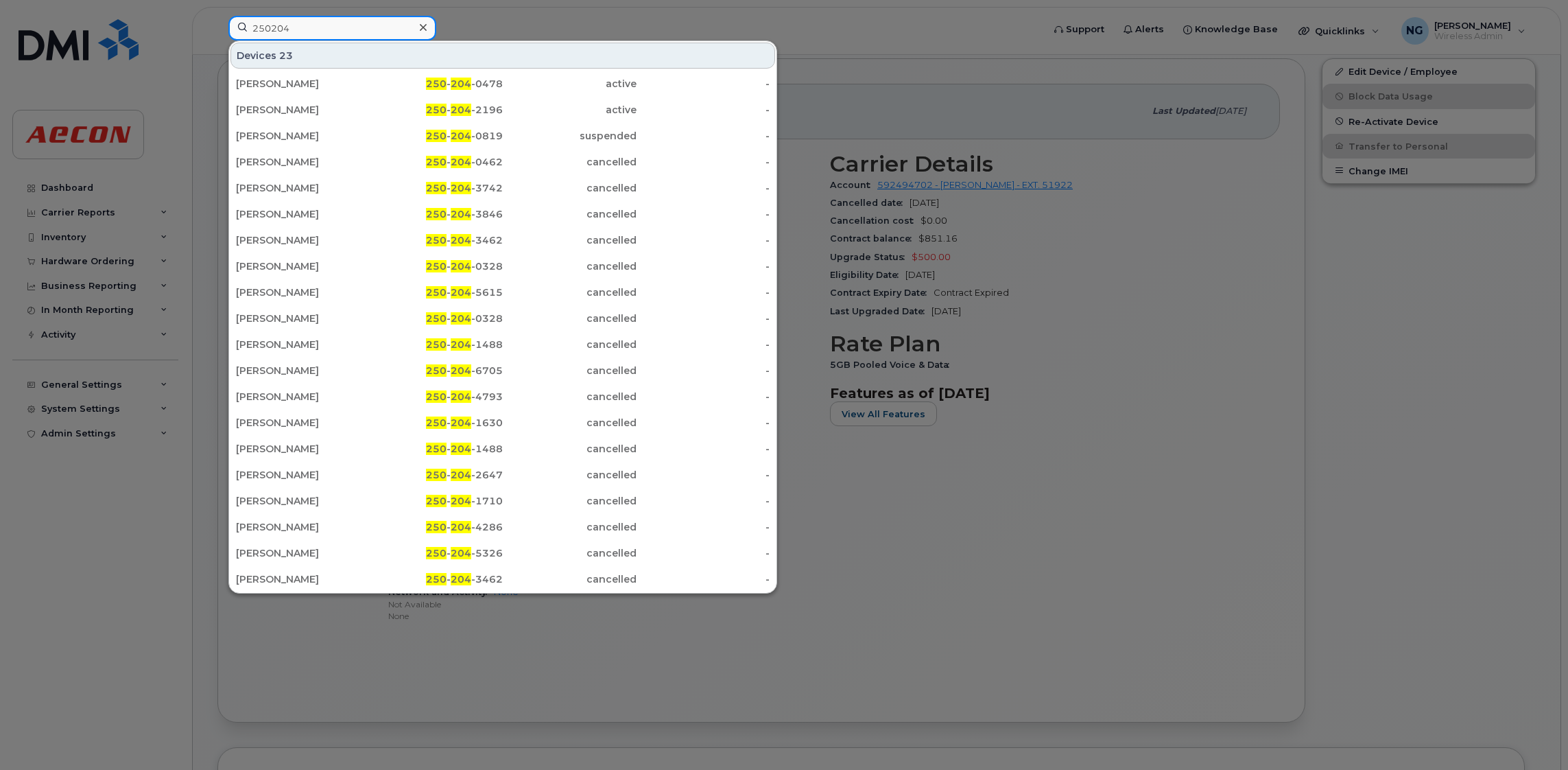
type input "250204"
click at [1038, 345] on div at bounding box center [784, 385] width 1568 height 770
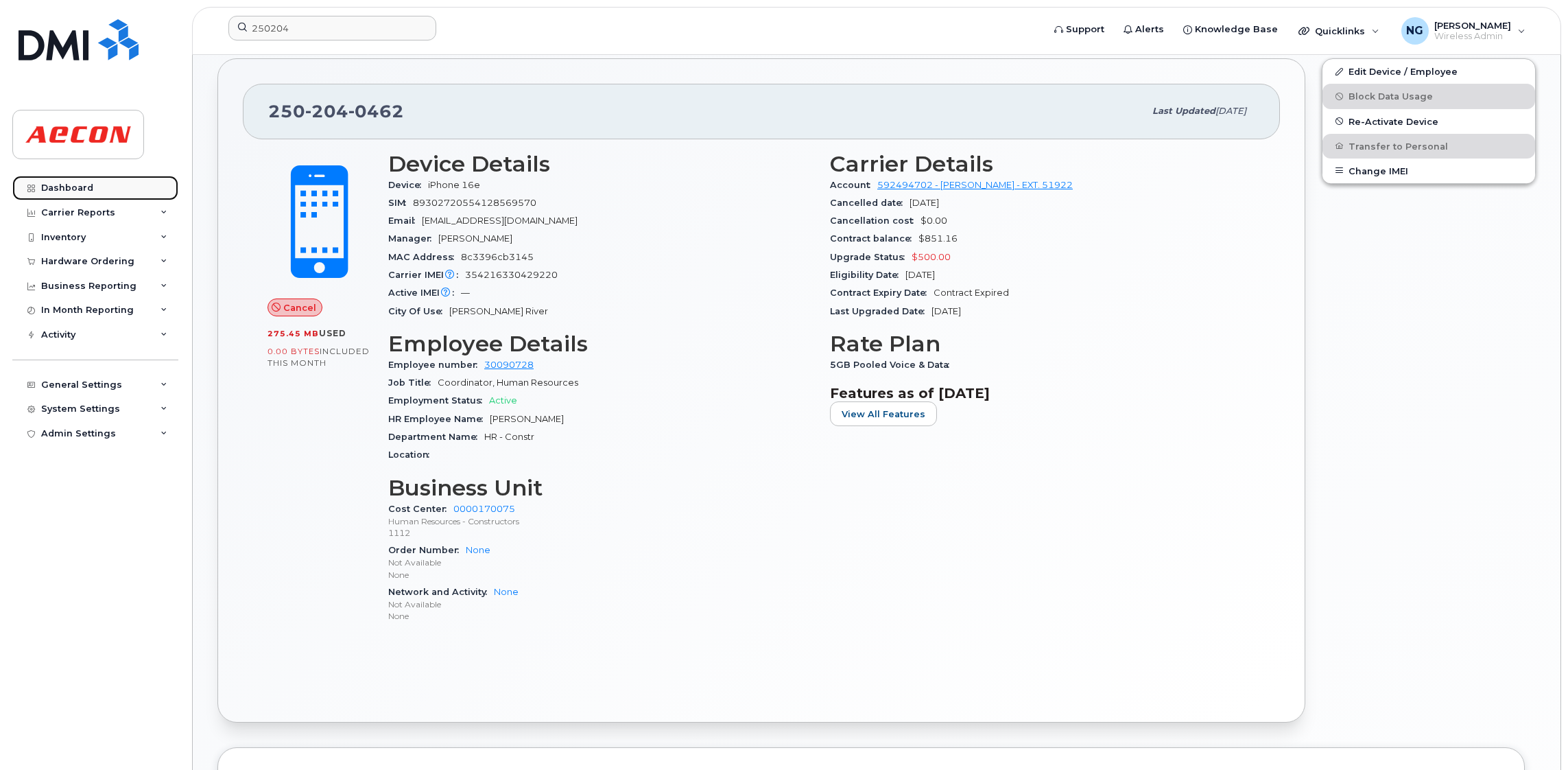
click at [52, 189] on div "Dashboard" at bounding box center [67, 187] width 52 height 11
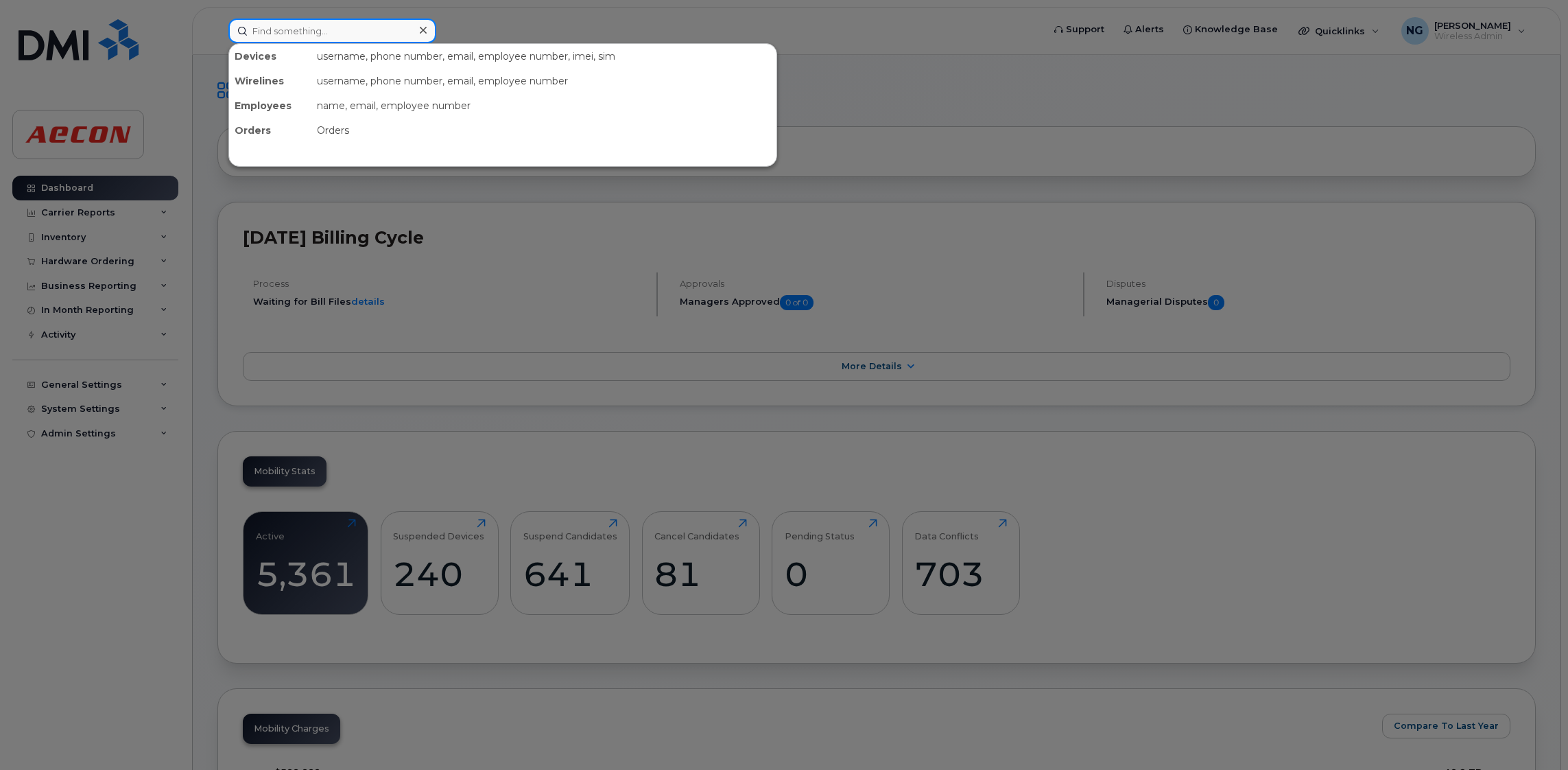
drag, startPoint x: 365, startPoint y: 28, endPoint x: 370, endPoint y: 16, distance: 13.0
click at [365, 24] on input at bounding box center [332, 31] width 208 height 25
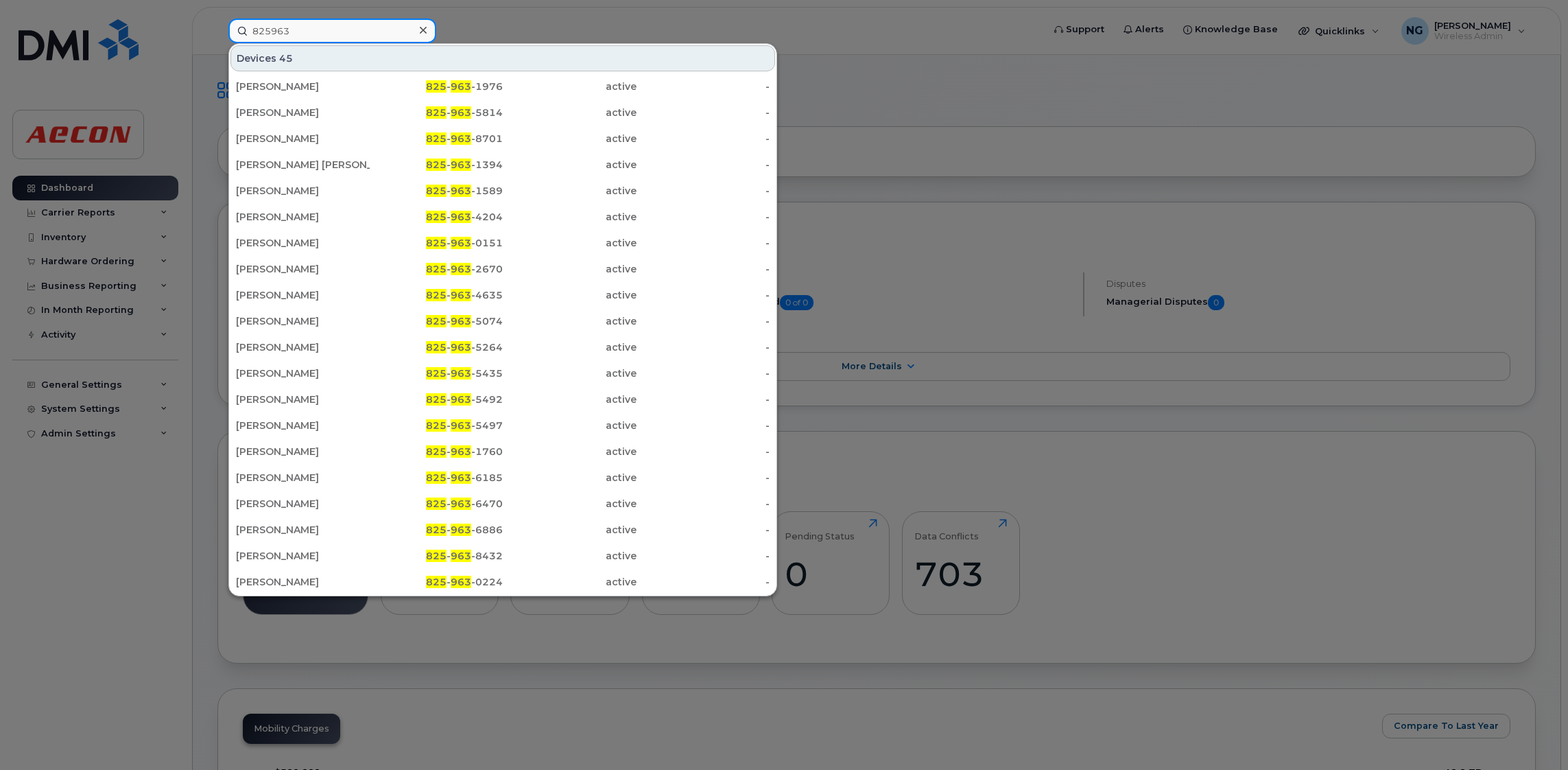
click at [349, 32] on input "825963" at bounding box center [332, 31] width 208 height 25
type input "825963"
click at [421, 28] on icon at bounding box center [423, 30] width 7 height 7
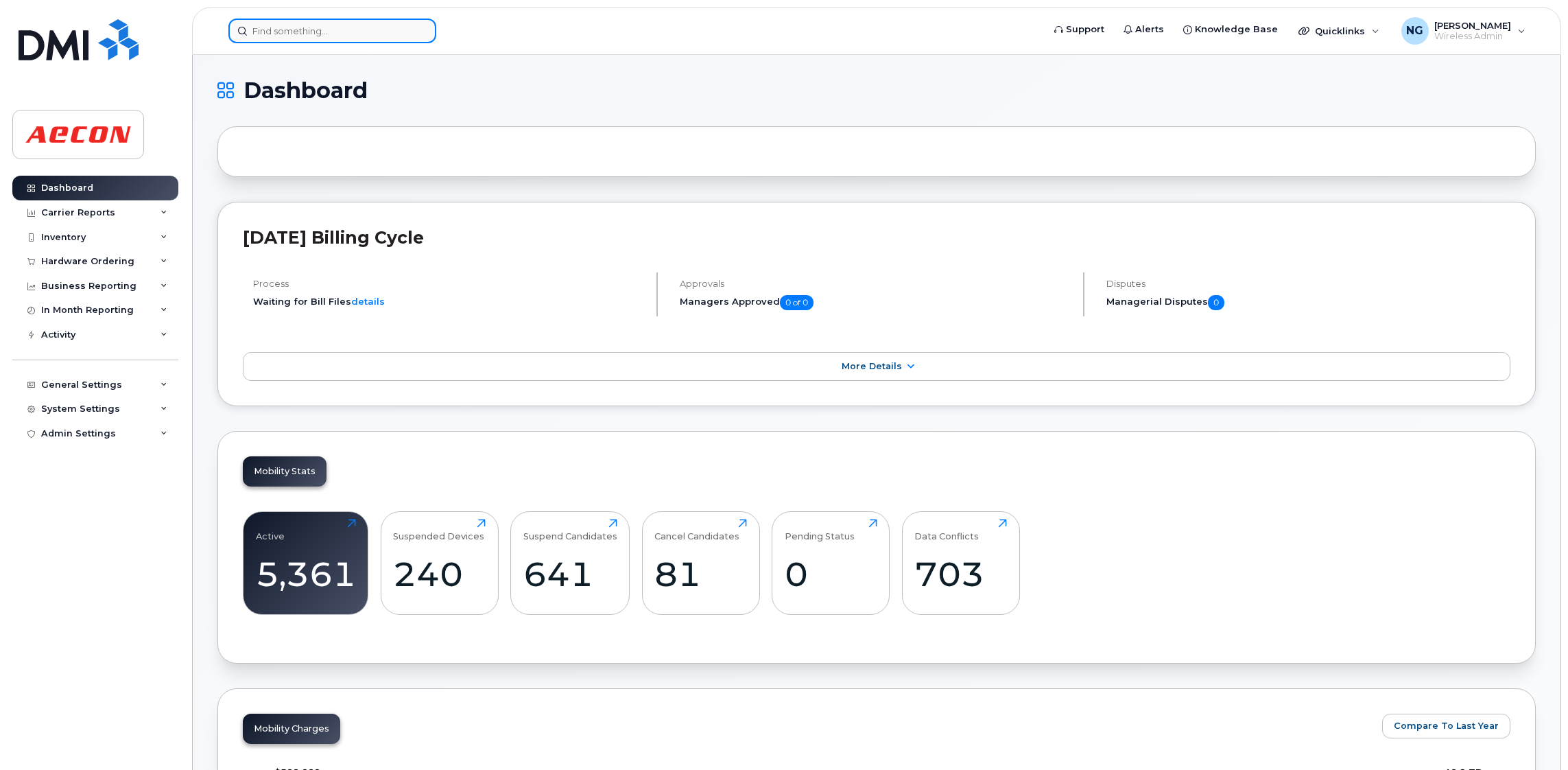
drag, startPoint x: 386, startPoint y: 32, endPoint x: 405, endPoint y: 21, distance: 22.0
click at [386, 32] on input at bounding box center [332, 31] width 208 height 25
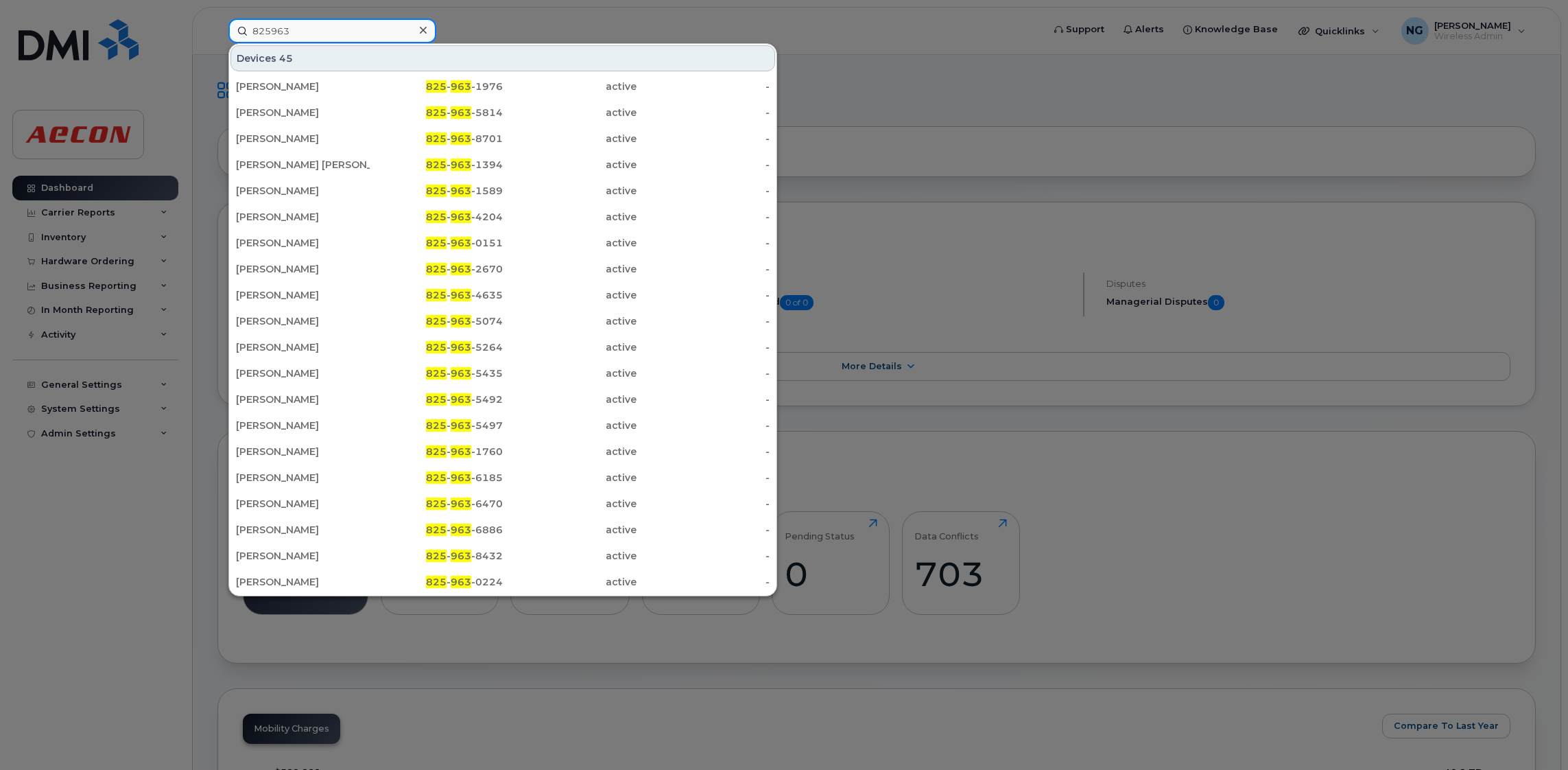
type input "825963"
click at [428, 30] on div at bounding box center [423, 30] width 20 height 20
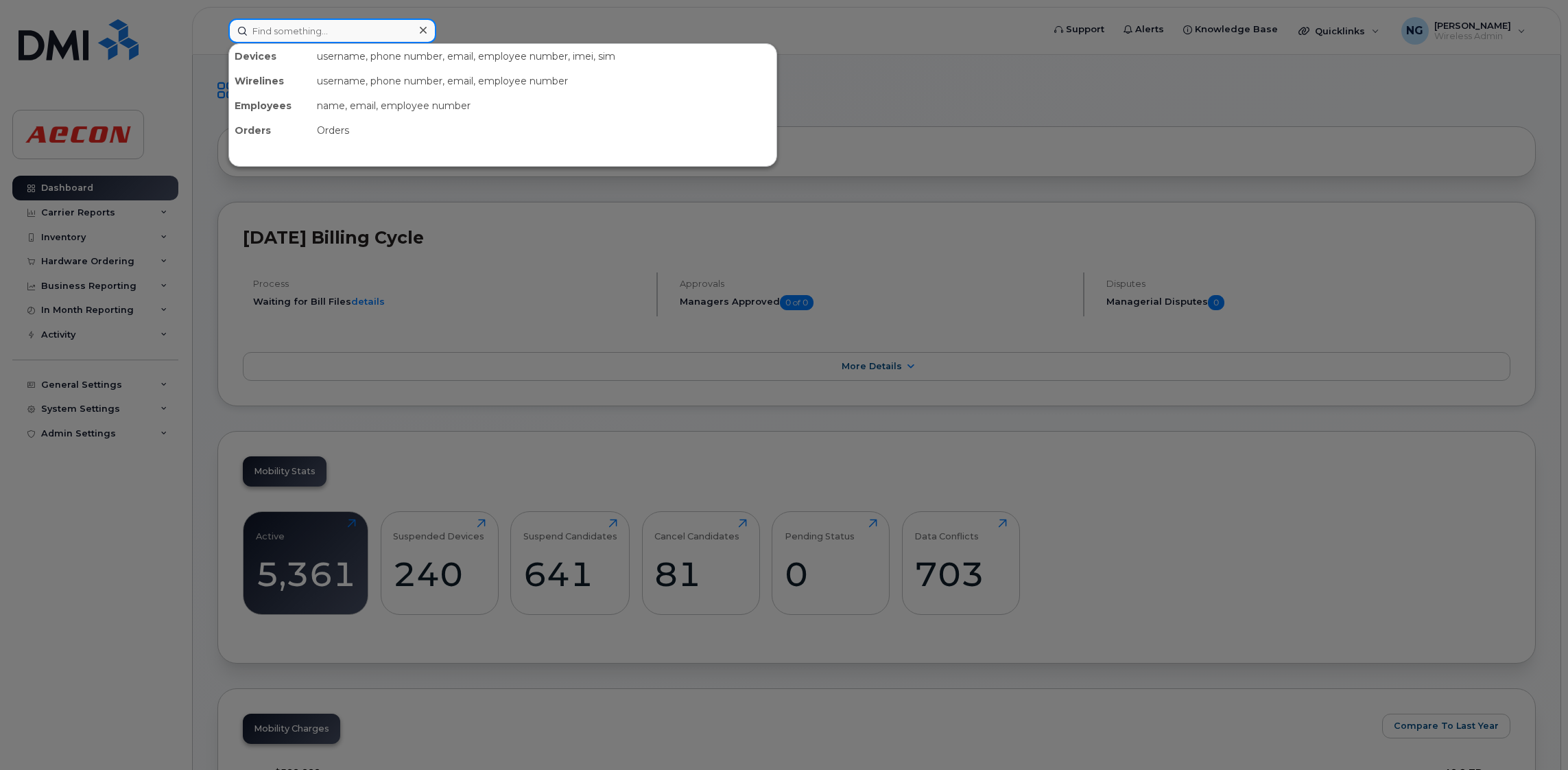
click at [360, 41] on input at bounding box center [332, 31] width 208 height 25
click at [391, 44] on div "username, phone number, email, employee number, imei, sim" at bounding box center [544, 56] width 465 height 25
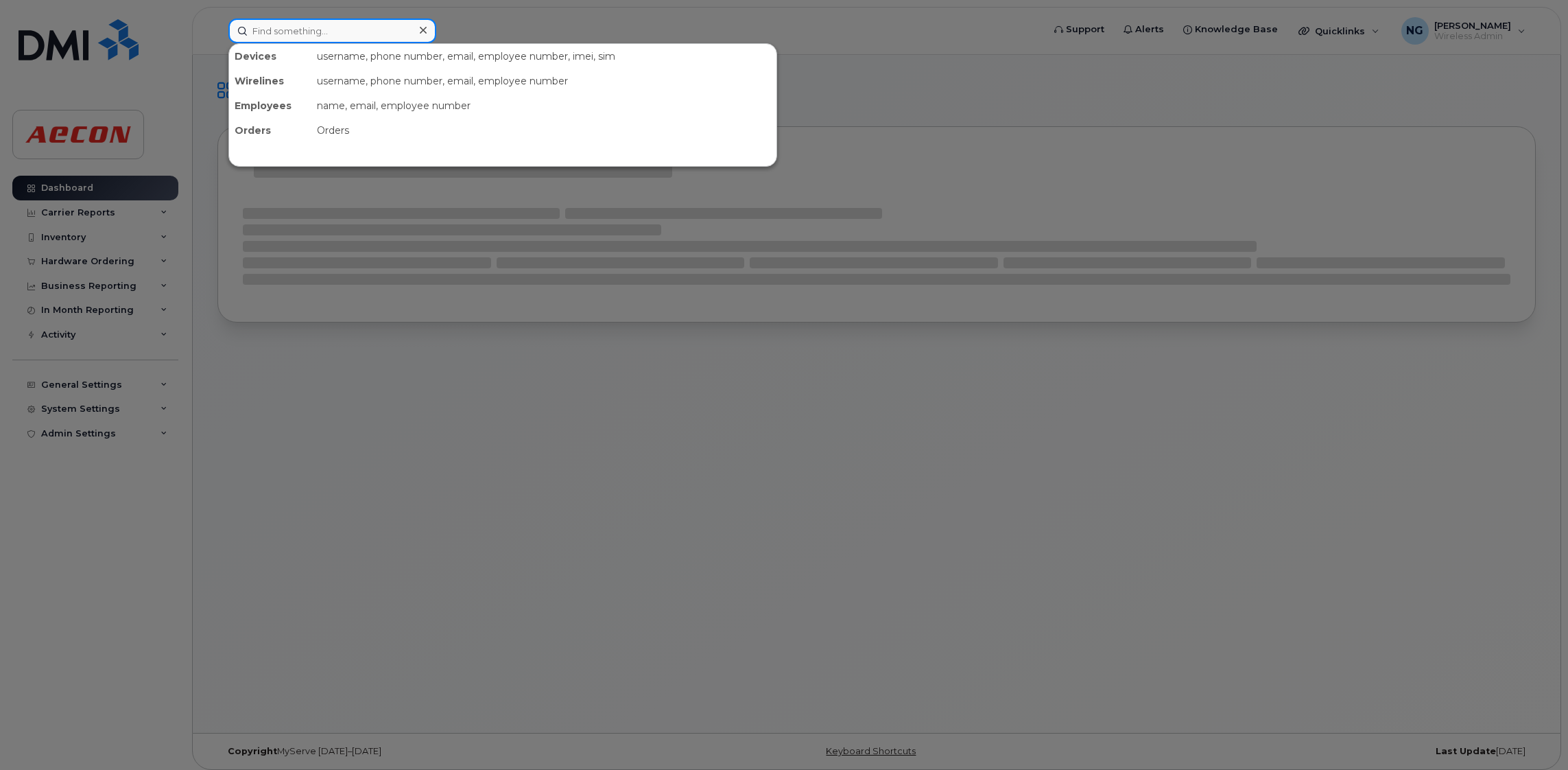
click at [365, 30] on input at bounding box center [332, 31] width 208 height 25
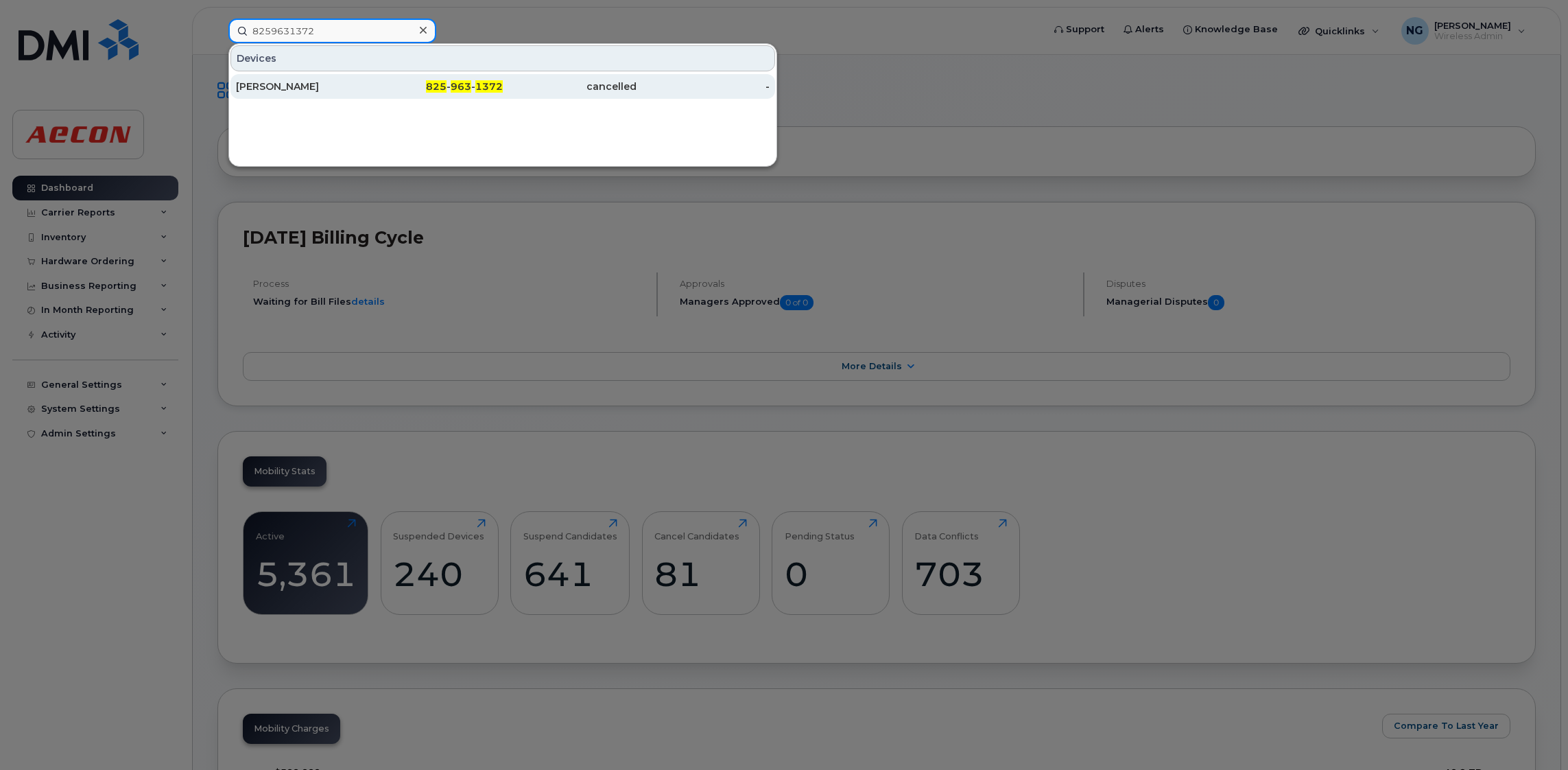
type input "8259631372"
click at [289, 87] on div "[PERSON_NAME]" at bounding box center [303, 86] width 134 height 14
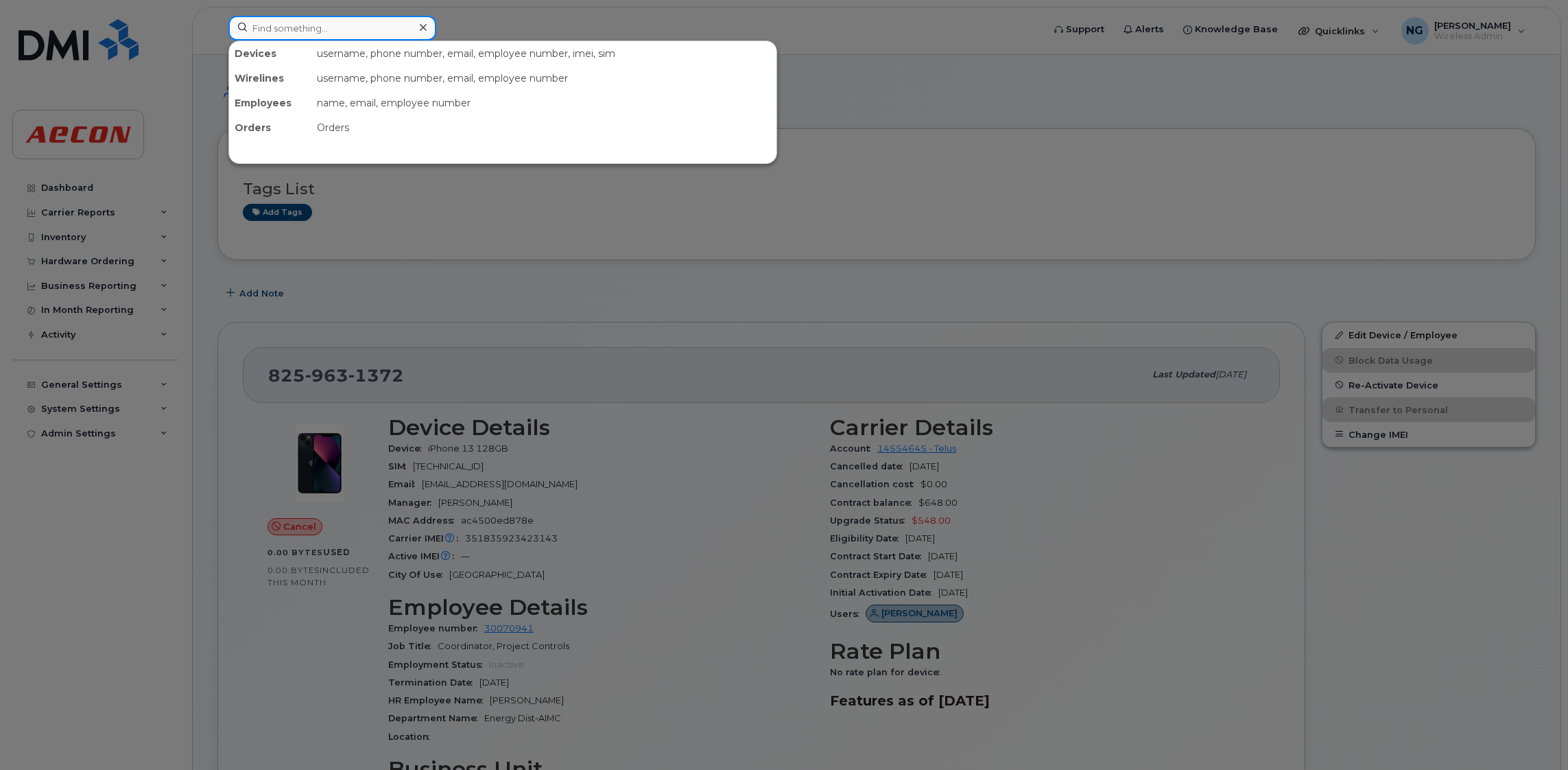
click at [304, 25] on input at bounding box center [332, 28] width 208 height 25
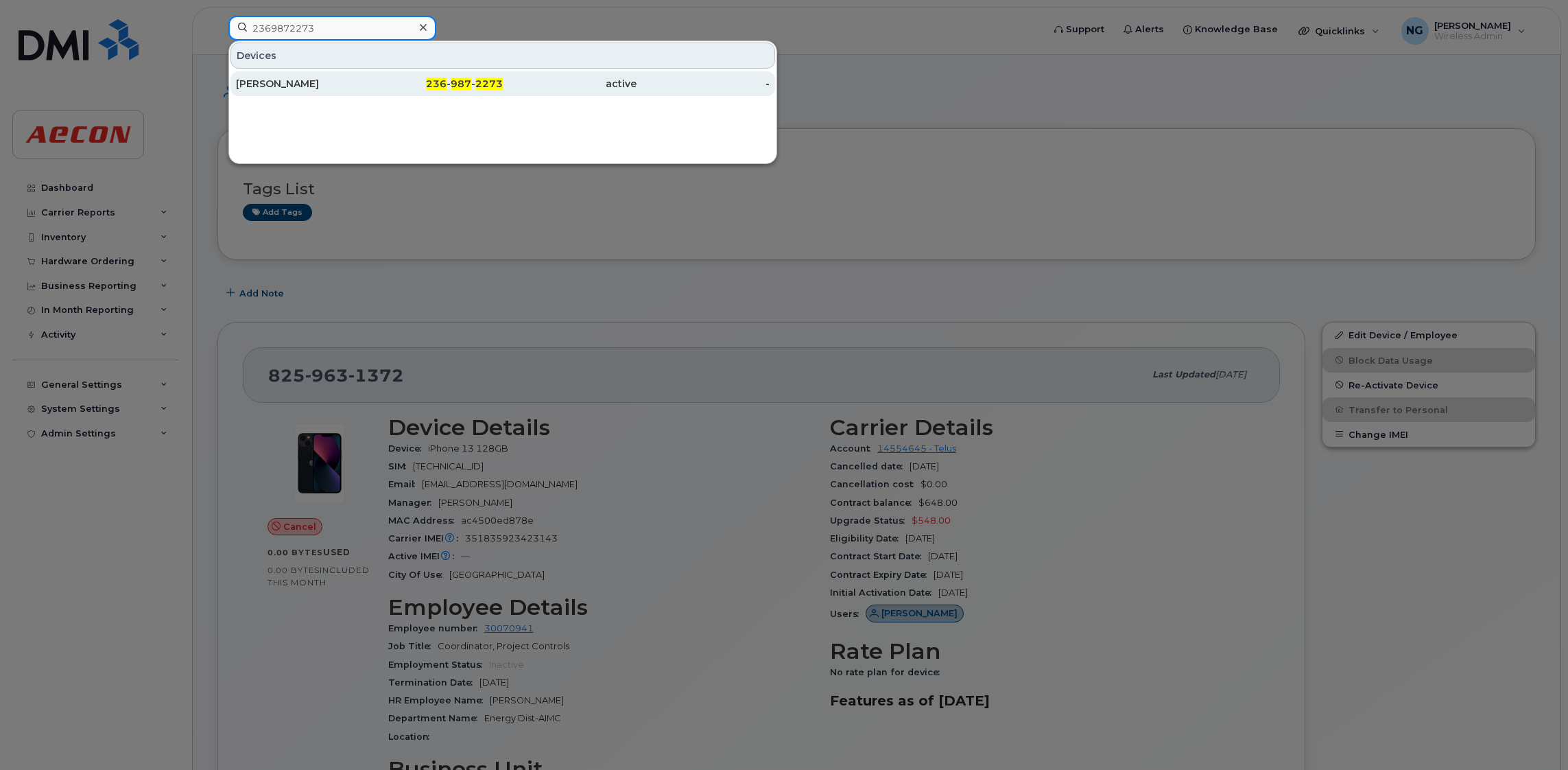
type input "2369872273"
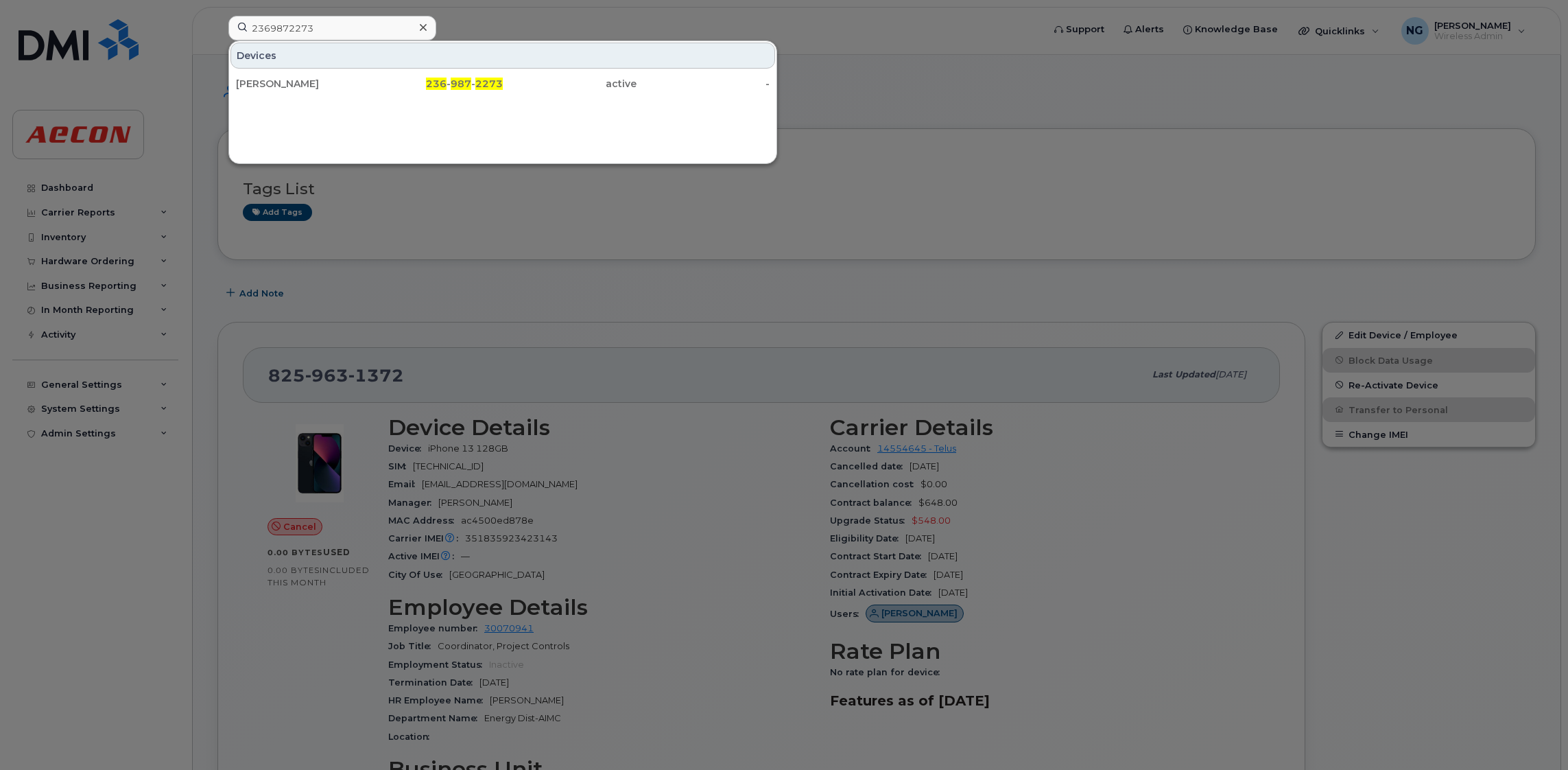
drag, startPoint x: 455, startPoint y: 87, endPoint x: 588, endPoint y: 7, distance: 155.2
click at [456, 87] on span "987" at bounding box center [460, 83] width 20 height 12
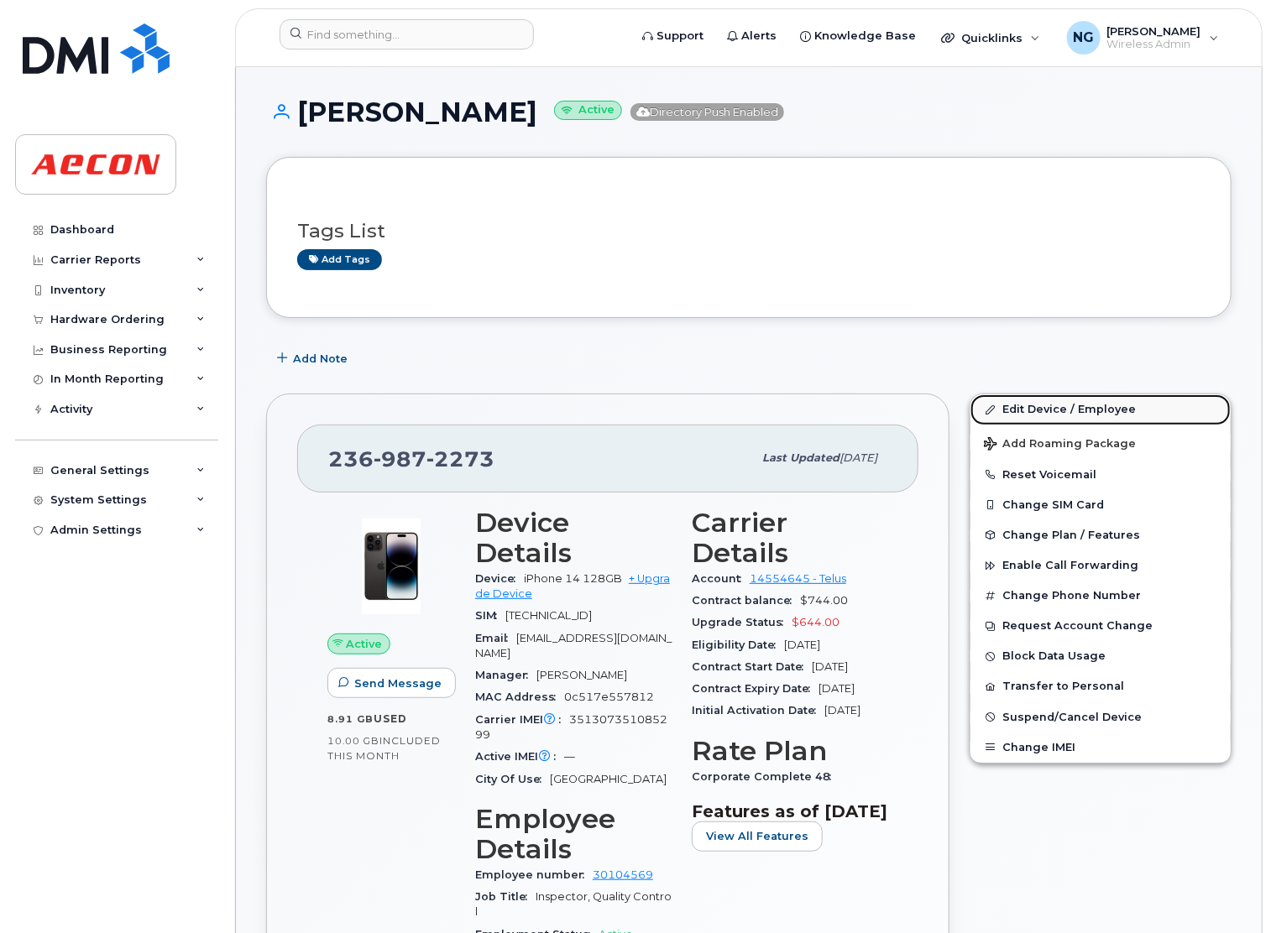
click at [1091, 403] on link "Edit Device / Employee" at bounding box center [1100, 409] width 260 height 30
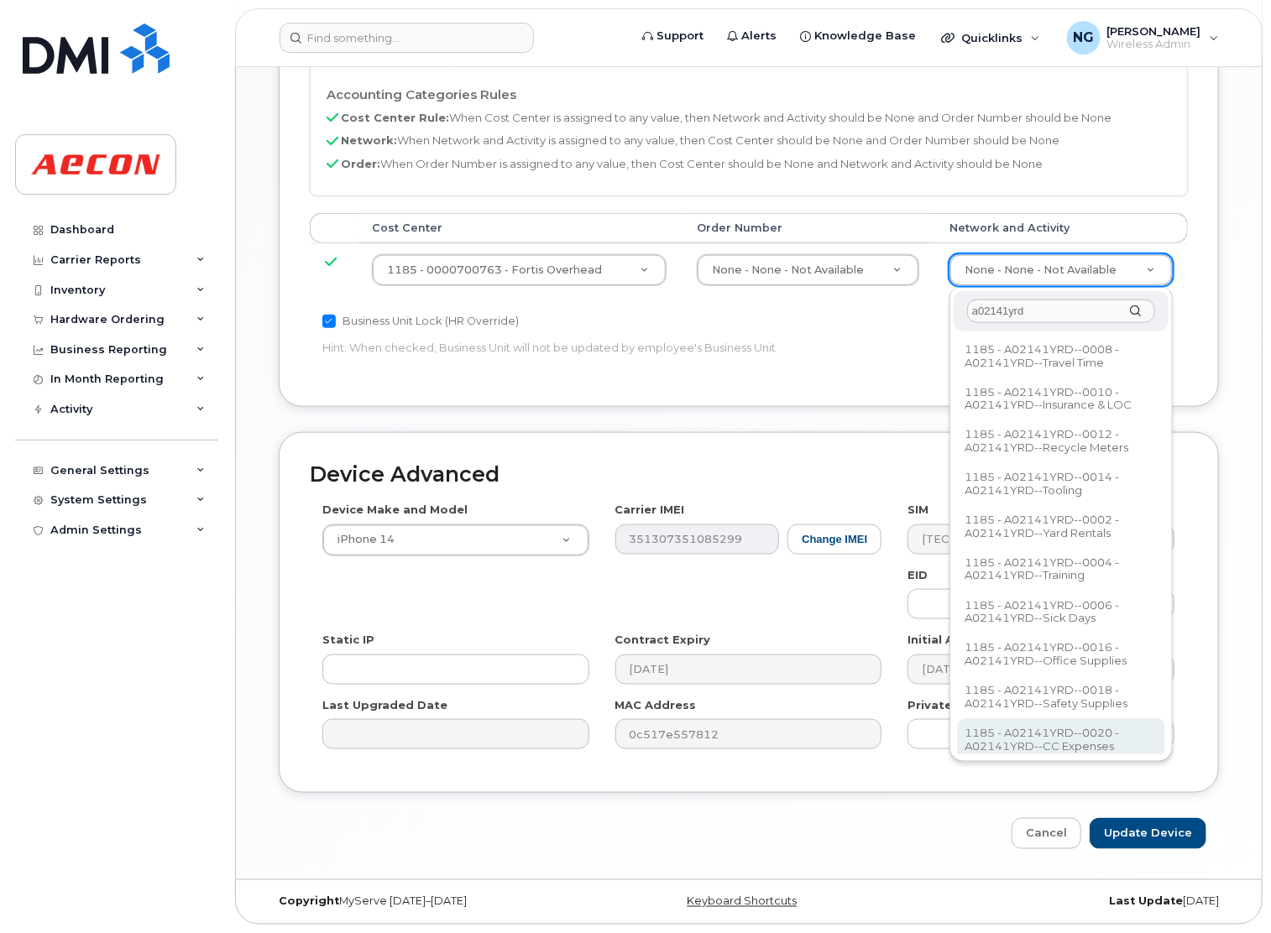
scroll to position [777, 0]
type input "a02141yrd"
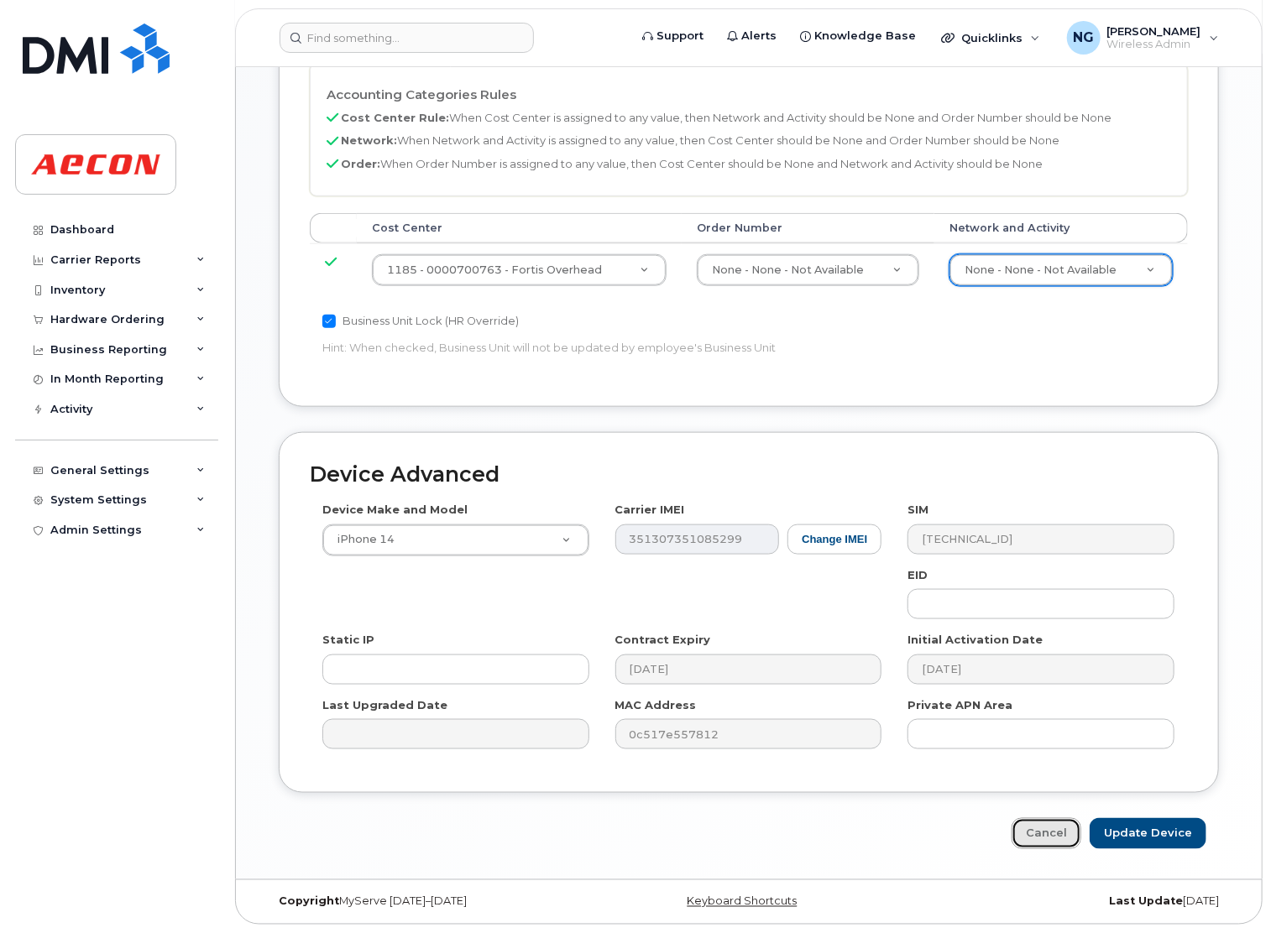
click at [1046, 828] on link "Cancel" at bounding box center [1046, 833] width 70 height 31
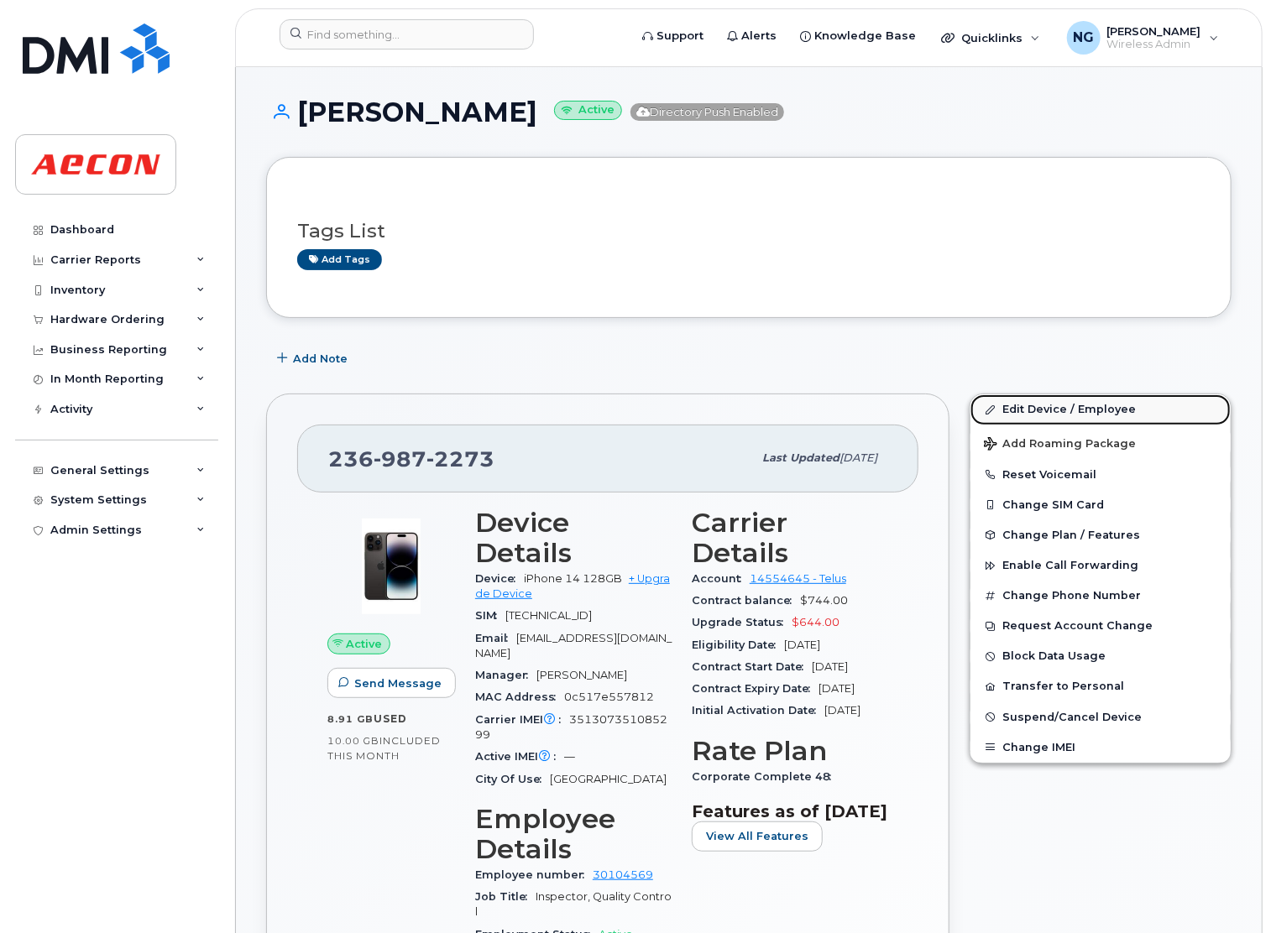
click at [1077, 410] on link "Edit Device / Employee" at bounding box center [1100, 409] width 260 height 30
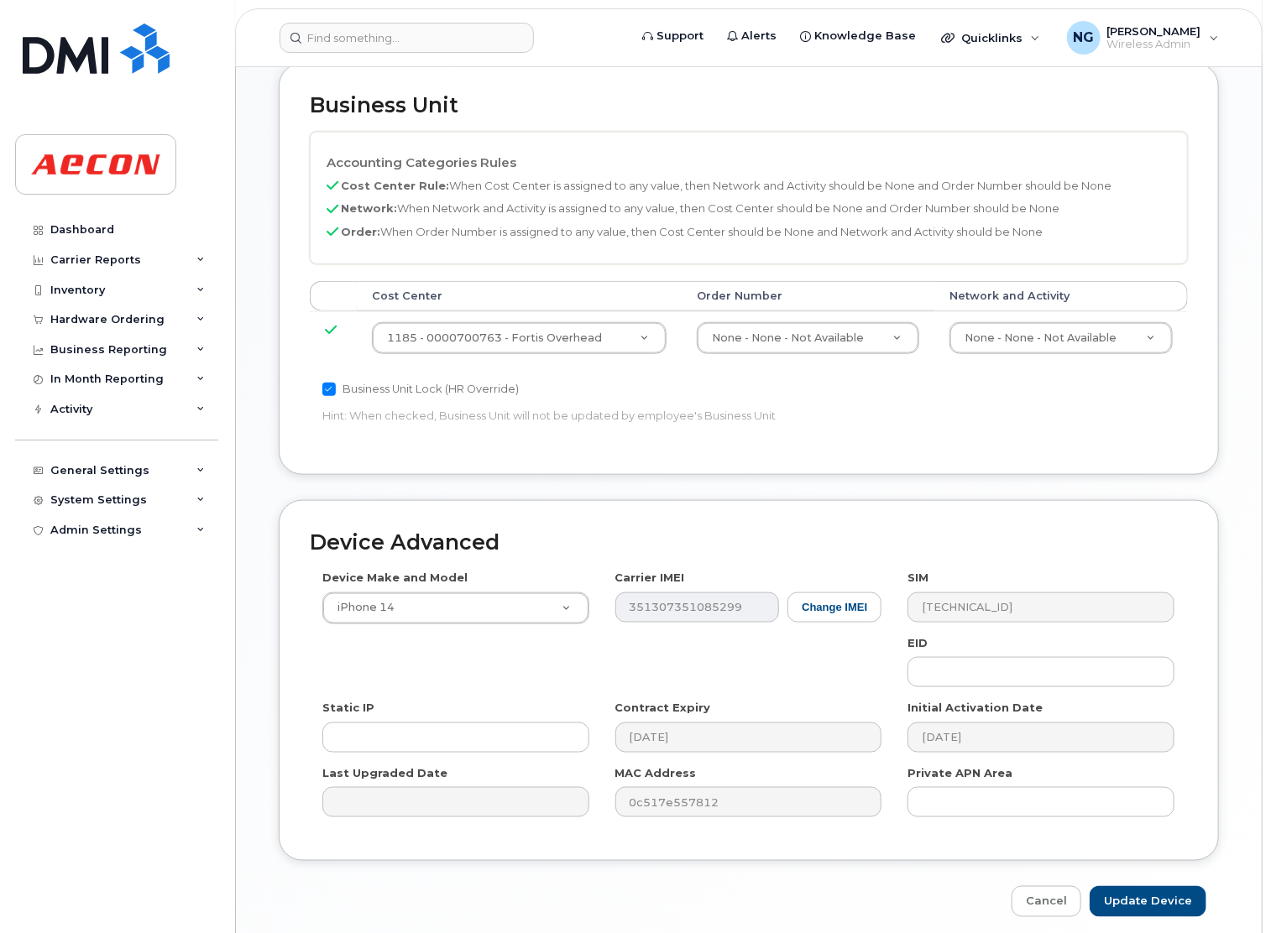
scroll to position [777, 0]
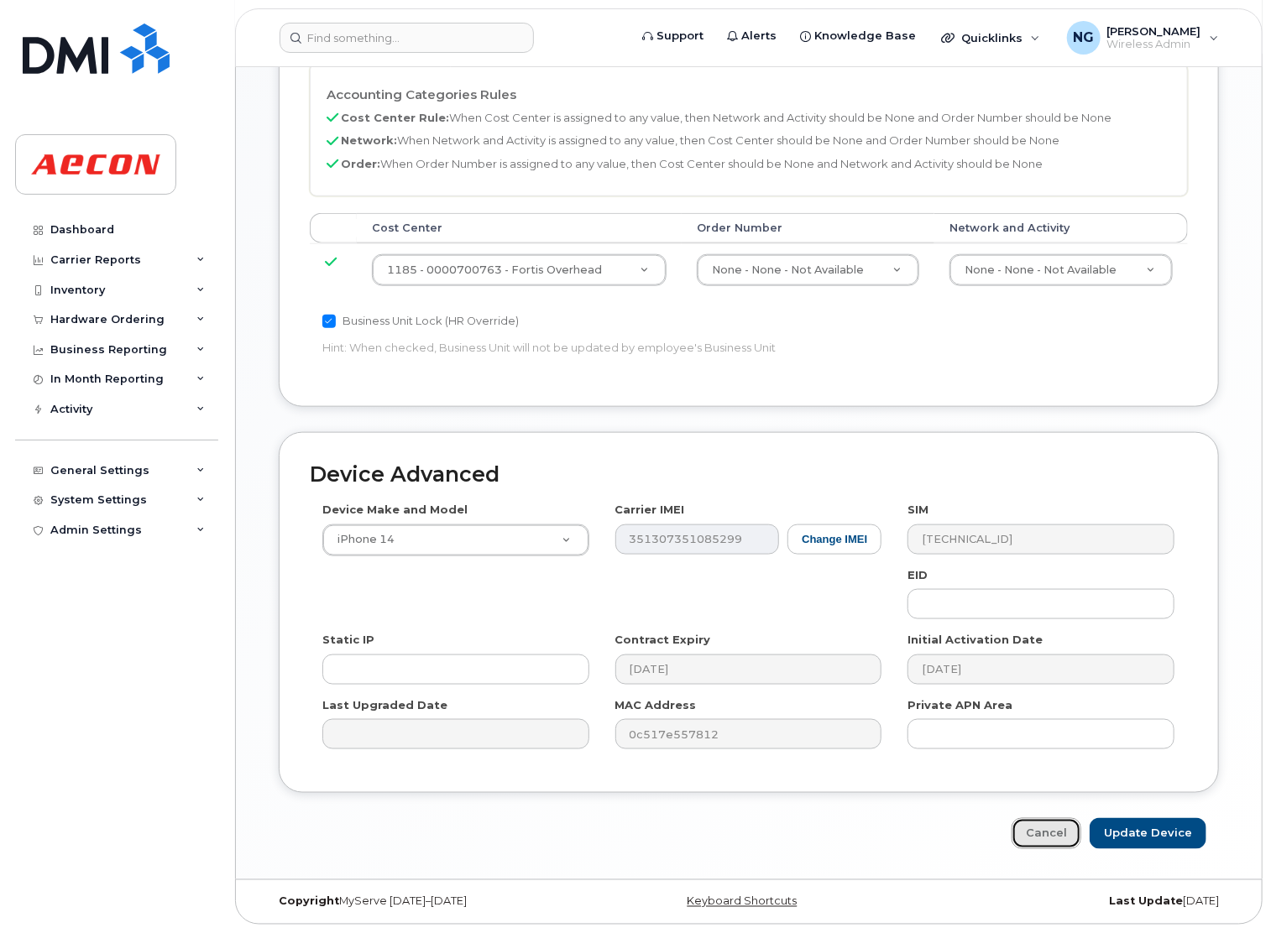
click at [1052, 828] on link "Cancel" at bounding box center [1046, 833] width 70 height 31
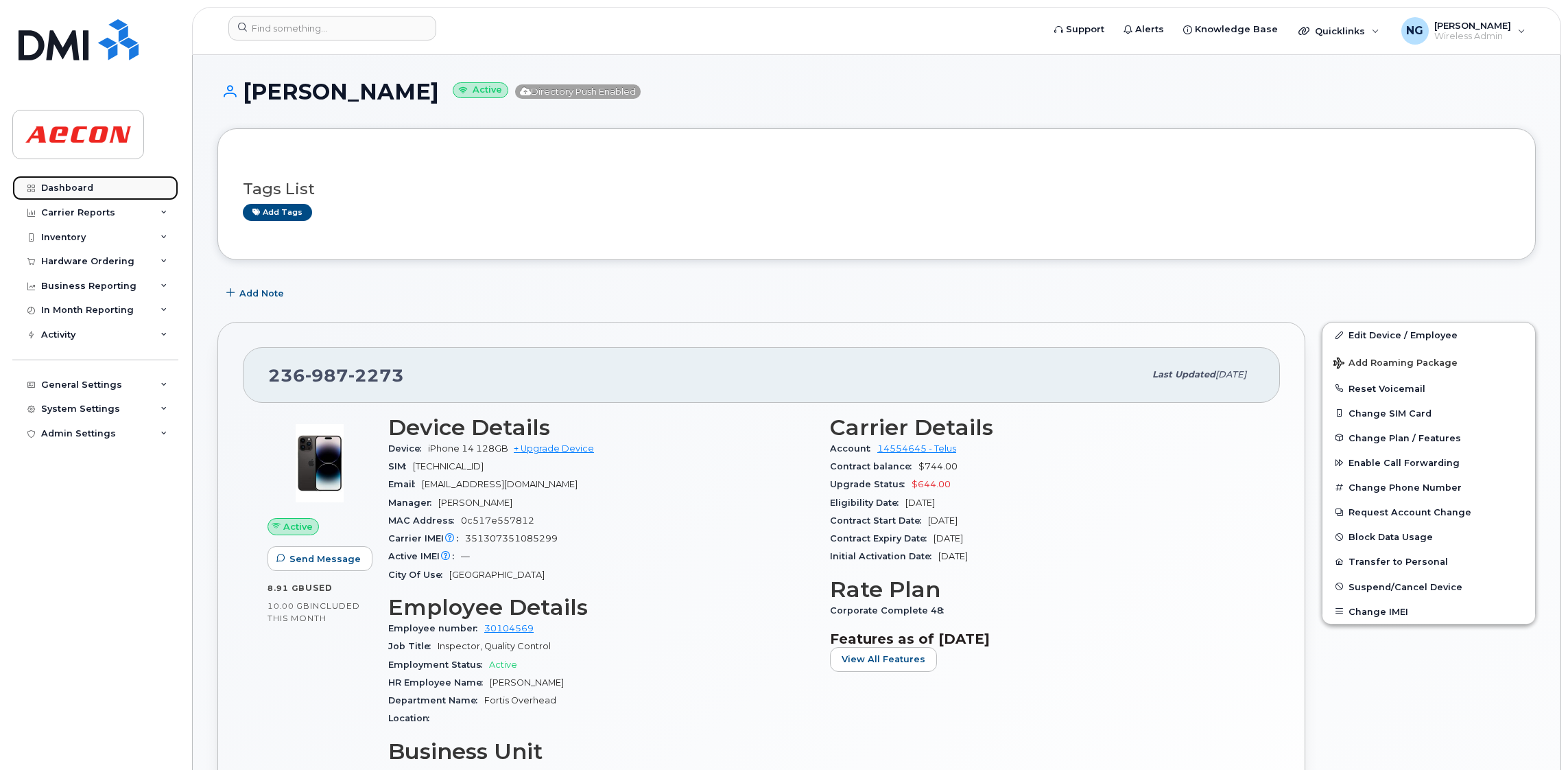
click at [55, 185] on div "Dashboard" at bounding box center [67, 187] width 52 height 11
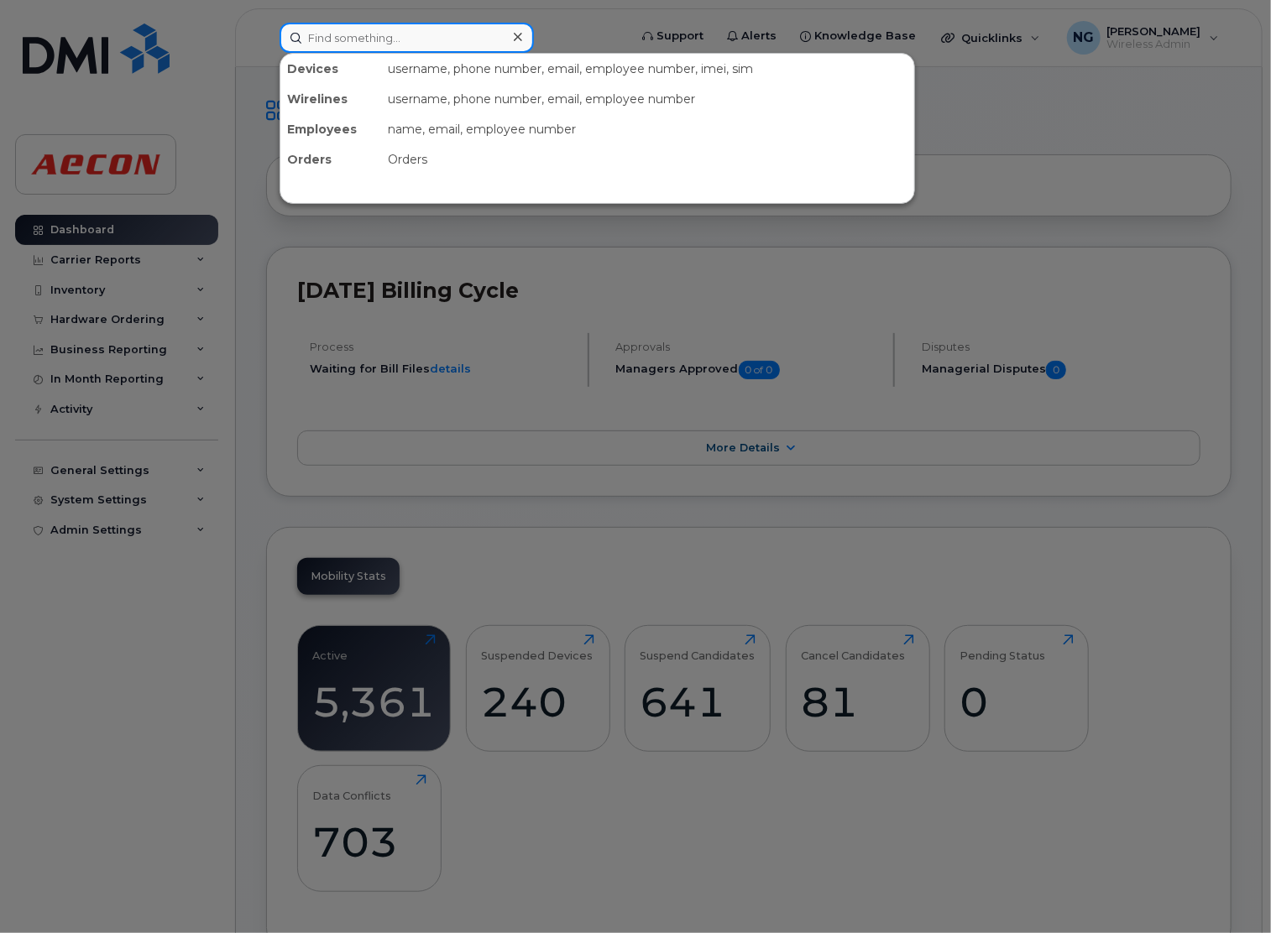
click at [335, 29] on input at bounding box center [406, 38] width 254 height 30
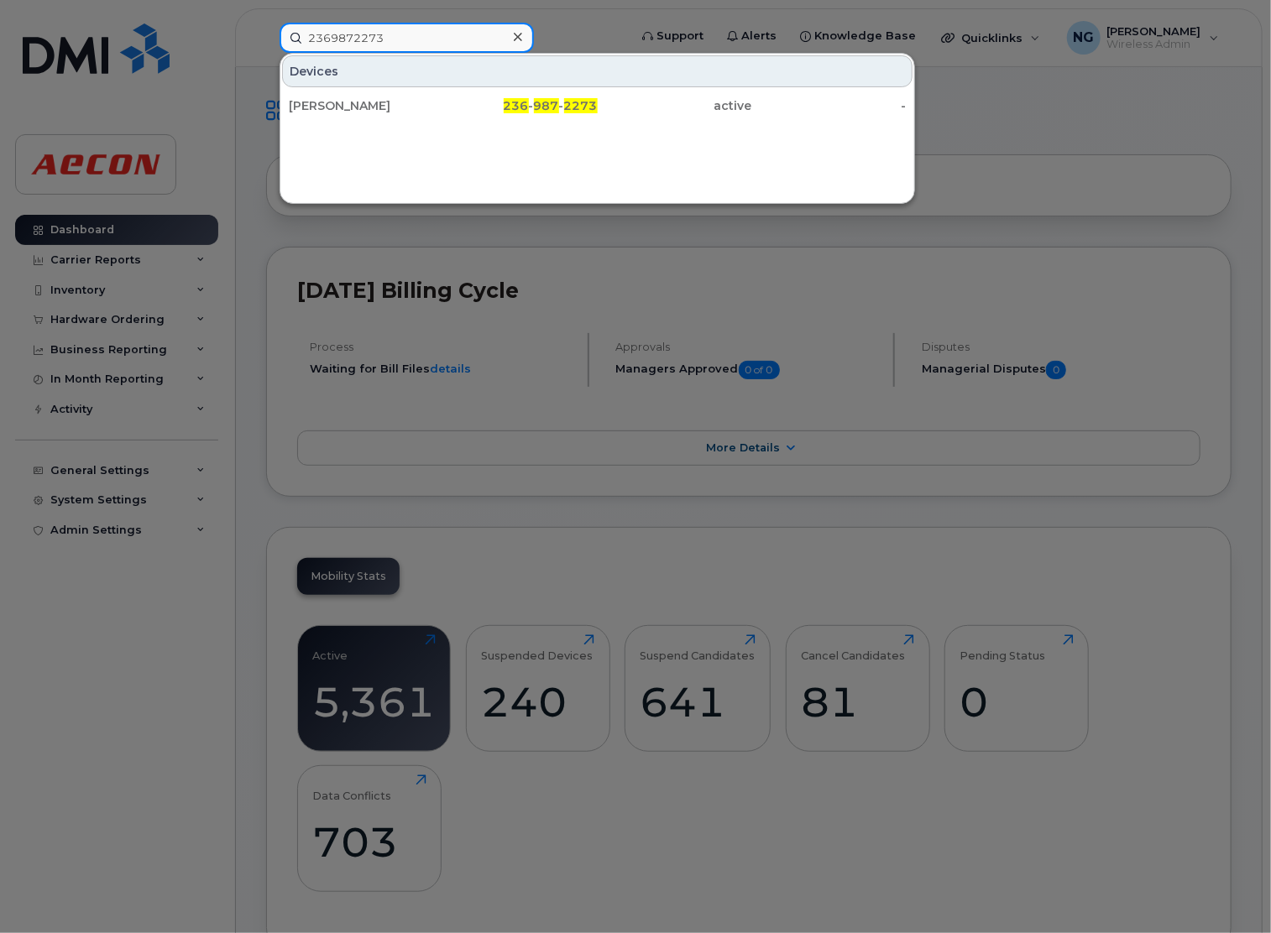
drag, startPoint x: 397, startPoint y: 39, endPoint x: 227, endPoint y: 30, distance: 169.8
click at [266, 30] on div "2369872273 Devices Dana Toftrup 236 - 987 - 2273 active -" at bounding box center [448, 38] width 364 height 30
type input "2369872273"
drag, startPoint x: 696, startPoint y: 290, endPoint x: 693, endPoint y: 276, distance: 13.7
click at [696, 285] on div at bounding box center [635, 466] width 1271 height 933
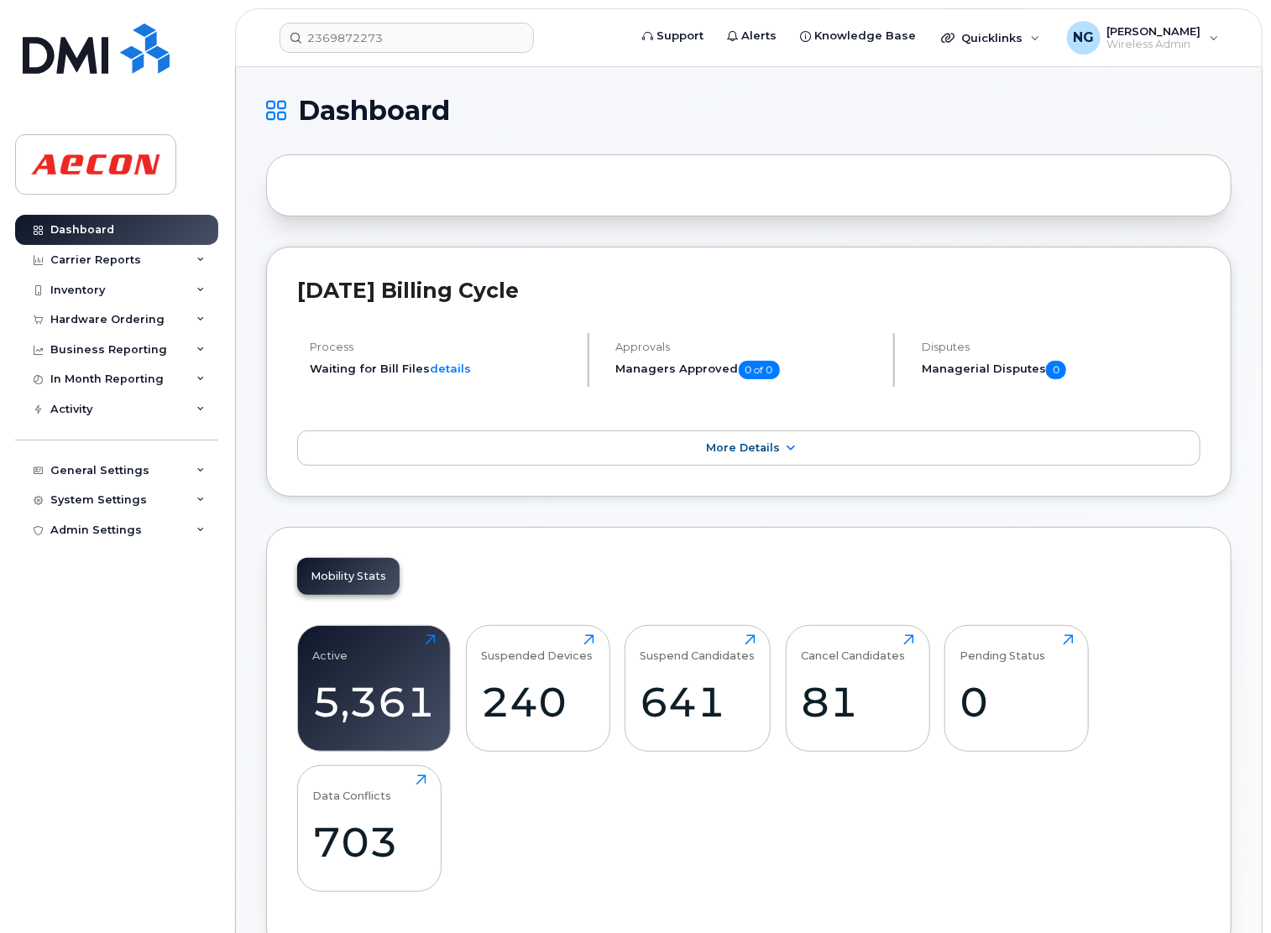
click at [461, 55] on header "2369872273 Support Alerts Knowledge Base Quicklinks Suspend / Cancel Device Cha…" at bounding box center [748, 37] width 1027 height 59
click at [445, 37] on input "2369872273" at bounding box center [406, 38] width 254 height 30
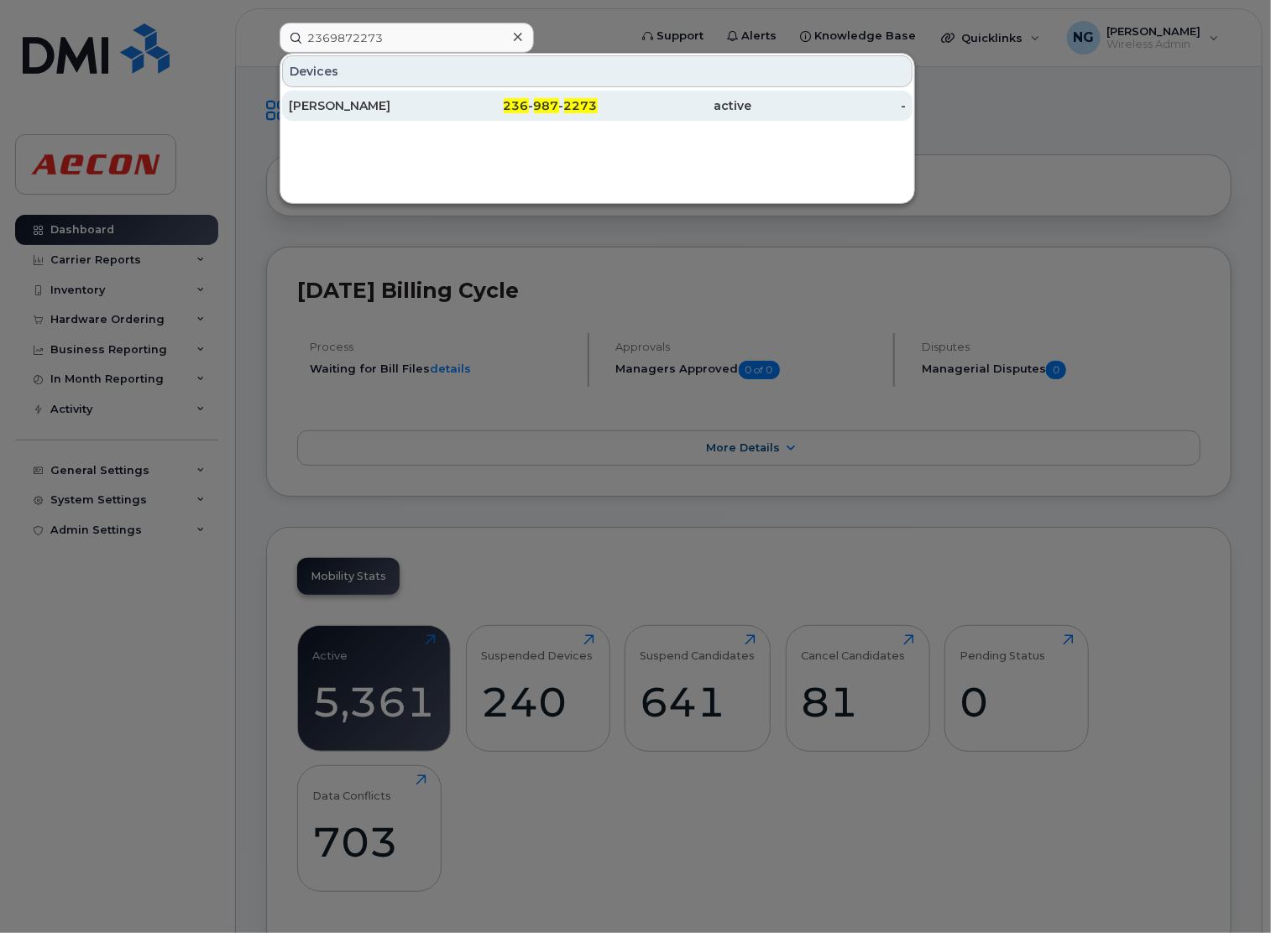
click at [555, 107] on span "987" at bounding box center [546, 105] width 25 height 15
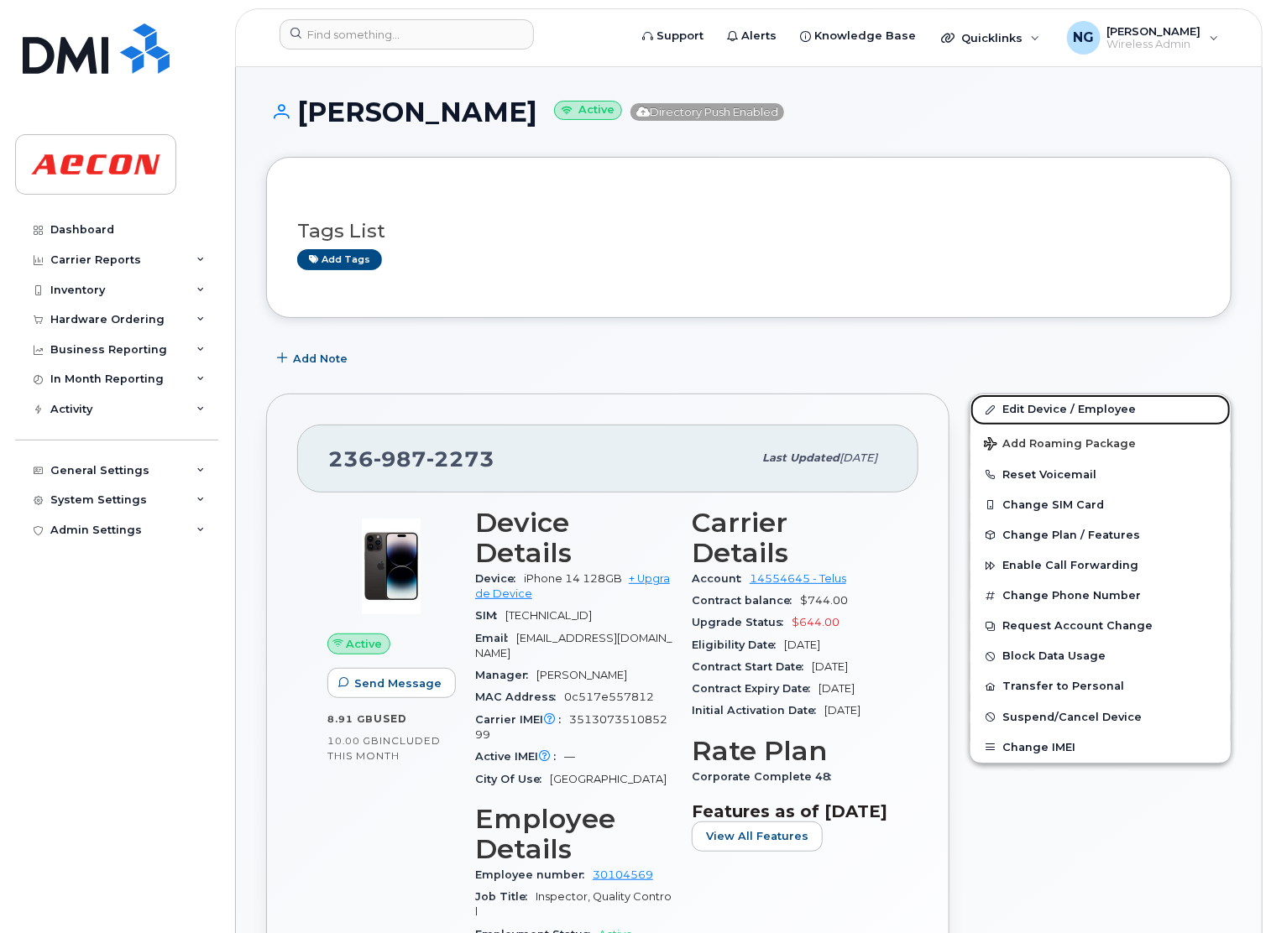
drag, startPoint x: 1055, startPoint y: 407, endPoint x: 910, endPoint y: 504, distance: 174.3
click at [1055, 406] on link "Edit Device / Employee" at bounding box center [1100, 409] width 260 height 30
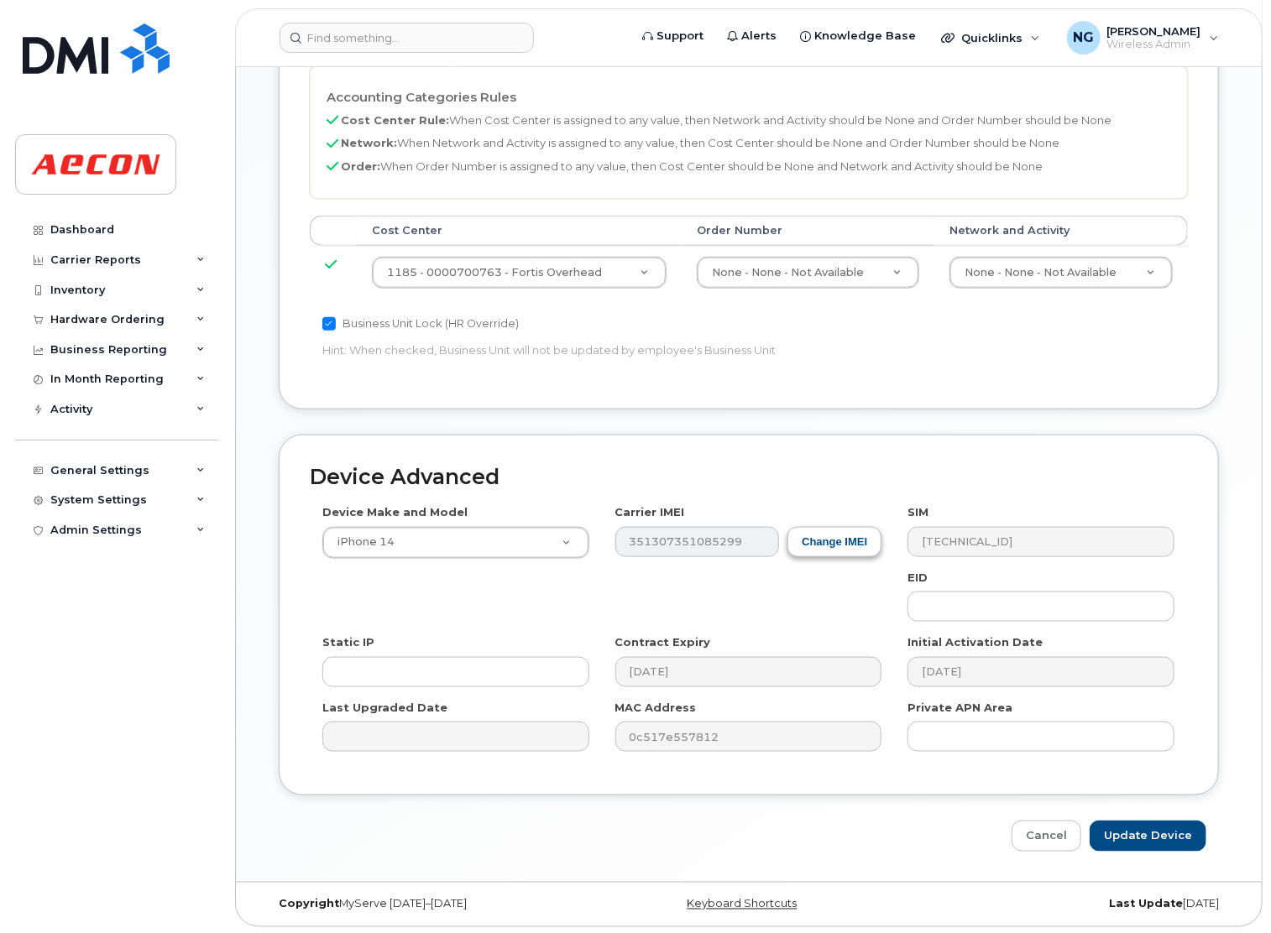
scroll to position [777, 0]
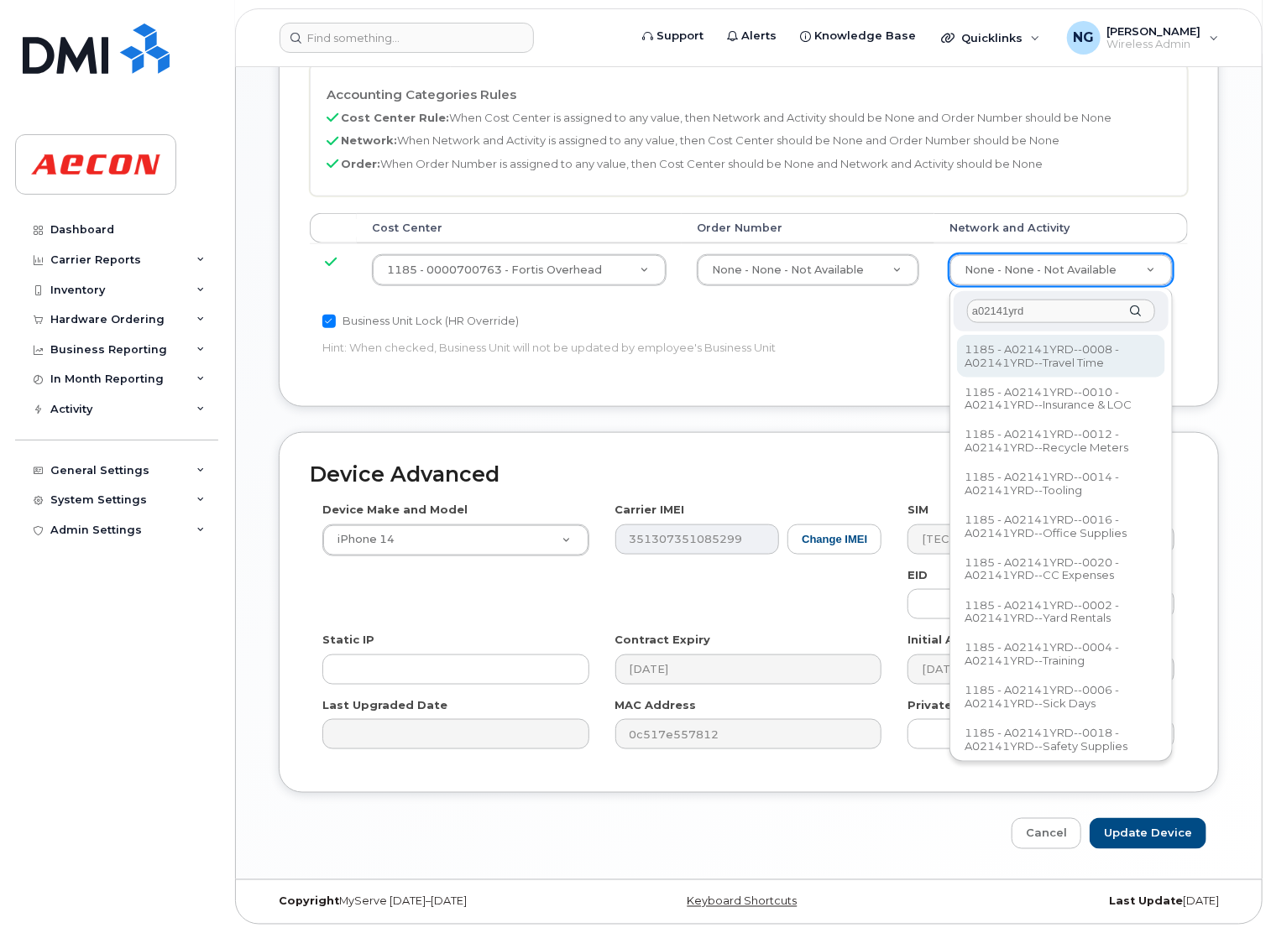
type input "a02141yrd"
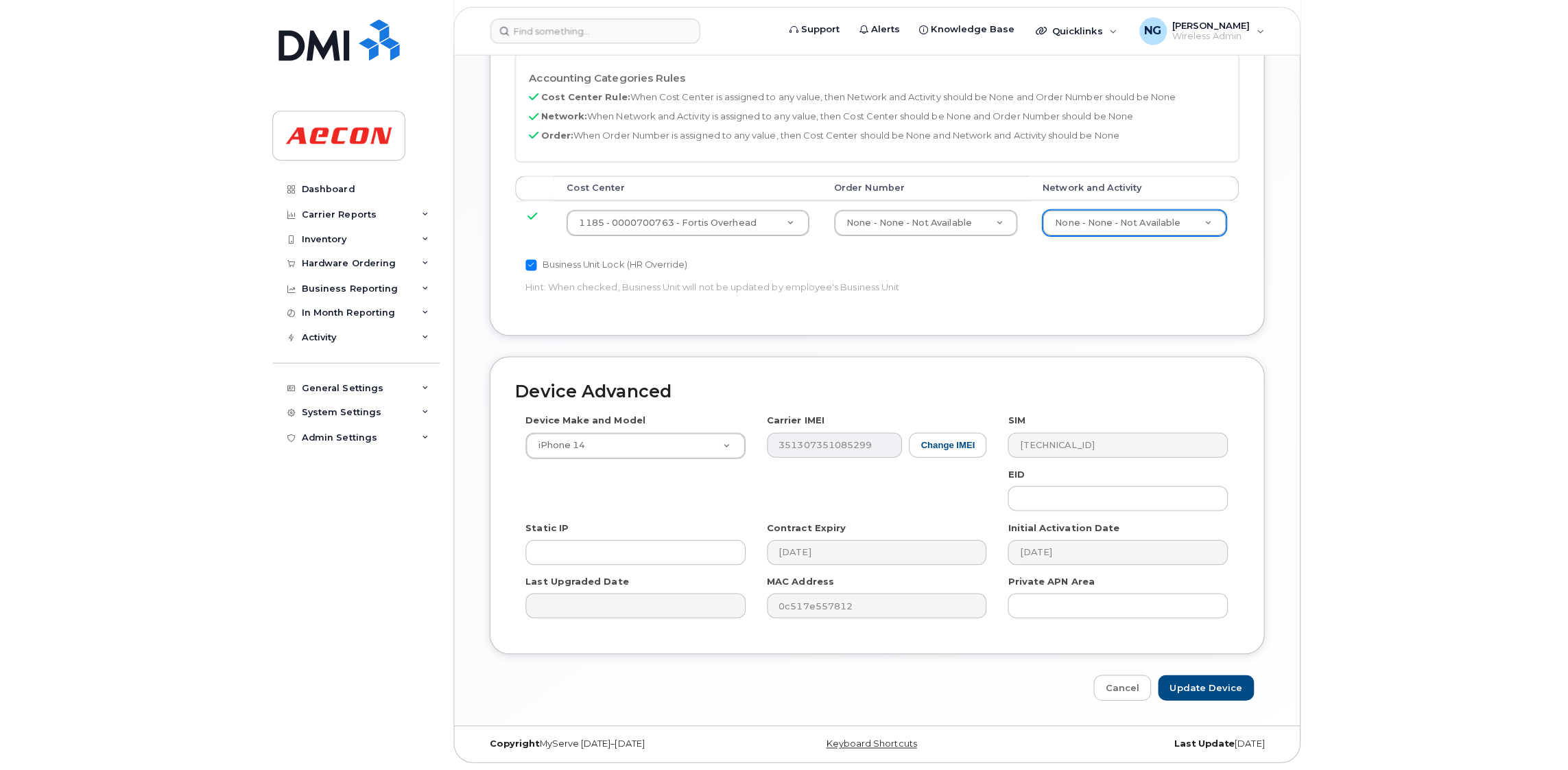
scroll to position [629, 0]
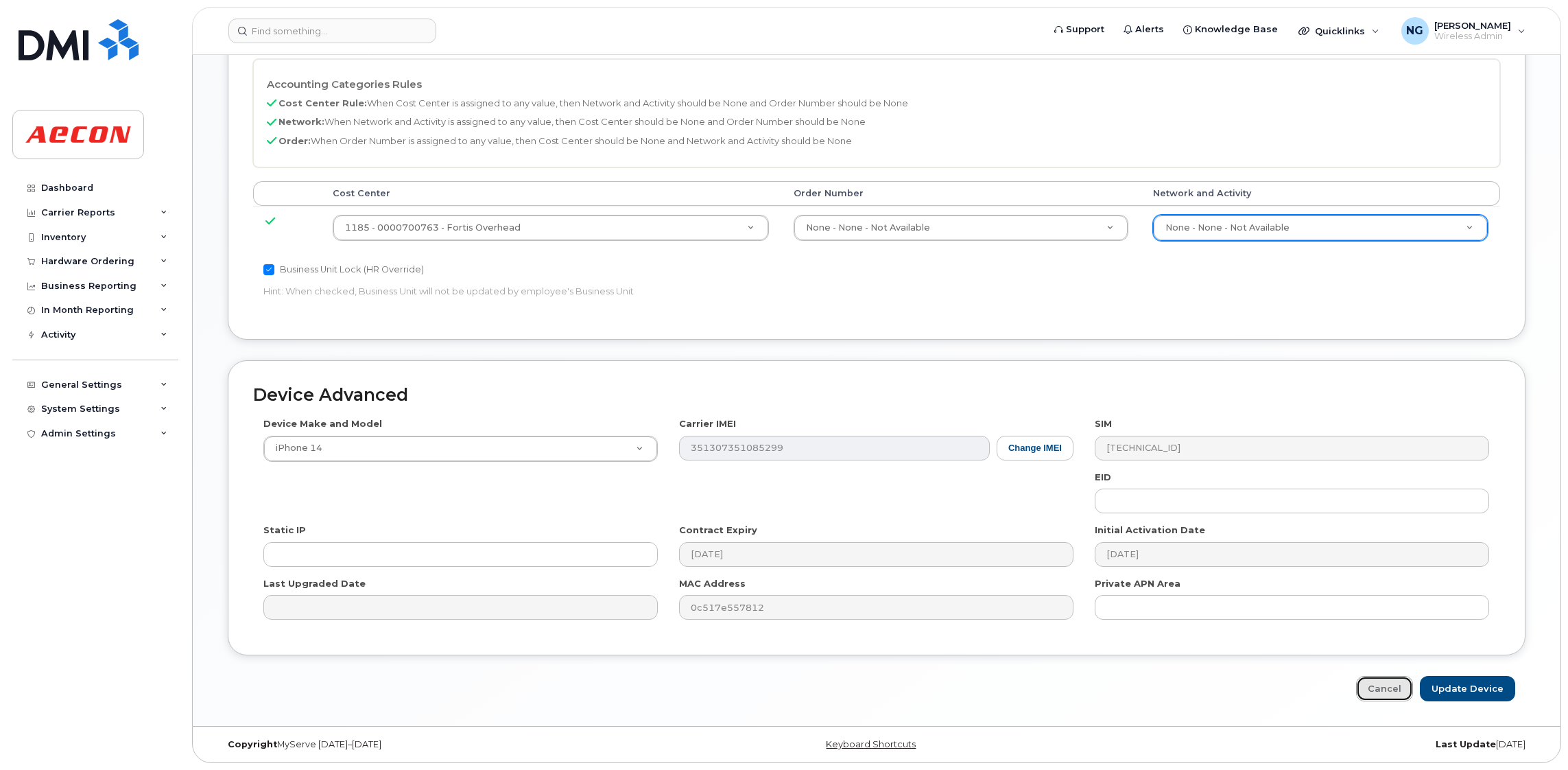
click at [1038, 678] on link "Cancel" at bounding box center [1385, 688] width 57 height 25
click at [1038, 688] on link "Cancel" at bounding box center [1385, 688] width 57 height 25
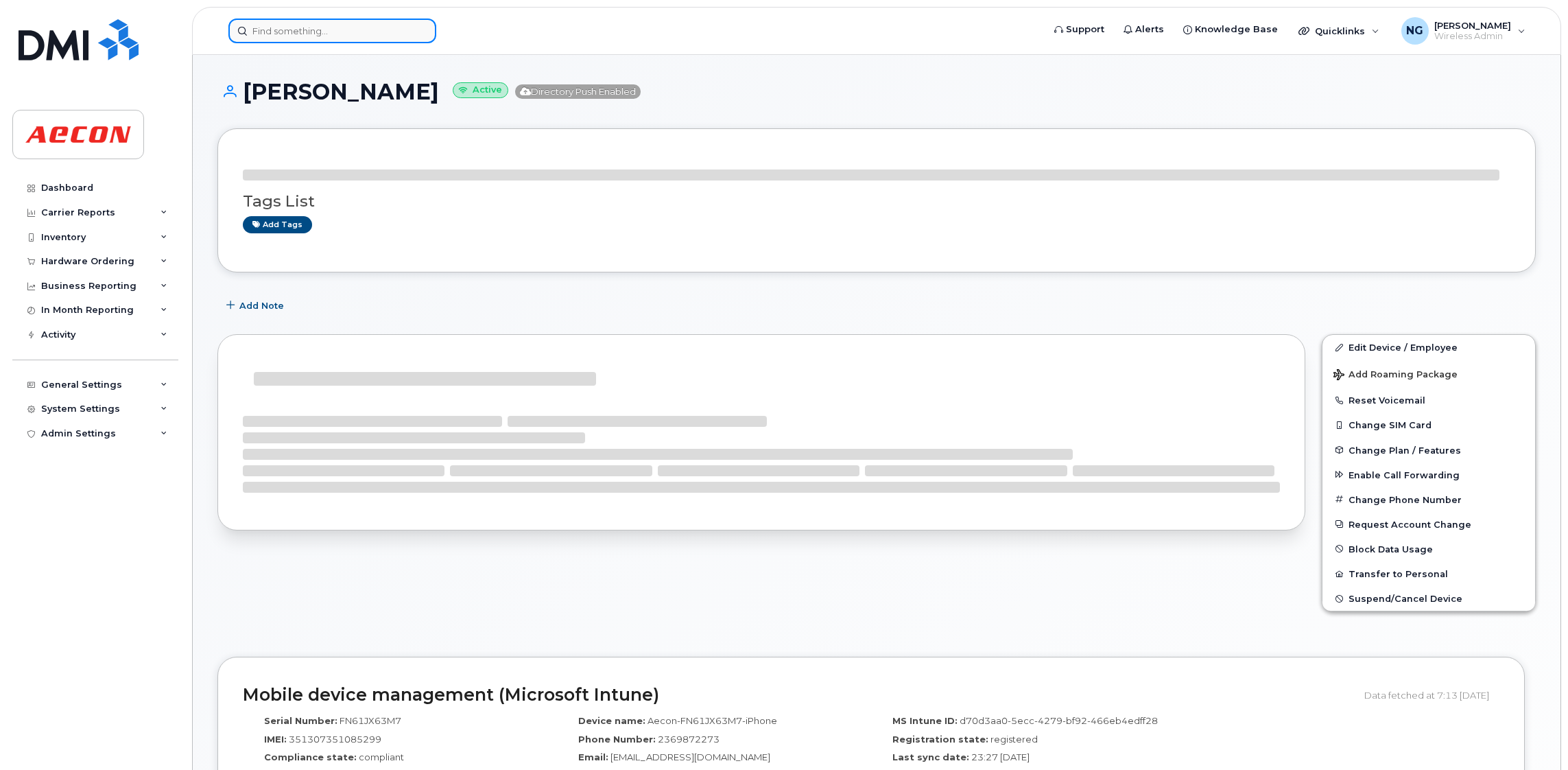
click at [285, 24] on input at bounding box center [332, 31] width 208 height 25
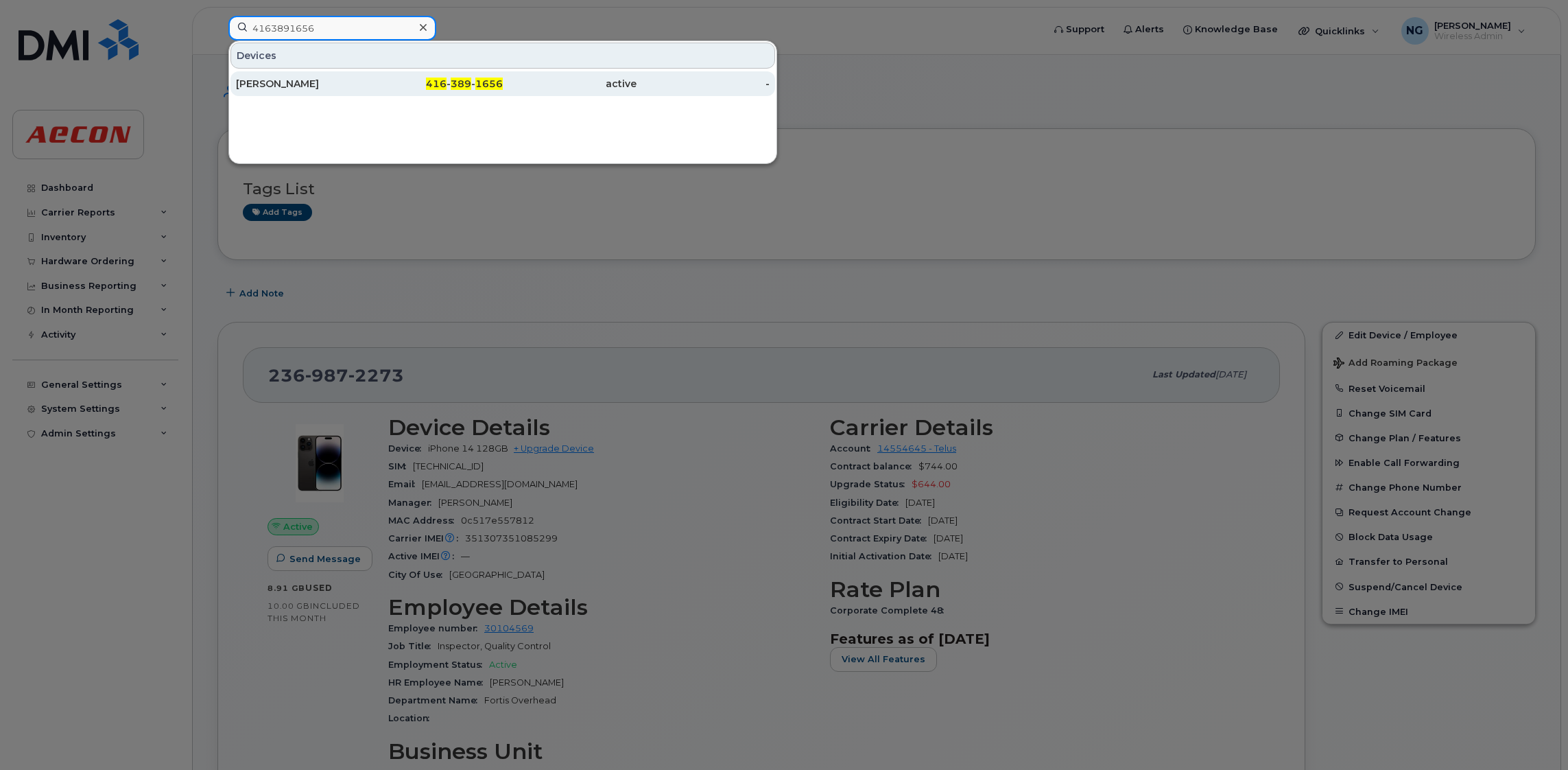
type input "4163891656"
click at [262, 90] on div "[PERSON_NAME]" at bounding box center [303, 83] width 134 height 14
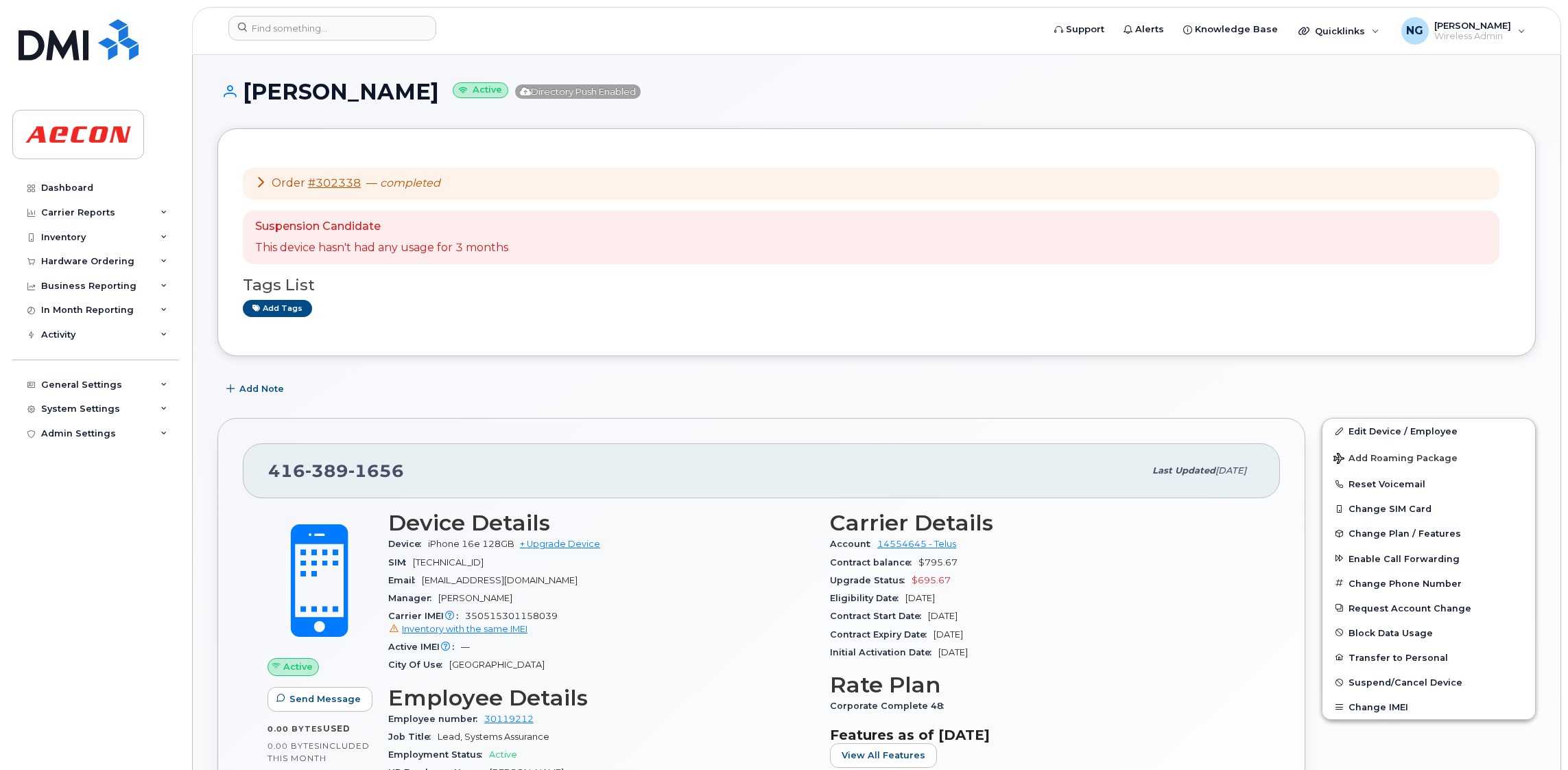
click at [1446, 124] on div "[PERSON_NAME] Active Directory Push Enabled" at bounding box center [876, 104] width 1319 height 49
drag, startPoint x: 405, startPoint y: 466, endPoint x: 216, endPoint y: 456, distance: 189.3
click at [216, 456] on div "[PHONE_NUMBER] Last updated [DATE] Active Send Message 0.00 Bytes  used 0.00 By…" at bounding box center [761, 779] width 1104 height 740
drag, startPoint x: 216, startPoint y: 456, endPoint x: 319, endPoint y: 459, distance: 103.0
copy span "[PHONE_NUMBER]"
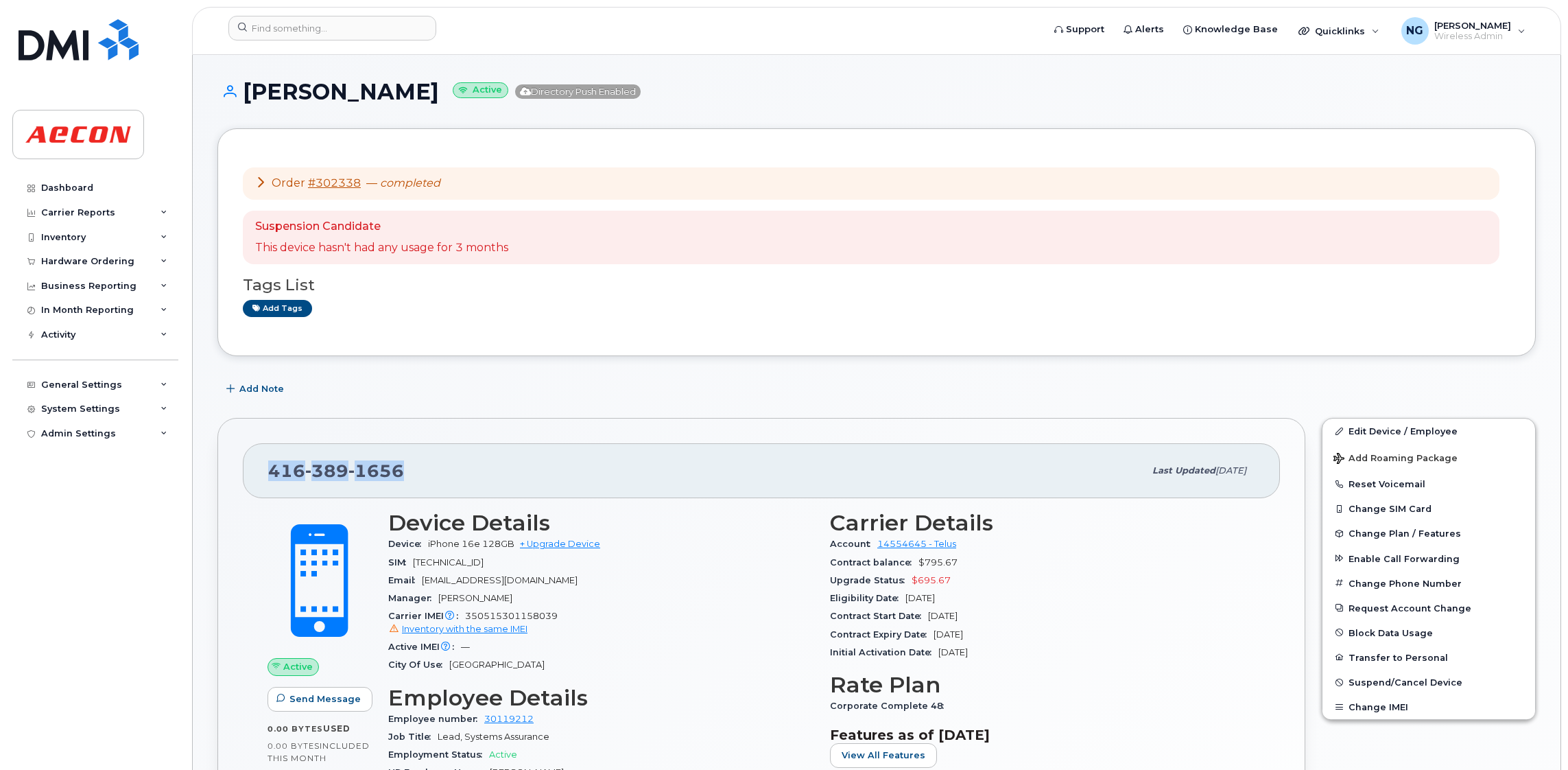
click at [448, 473] on div "[PHONE_NUMBER]" at bounding box center [706, 470] width 876 height 29
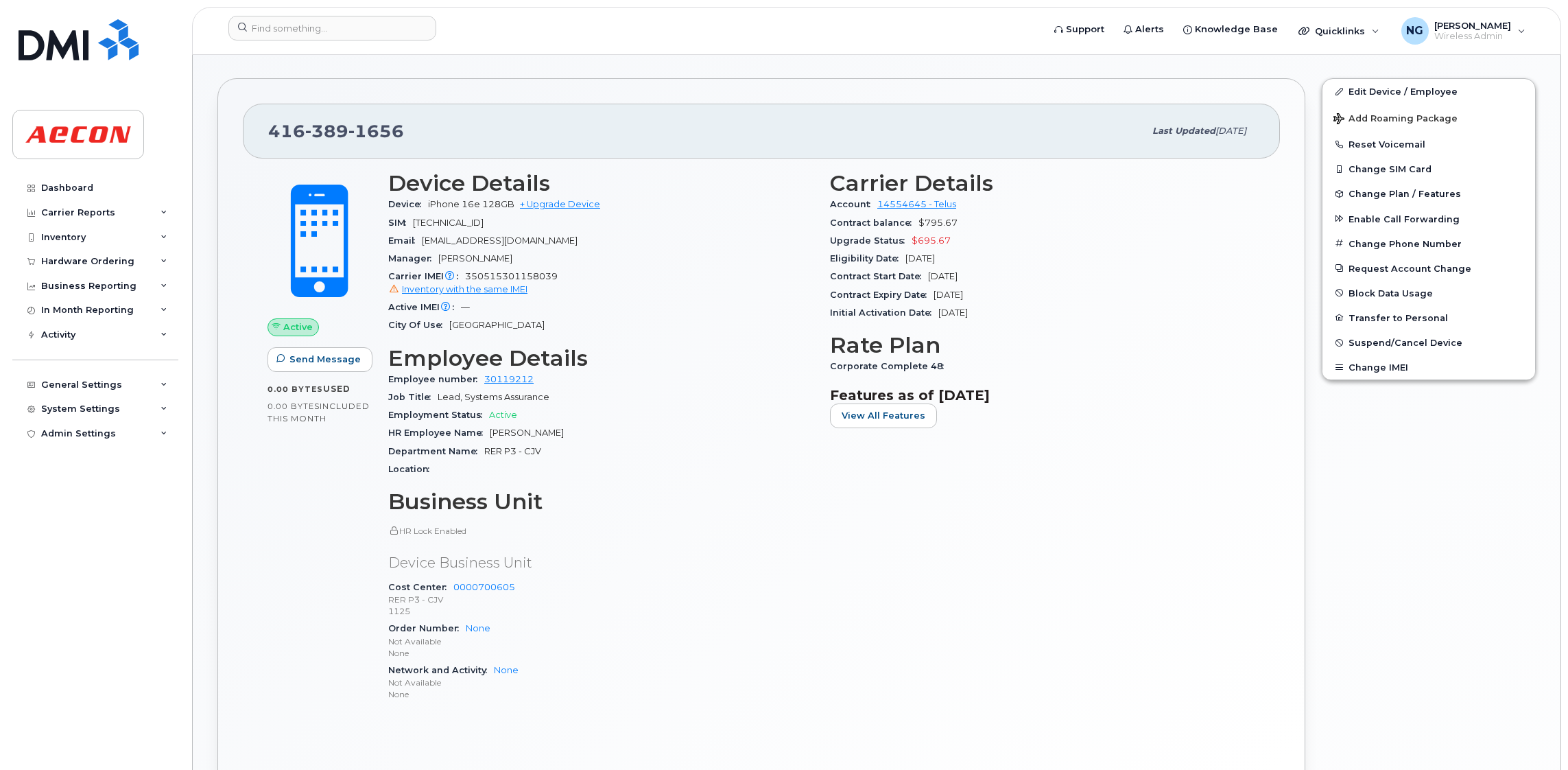
scroll to position [54, 0]
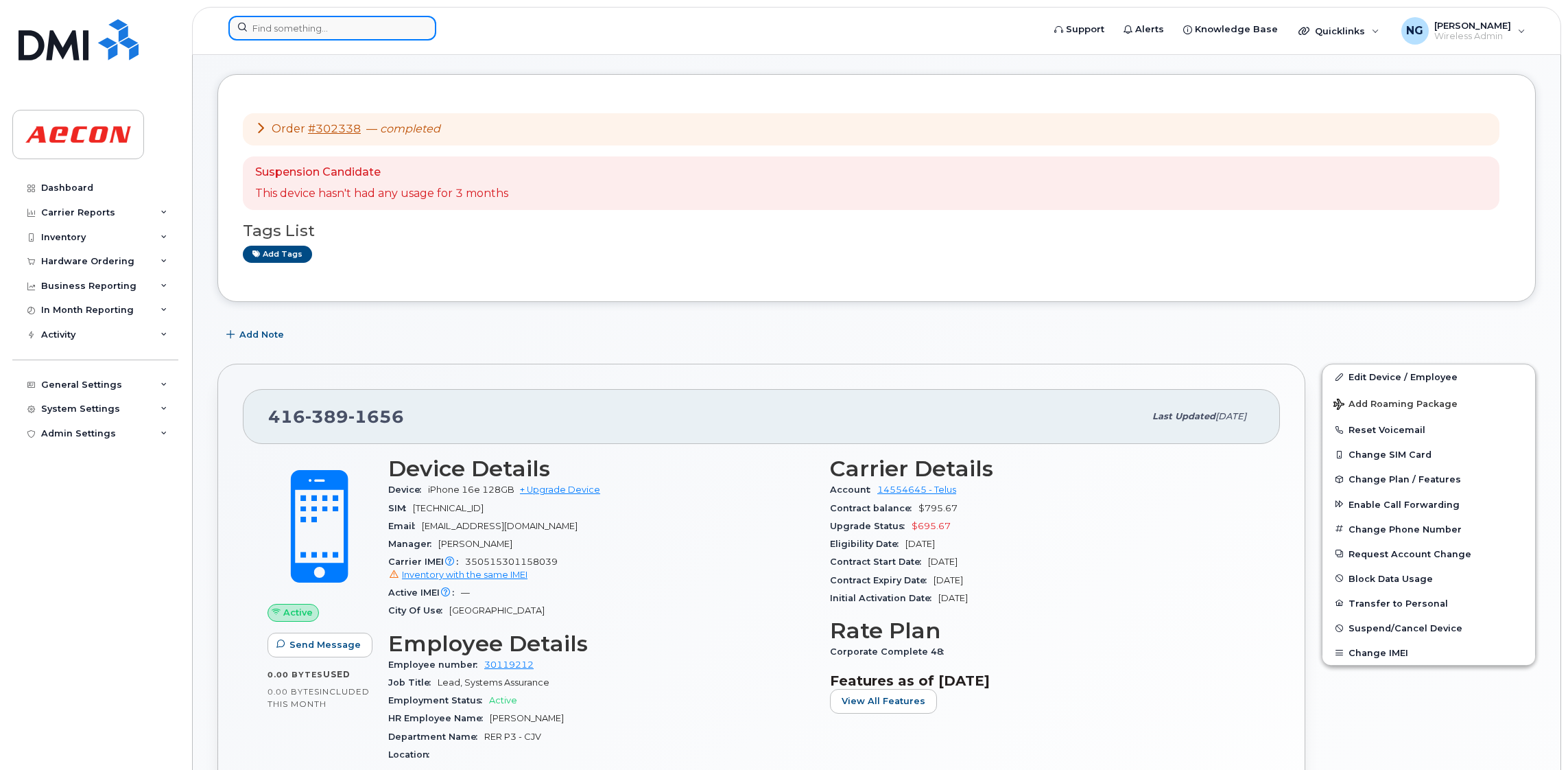
click at [339, 28] on input at bounding box center [332, 28] width 208 height 25
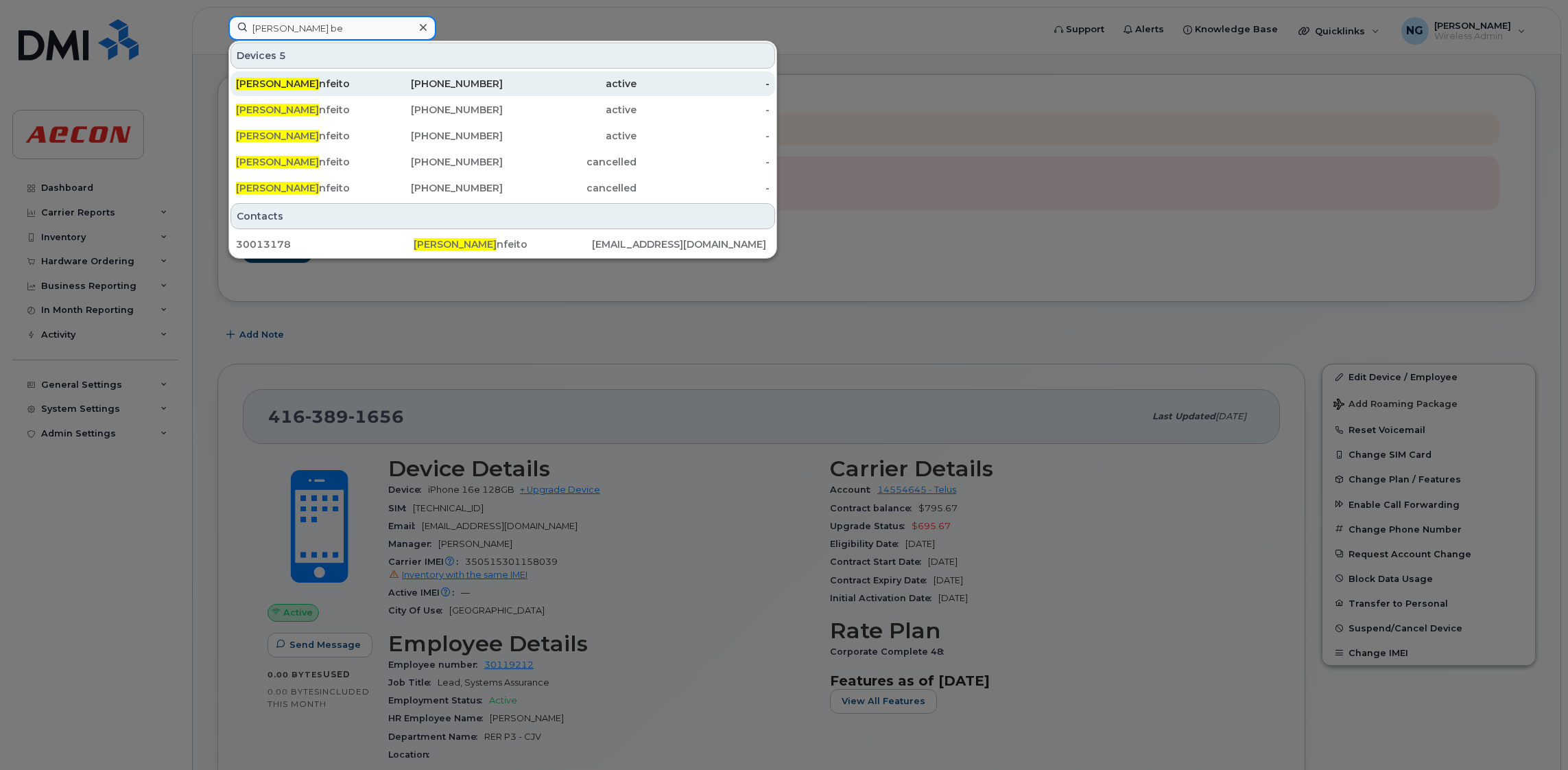
type input "[PERSON_NAME] be"
click at [448, 82] on div "[PHONE_NUMBER]" at bounding box center [437, 83] width 134 height 14
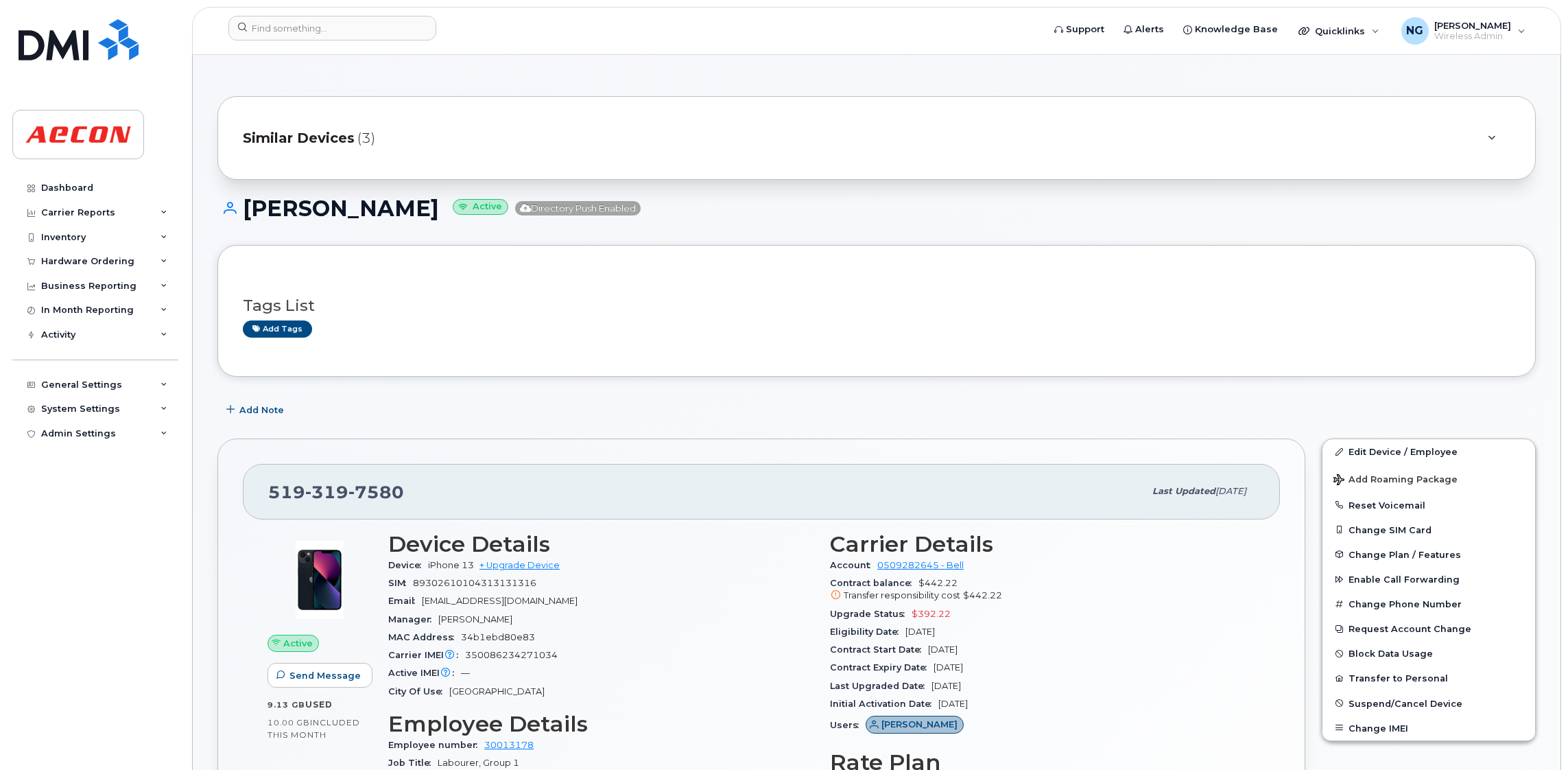
click at [316, 139] on span "Similar Devices" at bounding box center [298, 138] width 112 height 20
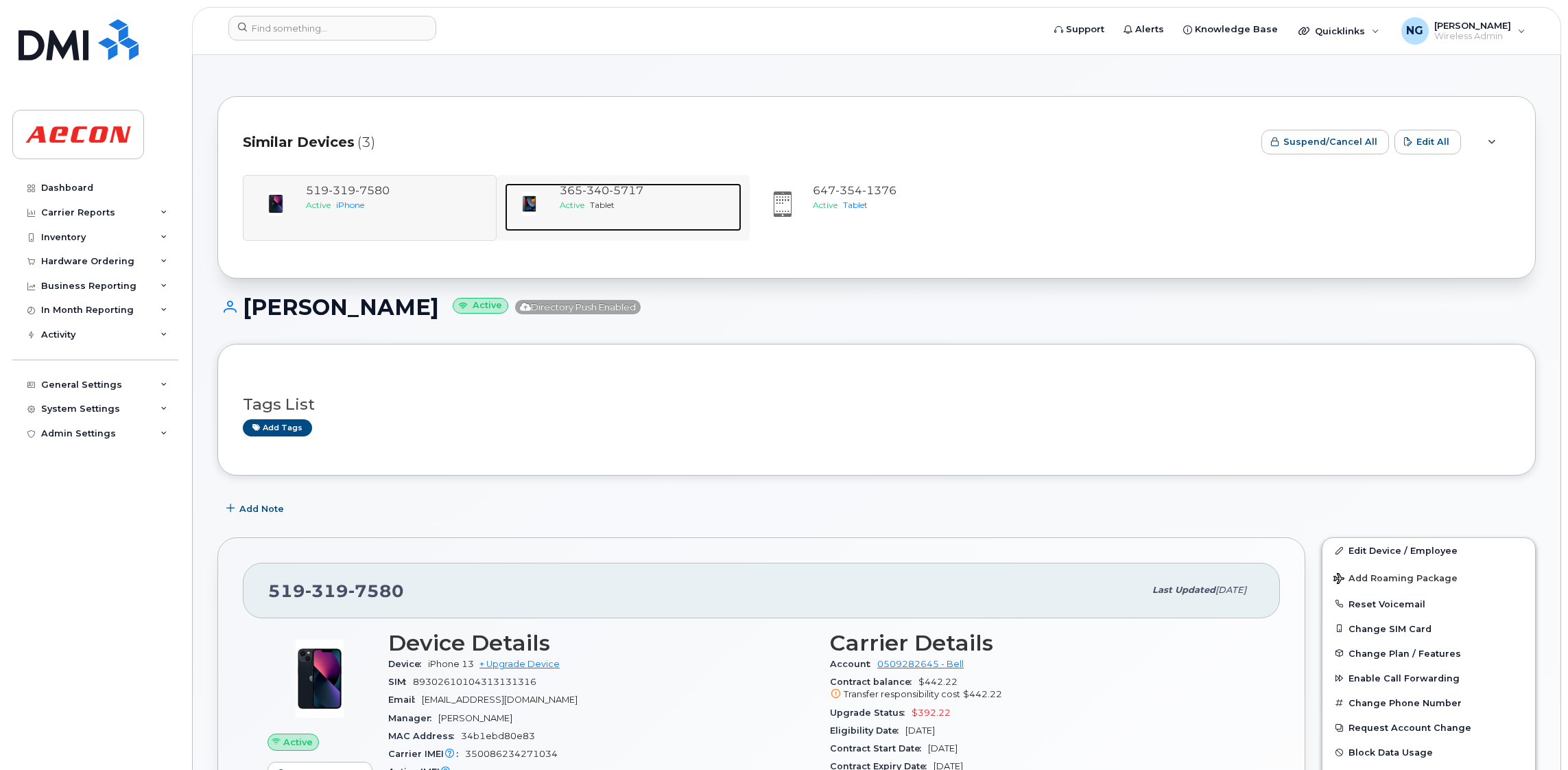
click at [584, 197] on span "340" at bounding box center [596, 190] width 27 height 13
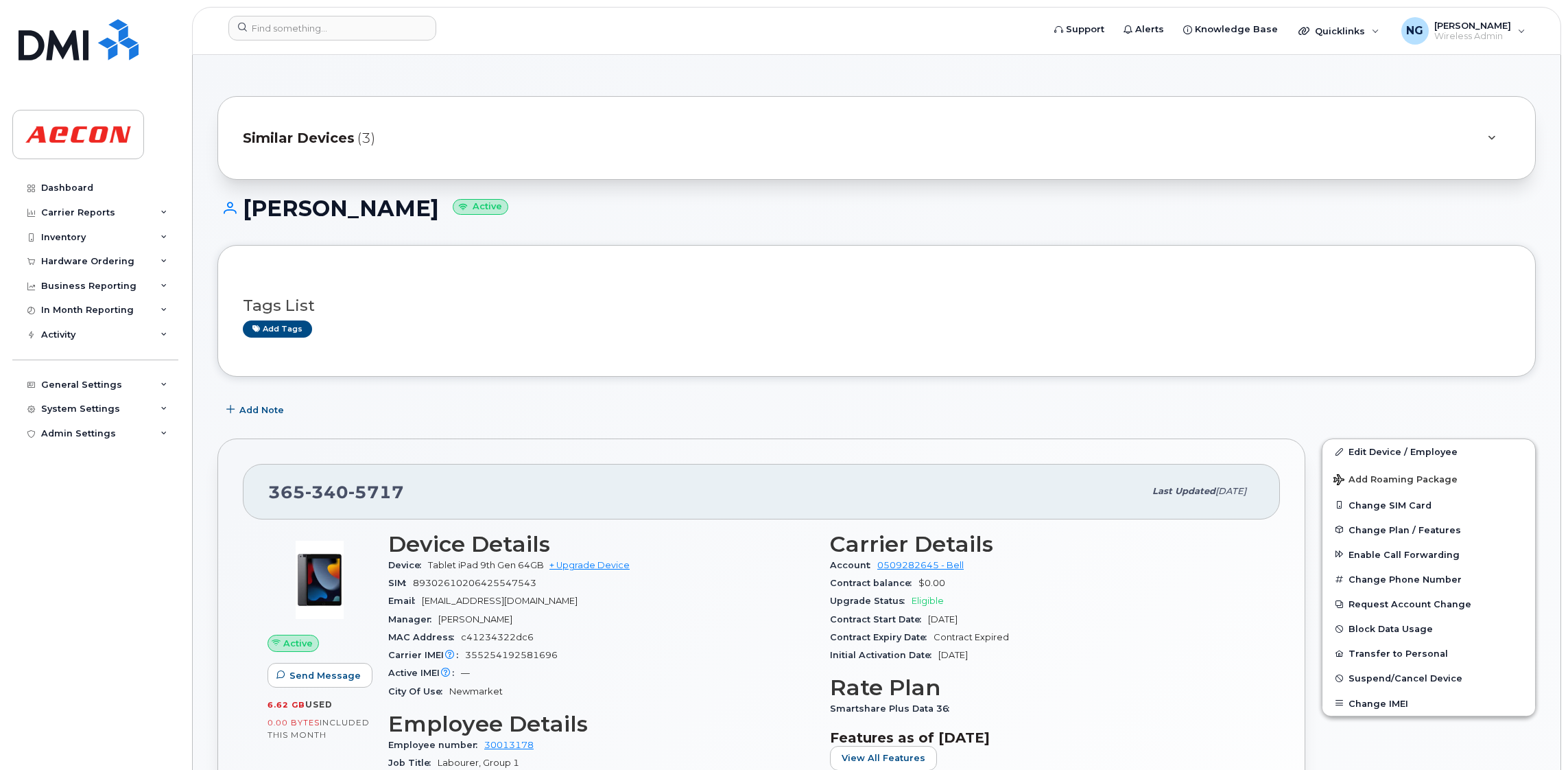
click at [343, 132] on span "Similar Devices" at bounding box center [298, 138] width 112 height 20
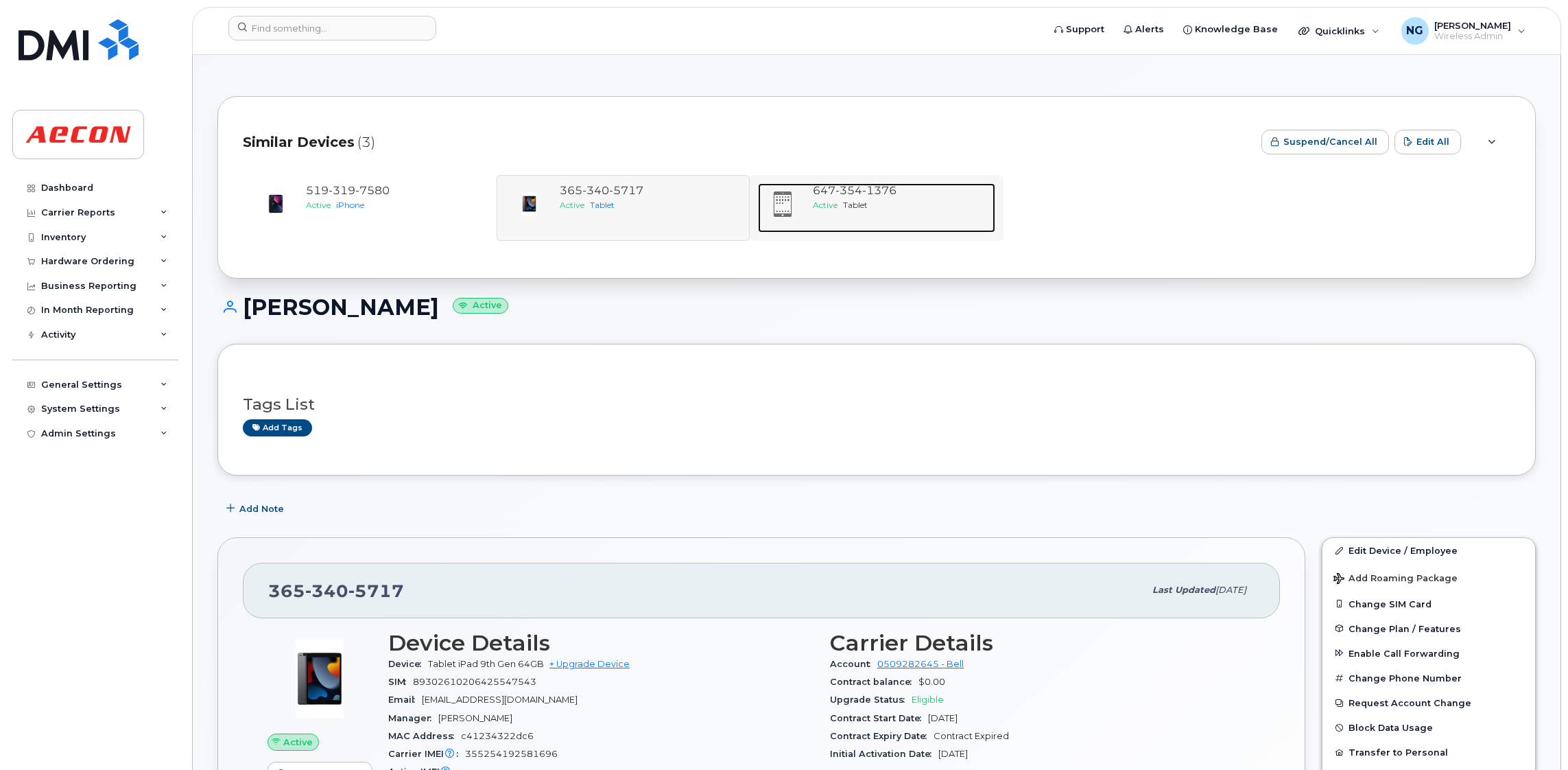
click at [887, 193] on span "1376" at bounding box center [880, 190] width 34 height 13
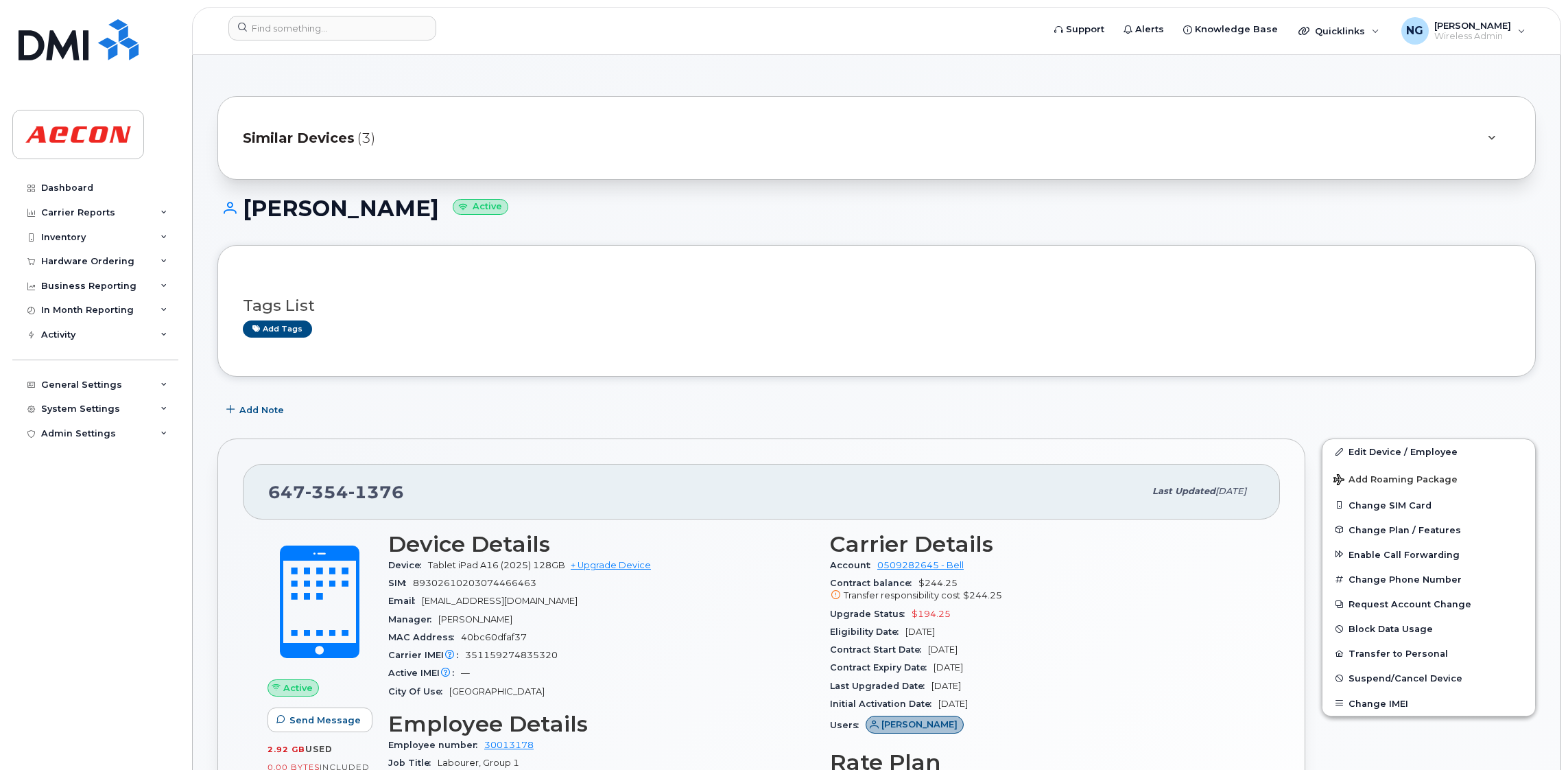
click at [297, 123] on div "Similar Devices (3)" at bounding box center [858, 138] width 1230 height 33
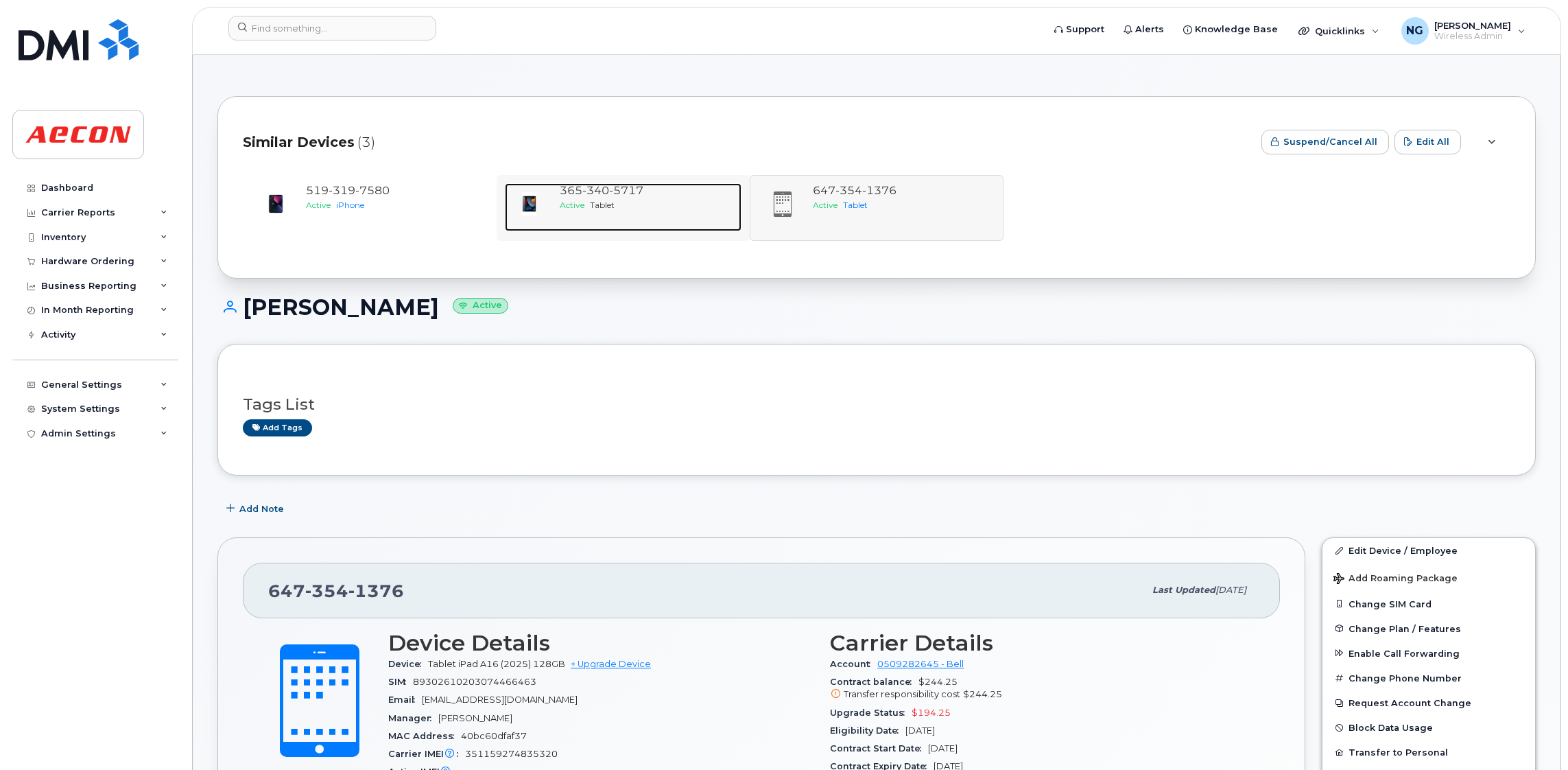
click at [583, 197] on span "340" at bounding box center [596, 190] width 27 height 13
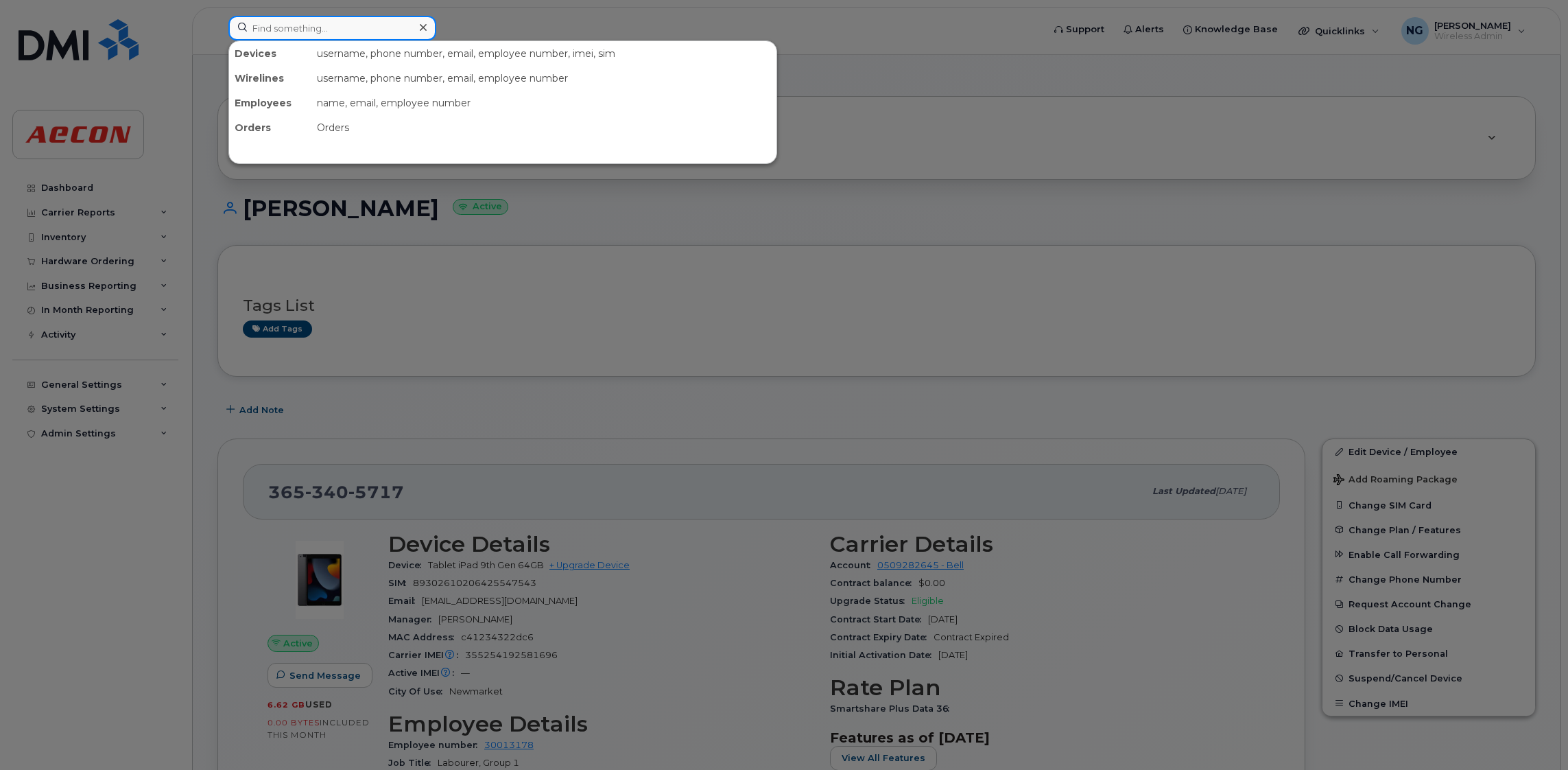
click at [293, 17] on input at bounding box center [332, 28] width 208 height 25
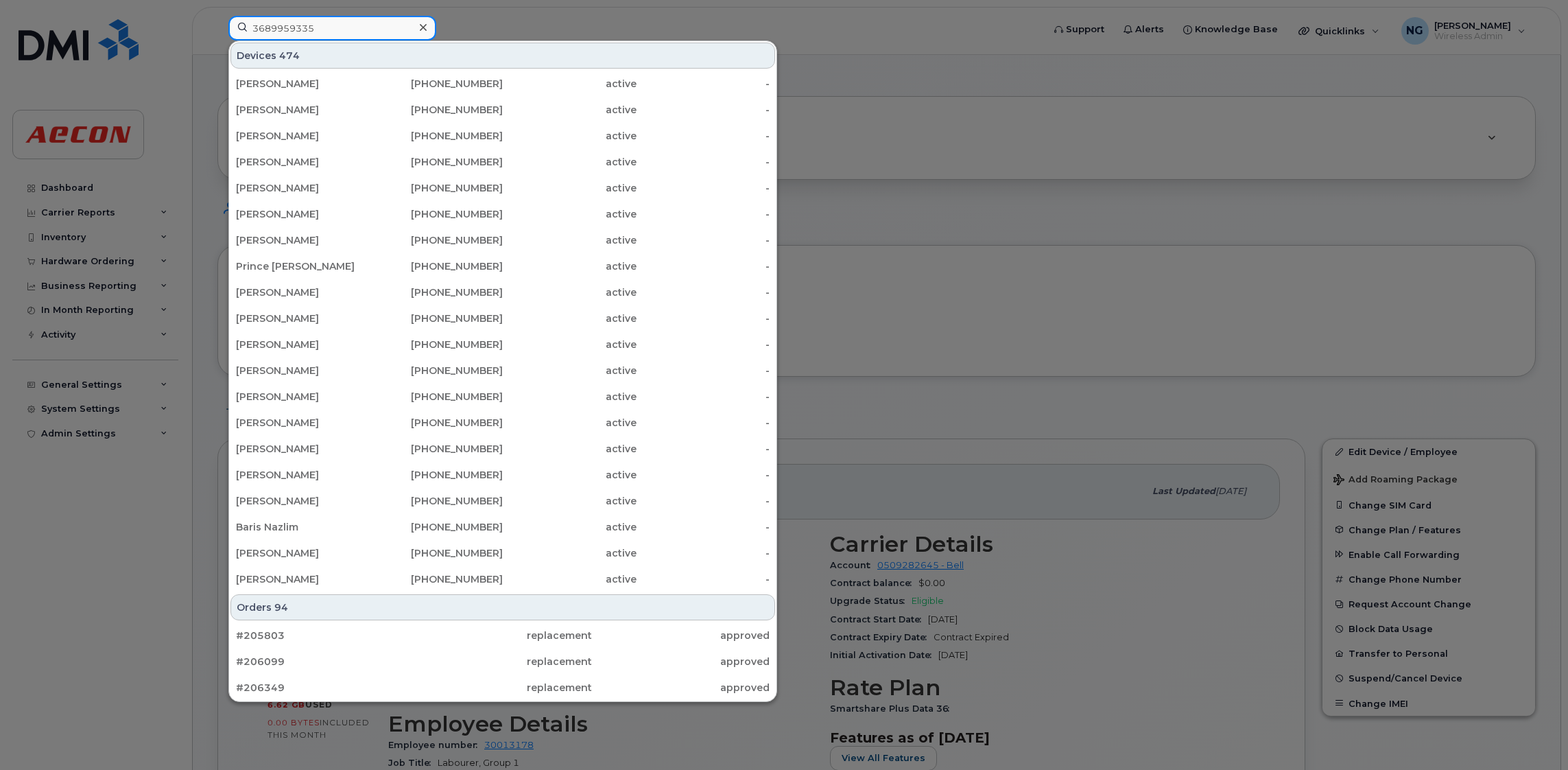
type input "3689959335"
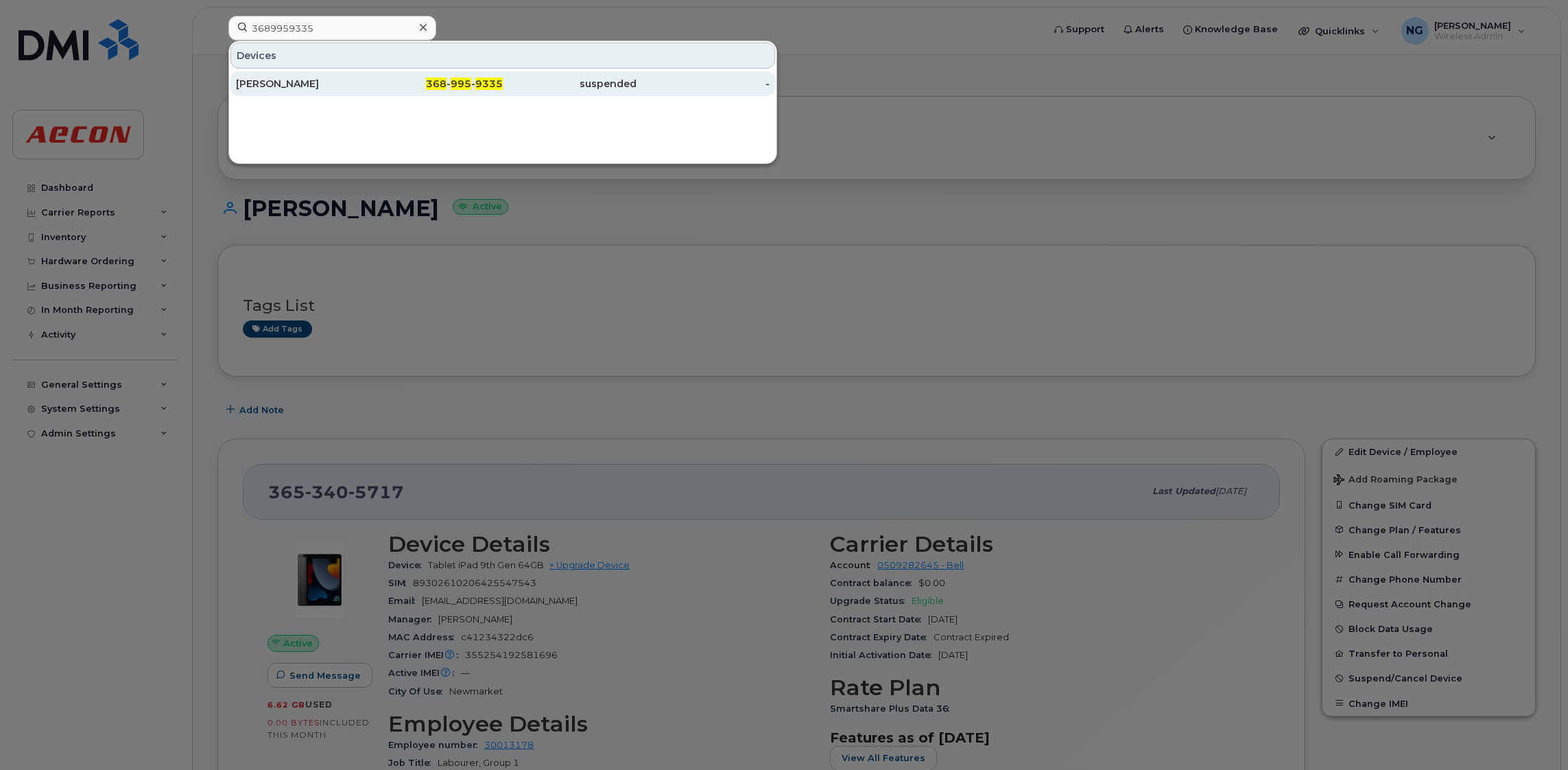
click at [310, 79] on div "[PERSON_NAME]" at bounding box center [303, 83] width 134 height 14
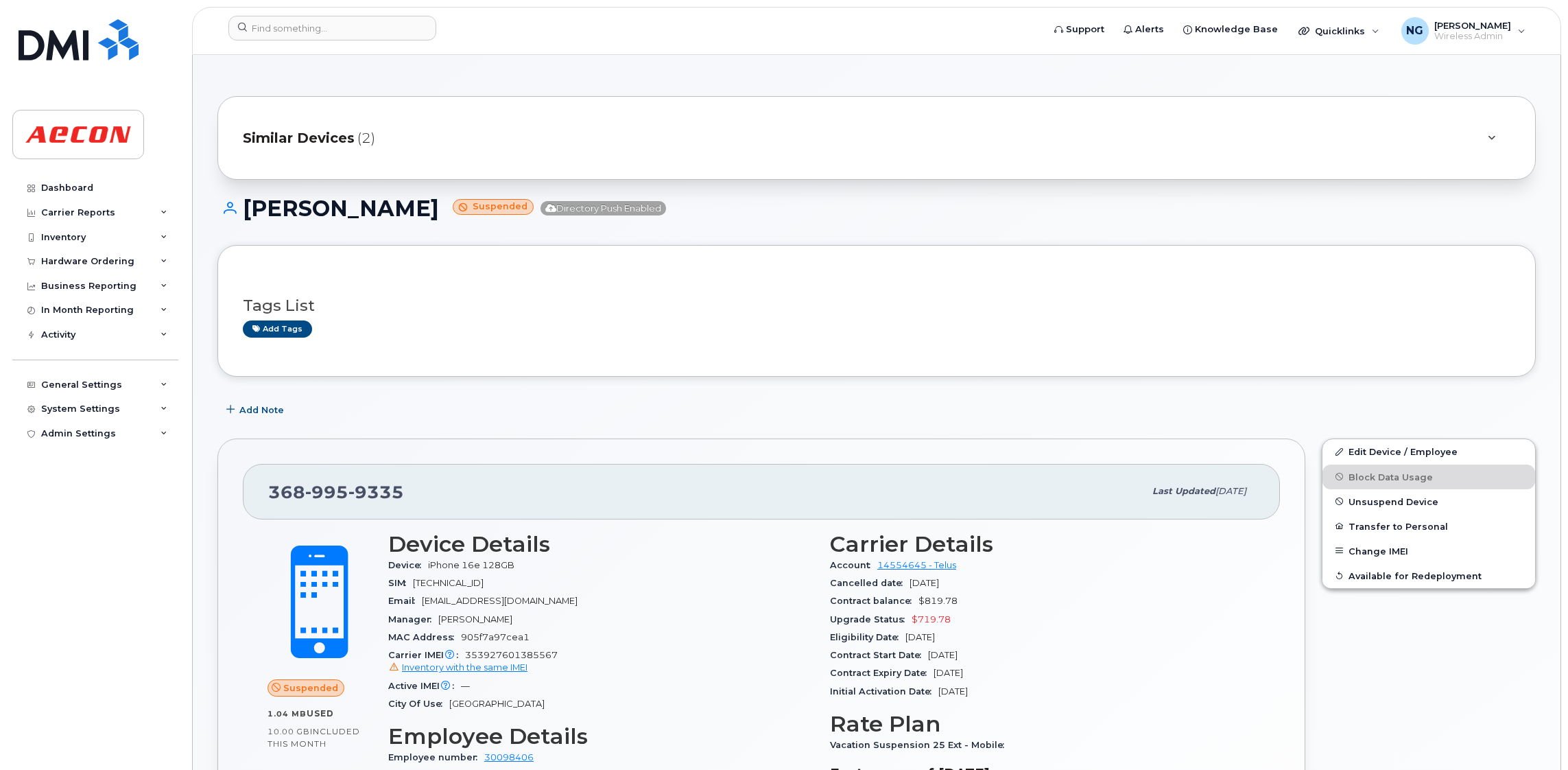
click at [297, 137] on span "Similar Devices" at bounding box center [298, 138] width 112 height 20
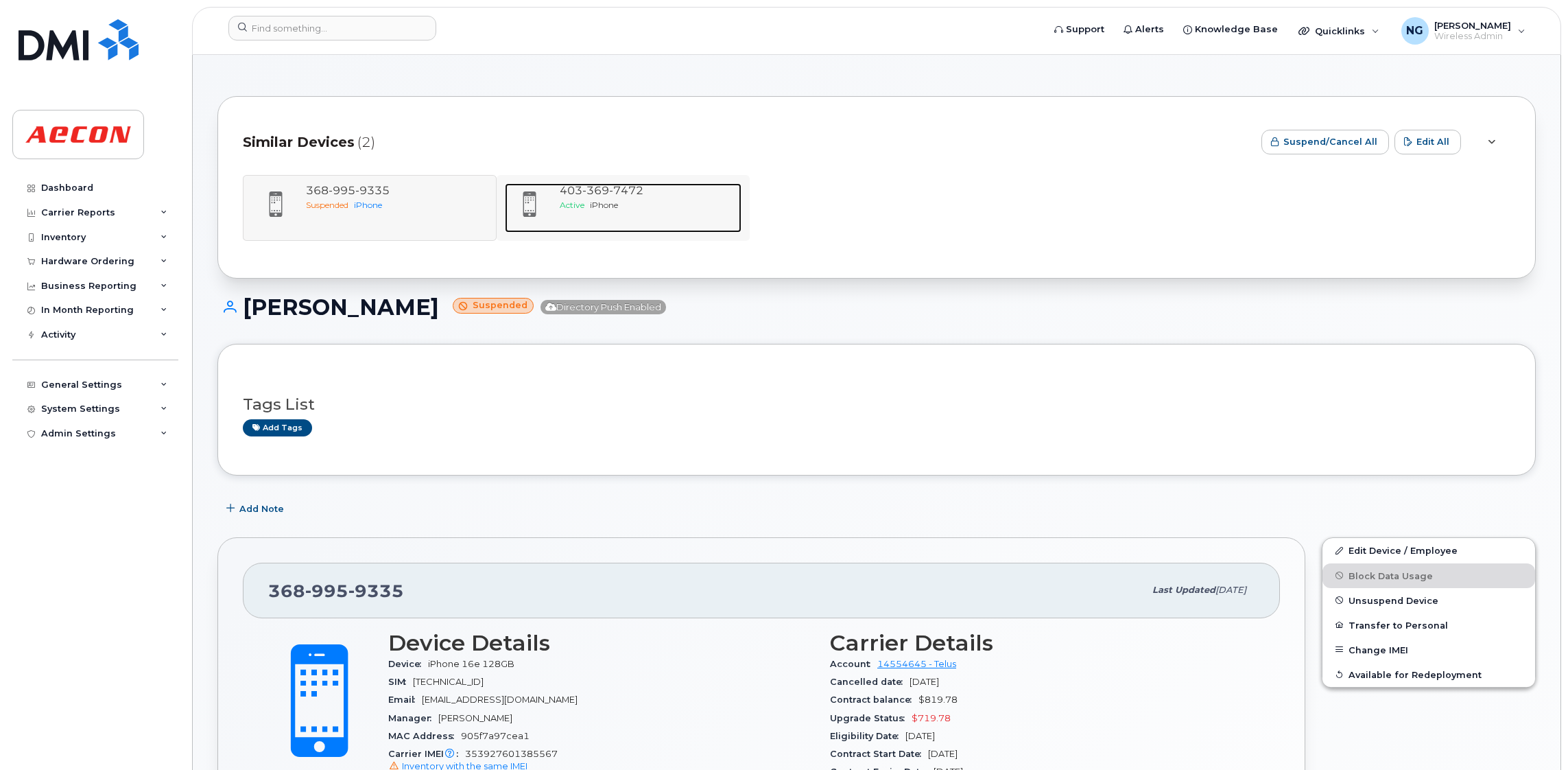
click at [612, 201] on span "iPhone" at bounding box center [604, 204] width 28 height 11
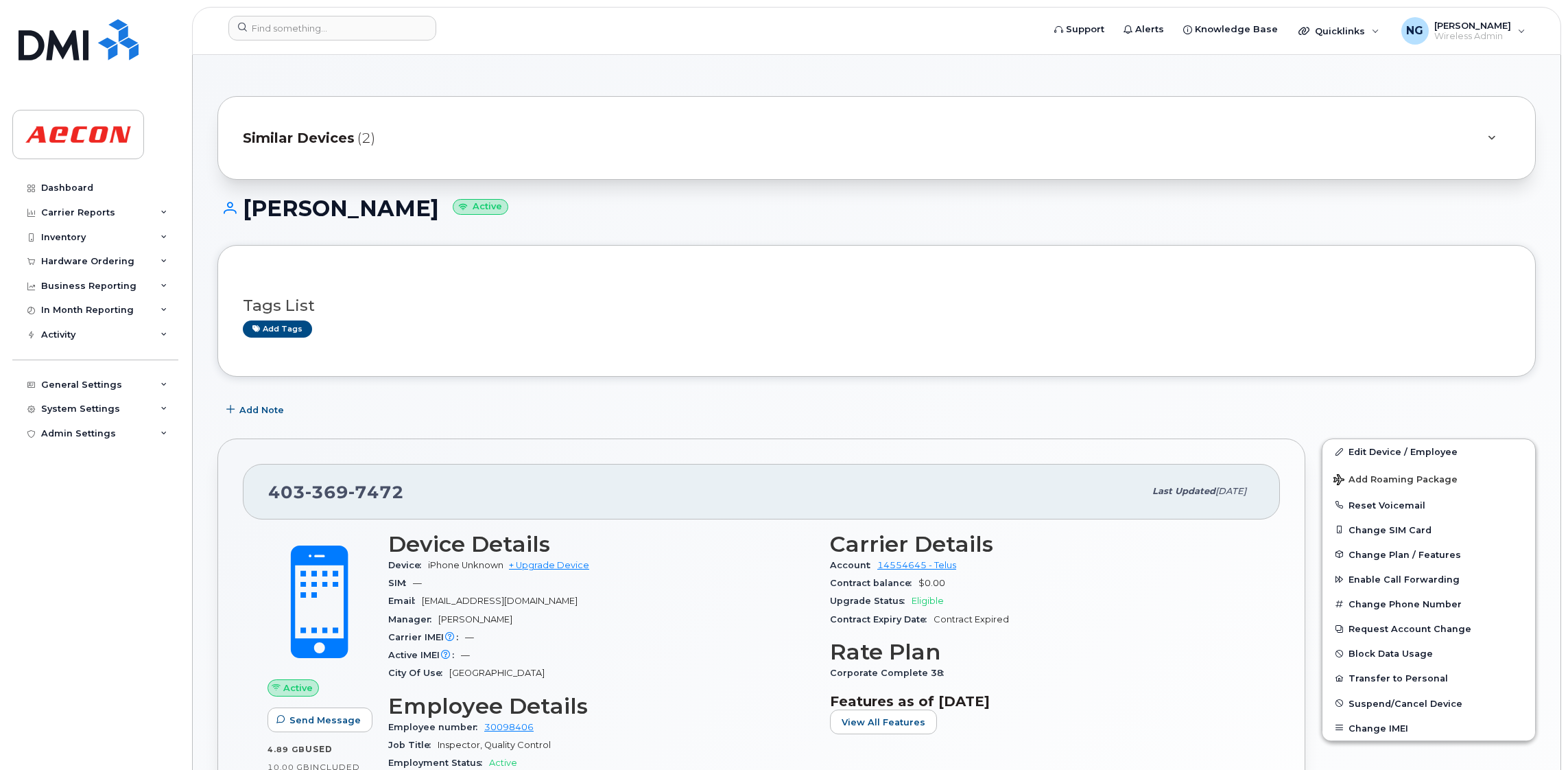
click at [273, 128] on span "Similar Devices" at bounding box center [298, 138] width 112 height 20
